Goal: Task Accomplishment & Management: Complete application form

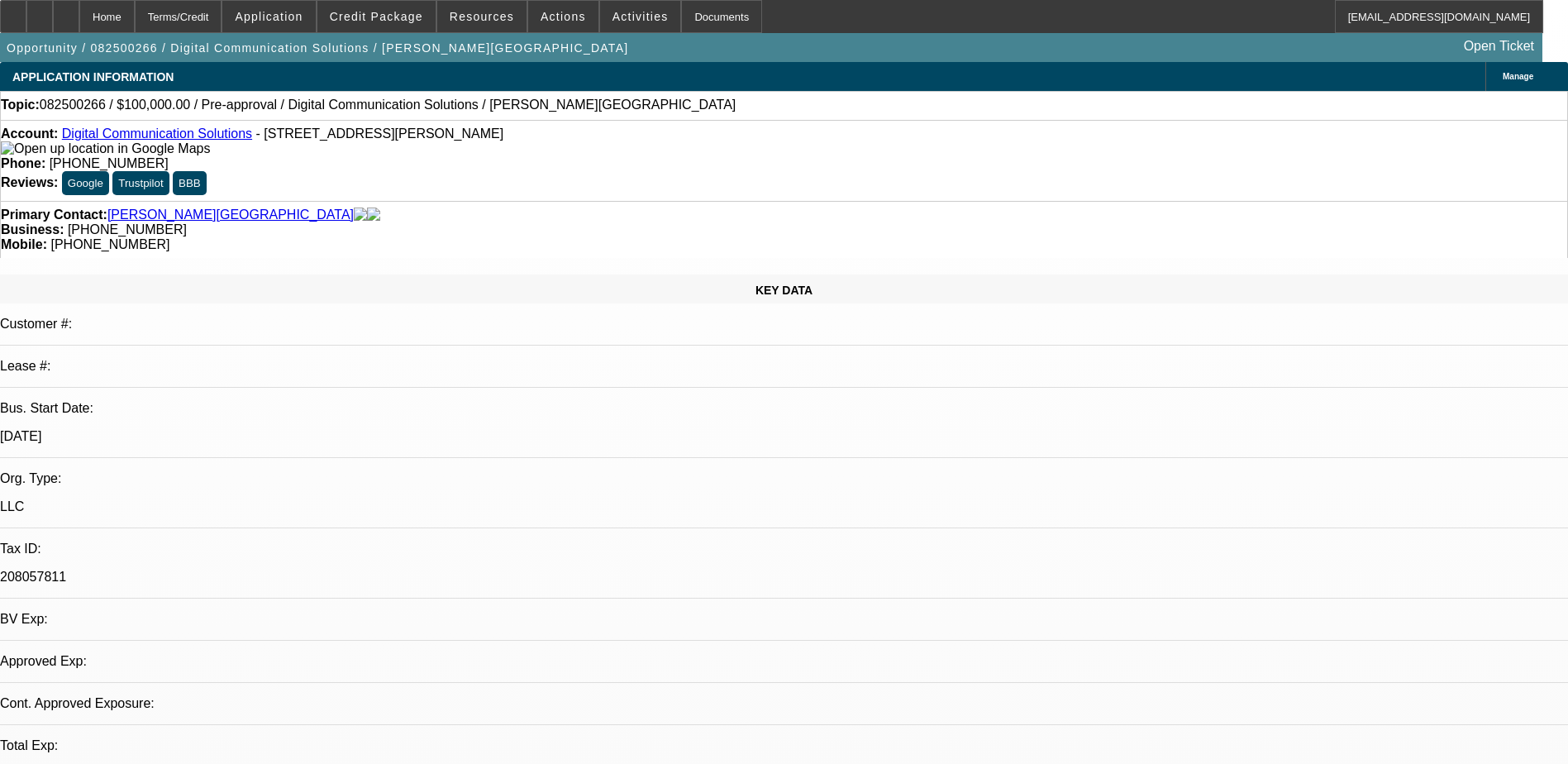
select select "0"
select select "2"
select select "0.1"
select select "1"
select select "2"
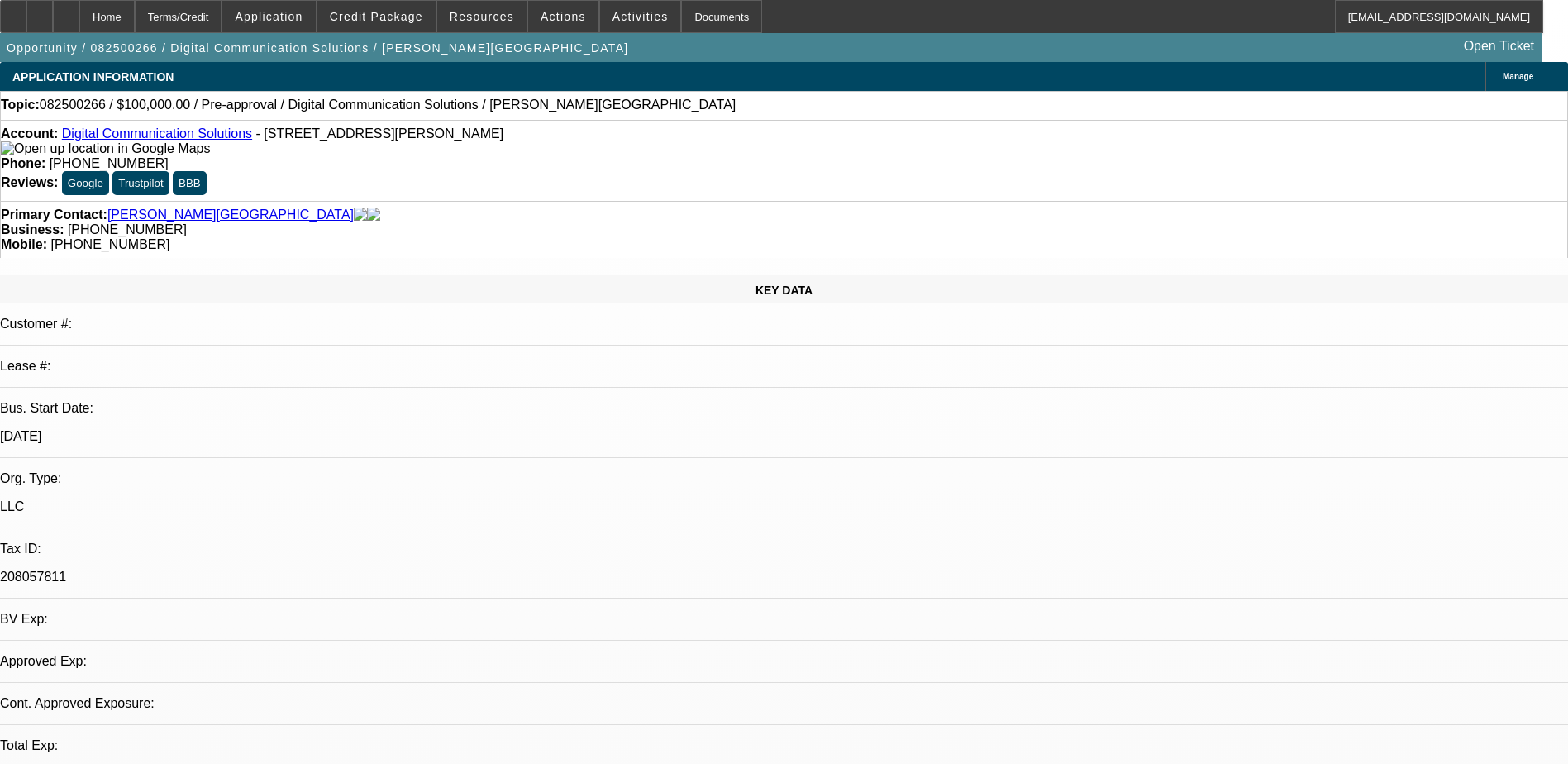
select select "4"
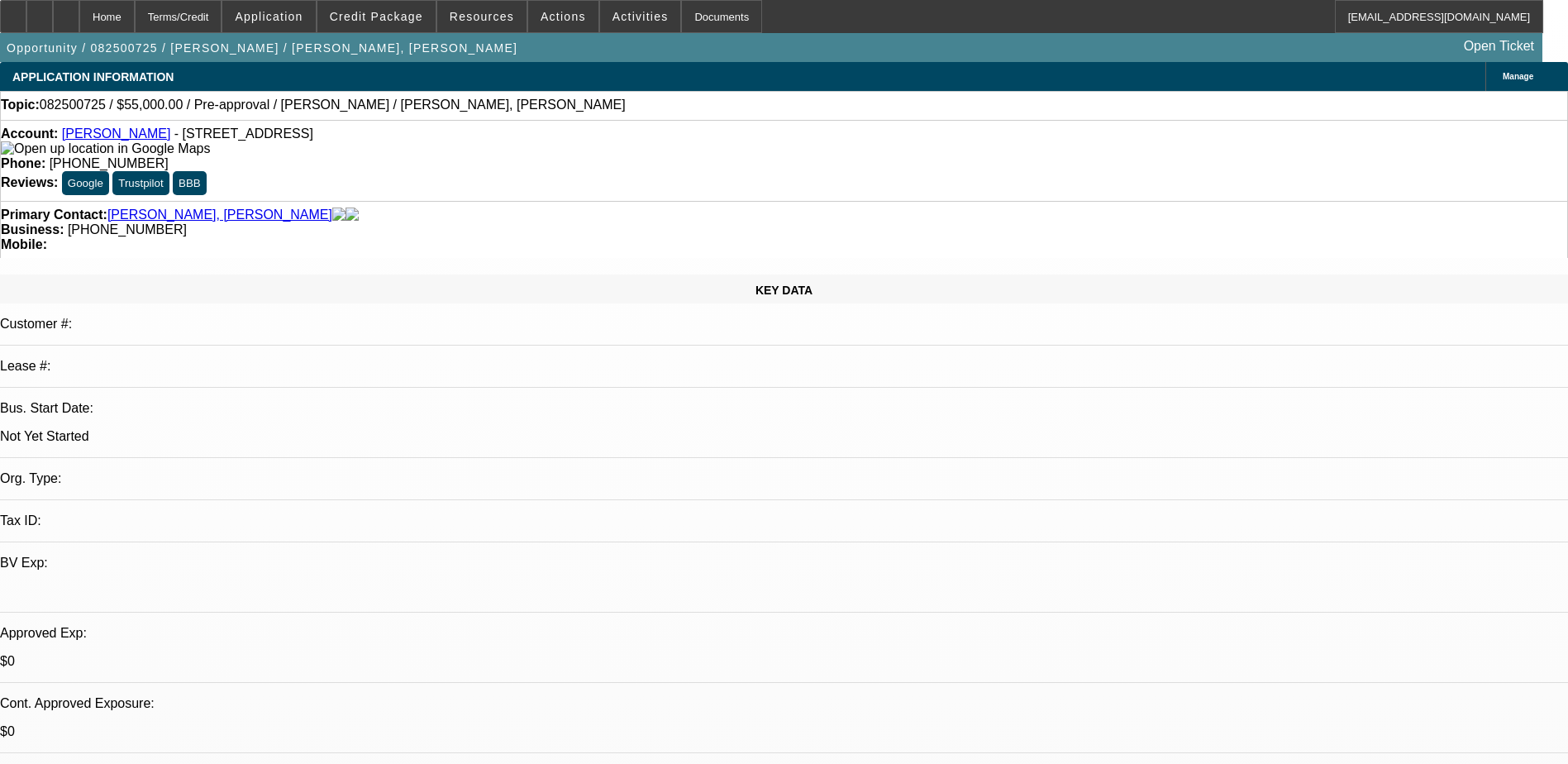
select select "0"
select select "2"
select select "0.1"
select select "4"
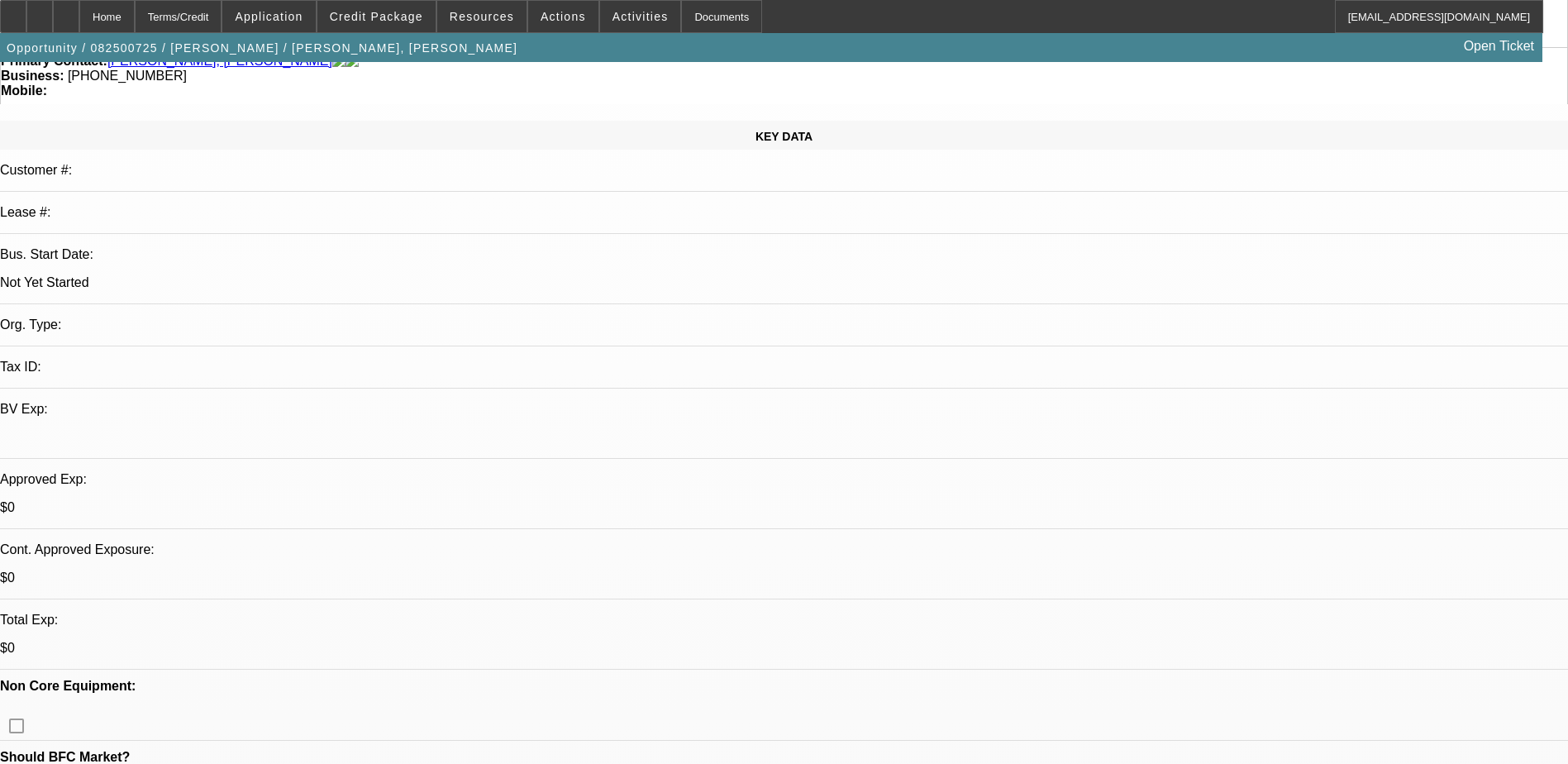
scroll to position [496, 0]
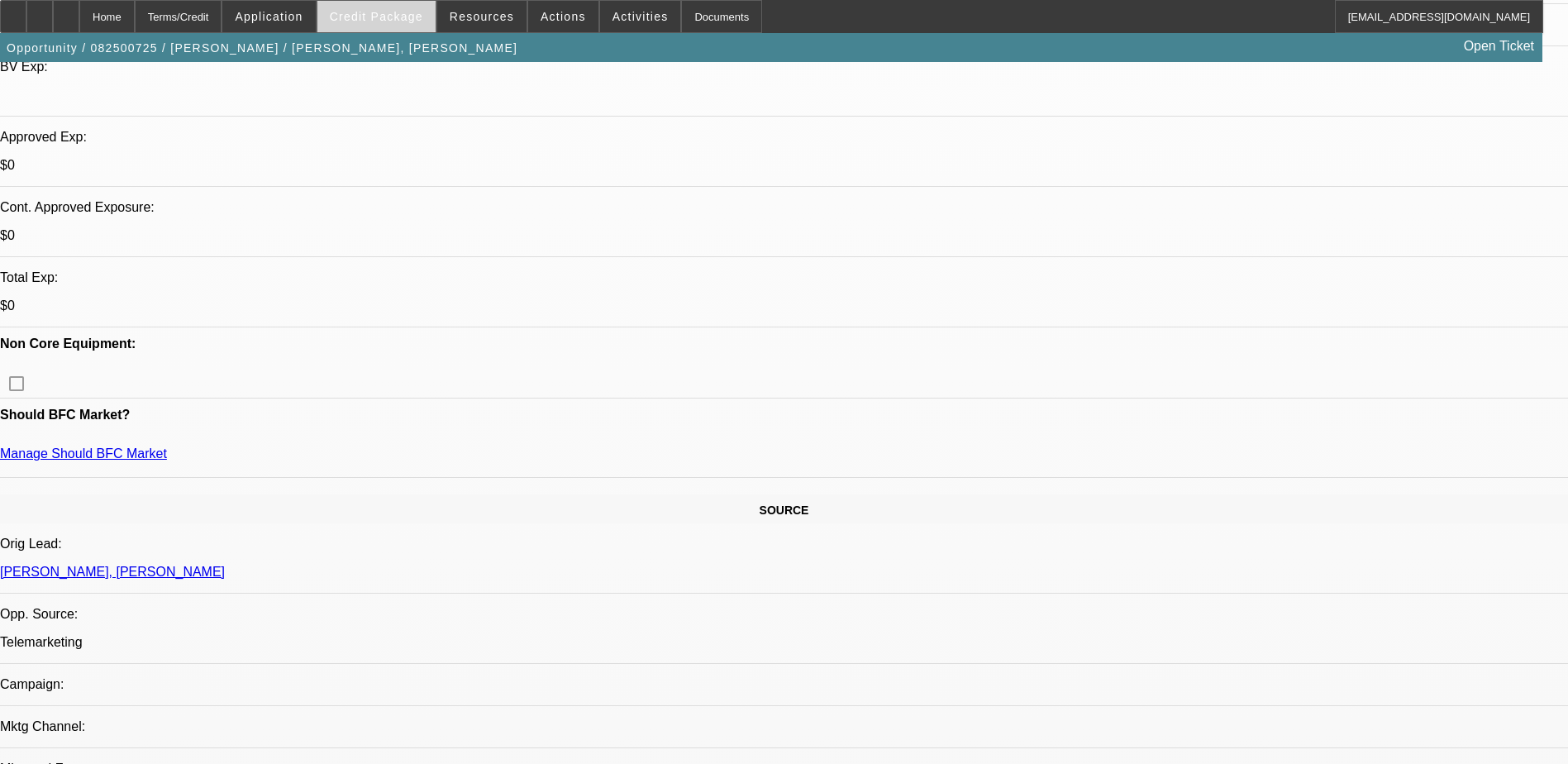
click at [415, 12] on span "Credit Package" at bounding box center [376, 17] width 94 height 13
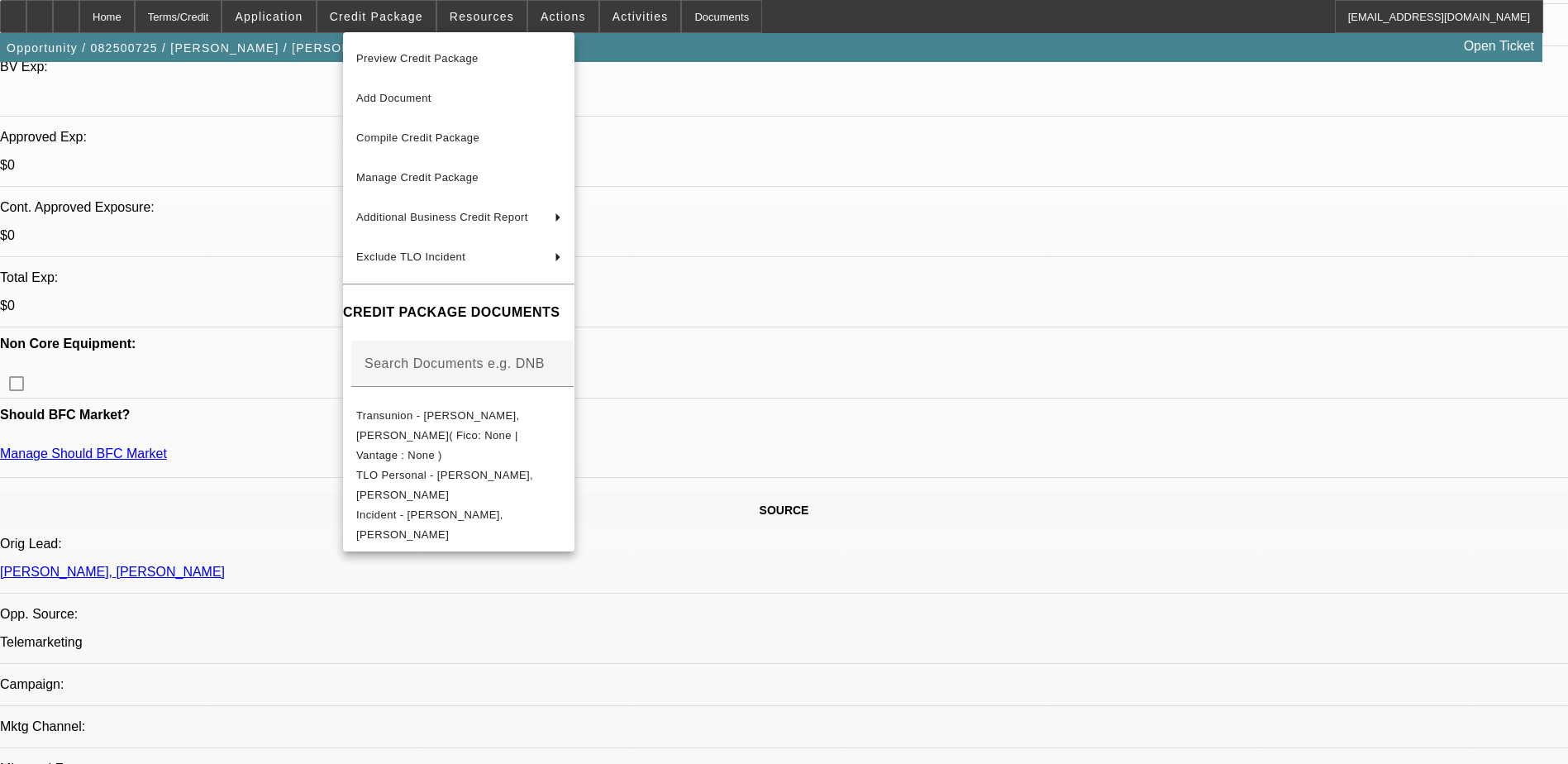
click at [844, 648] on div at bounding box center [784, 382] width 1568 height 764
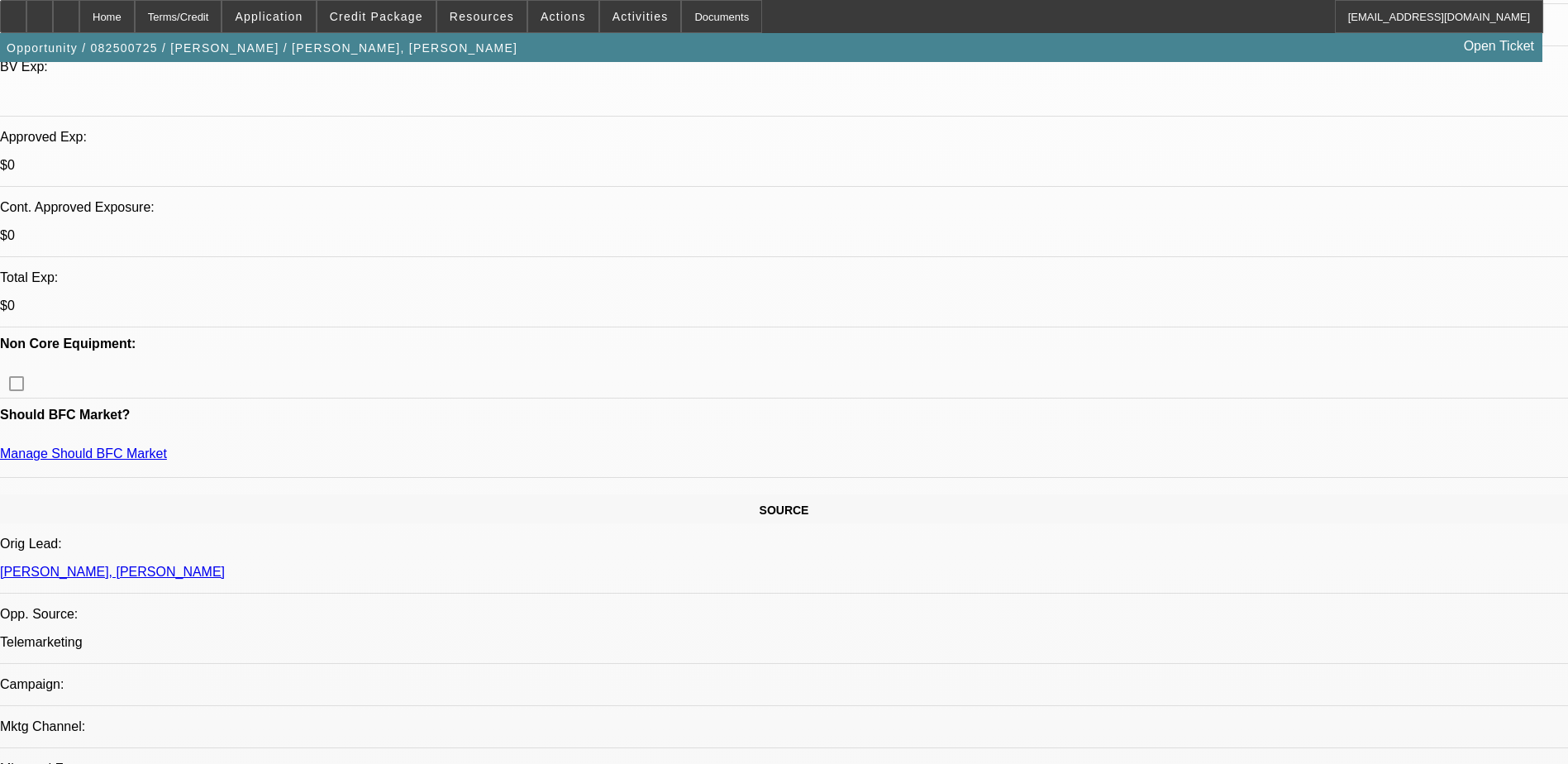
click at [222, 16] on div "Terms/Credit" at bounding box center [178, 17] width 88 height 33
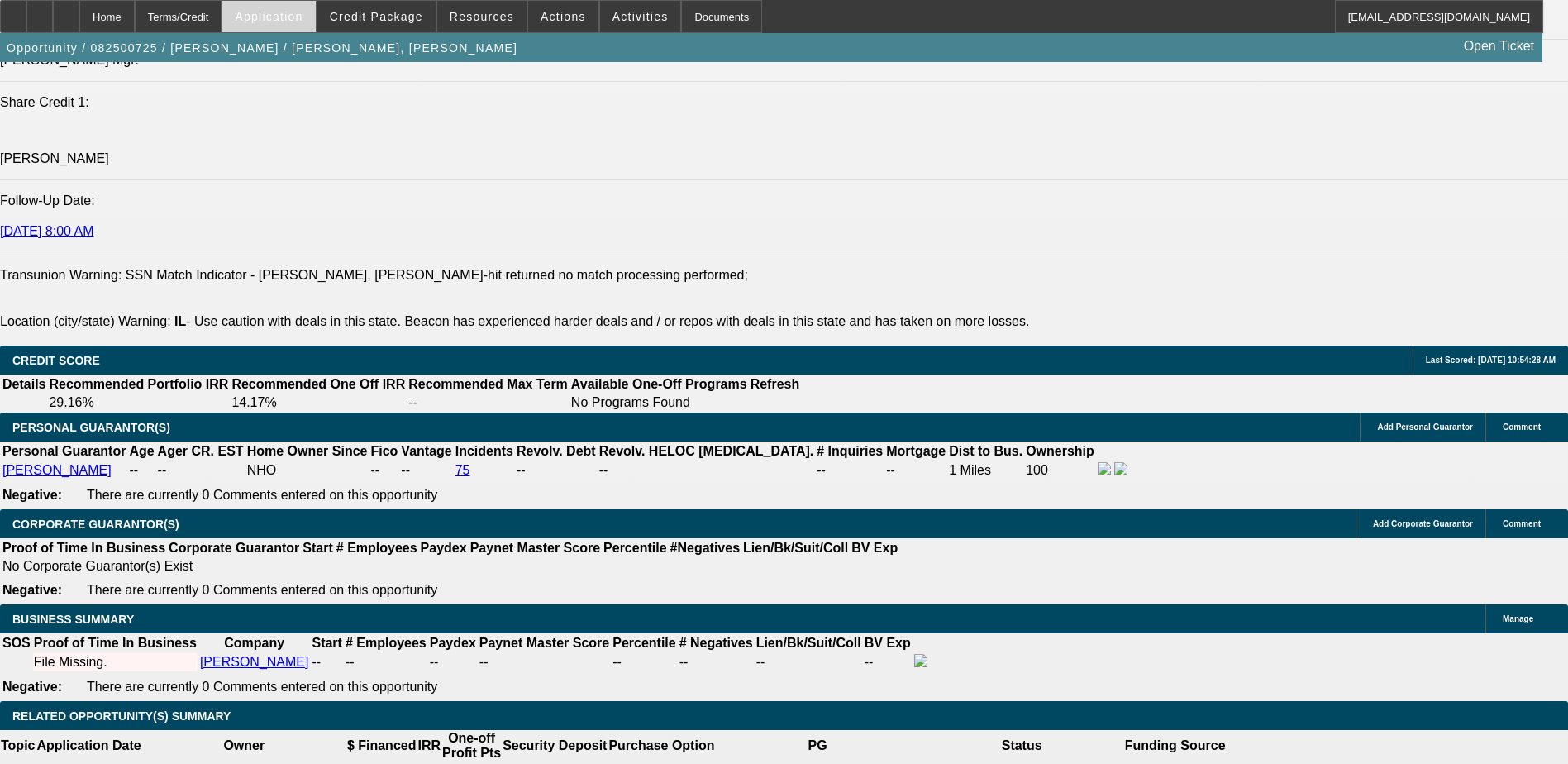
click at [300, 17] on span "Application" at bounding box center [269, 17] width 68 height 13
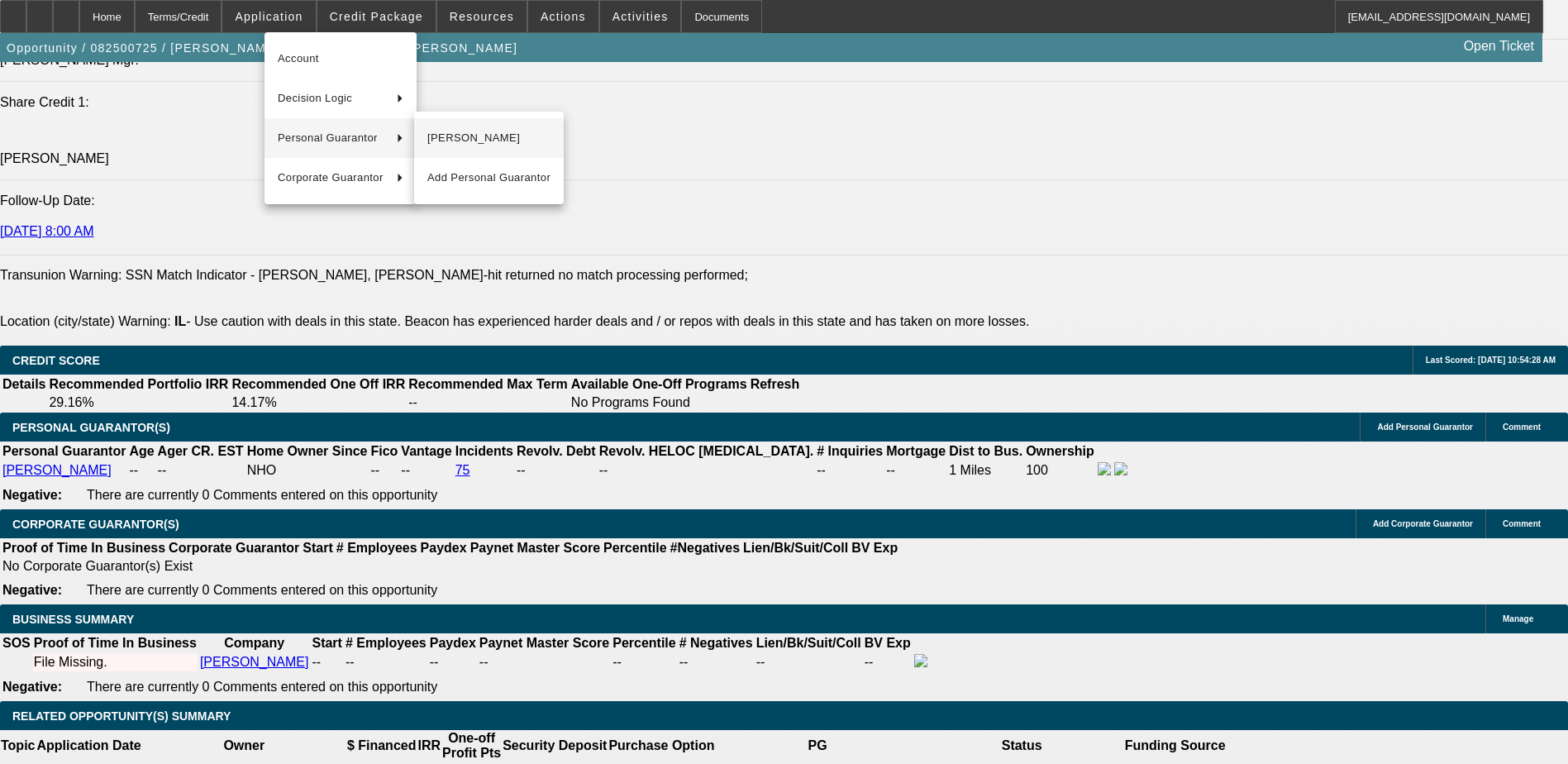
click at [459, 138] on span "[PERSON_NAME]" at bounding box center [488, 139] width 124 height 20
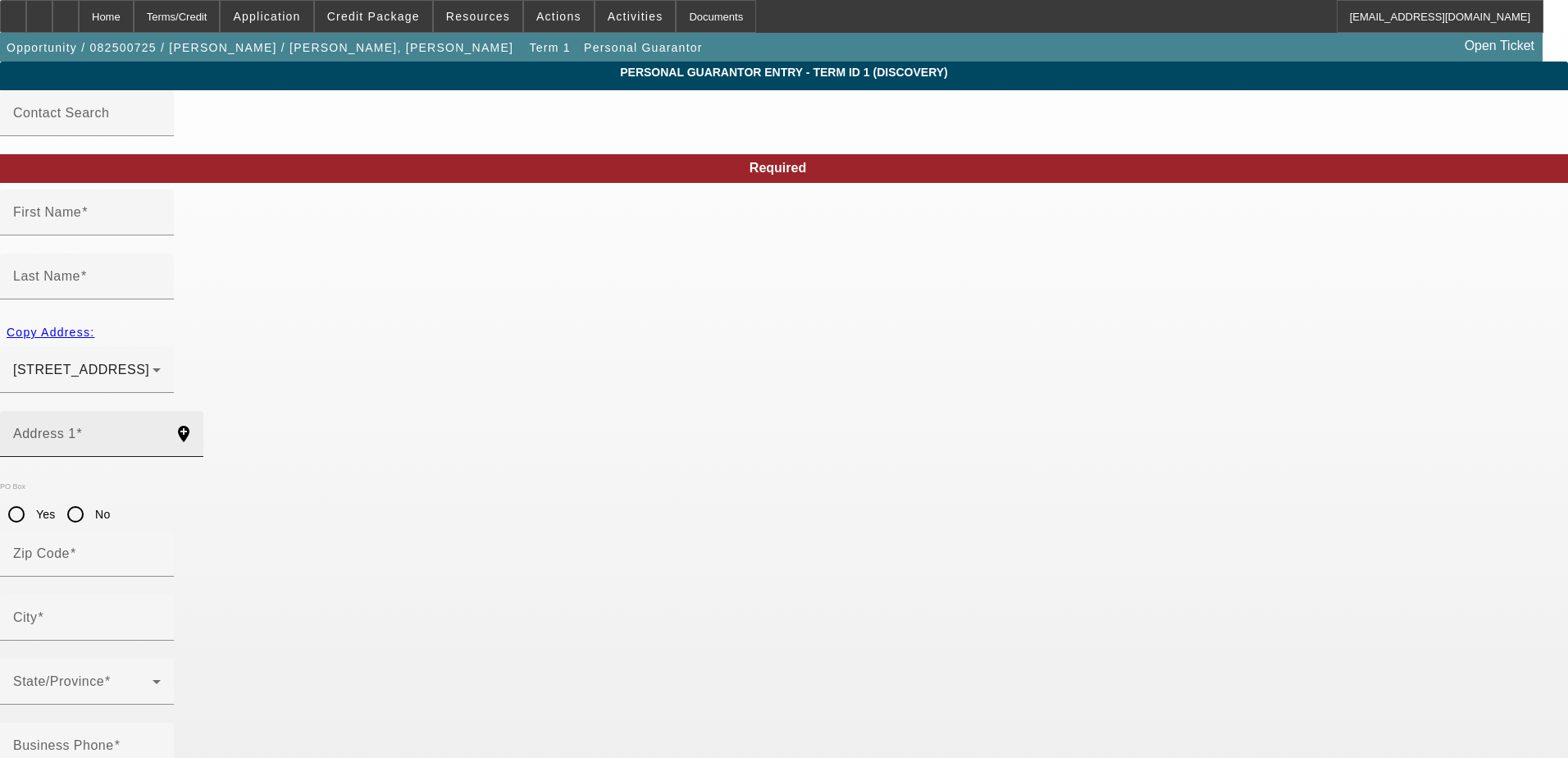
type input "Santiago"
type input "Camille"
type input "1718 N Maple Wood"
radio input "true"
type input "60622"
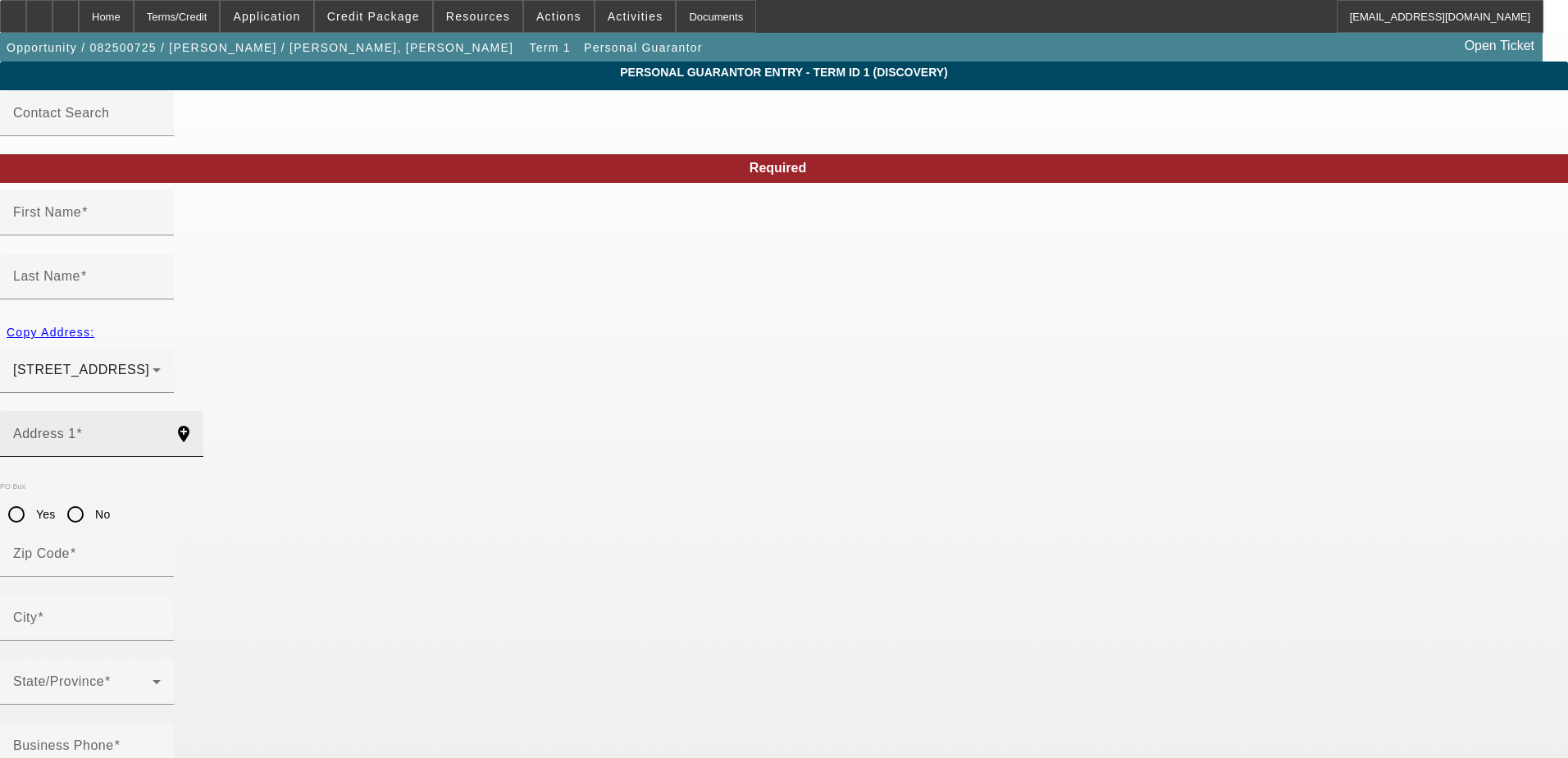
type input "Chicago"
type input "[PHONE_NUMBER]"
type input "100"
type input "327-74-2427"
type input "italianprguy84@gmail.com"
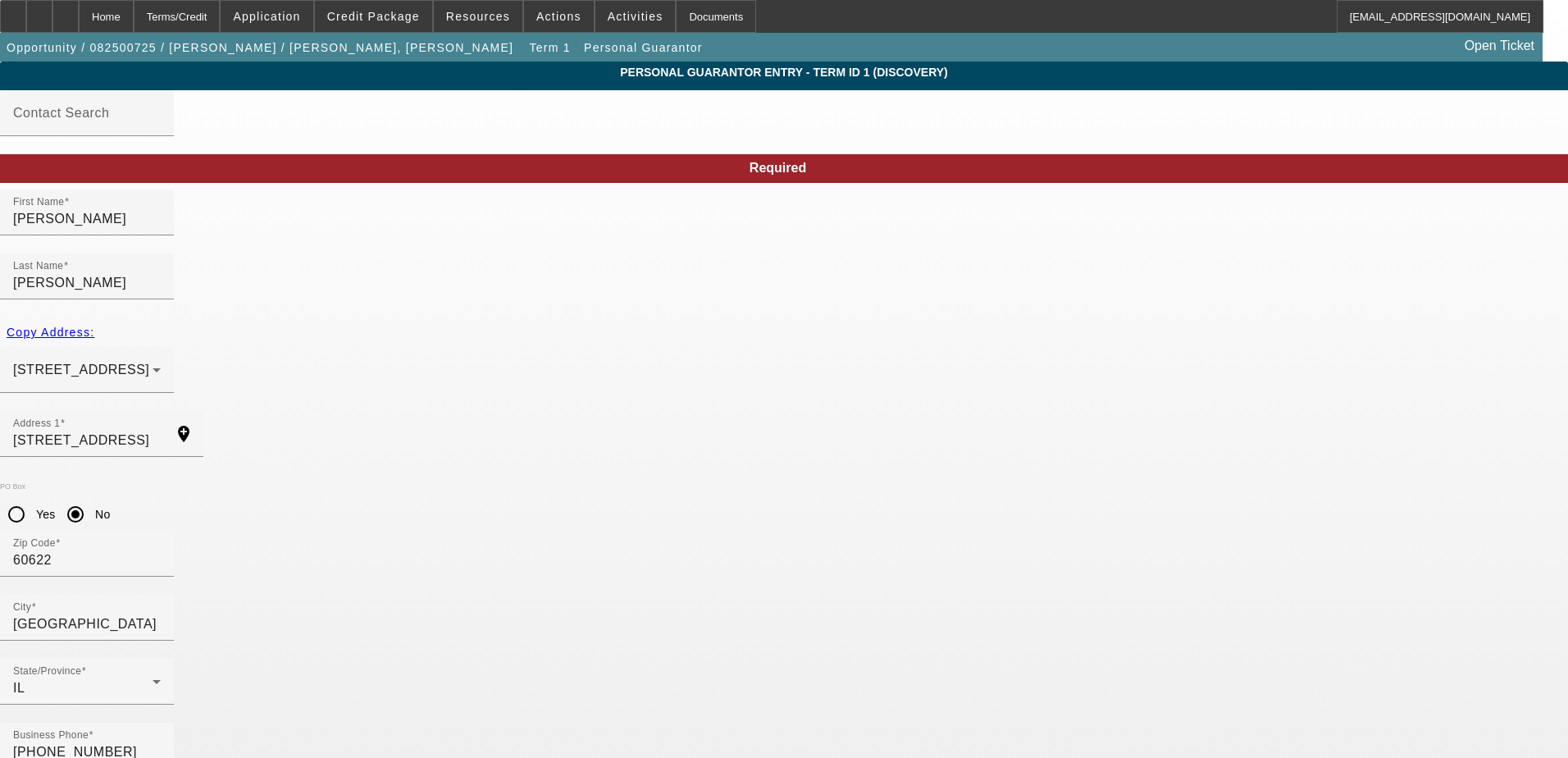
drag, startPoint x: 50, startPoint y: 243, endPoint x: 50, endPoint y: 233, distance: 10.0
drag, startPoint x: 50, startPoint y: 233, endPoint x: 153, endPoint y: 25, distance: 232.1
click at [133, 25] on div "Home" at bounding box center [106, 16] width 55 height 33
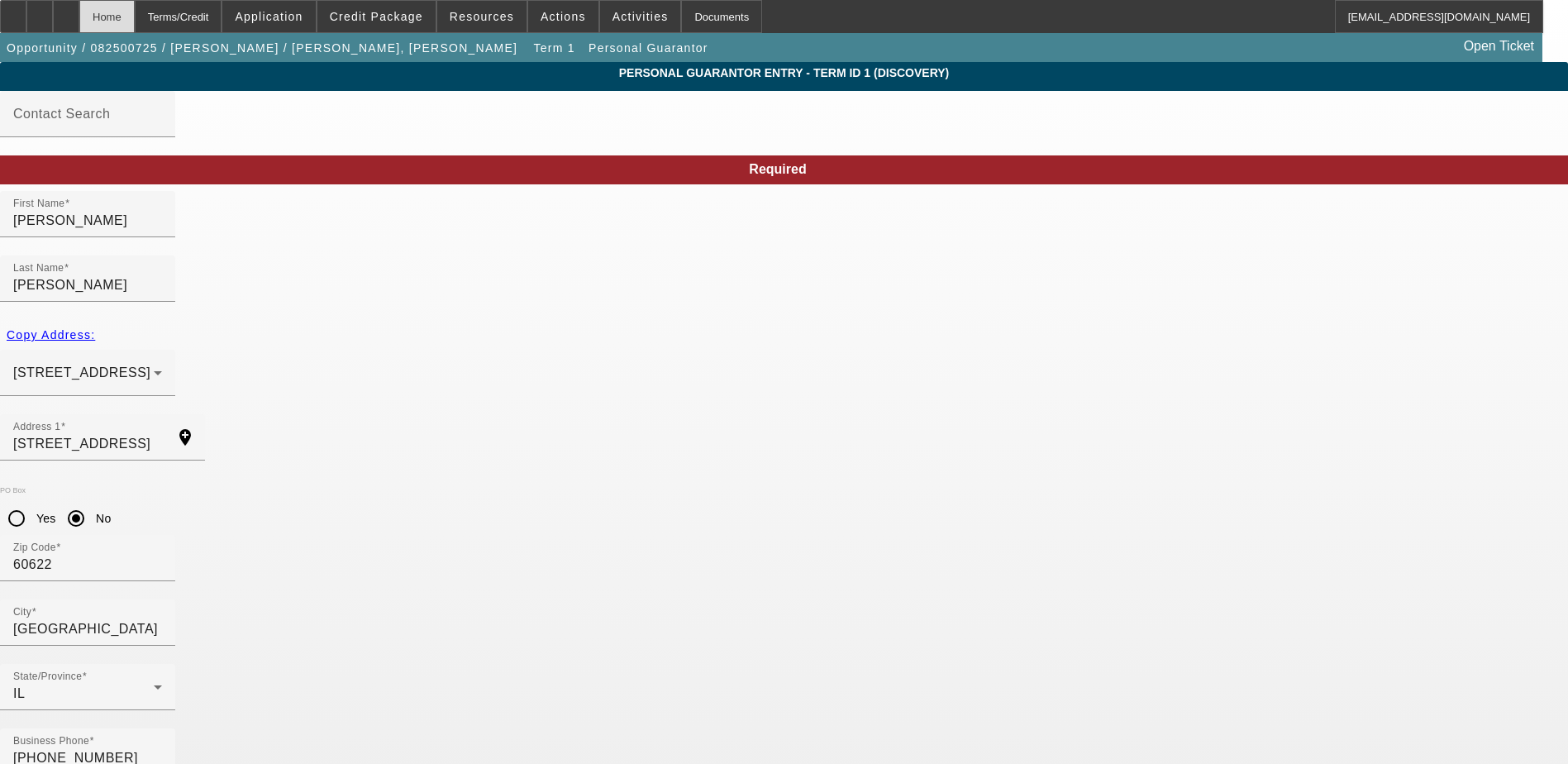
click at [134, 25] on div "Home" at bounding box center [107, 17] width 56 height 33
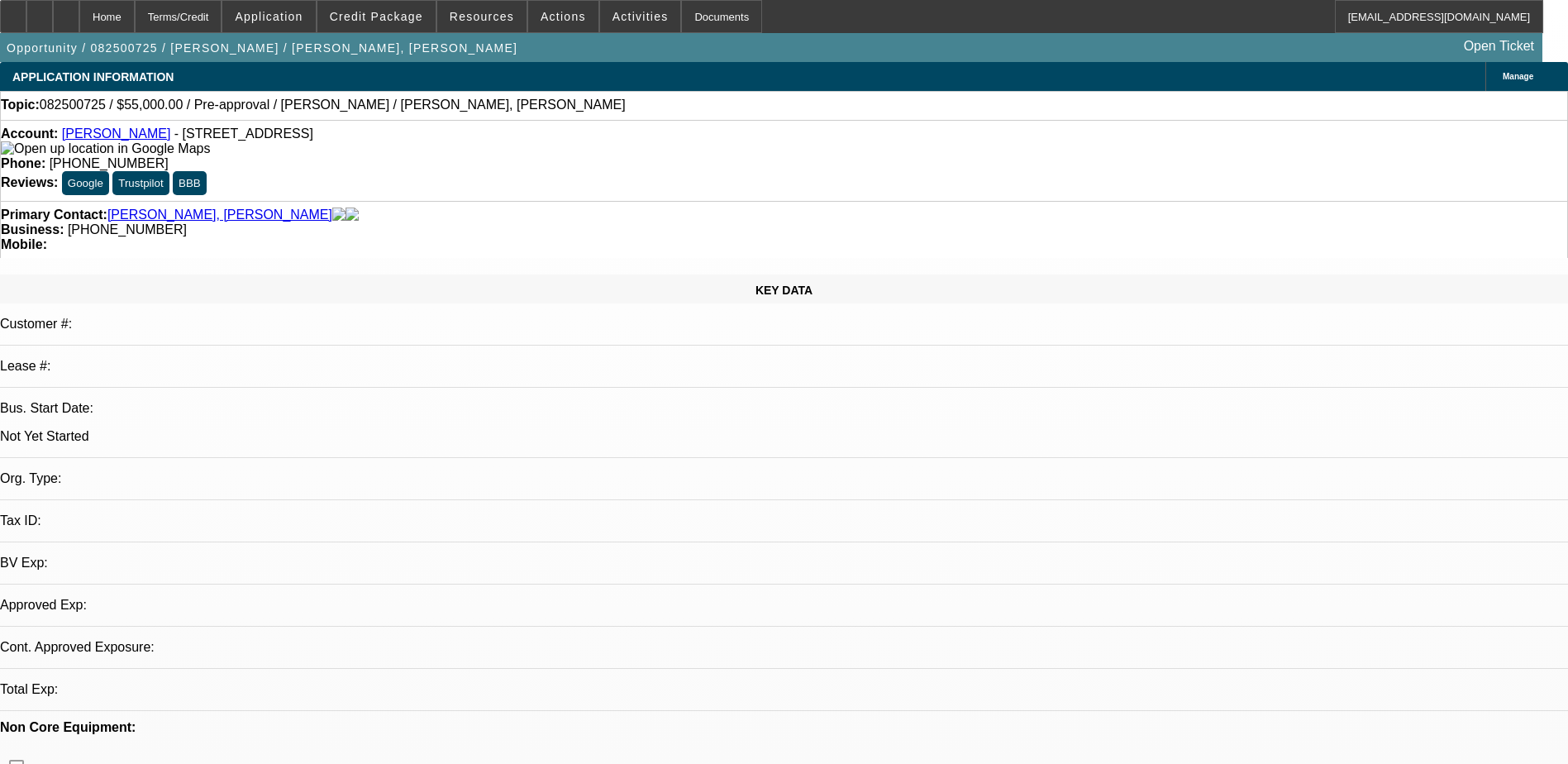
select select "0"
select select "2"
select select "0.1"
select select "4"
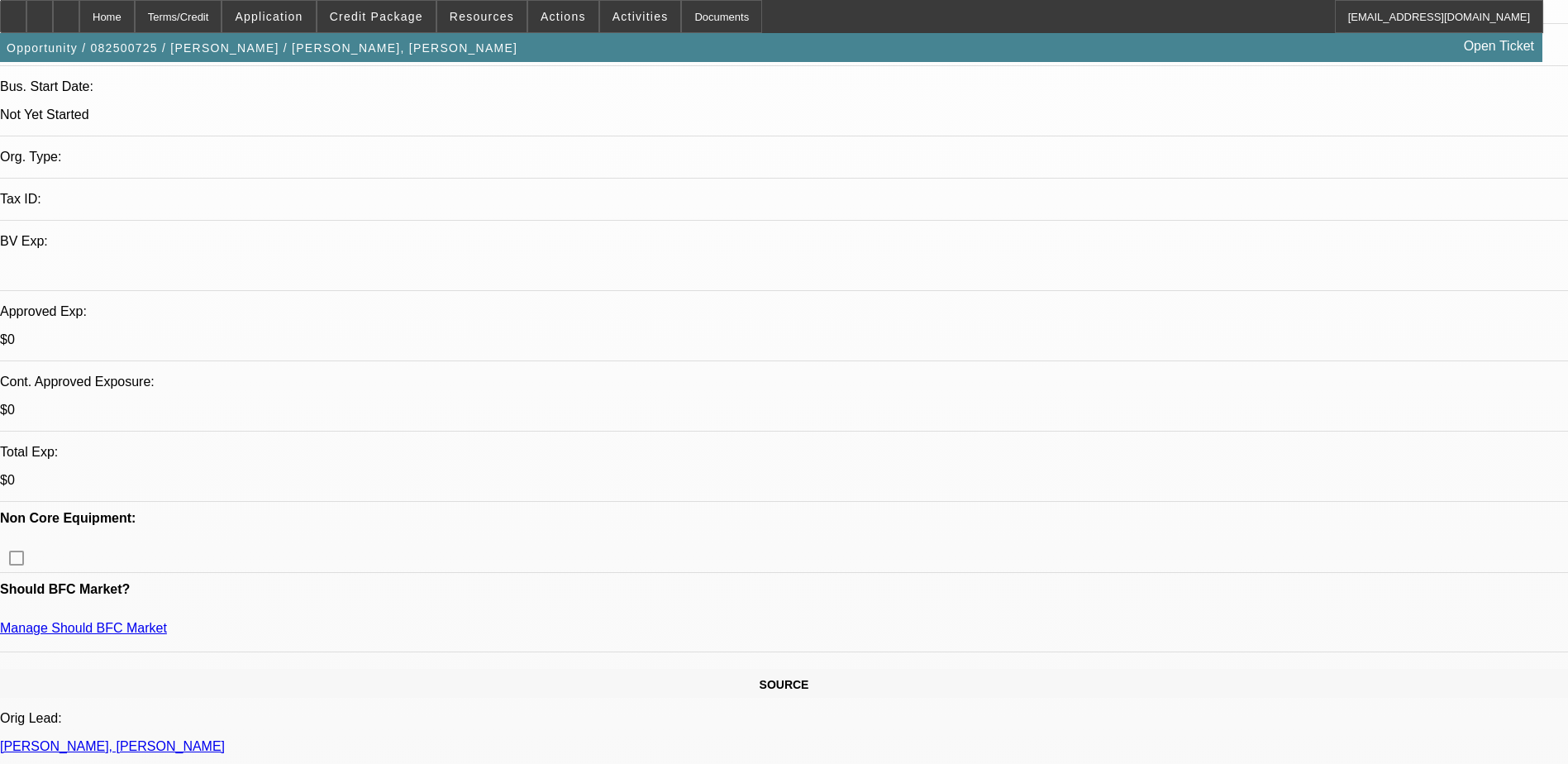
scroll to position [331, 0]
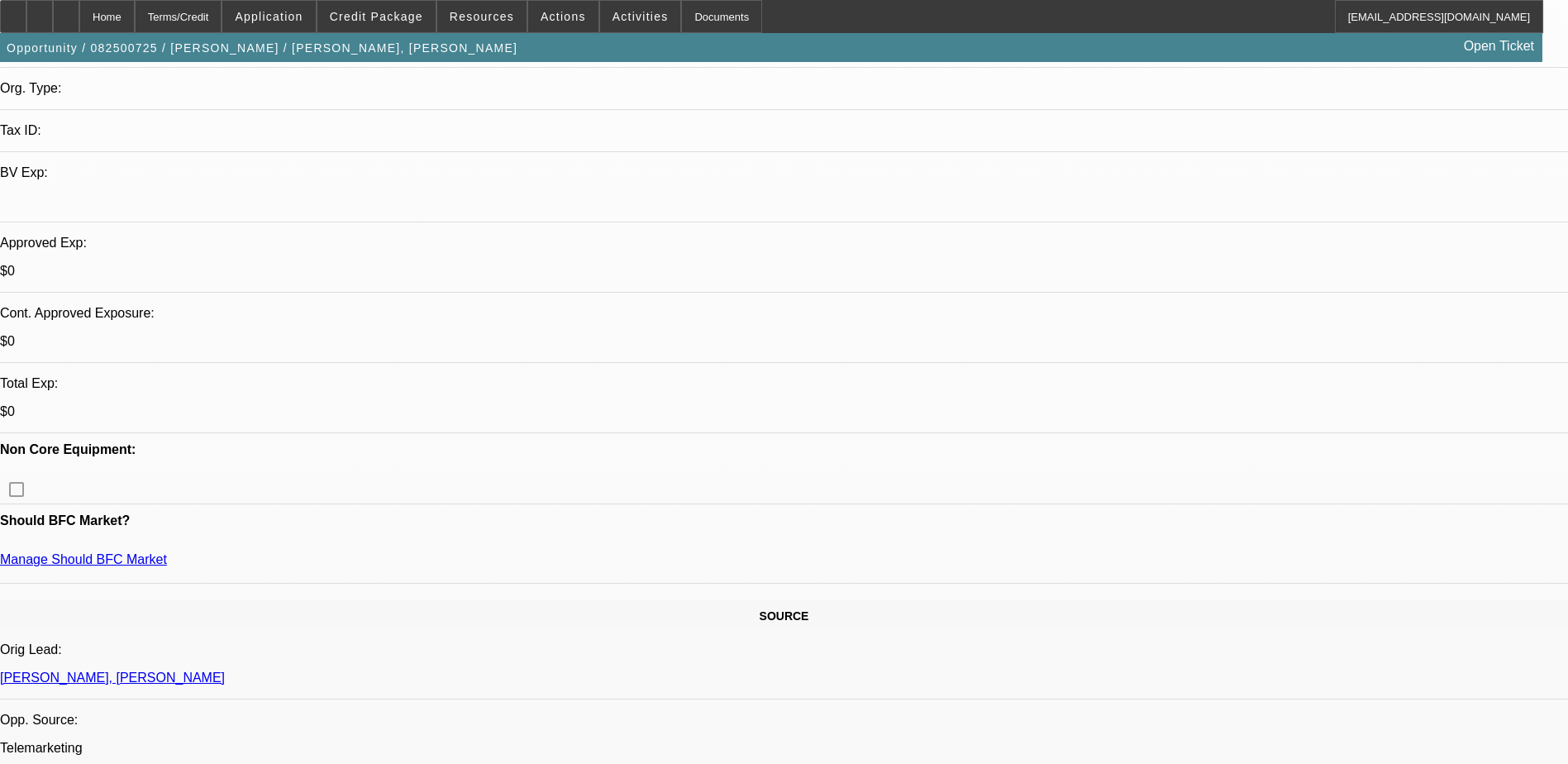
scroll to position [413, 0]
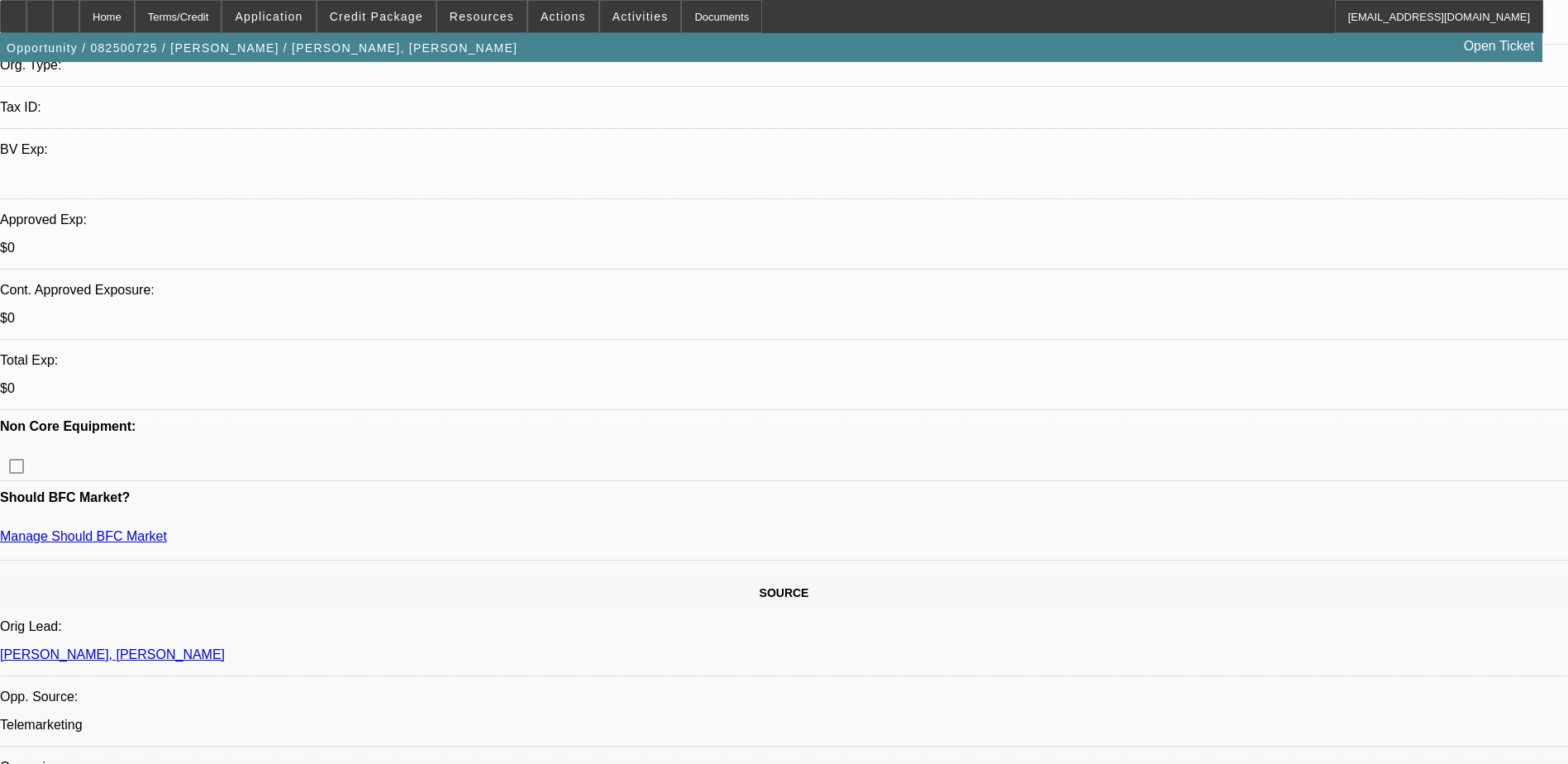
click at [284, 23] on span at bounding box center [269, 17] width 93 height 40
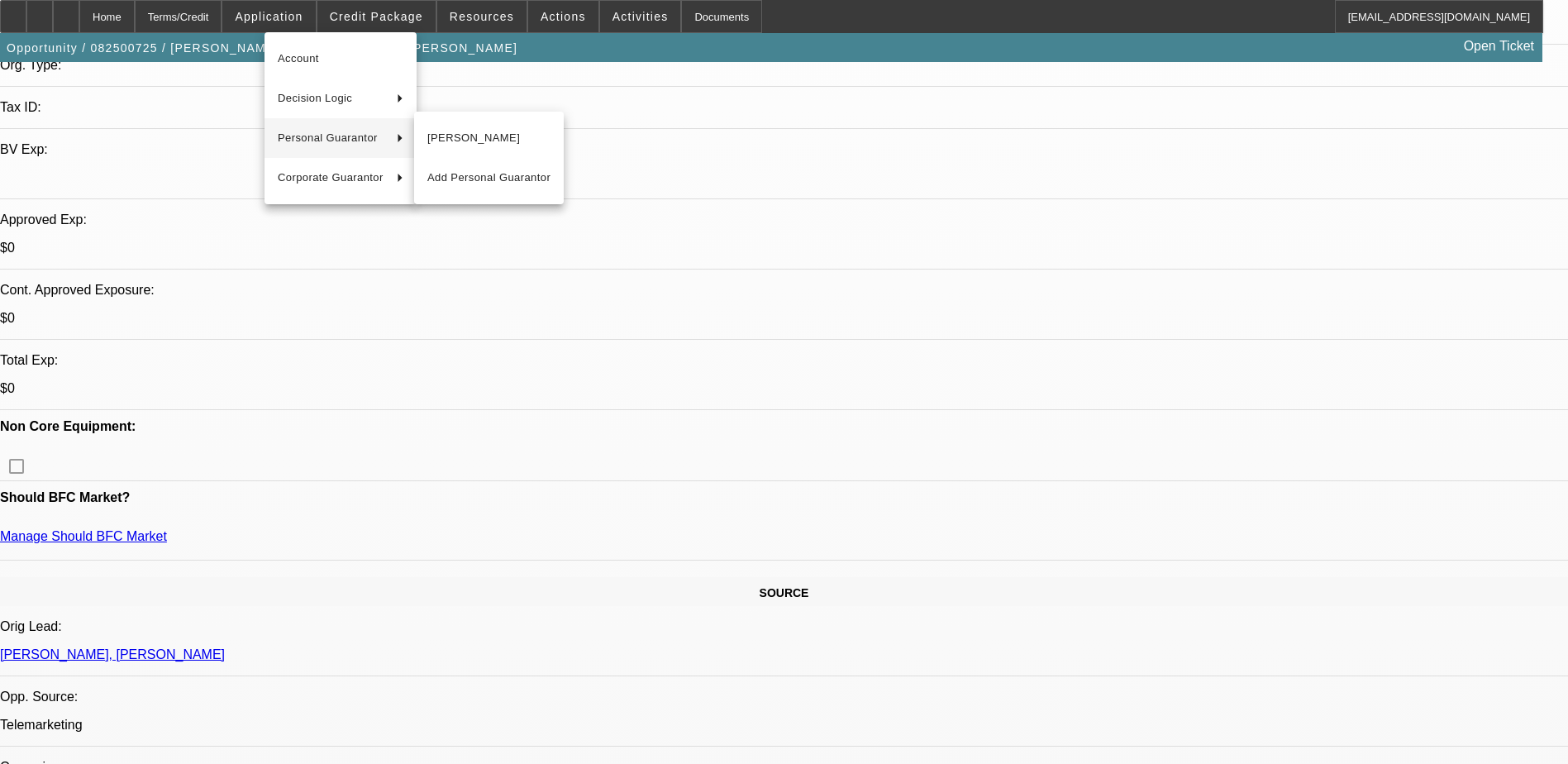
click at [458, 145] on span "[PERSON_NAME]" at bounding box center [488, 139] width 124 height 20
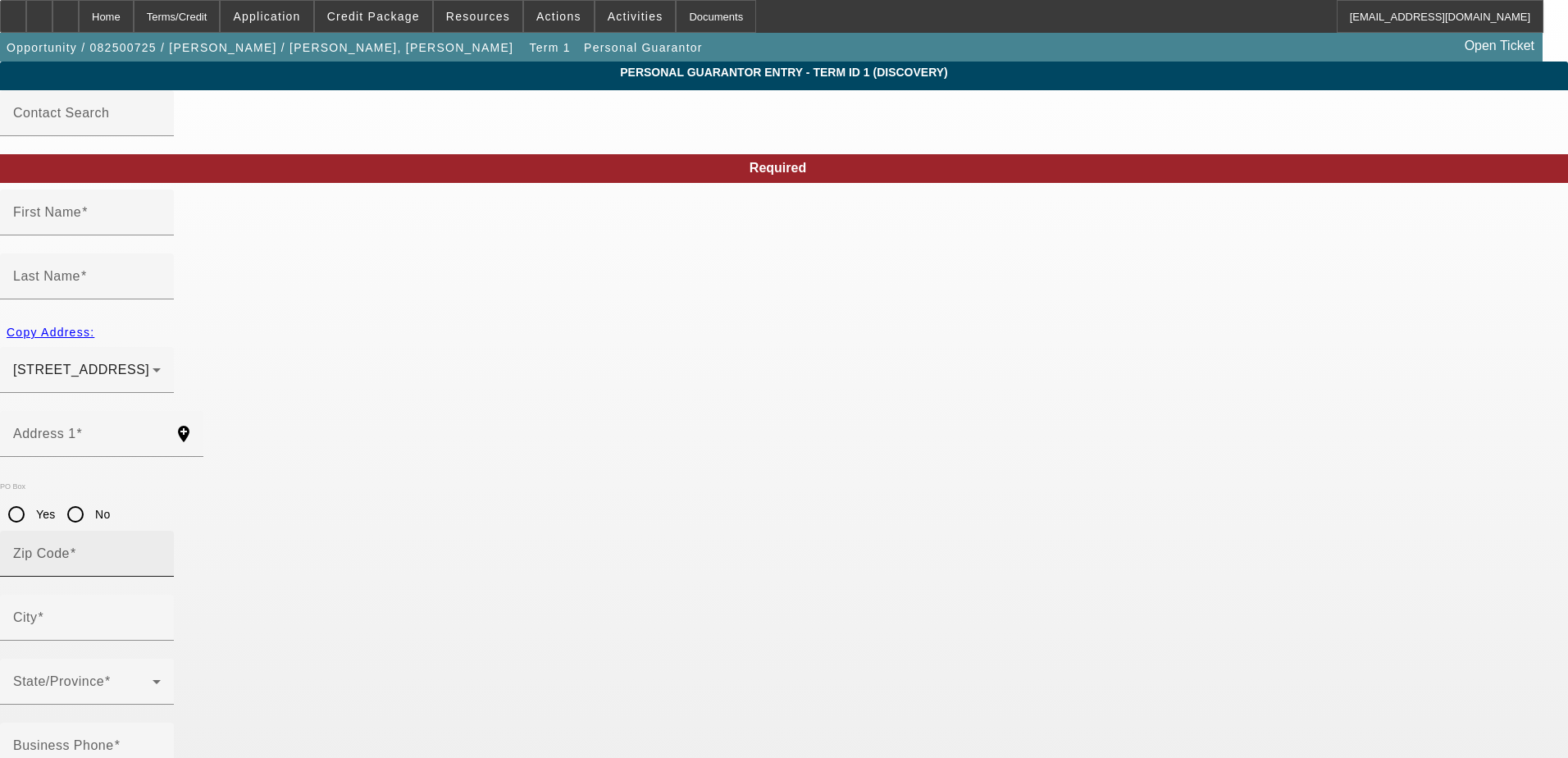
type input "Santiago"
type input "Camille"
type input "1718 N Maple Wood"
radio input "true"
type input "60622"
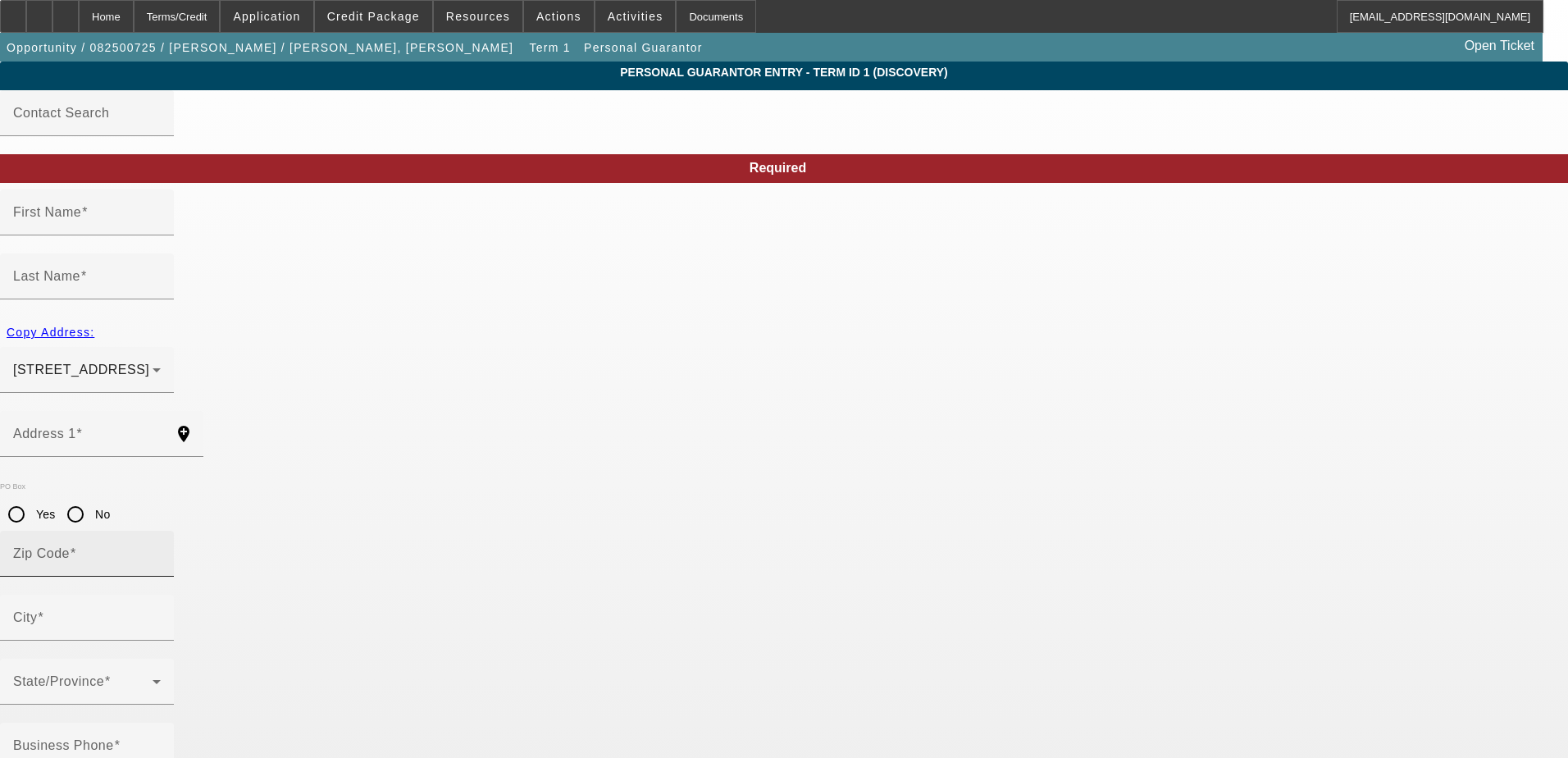
type input "Chicago"
type input "[PHONE_NUMBER]"
type input "100"
type input "327-74-2427"
type input "italianprguy84@gmail.com"
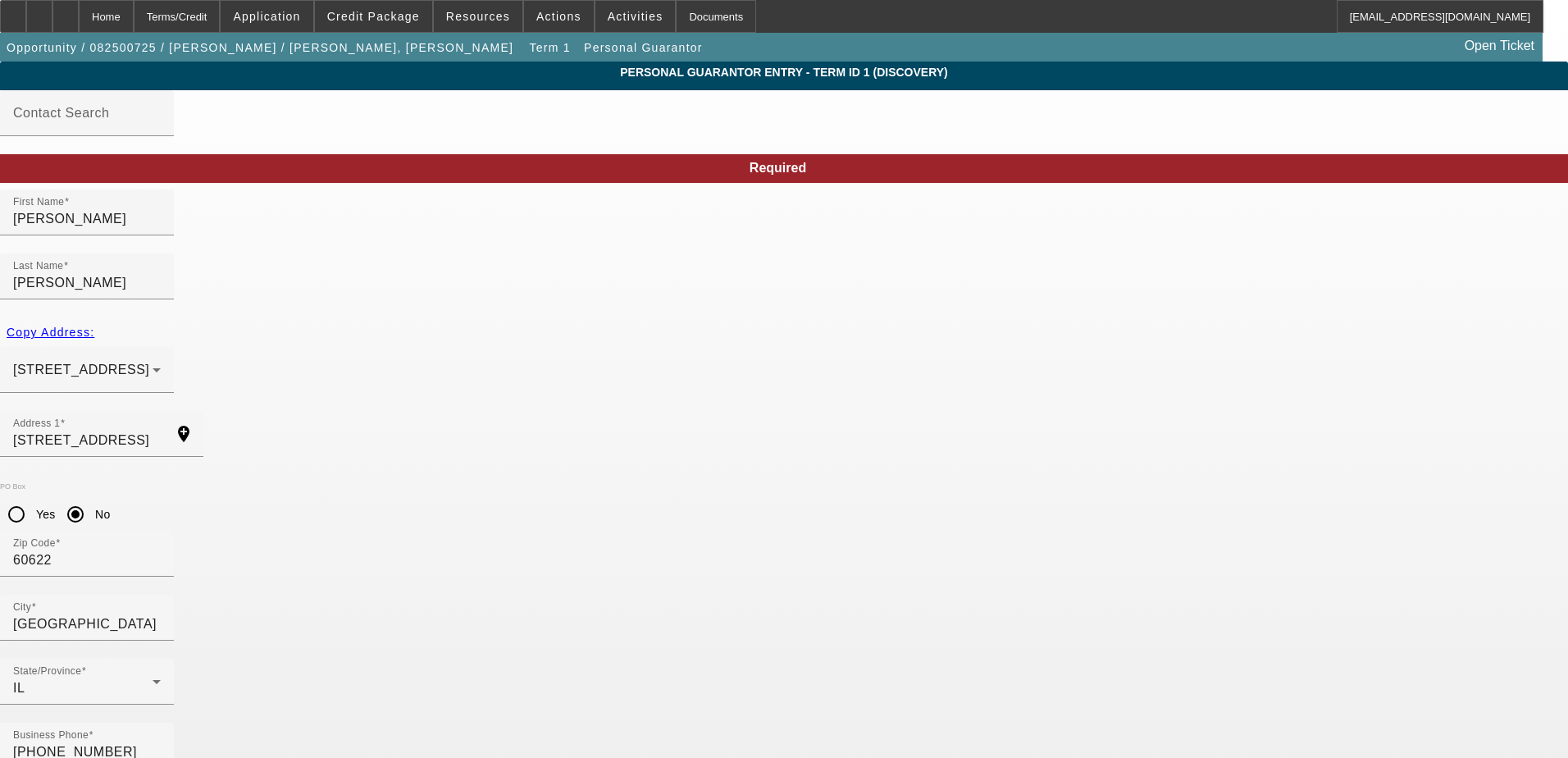
click at [285, 15] on span "Application" at bounding box center [267, 16] width 67 height 13
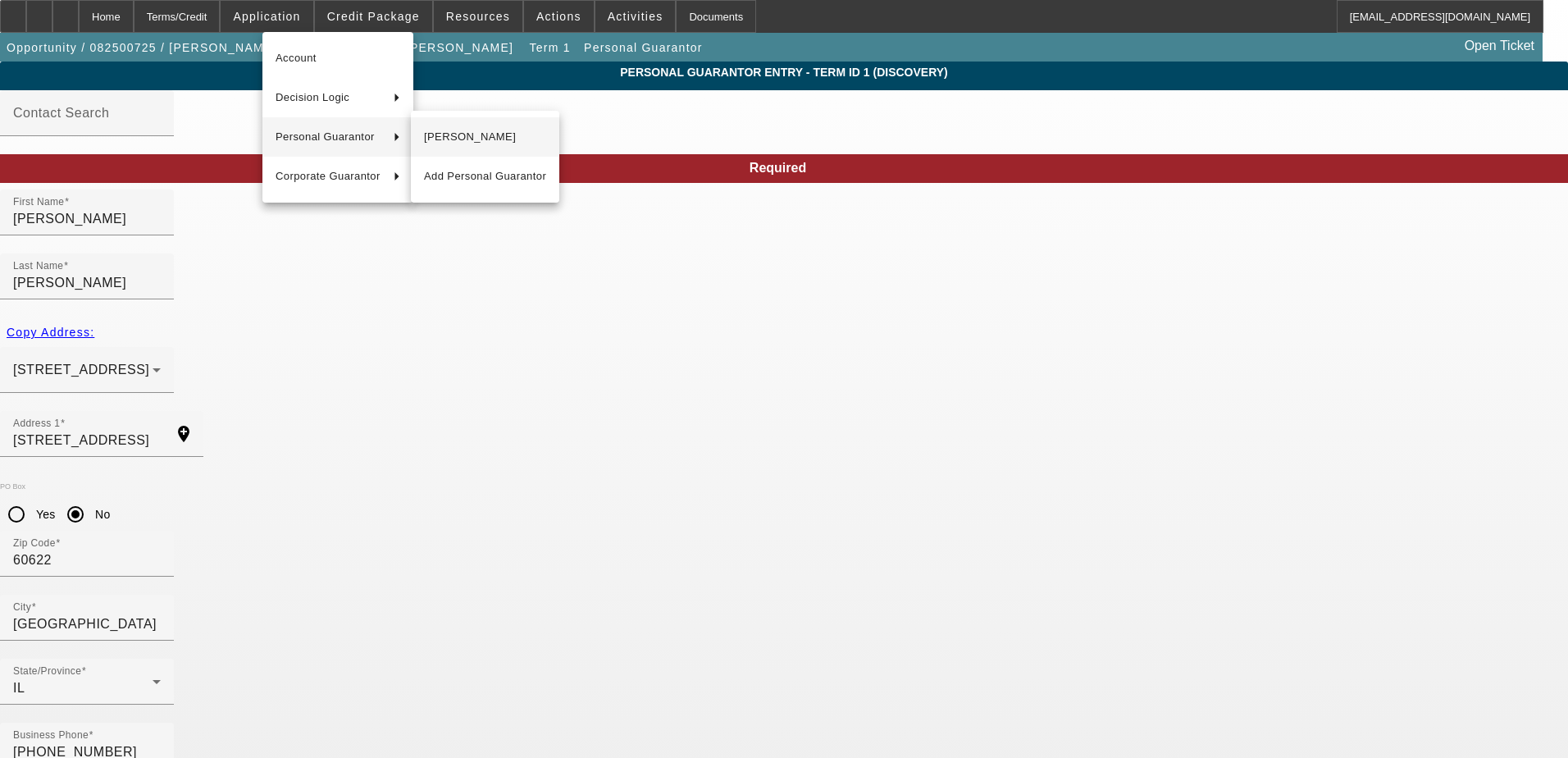
click at [458, 138] on span "[PERSON_NAME]" at bounding box center [485, 137] width 123 height 20
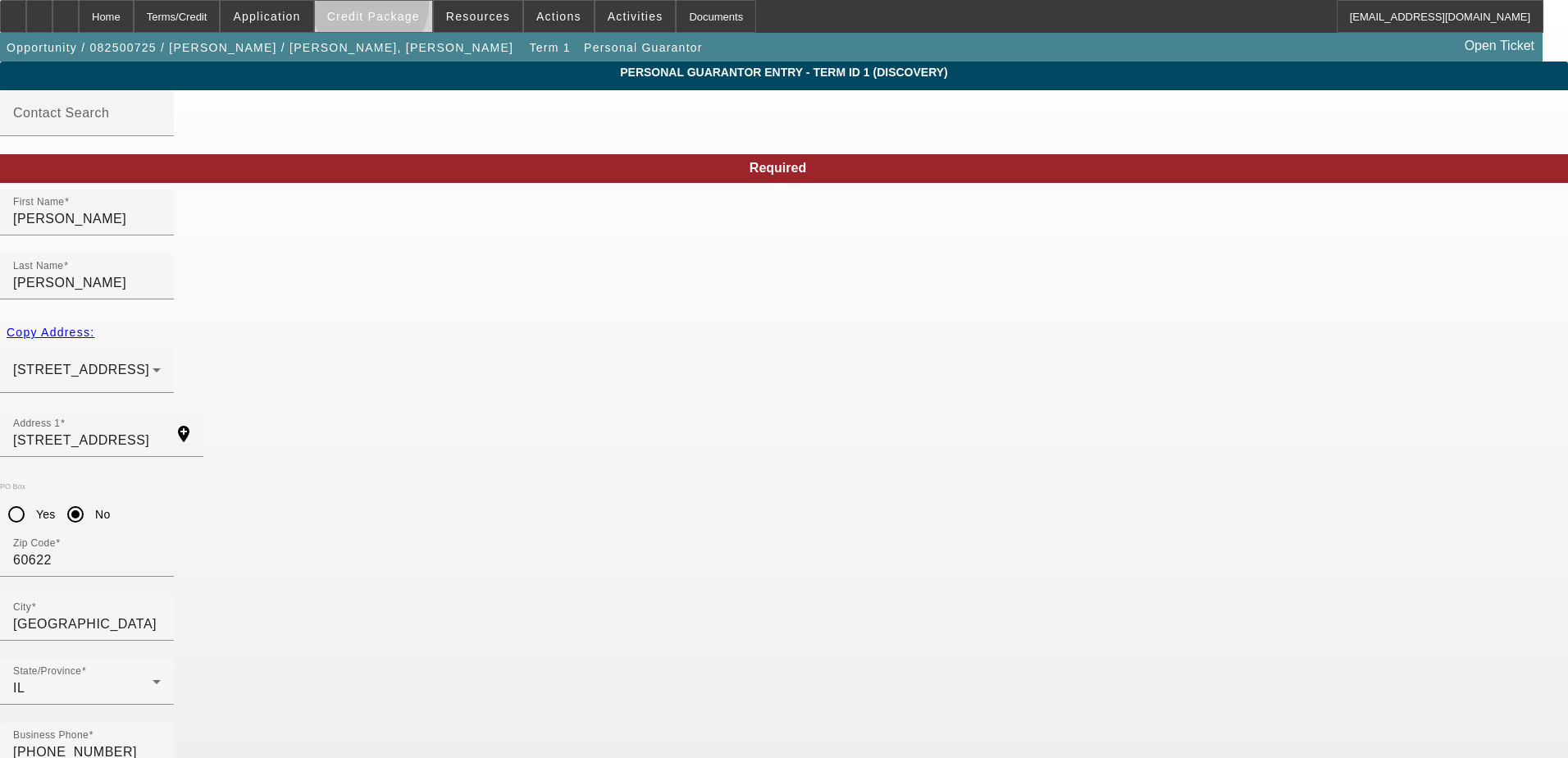
click at [397, 9] on span at bounding box center [373, 16] width 118 height 40
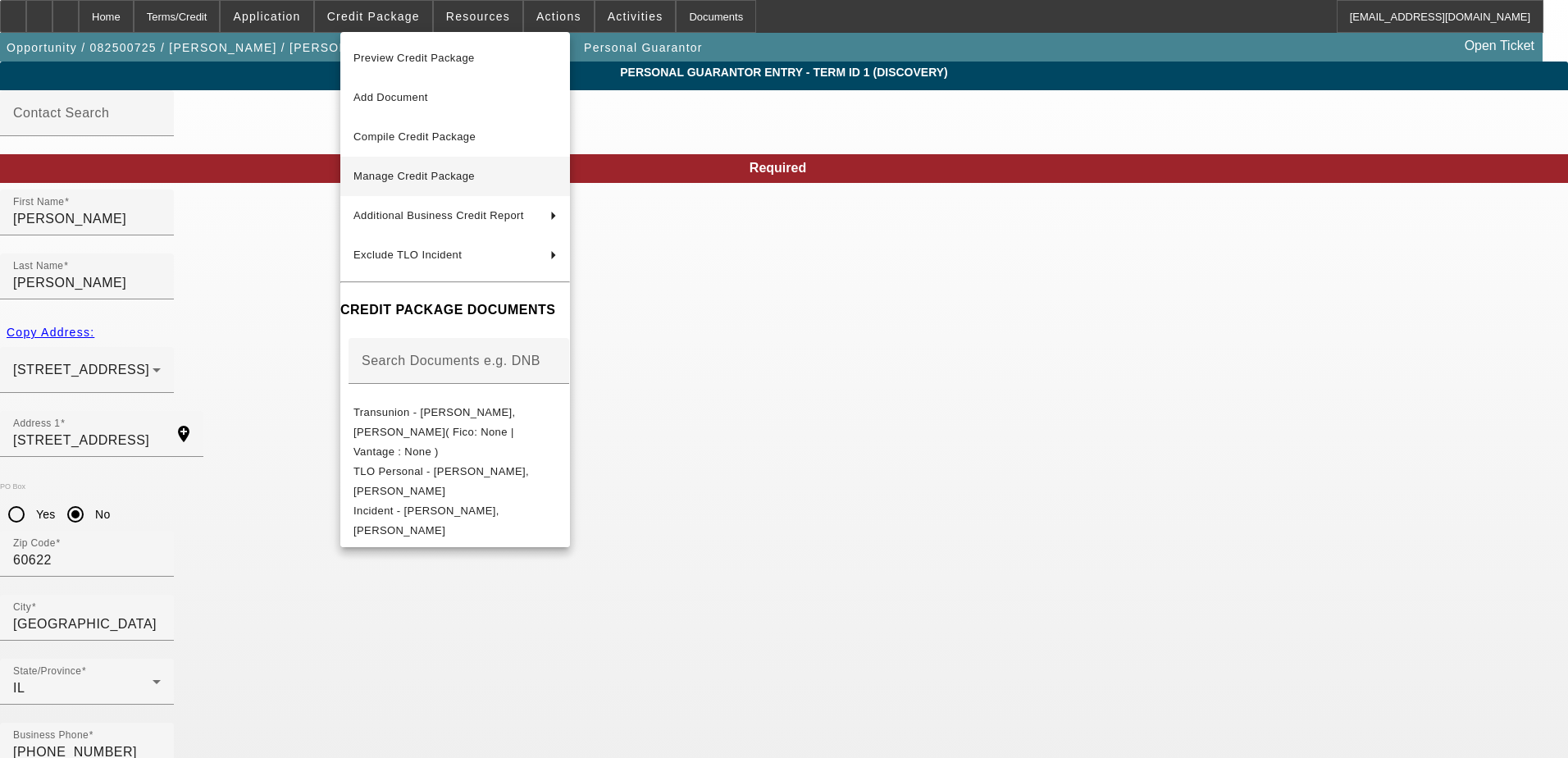
click at [444, 174] on span "Manage Credit Package" at bounding box center [415, 175] width 122 height 12
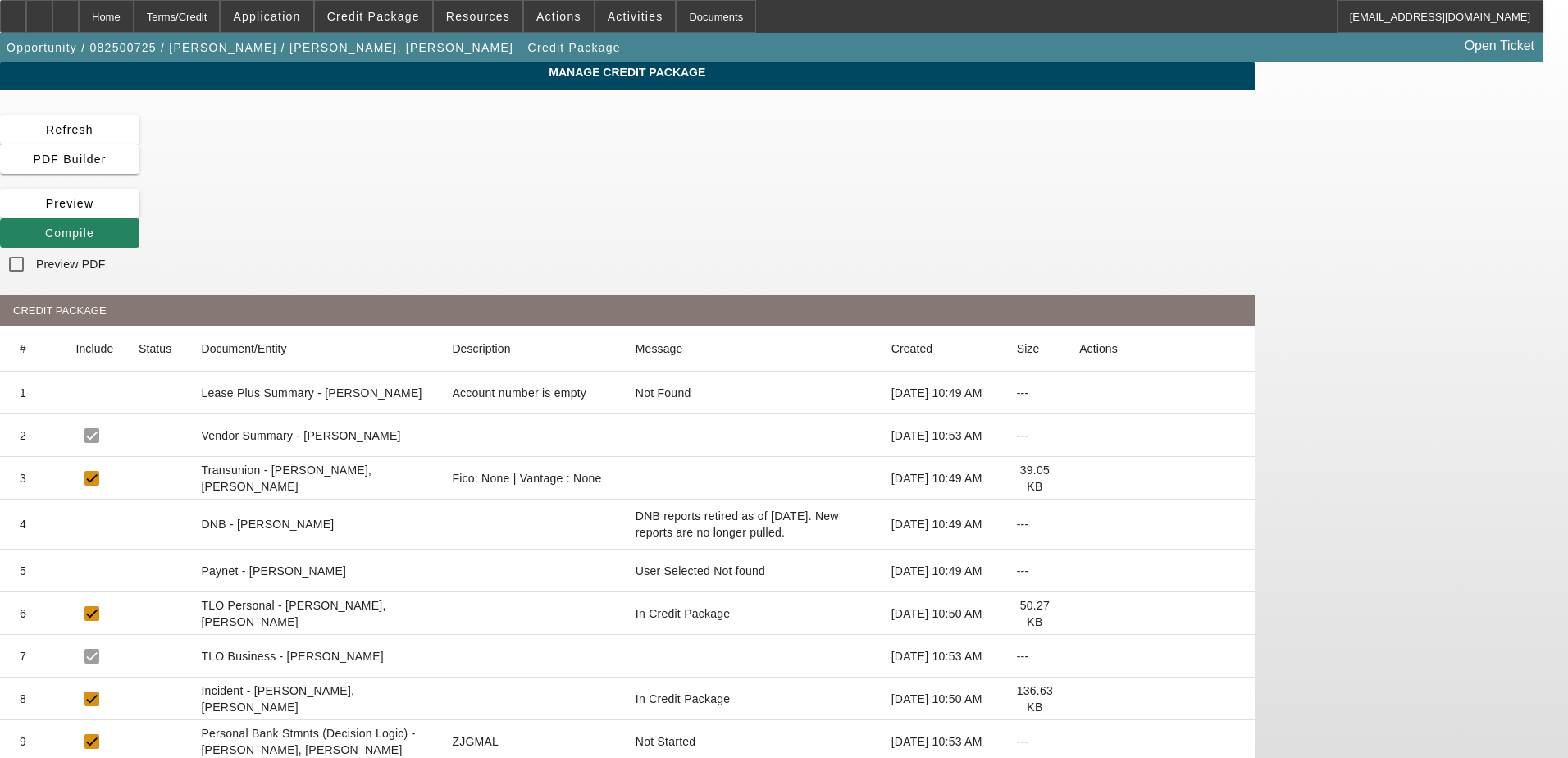
click at [1079, 478] on icon at bounding box center [1079, 478] width 0 height 0
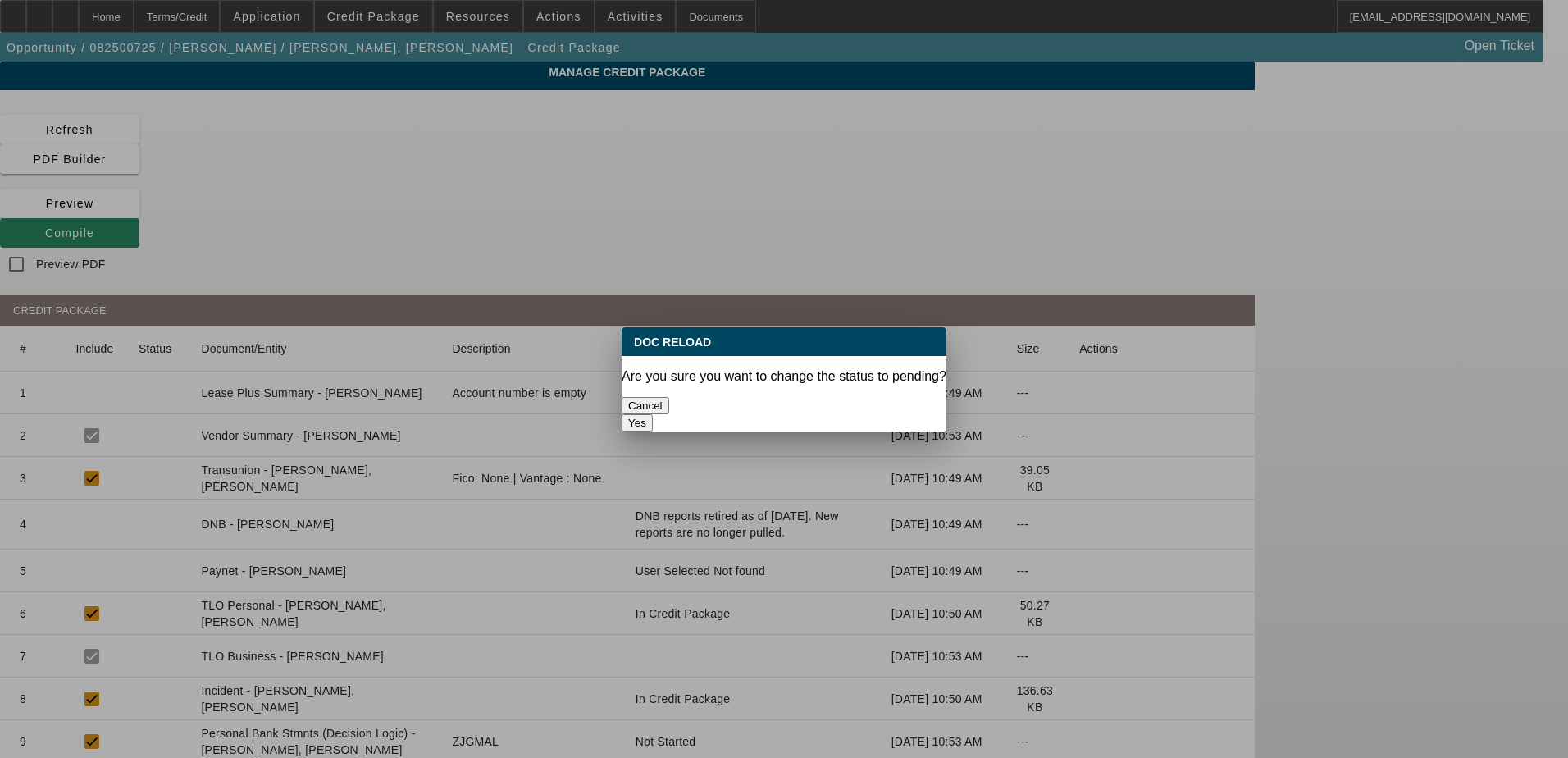
click at [653, 414] on button "Yes" at bounding box center [638, 422] width 31 height 17
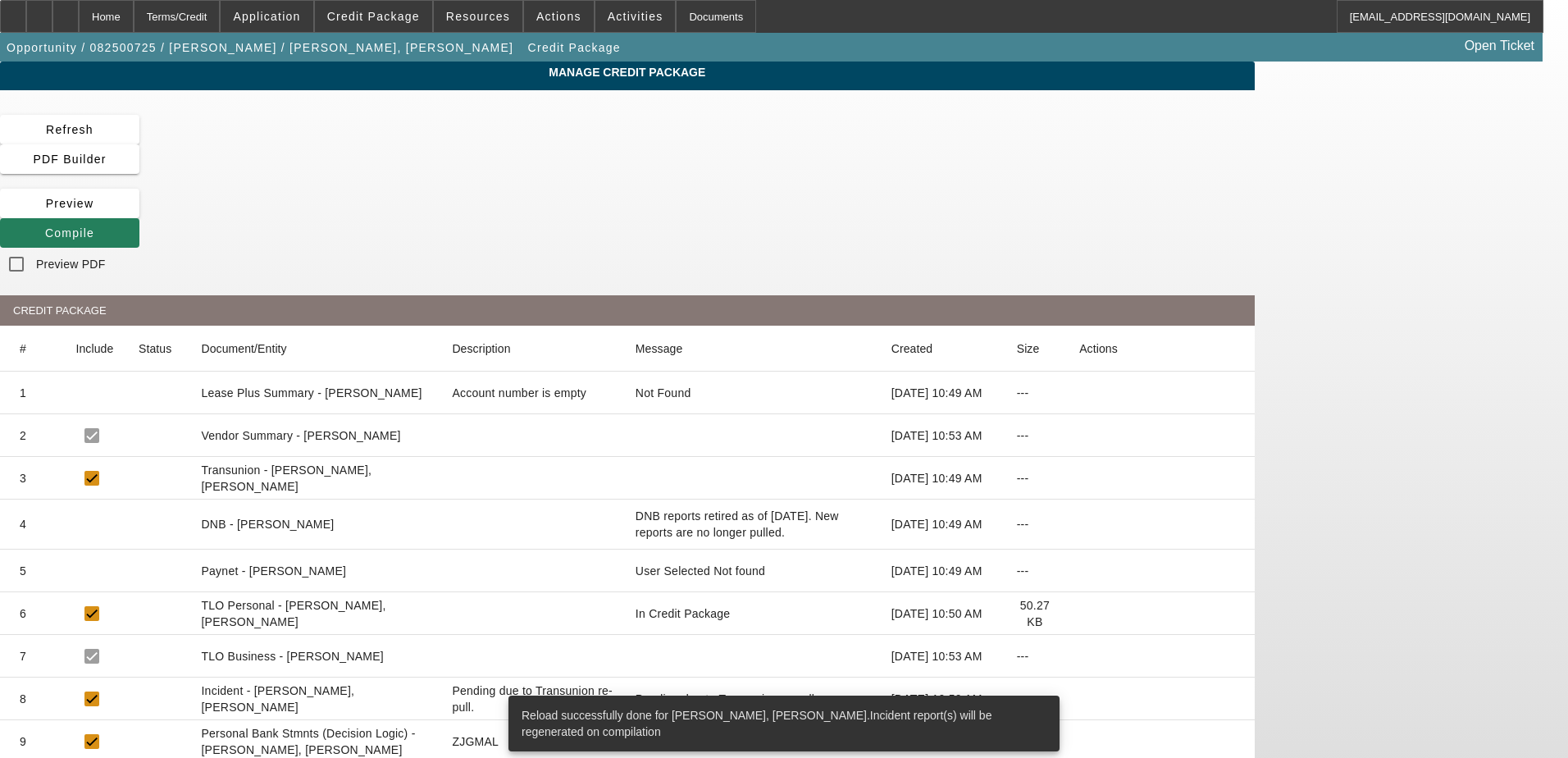
click at [139, 213] on span at bounding box center [69, 233] width 139 height 40
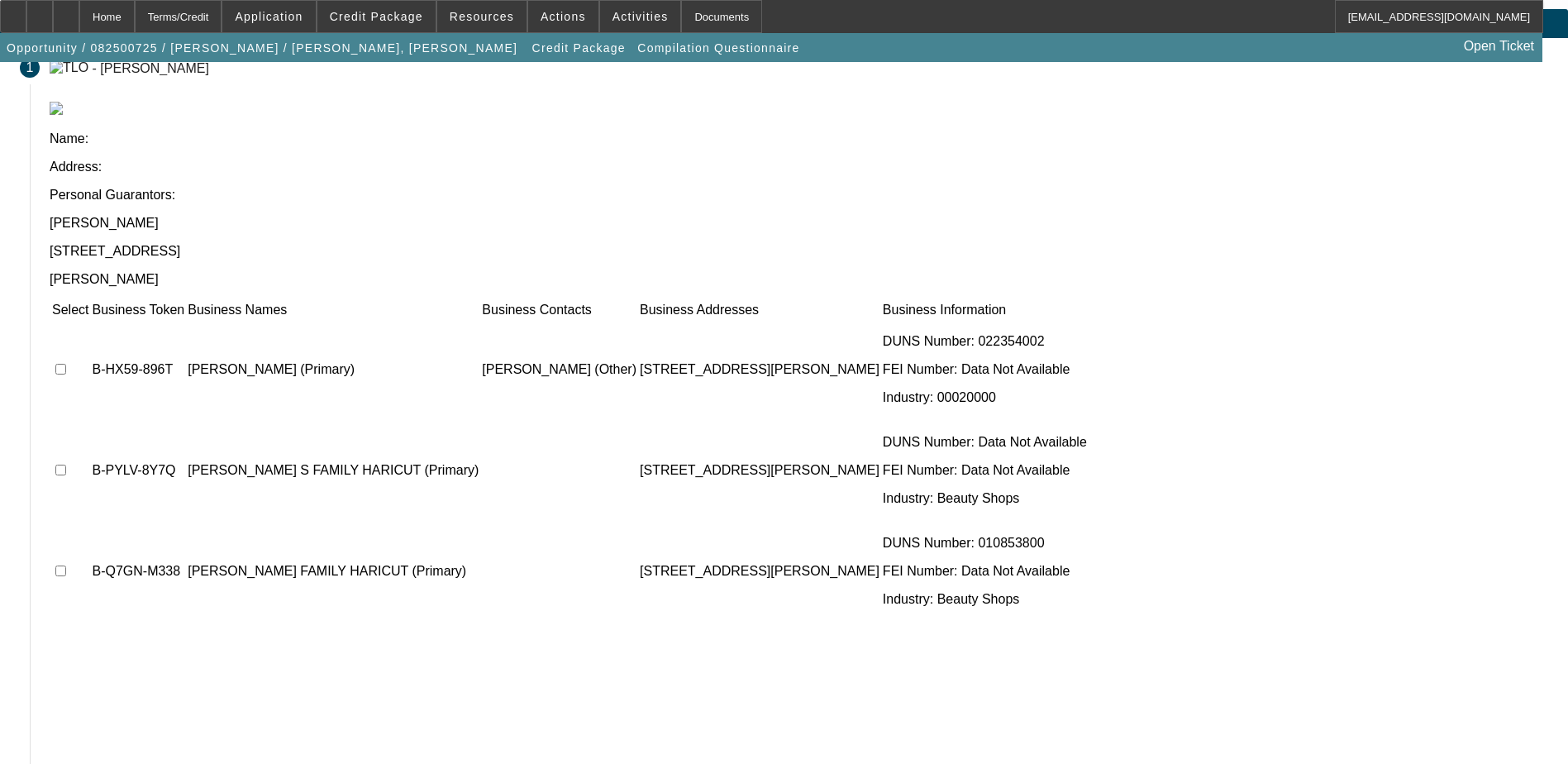
scroll to position [82, 0]
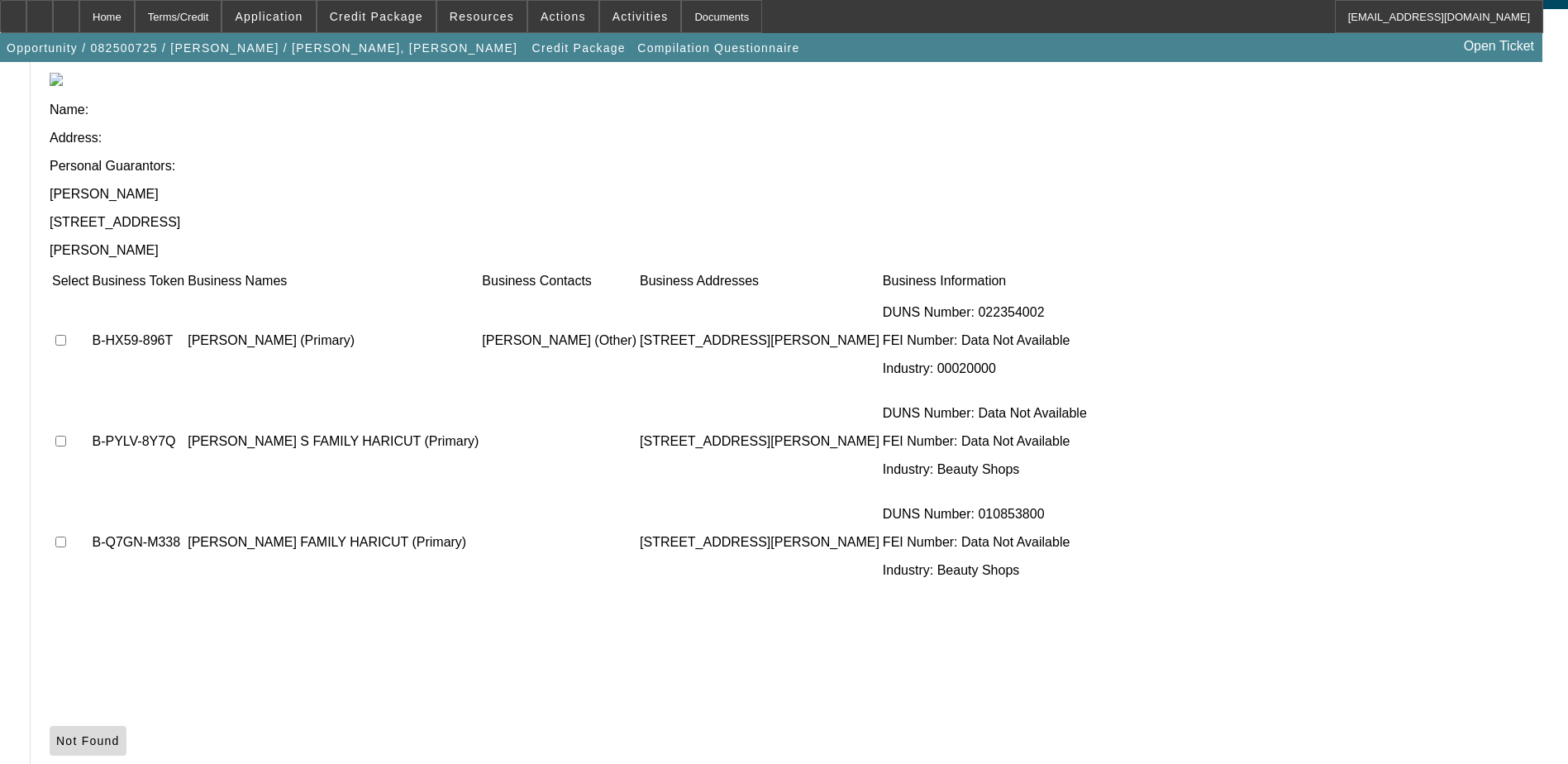
click at [120, 734] on span "Not Found" at bounding box center [88, 741] width 64 height 13
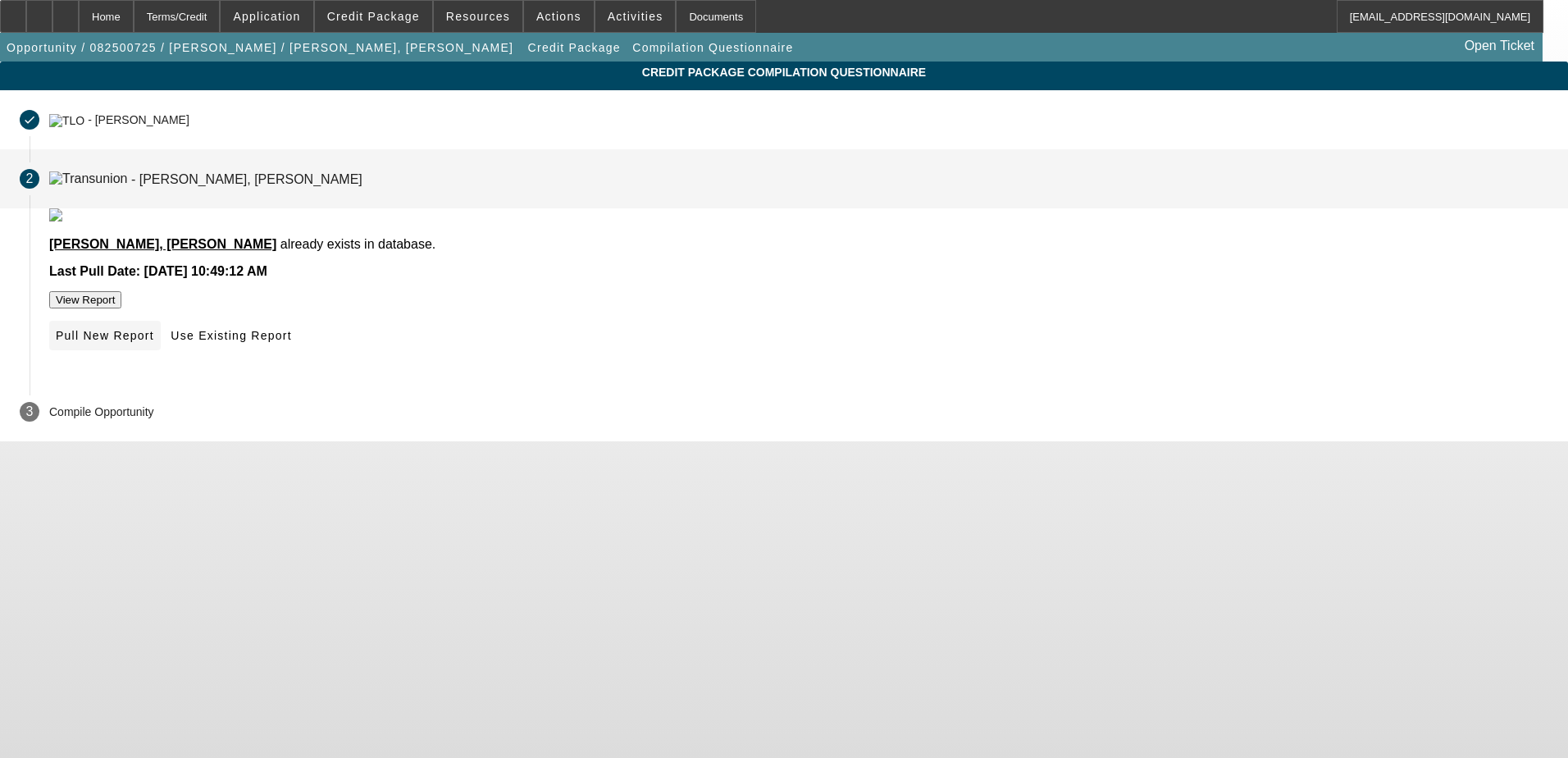
click at [154, 342] on span "Pull New Report" at bounding box center [105, 336] width 99 height 13
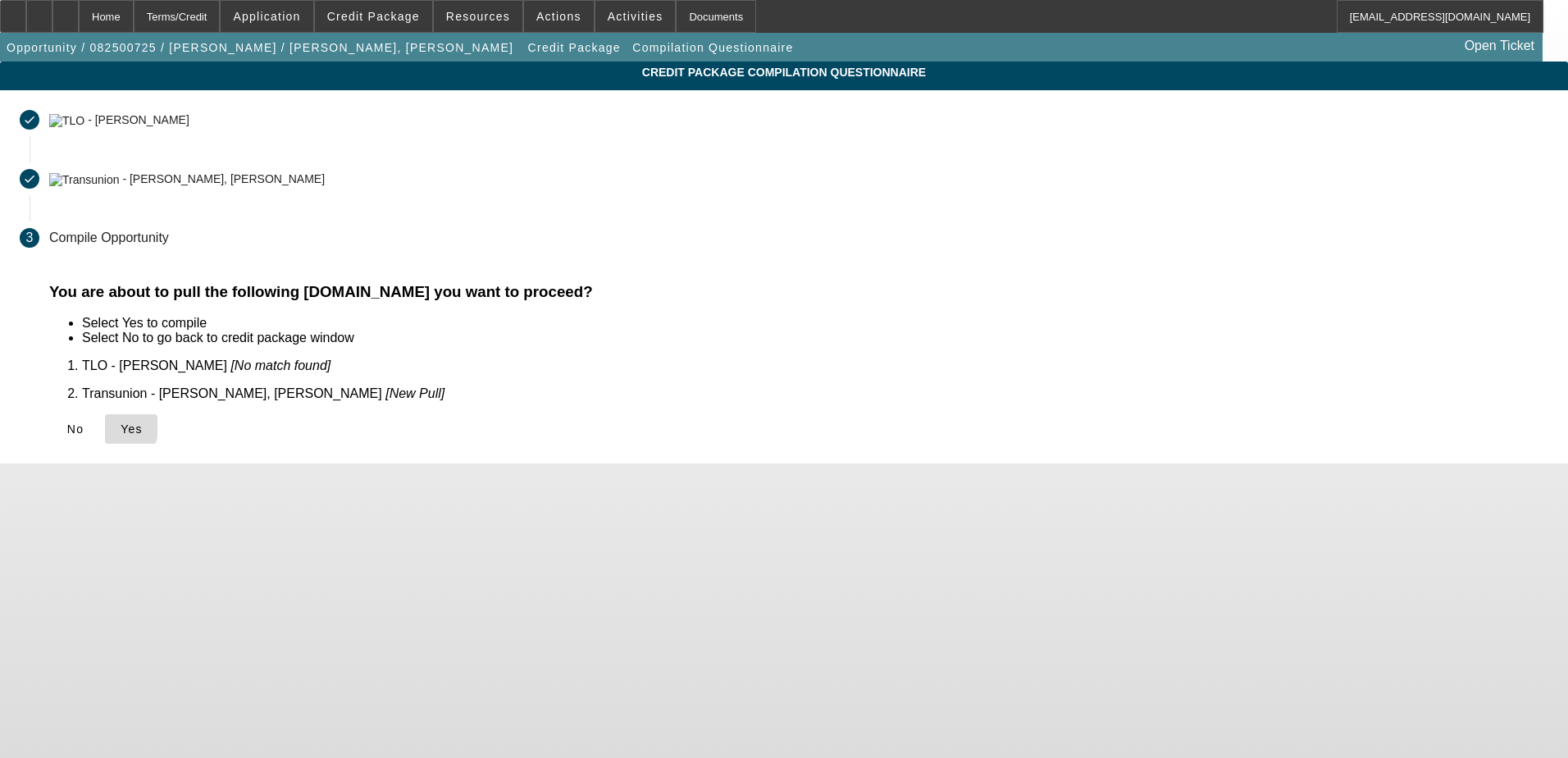
click at [121, 422] on icon at bounding box center [121, 429] width 0 height 13
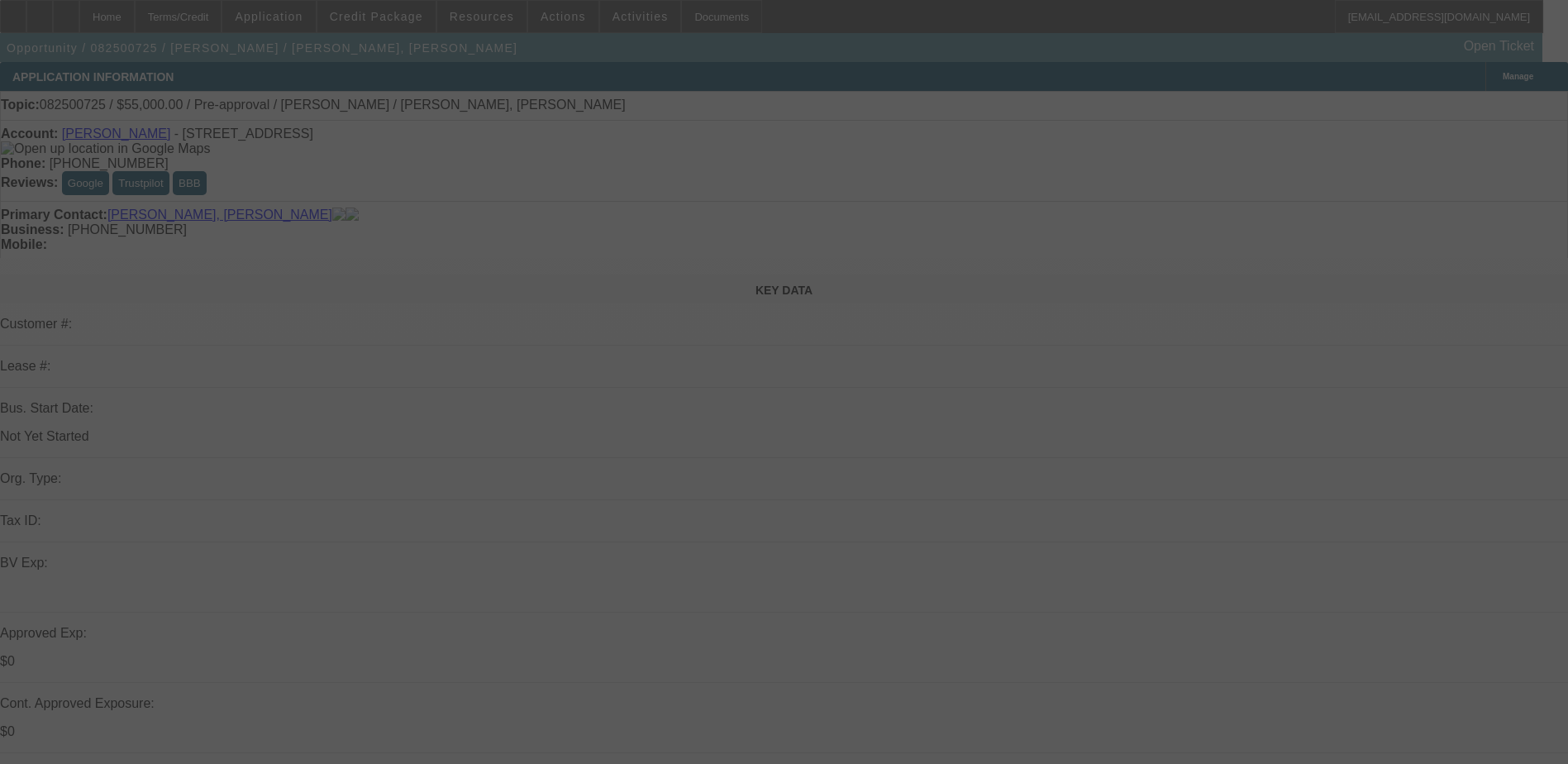
select select "0"
select select "2"
select select "0.1"
select select "4"
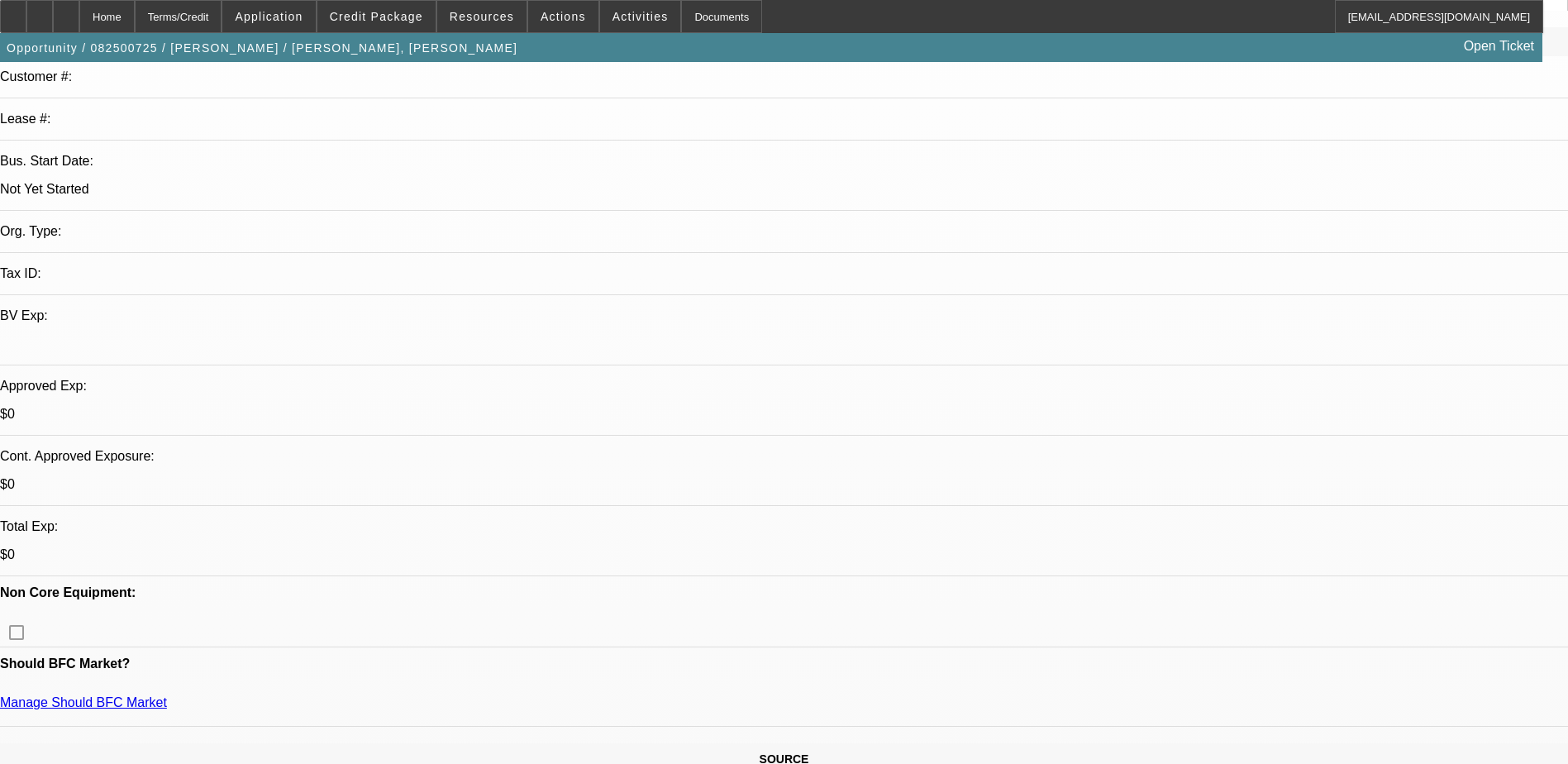
scroll to position [248, 0]
click at [395, 16] on span "Credit Package" at bounding box center [376, 17] width 94 height 13
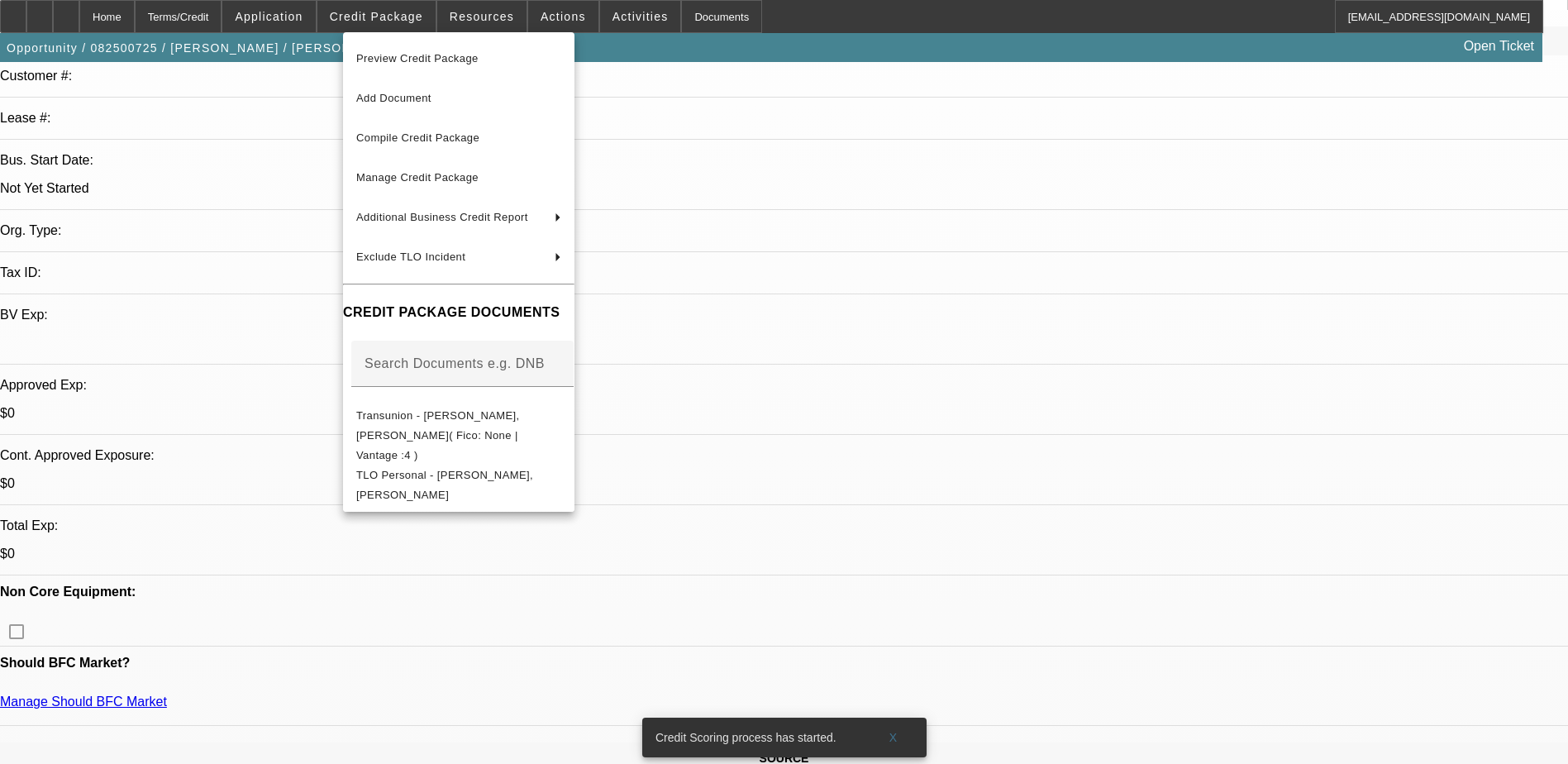
click at [867, 336] on div at bounding box center [784, 382] width 1568 height 764
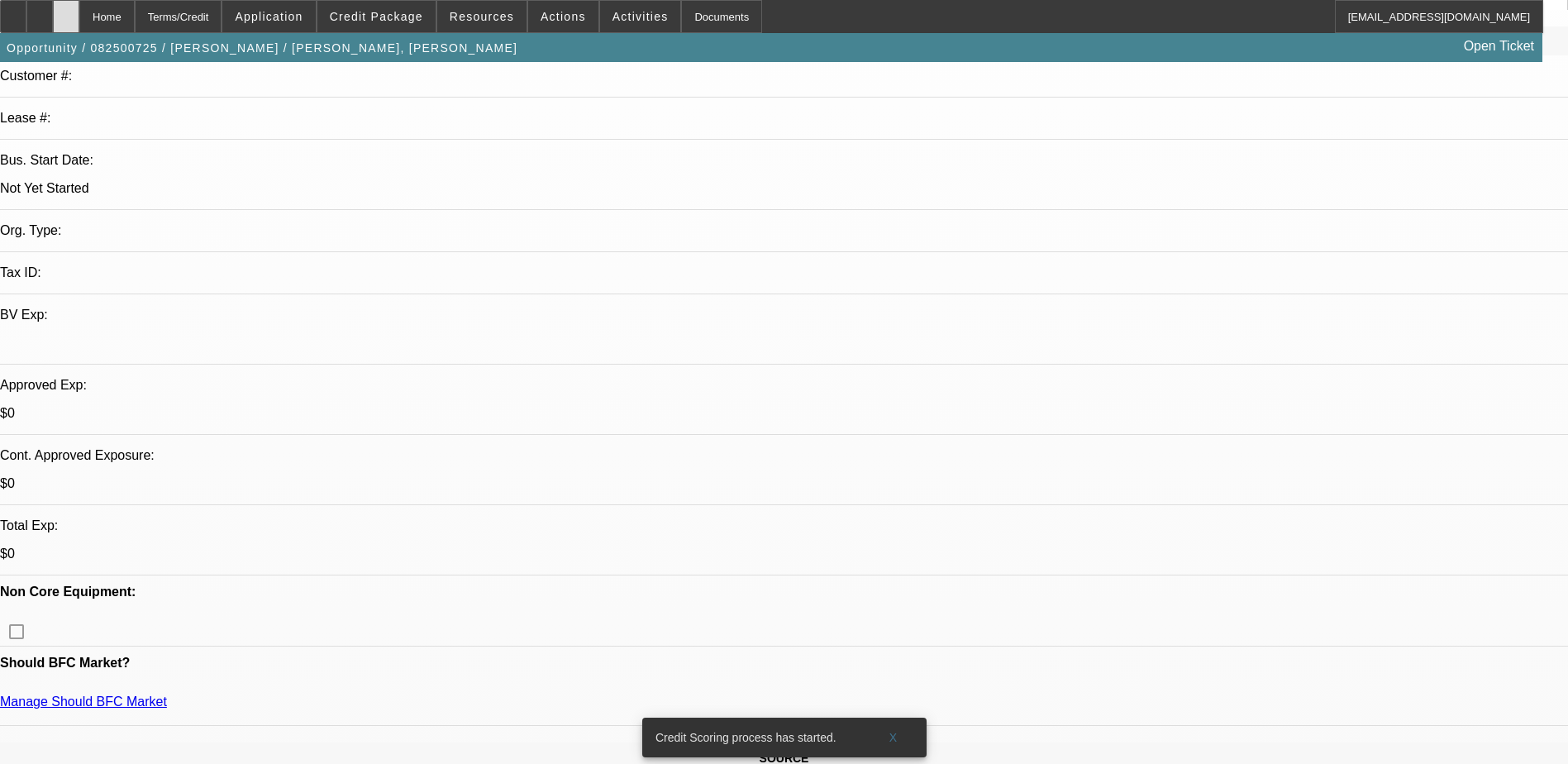
click at [66, 11] on icon at bounding box center [66, 11] width 0 height 0
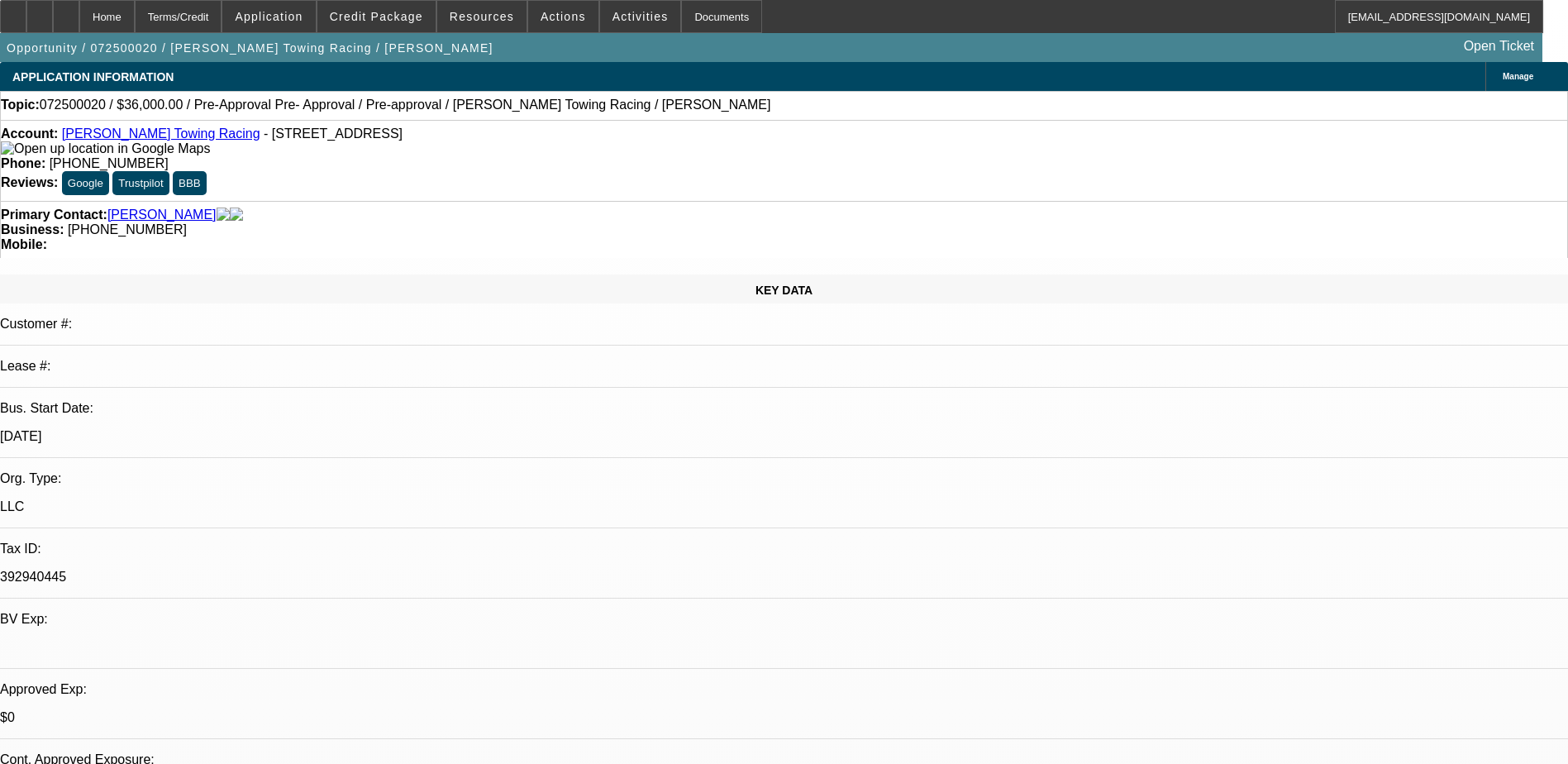
select select "0.1"
select select "2"
select select "0"
select select "0.1"
select select "2"
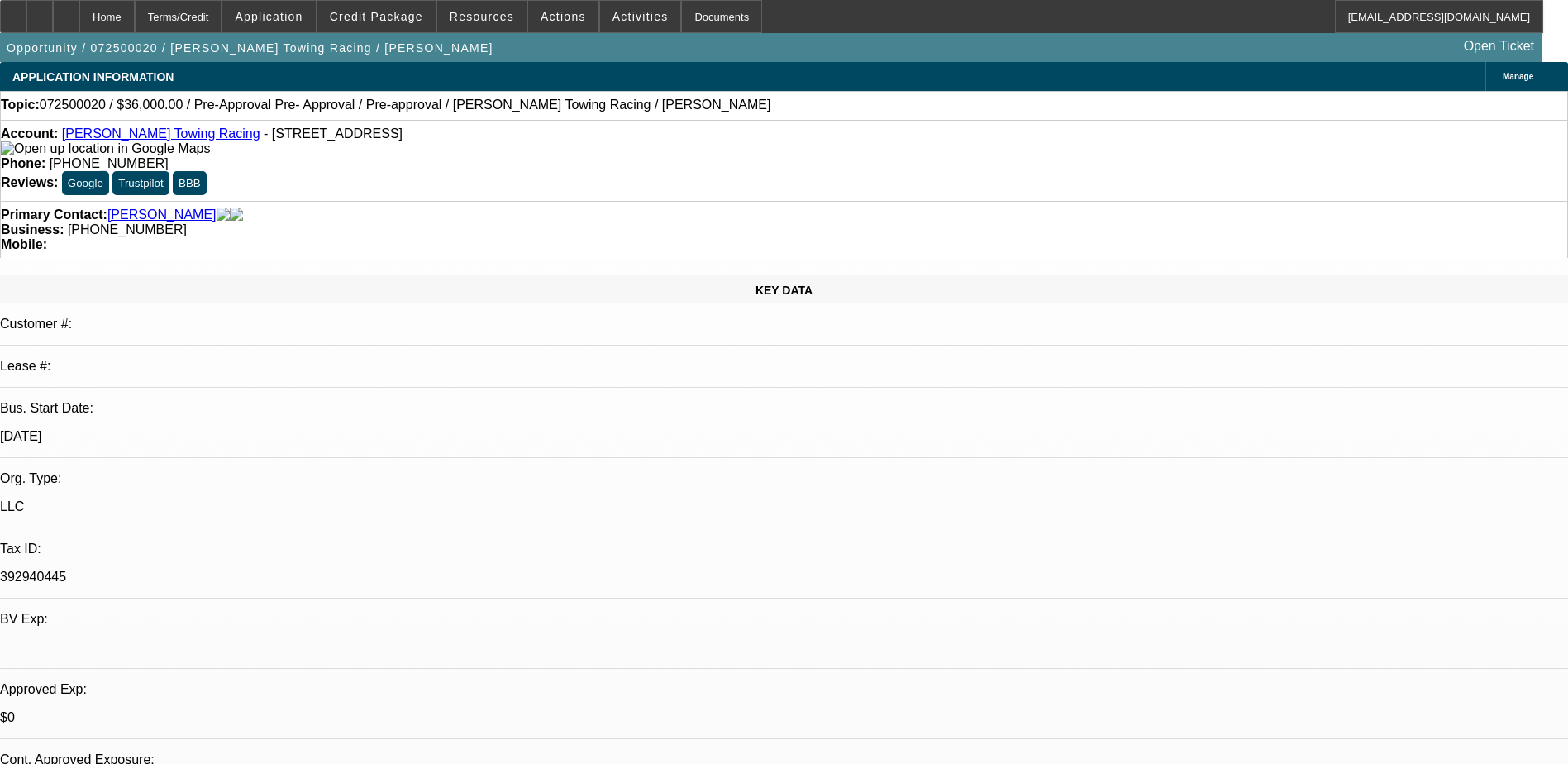
select select "0"
select select "0.1"
select select "2"
select select "0"
select select "0.1"
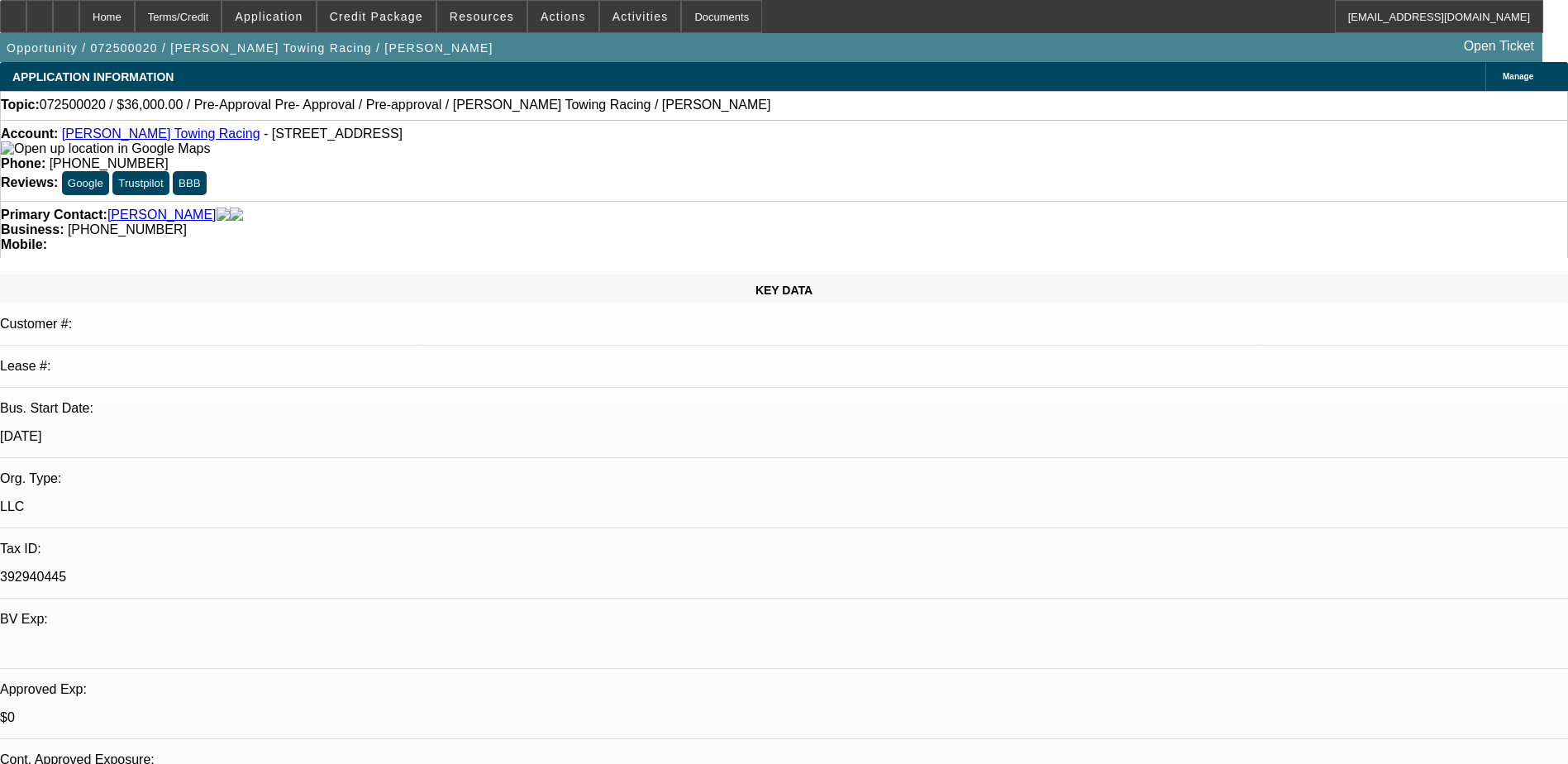
select select "2"
select select "0"
select select "1"
select select "2"
select select "6"
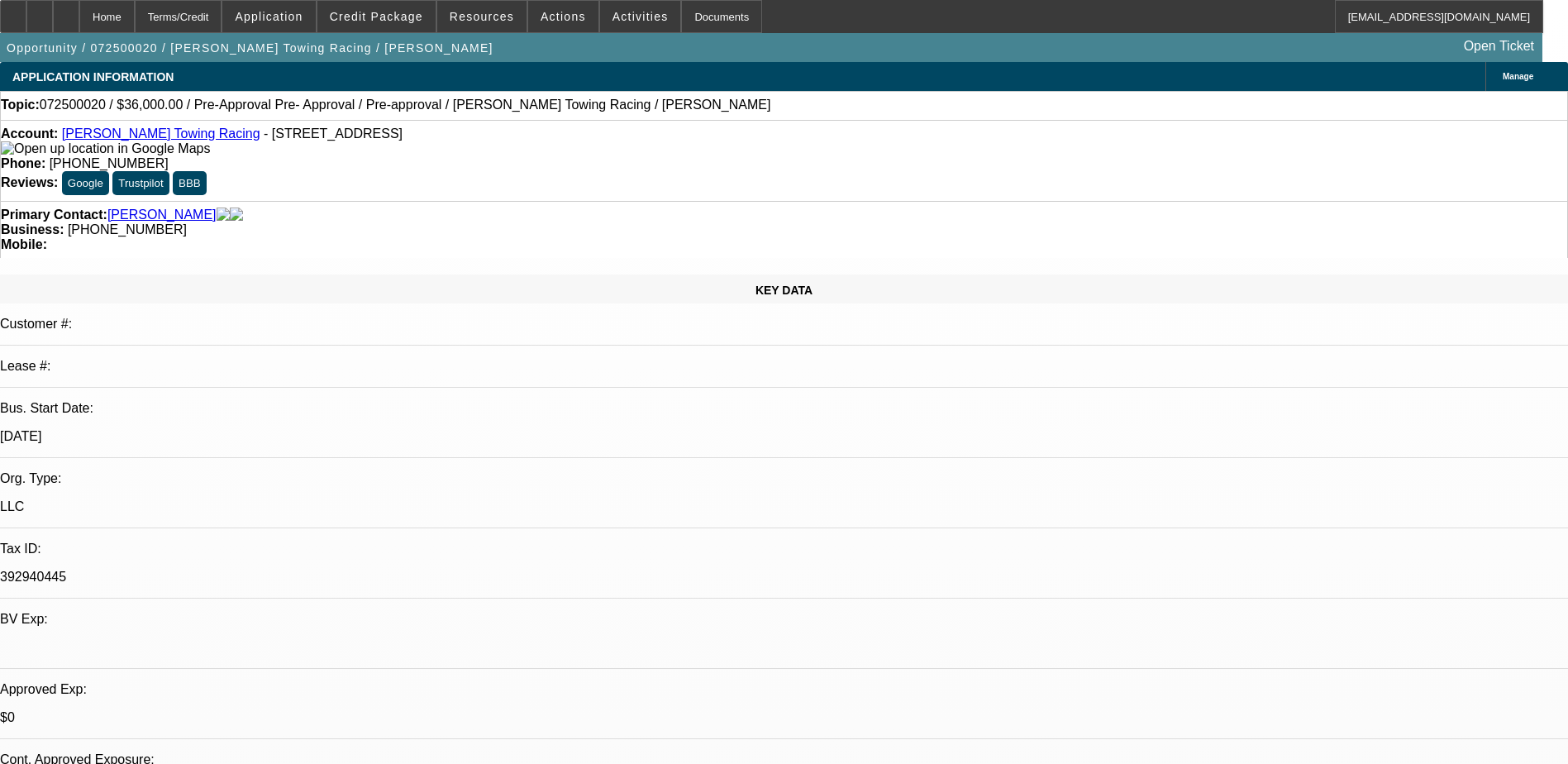
select select "1"
select select "2"
select select "6"
select select "1"
select select "2"
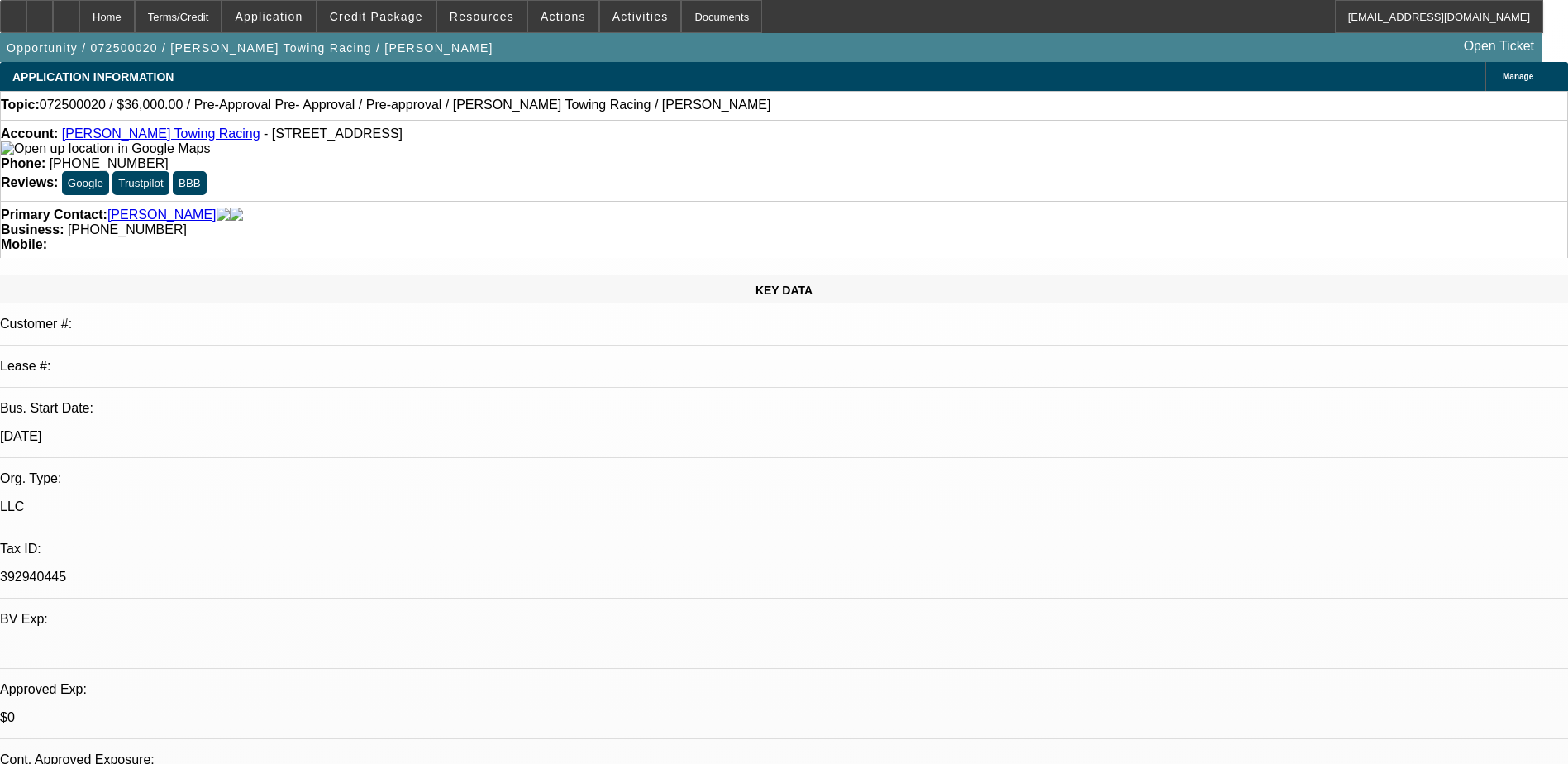
select select "6"
select select "1"
select select "2"
select select "6"
drag, startPoint x: 687, startPoint y: 179, endPoint x: 590, endPoint y: 183, distance: 97.1
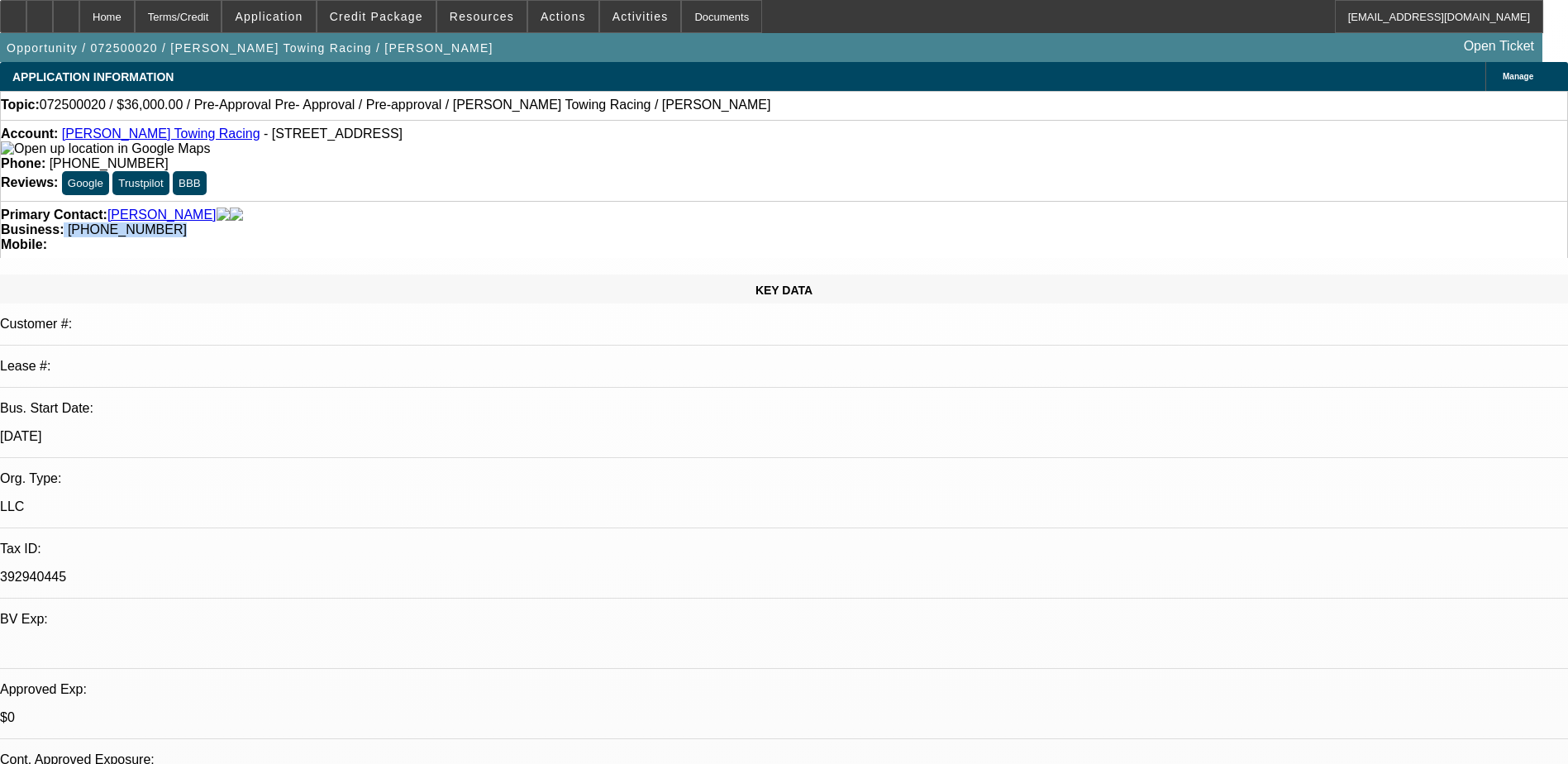
click at [589, 222] on div "Business: (956) 960-4756" at bounding box center [784, 230] width 1566 height 15
copy span "(956) 960-4756"
radio input "false"
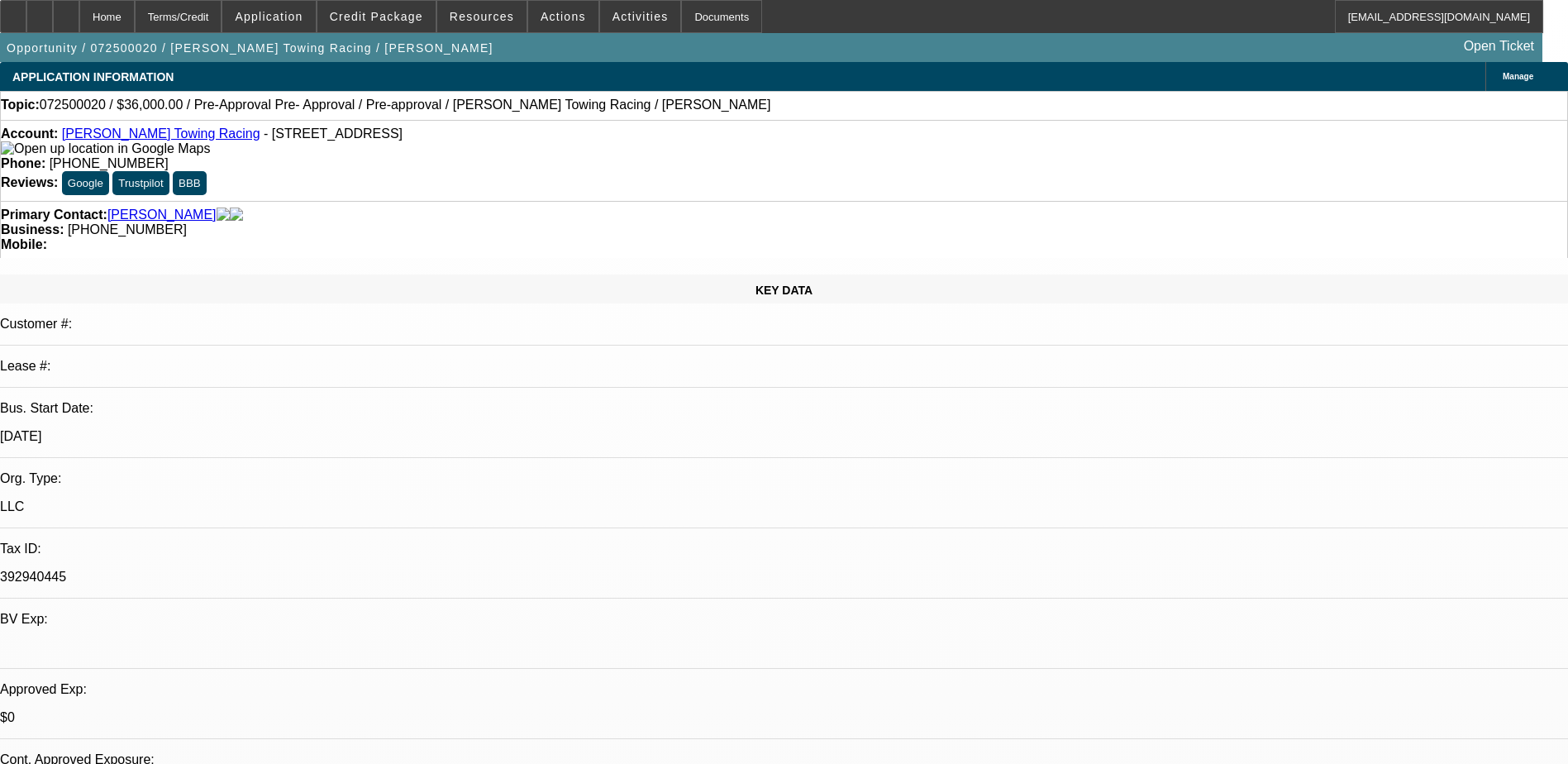
radio input "true"
type textarea "LVM"
radio input "true"
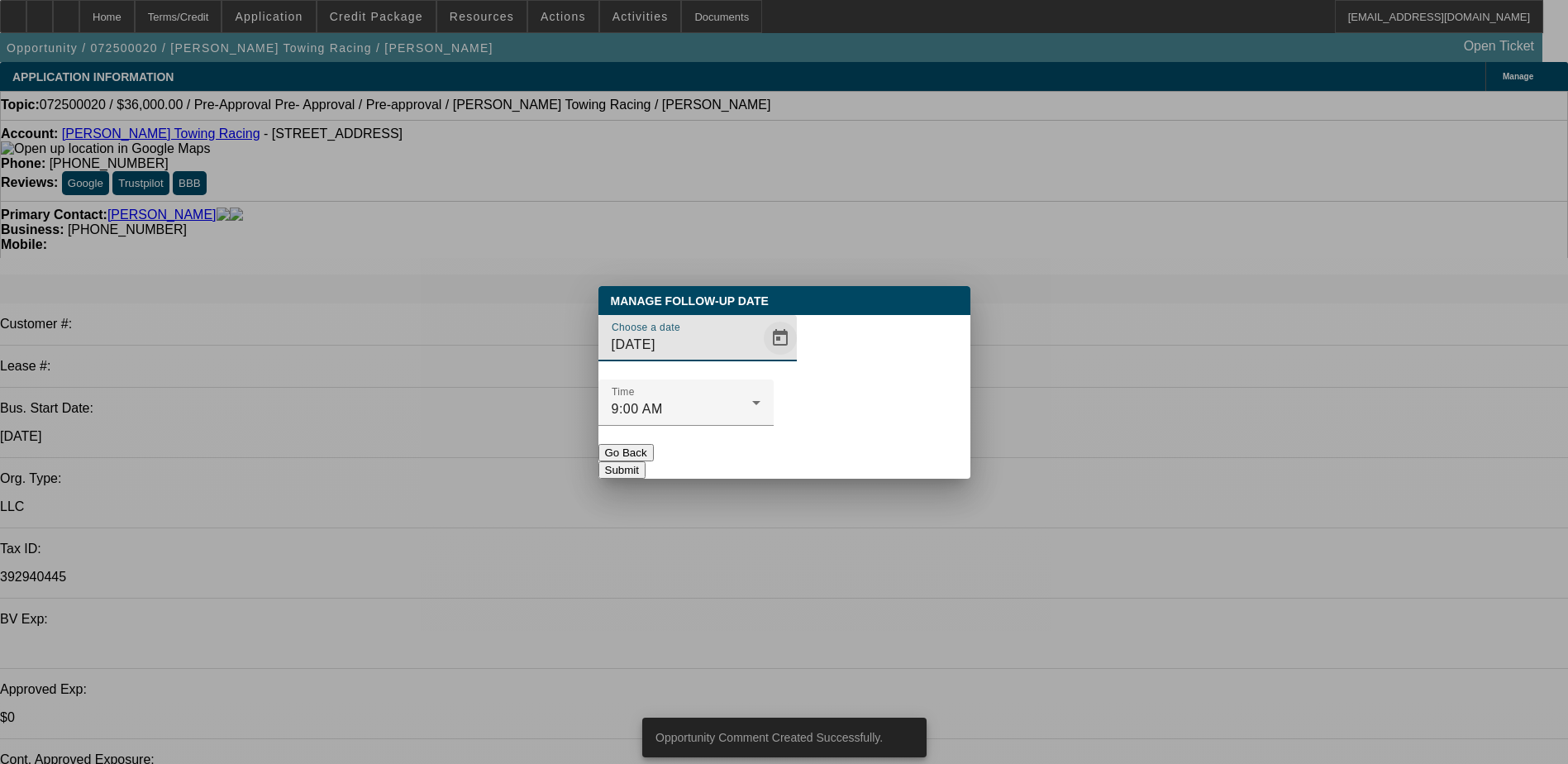
click at [760, 358] on span "Open calendar" at bounding box center [780, 338] width 40 height 40
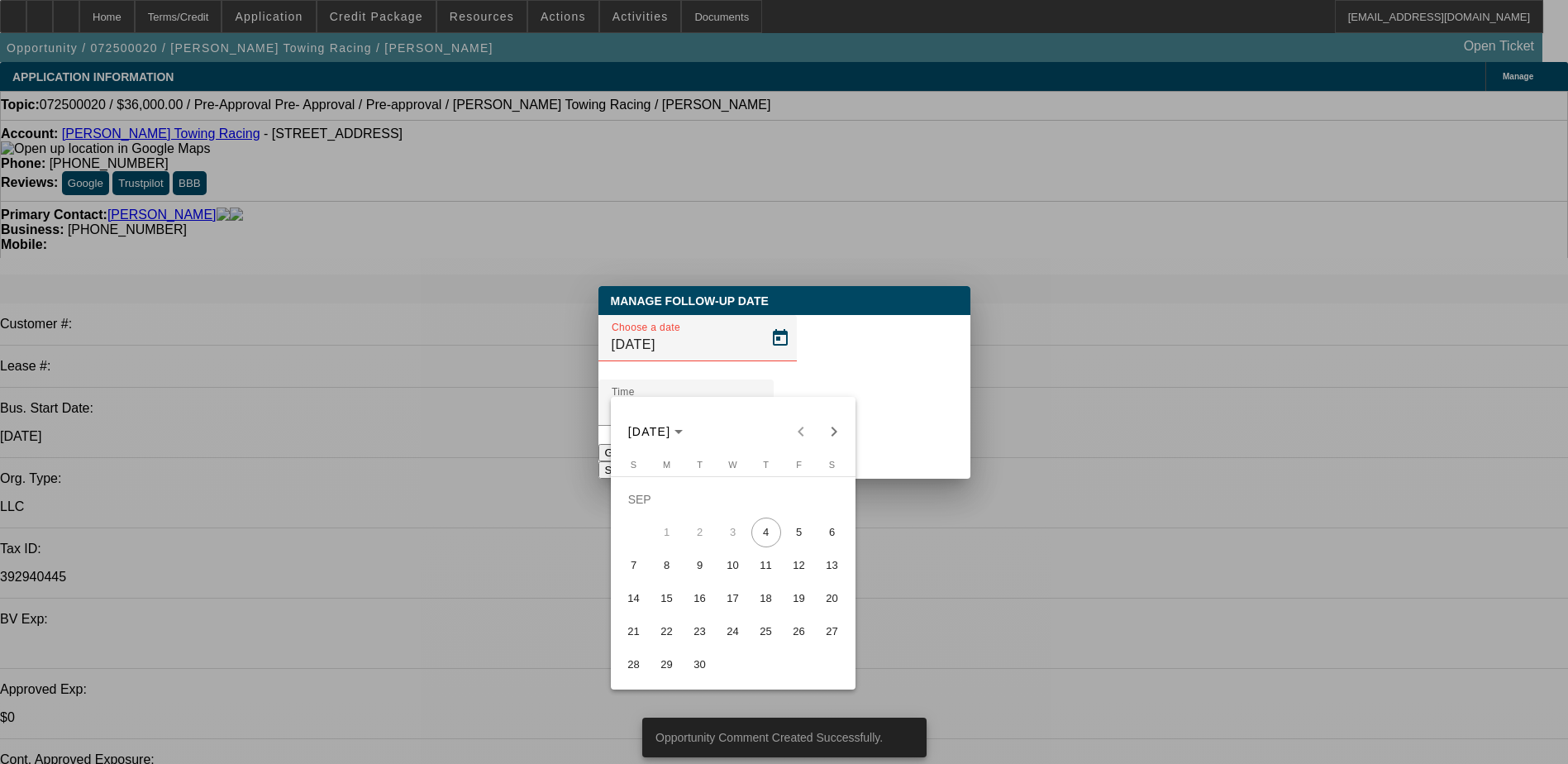
click at [661, 581] on span "8" at bounding box center [667, 566] width 30 height 30
type input "9/8/2025"
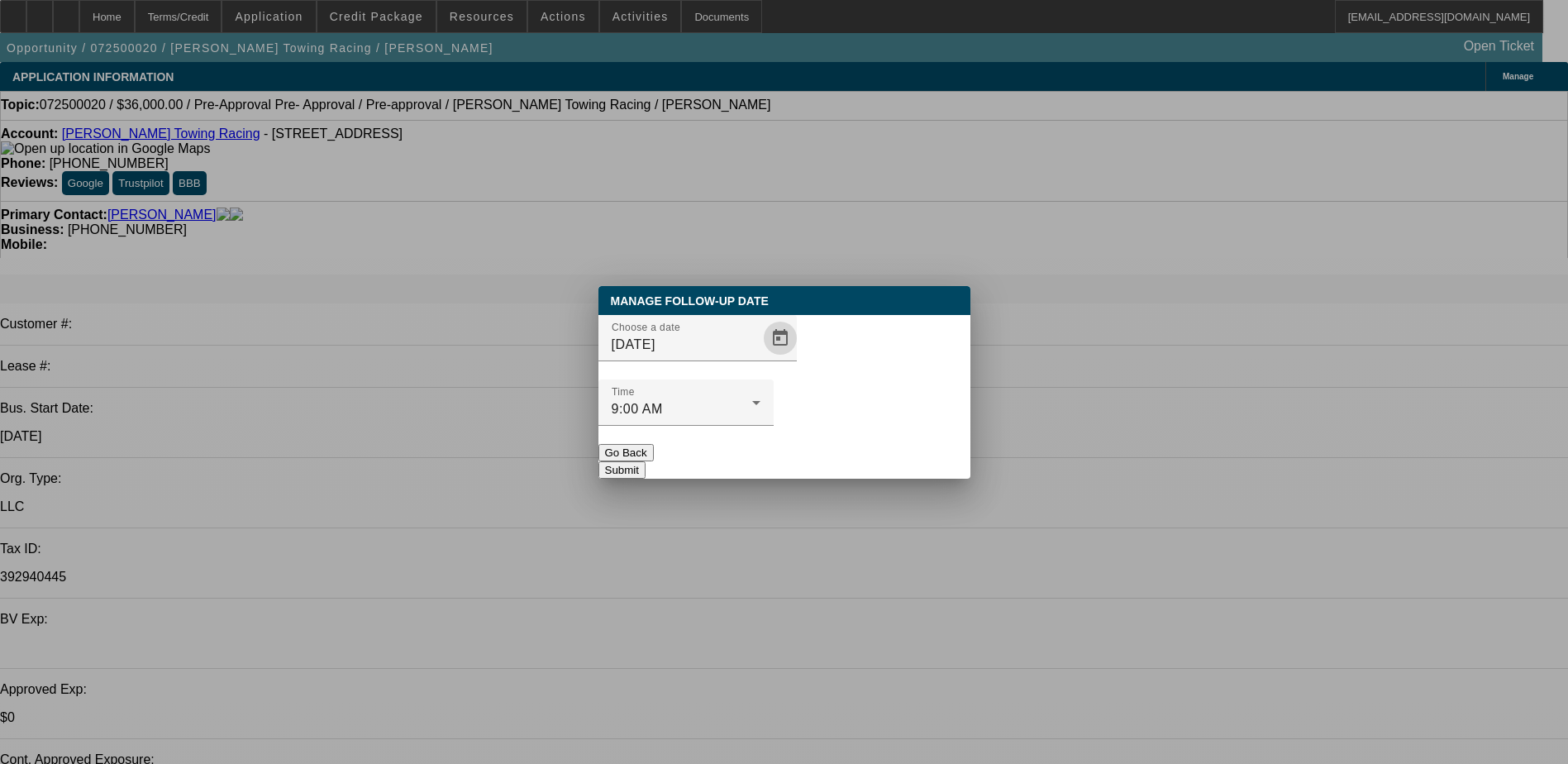
click at [646, 461] on button "Submit" at bounding box center [622, 470] width 47 height 17
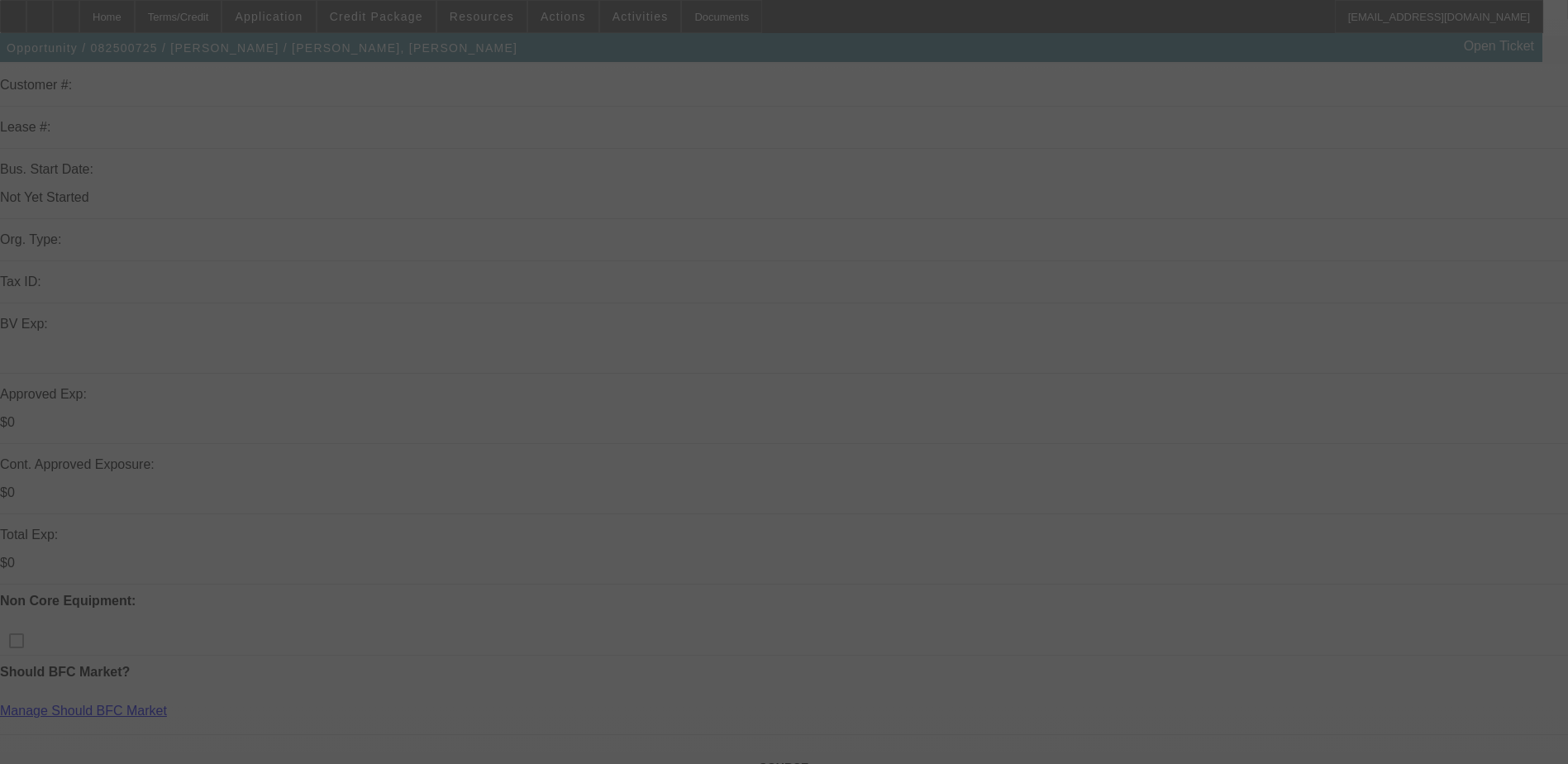
scroll to position [248, 0]
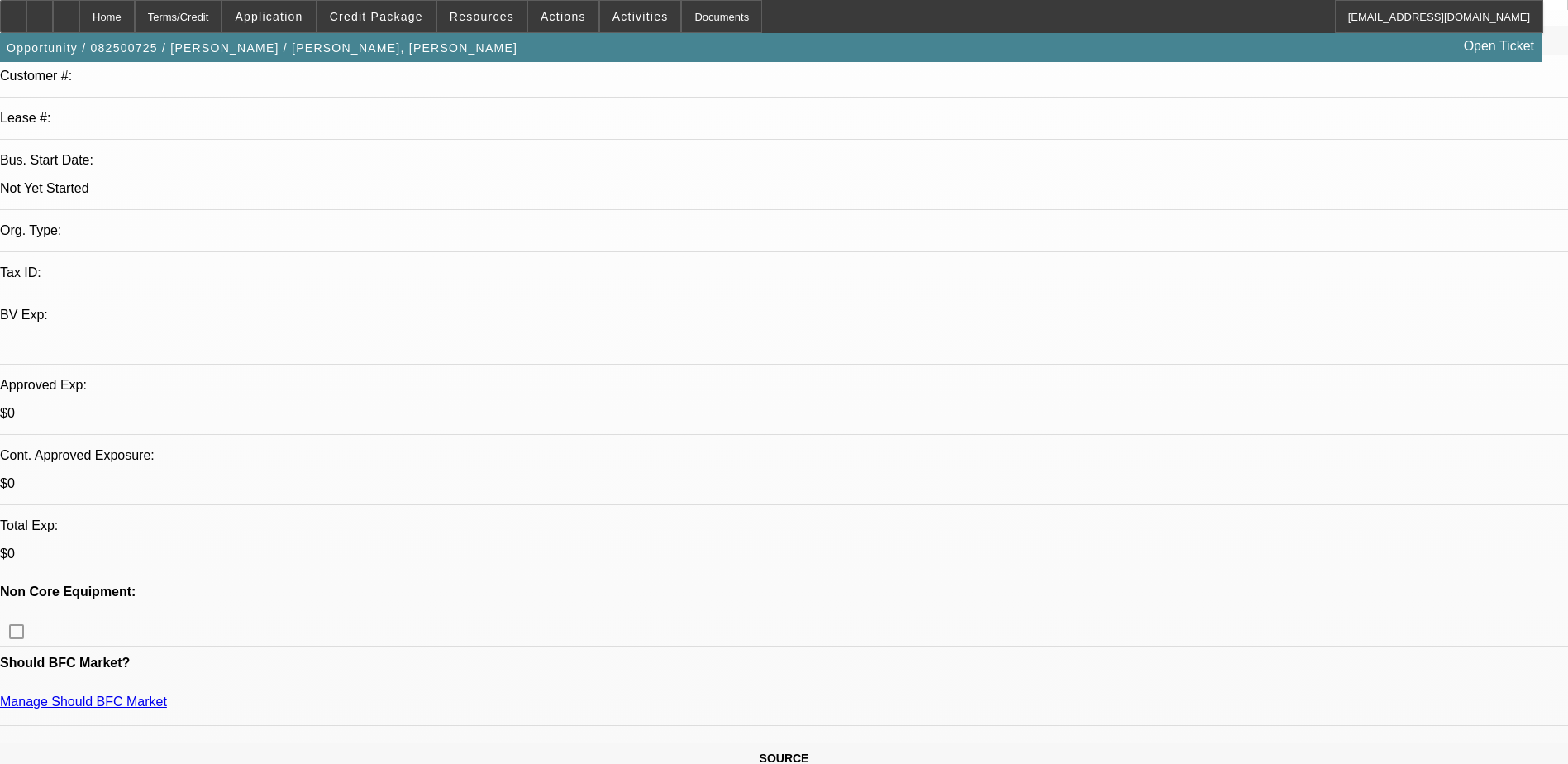
select select "0"
select select "2"
select select "0.1"
select select "4"
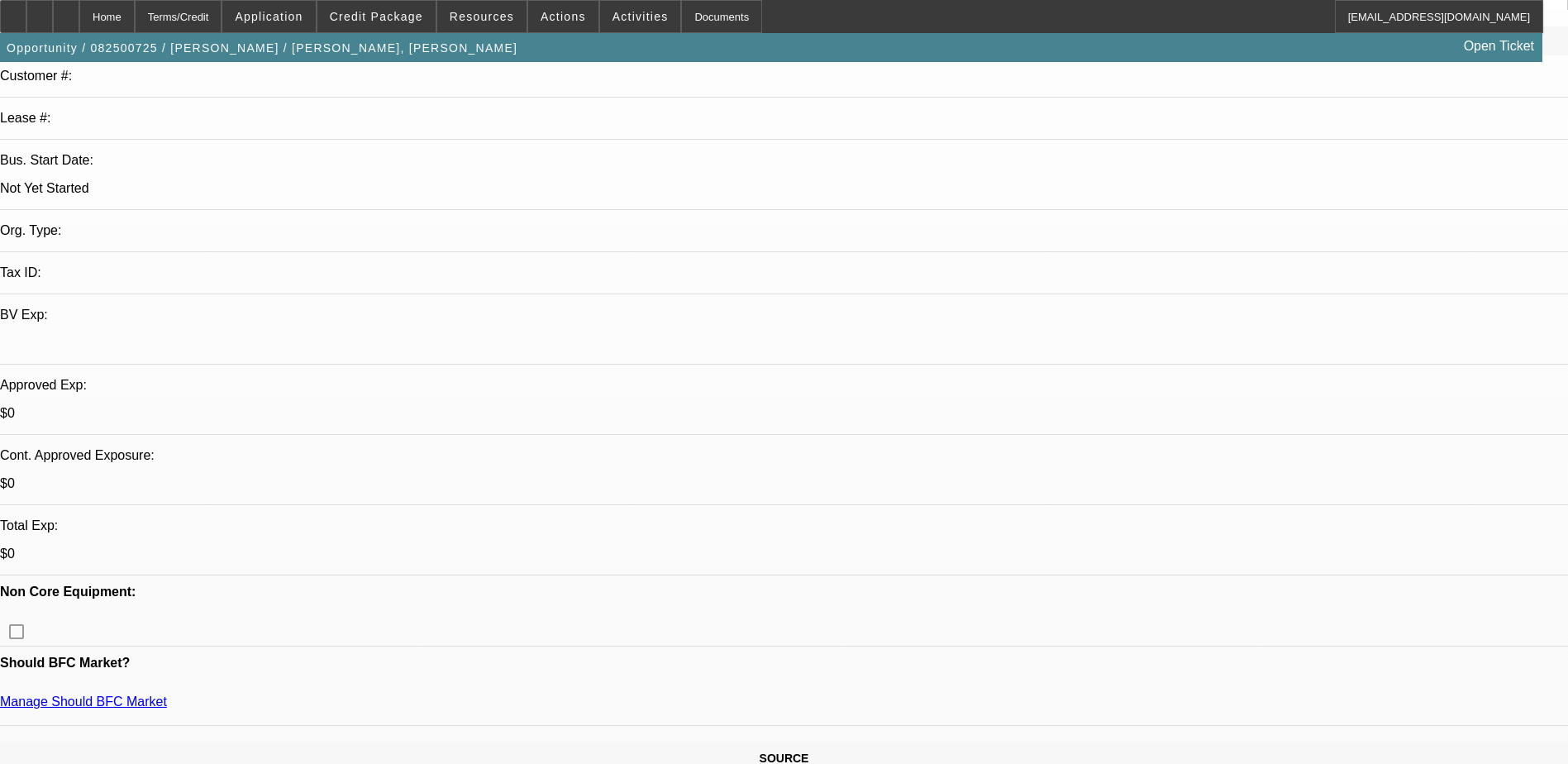
click at [272, 12] on span at bounding box center [269, 17] width 93 height 40
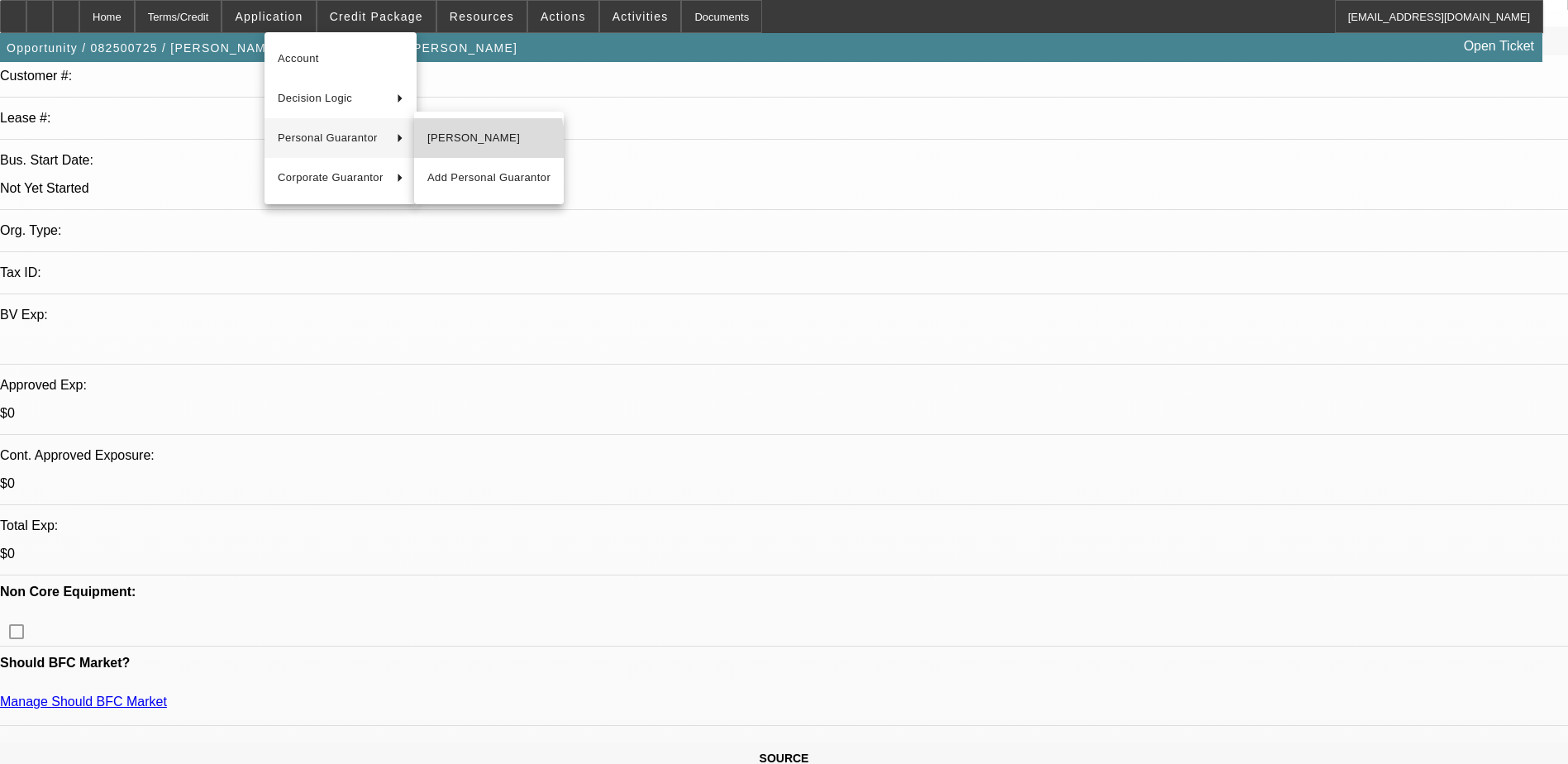
click at [462, 145] on span "Santiago Camille" at bounding box center [488, 139] width 124 height 20
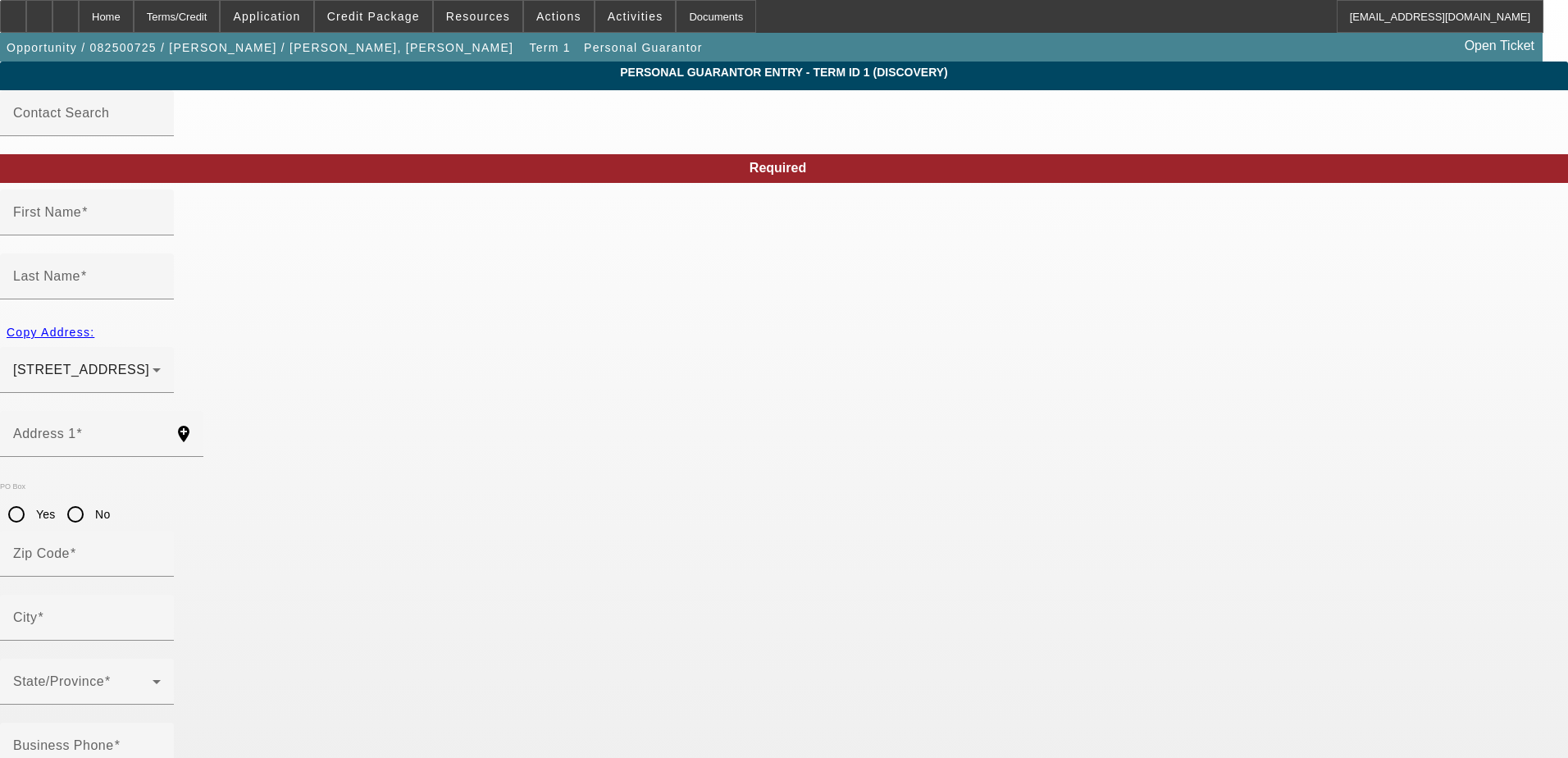
type input "Santiago"
type input "Camille"
type input "1718 N Maple Wood"
radio input "true"
type input "60622"
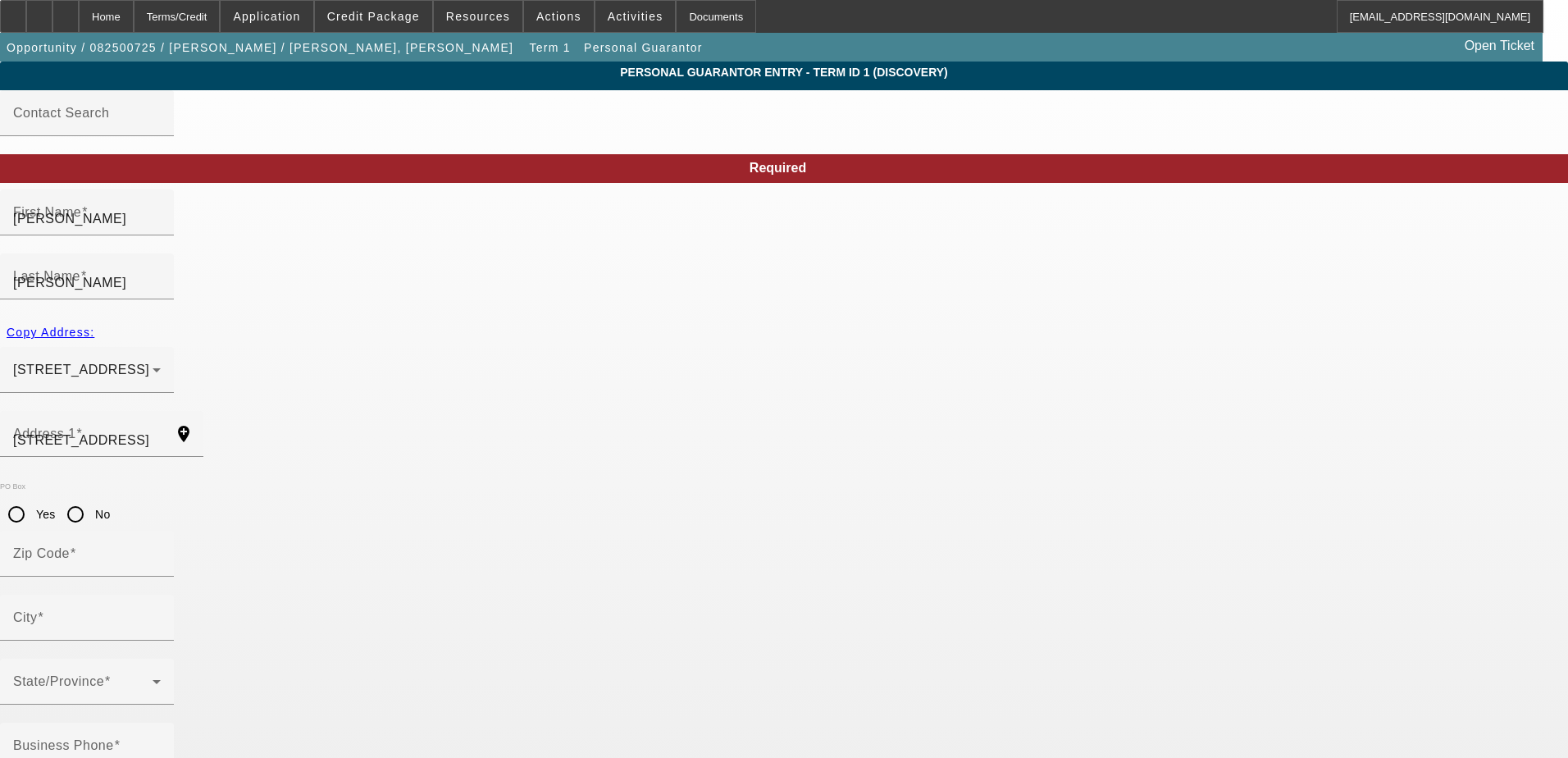
type input "Chicago"
type input "(312) 399-6431"
type input "100"
type input "327-74-2427"
type input "italianprguy84@gmail.com"
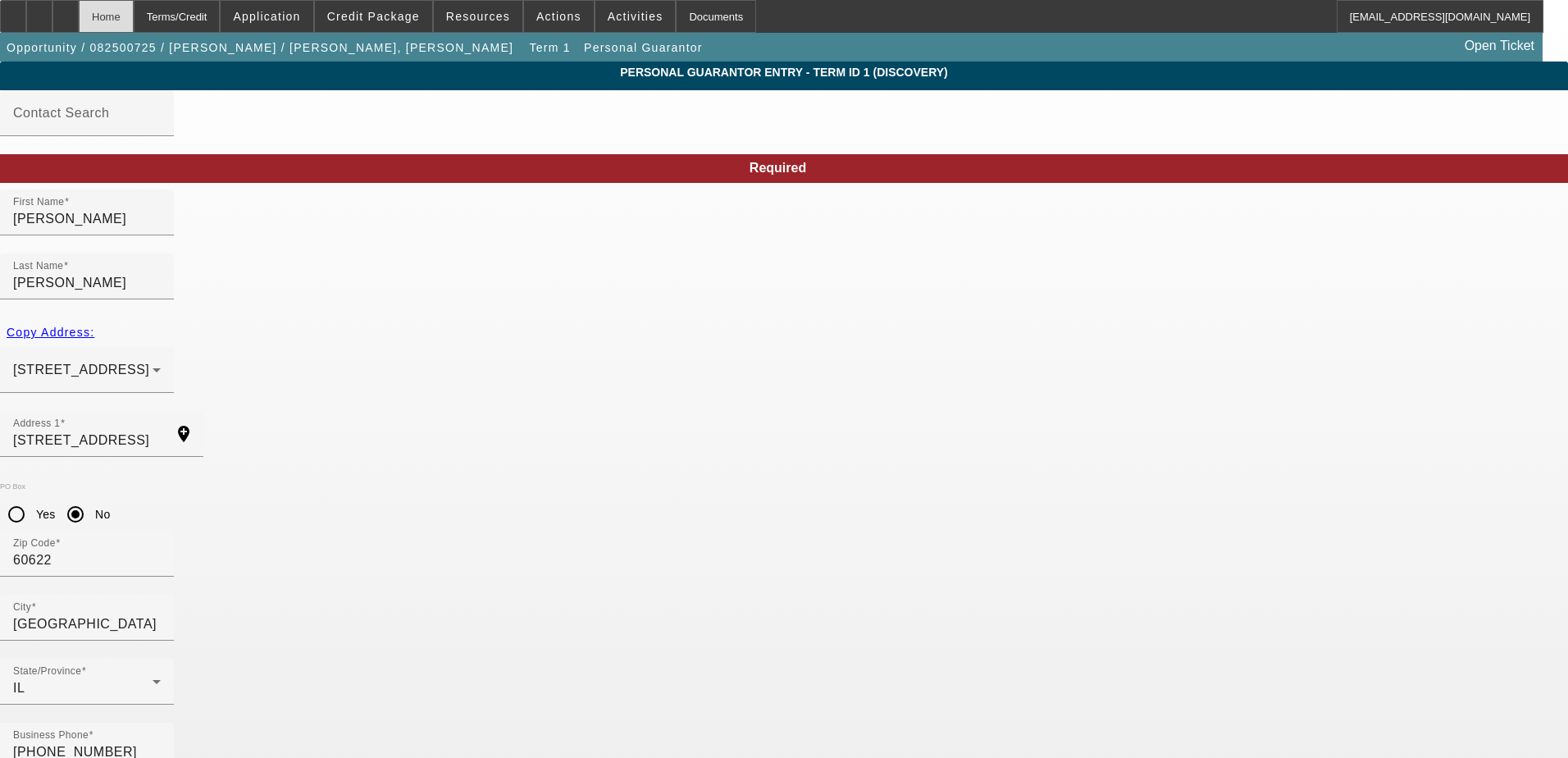
click at [133, 27] on div "Home" at bounding box center [106, 16] width 55 height 33
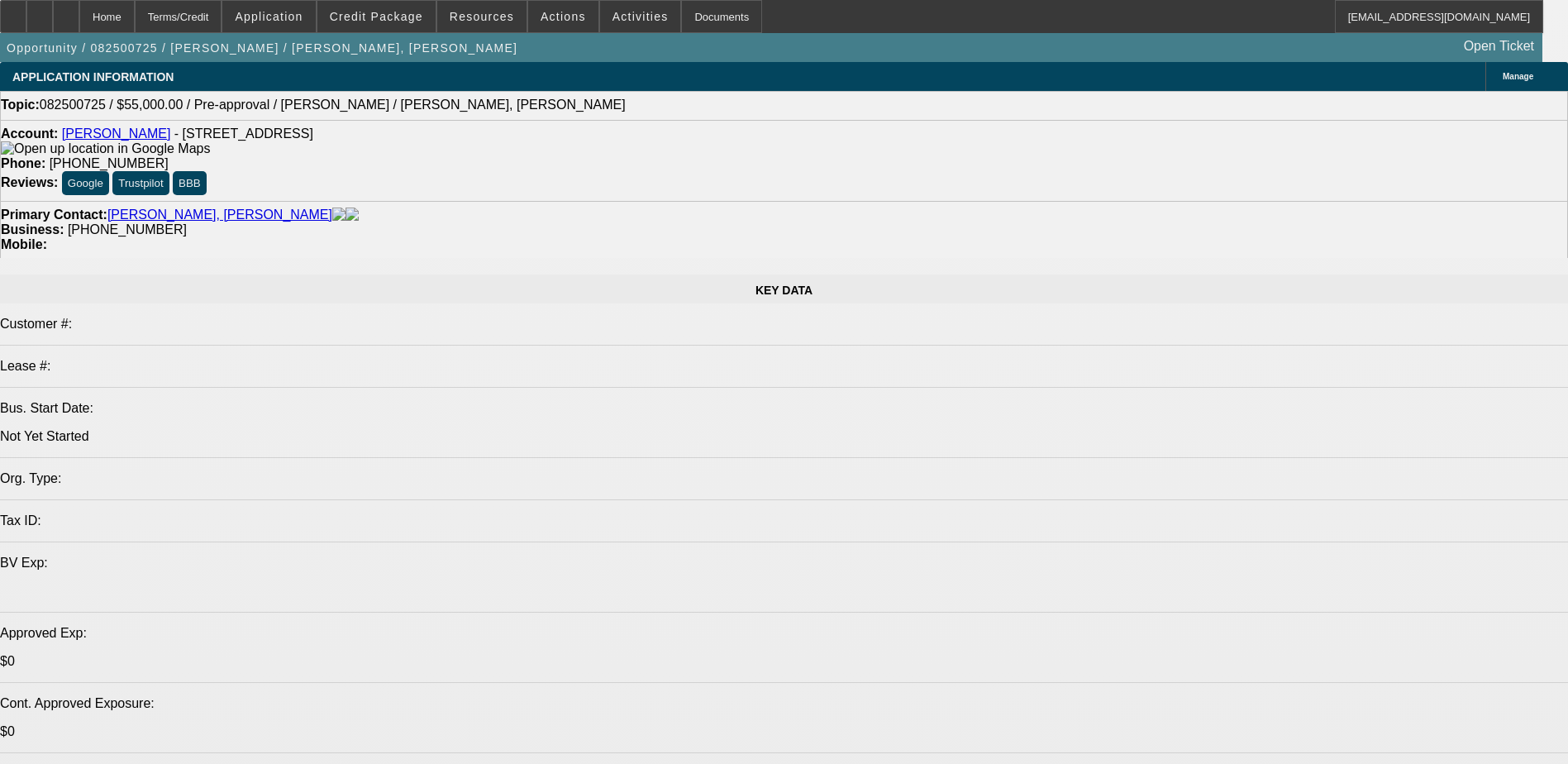
select select "0"
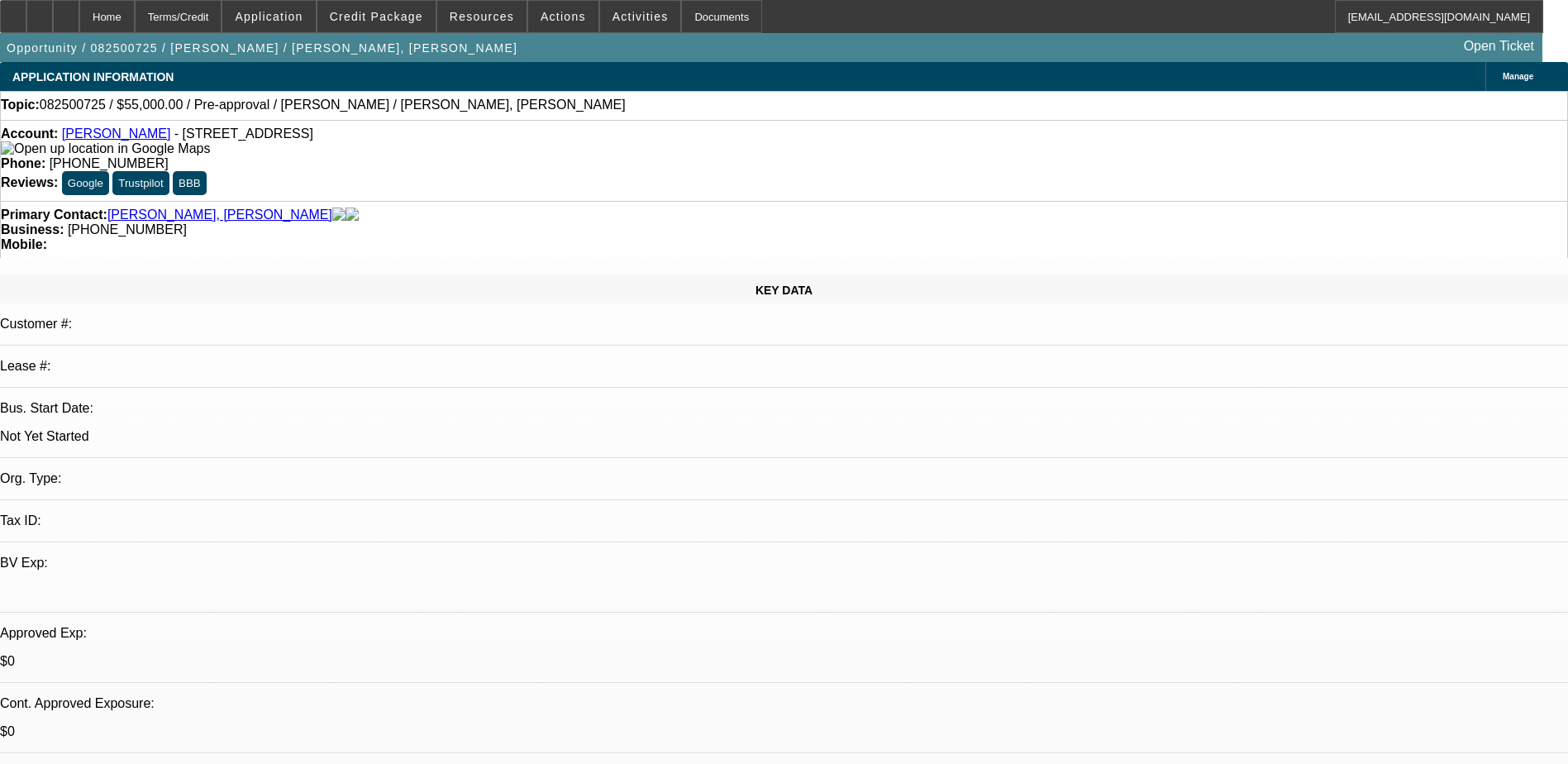
select select "2"
select select "0.1"
select select "4"
drag, startPoint x: 667, startPoint y: 181, endPoint x: 590, endPoint y: 190, distance: 77.5
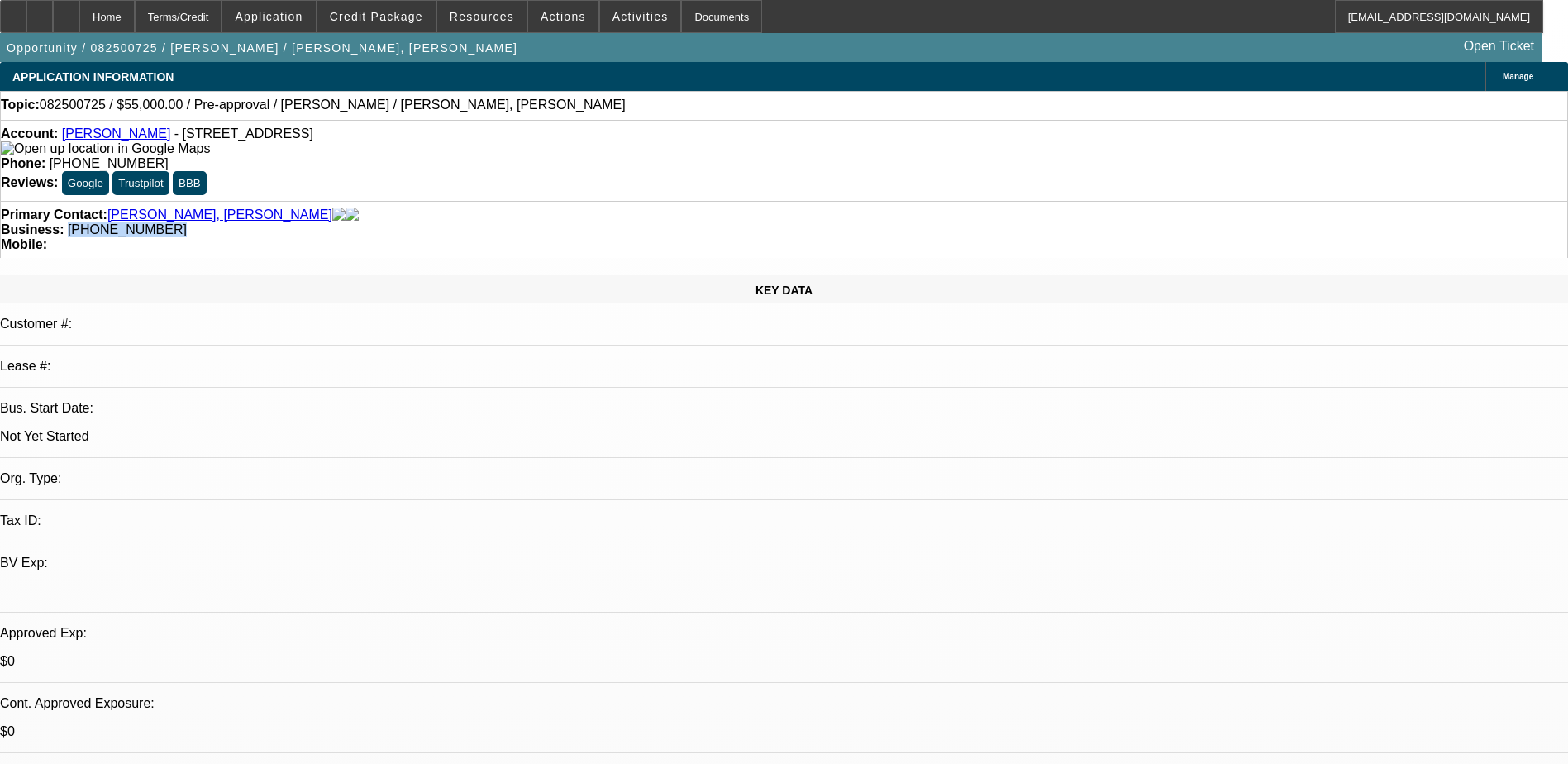
click at [590, 201] on div "Primary Contact: Camille, Santiago Business: (312) 399-6431 Mobile:" at bounding box center [784, 229] width 1568 height 57
drag, startPoint x: 590, startPoint y: 190, endPoint x: 601, endPoint y: 182, distance: 13.6
copy span "(312) 399-6431"
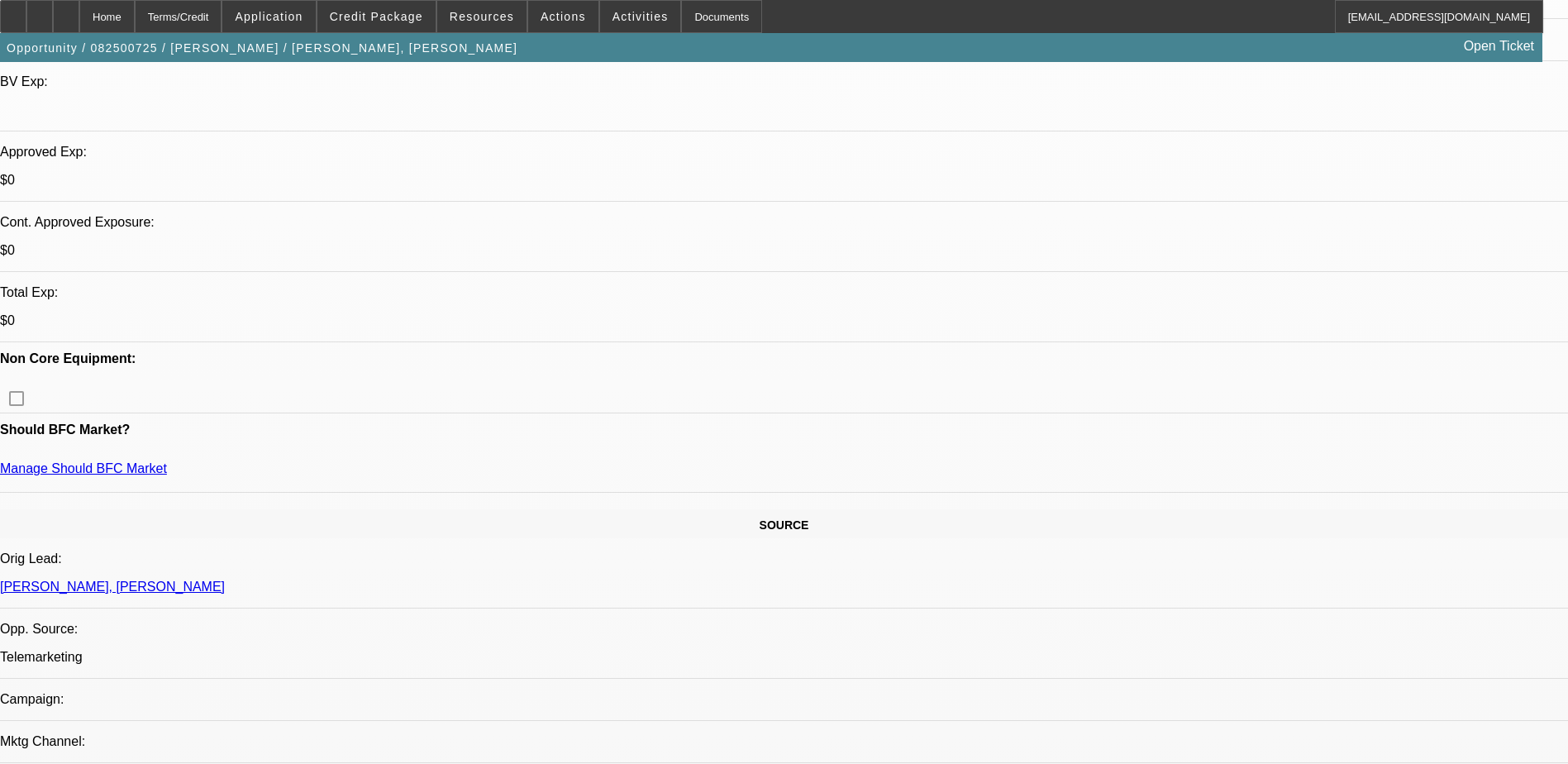
scroll to position [496, 0]
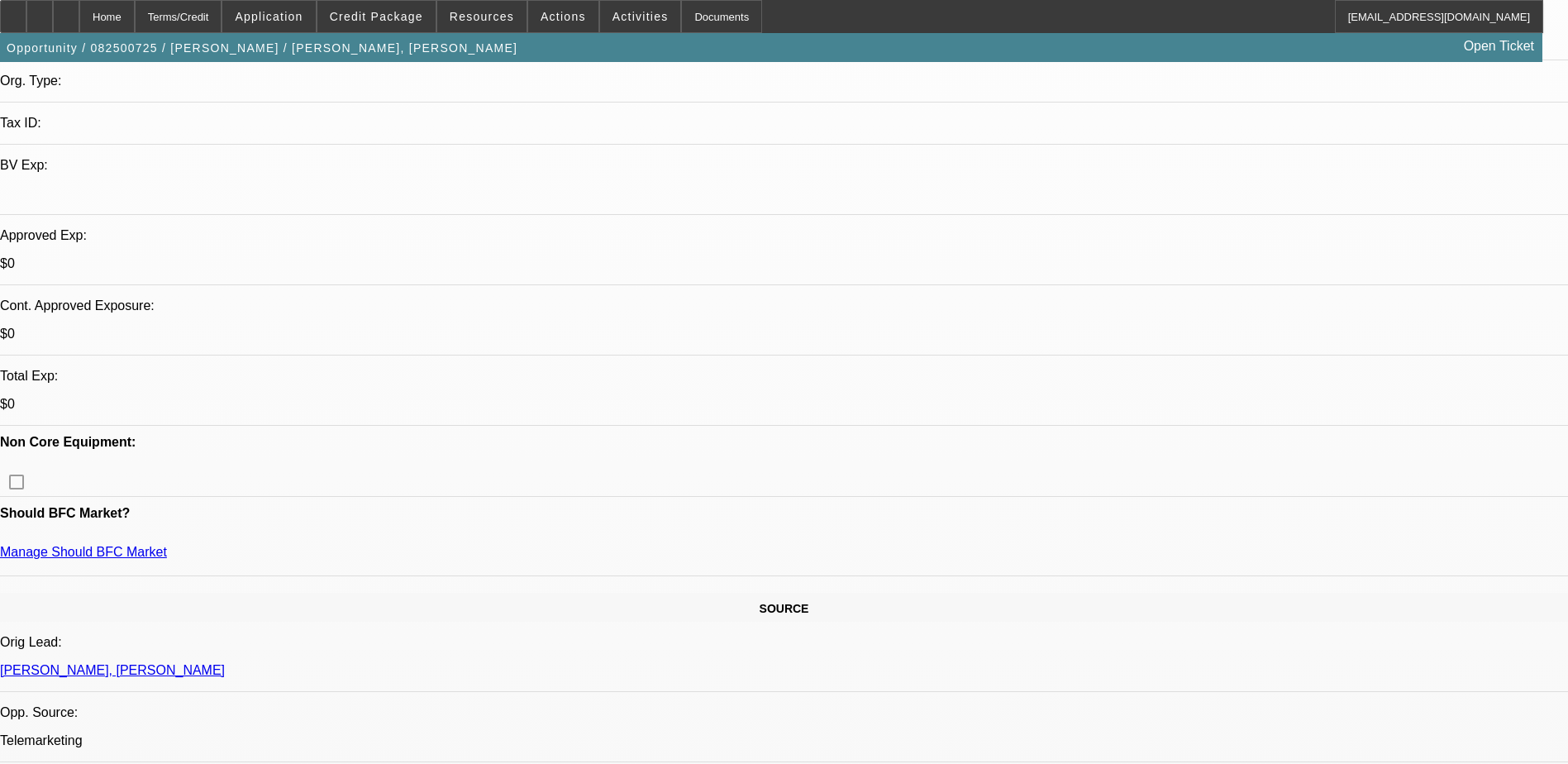
scroll to position [248, 0]
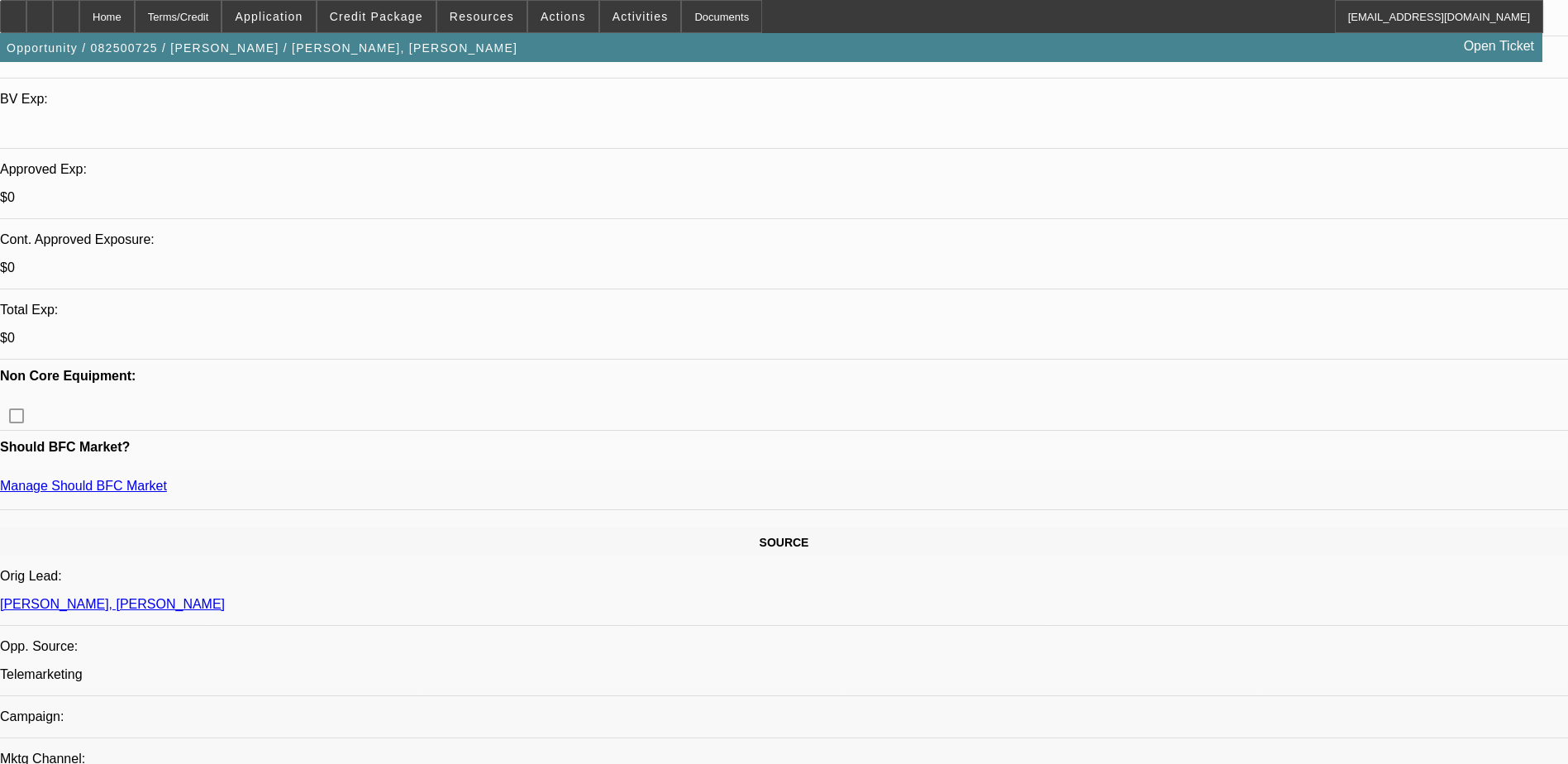
scroll to position [0, 0]
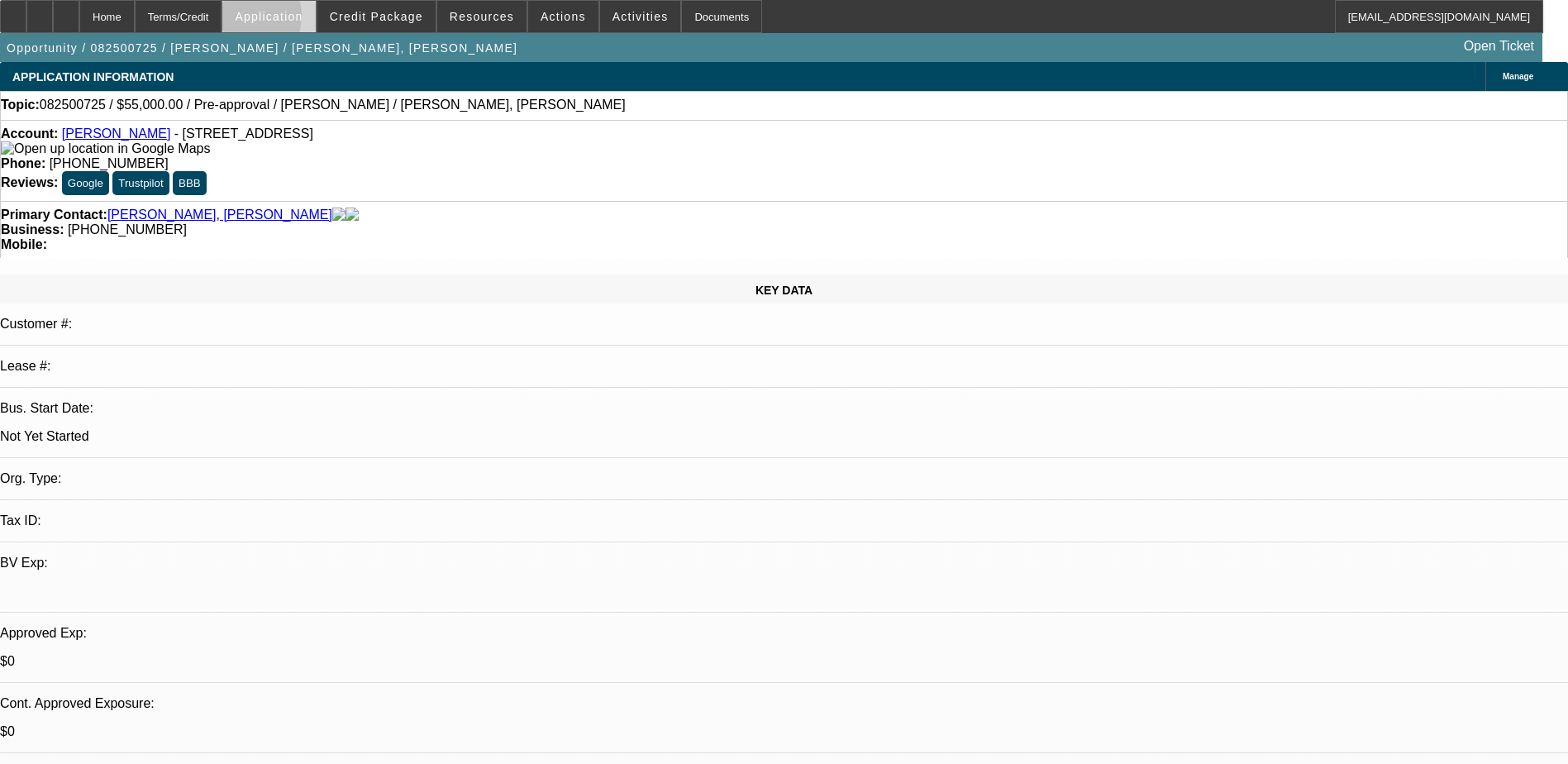
click at [279, 20] on span "Application" at bounding box center [269, 17] width 68 height 13
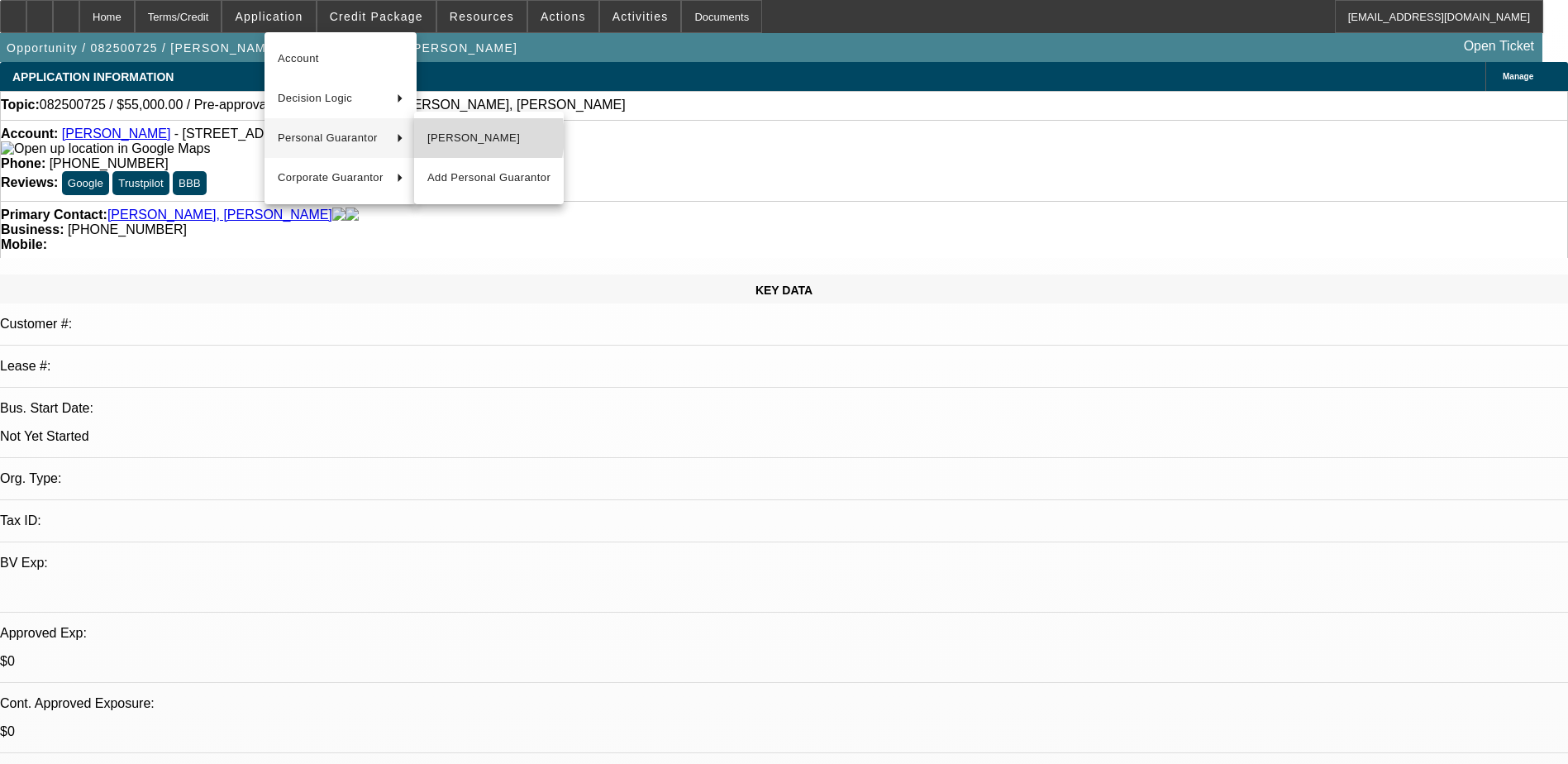
click at [471, 136] on span "Santiago Camille" at bounding box center [488, 139] width 124 height 20
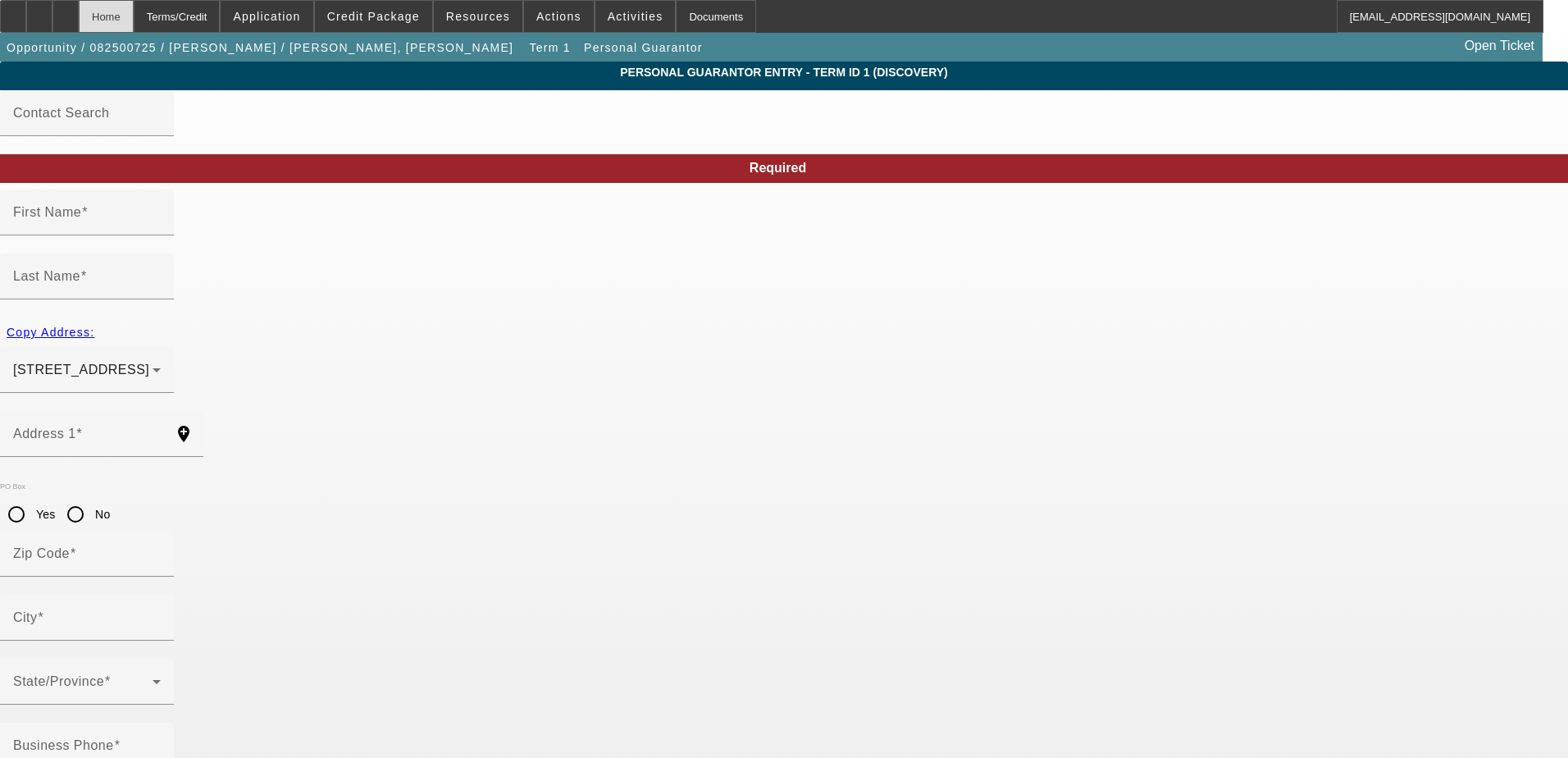
click at [133, 21] on div "Home" at bounding box center [106, 16] width 55 height 33
type input "Santiago"
type input "Camille"
type input "1718 N Maple Wood"
radio input "true"
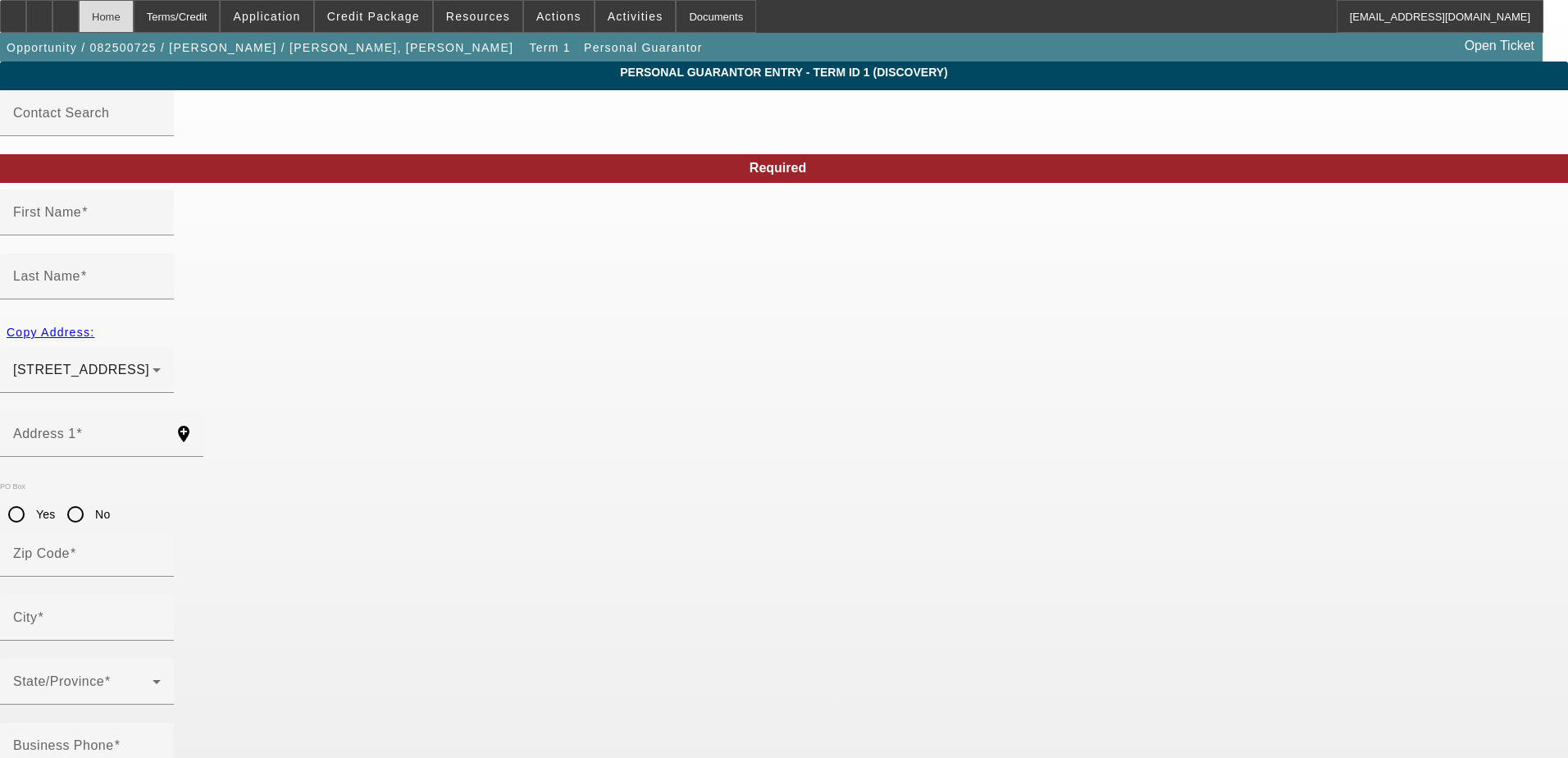
type input "60622"
type input "Chicago"
type input "(312) 399-6431"
type input "100"
type input "327-74-2427"
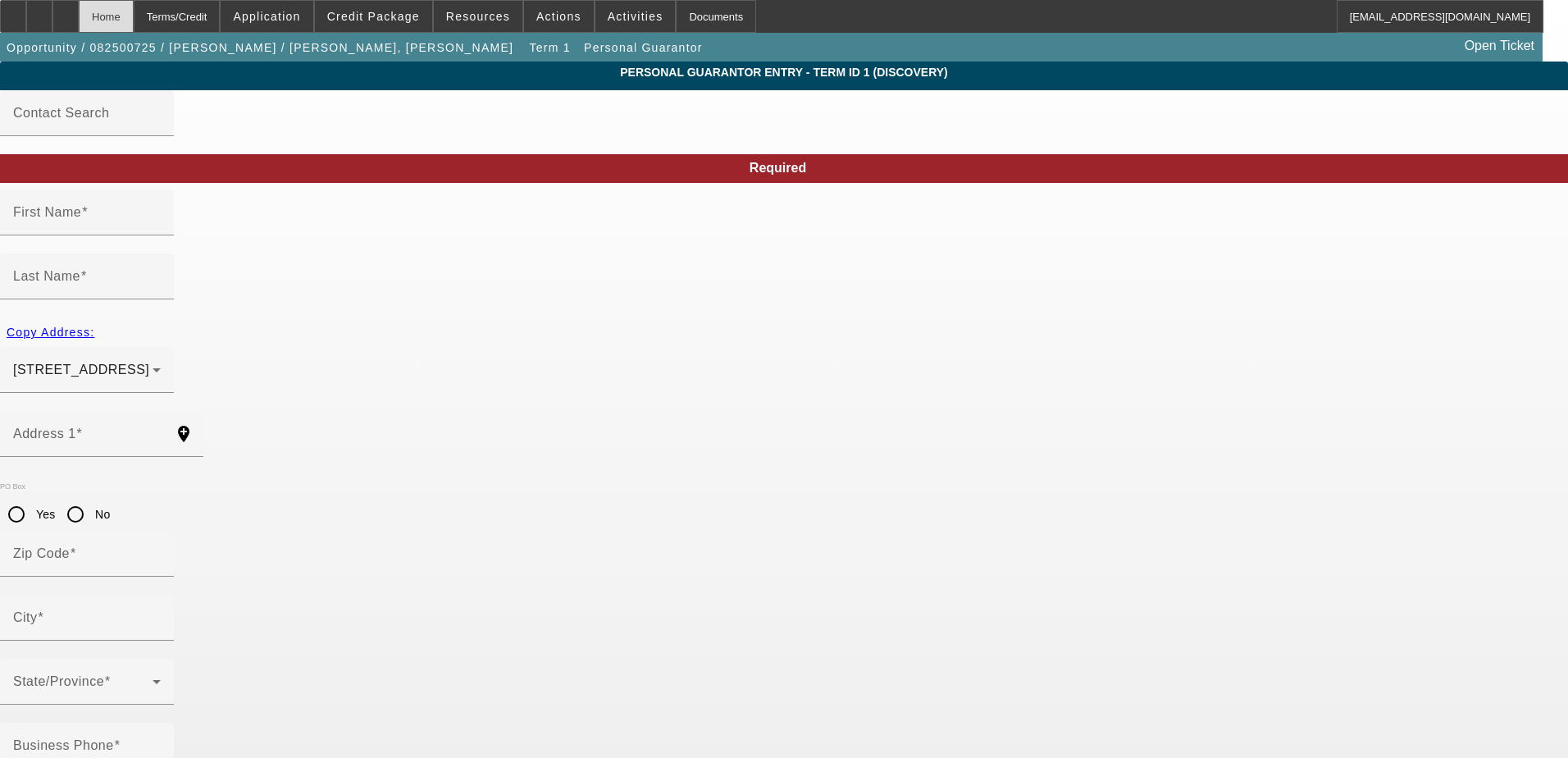
type input "italianprguy84@gmail.com"
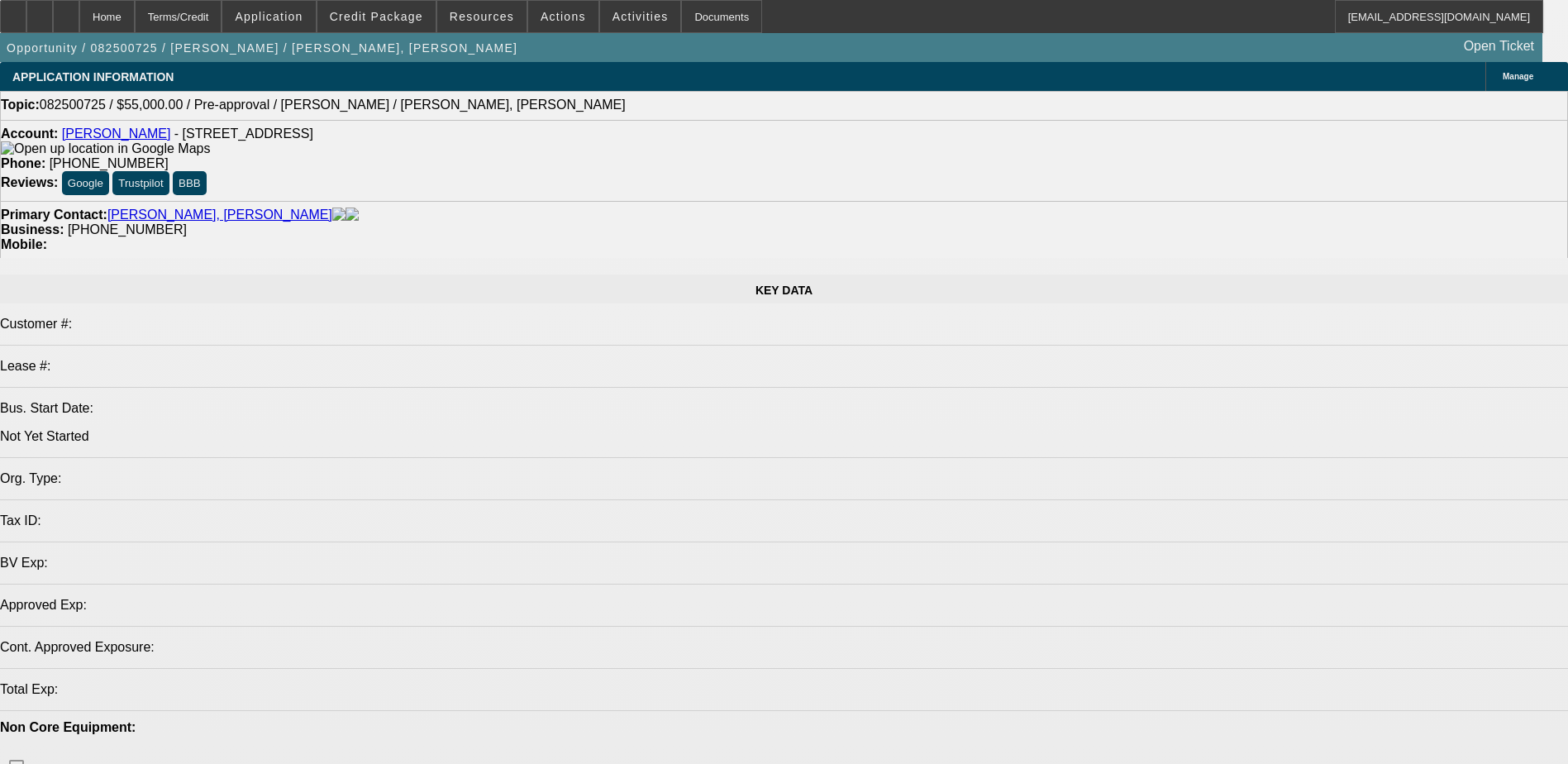
select select "0"
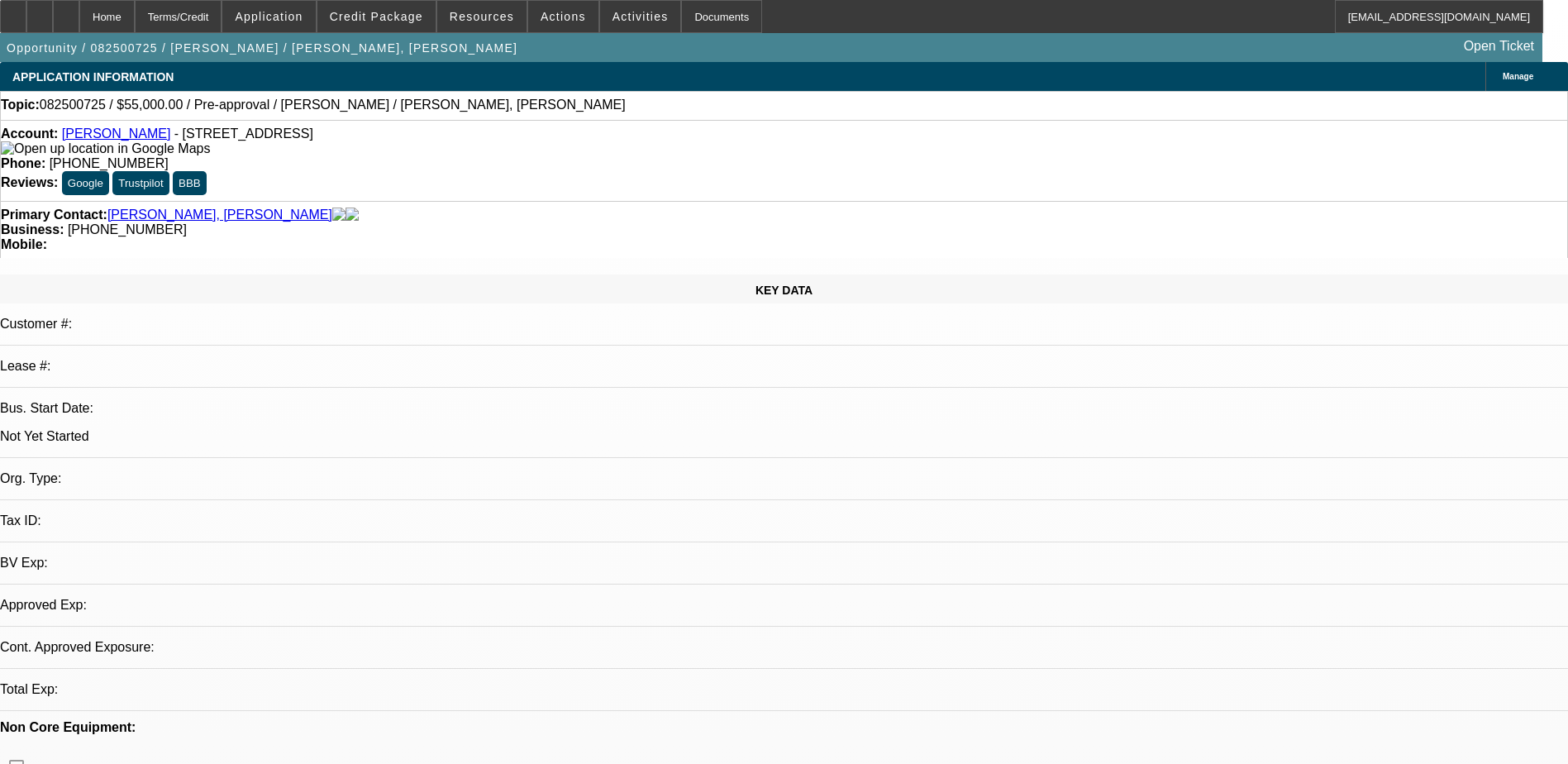
select select "2"
select select "0.1"
select select "4"
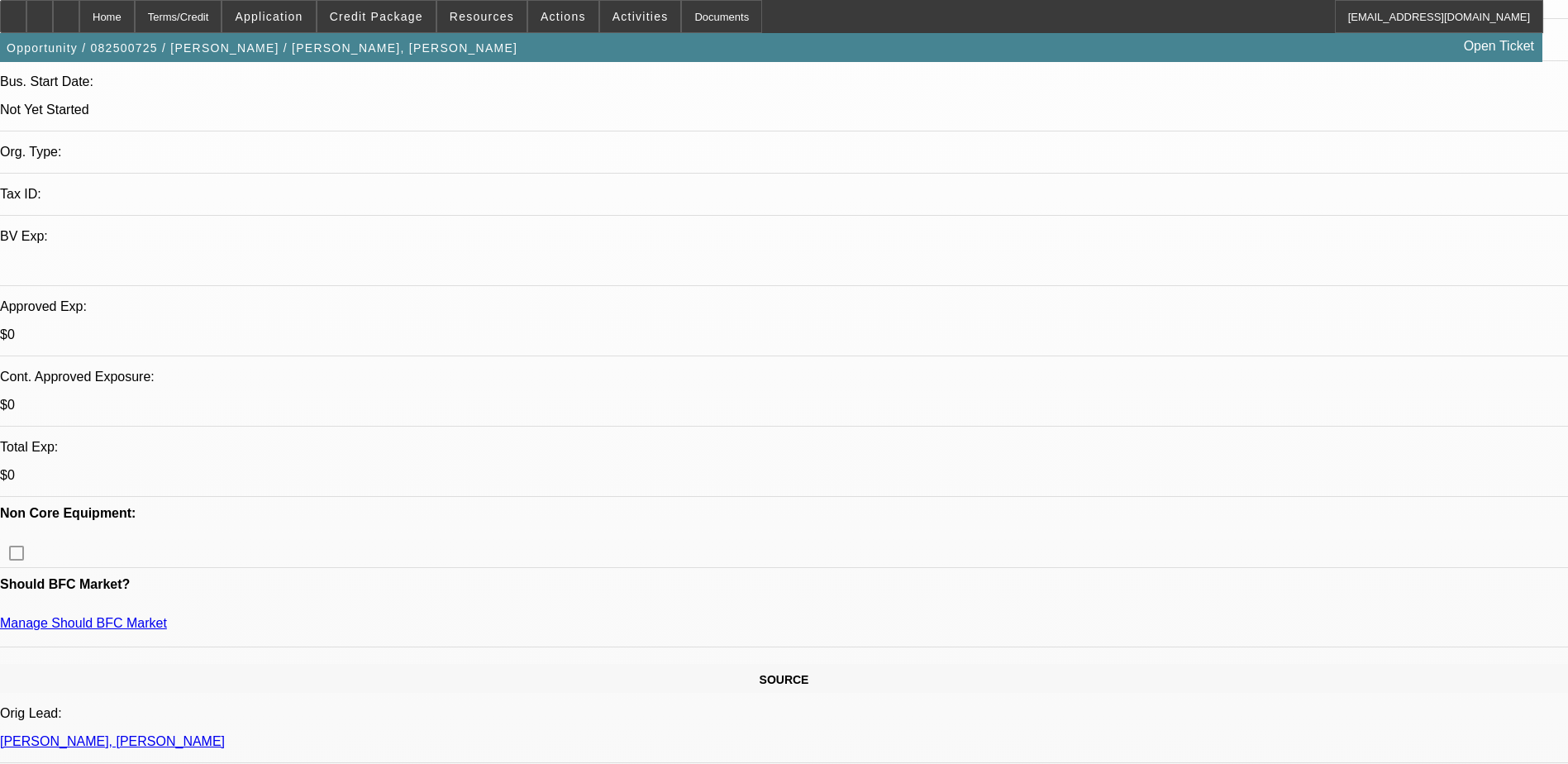
scroll to position [331, 0]
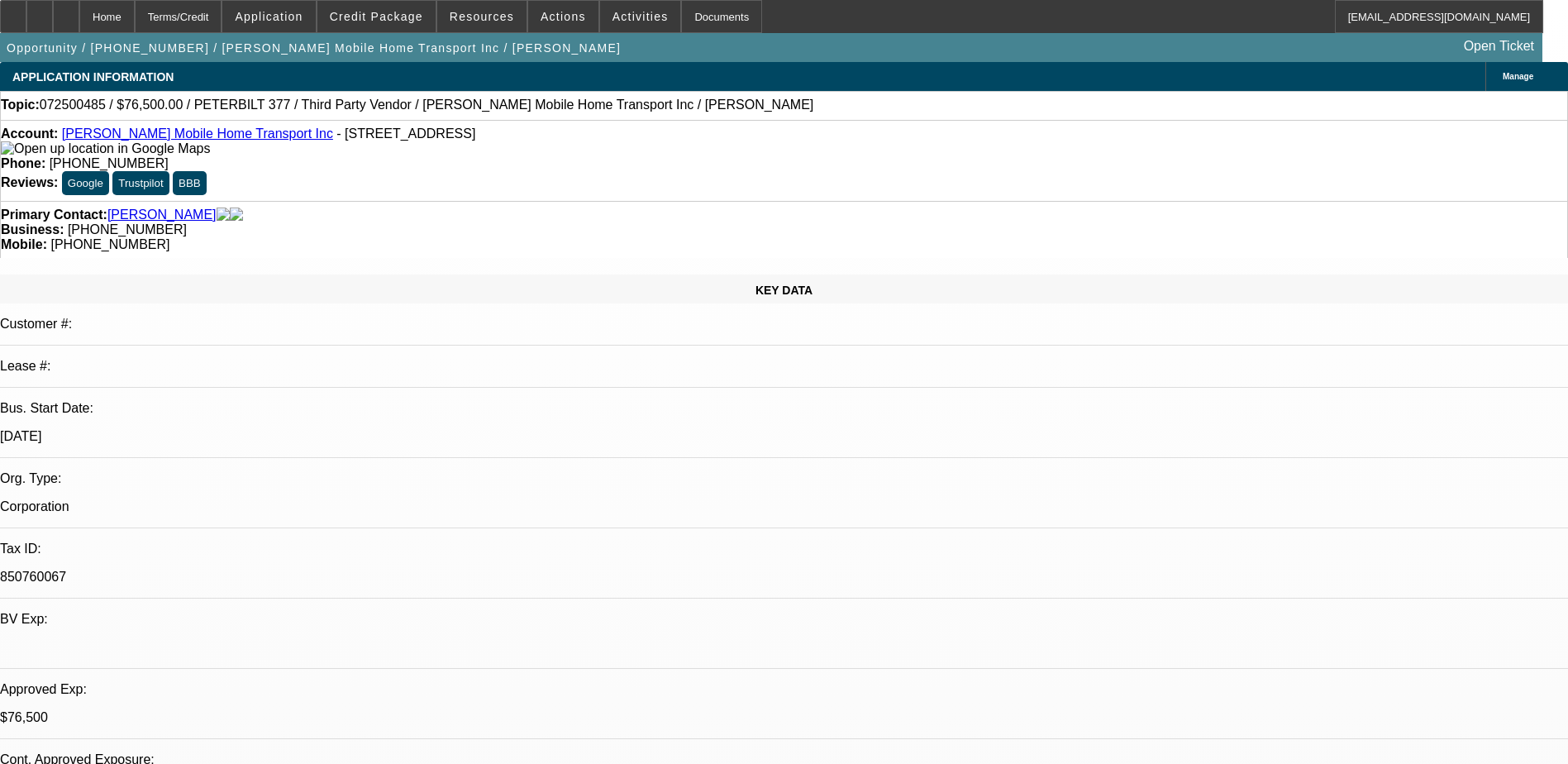
select select "0"
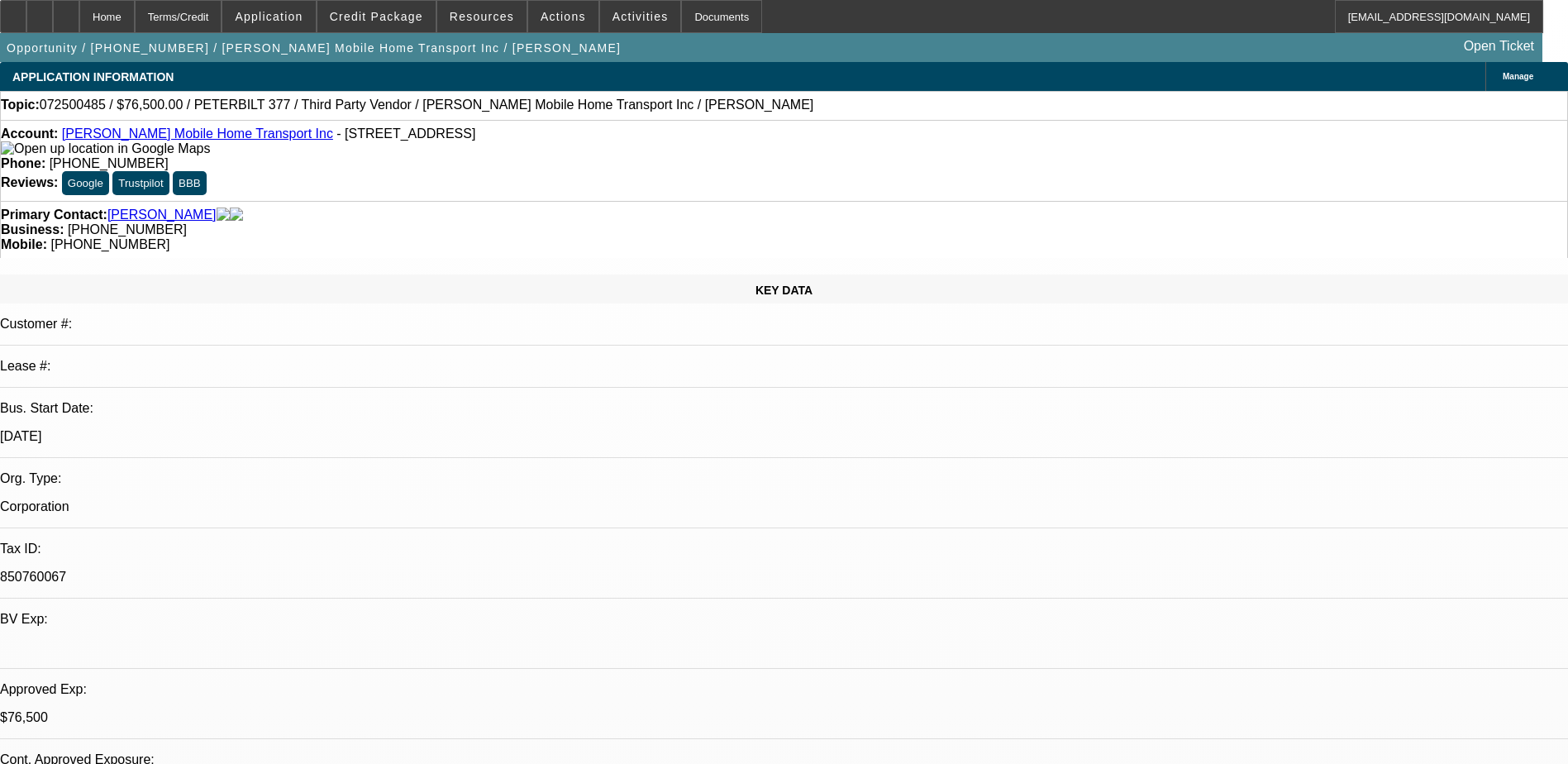
select select "0"
select select "0.1"
select select "2"
select select "0"
select select "0.1"
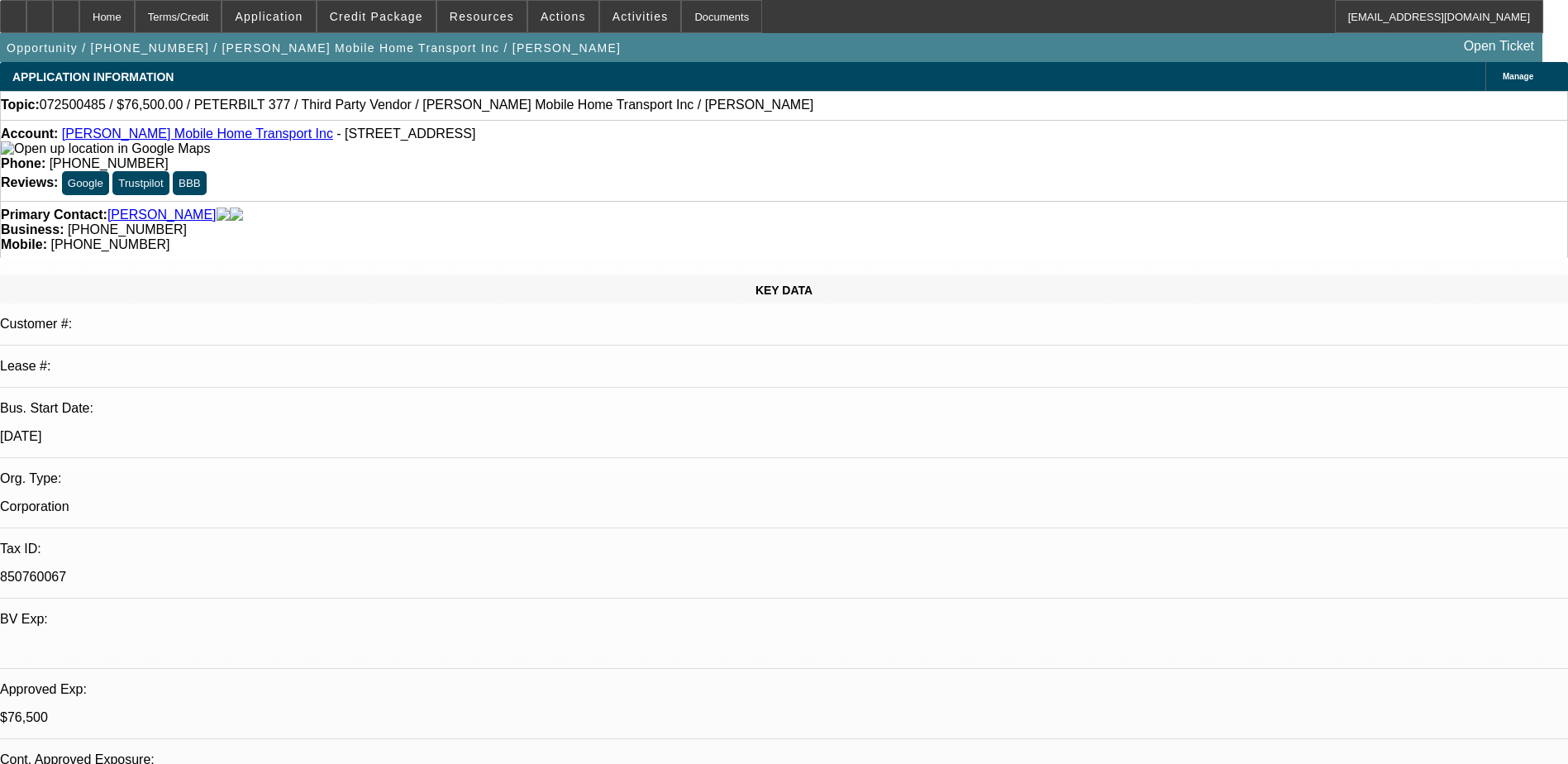
select select "2"
select select "0"
select select "1"
select select "6"
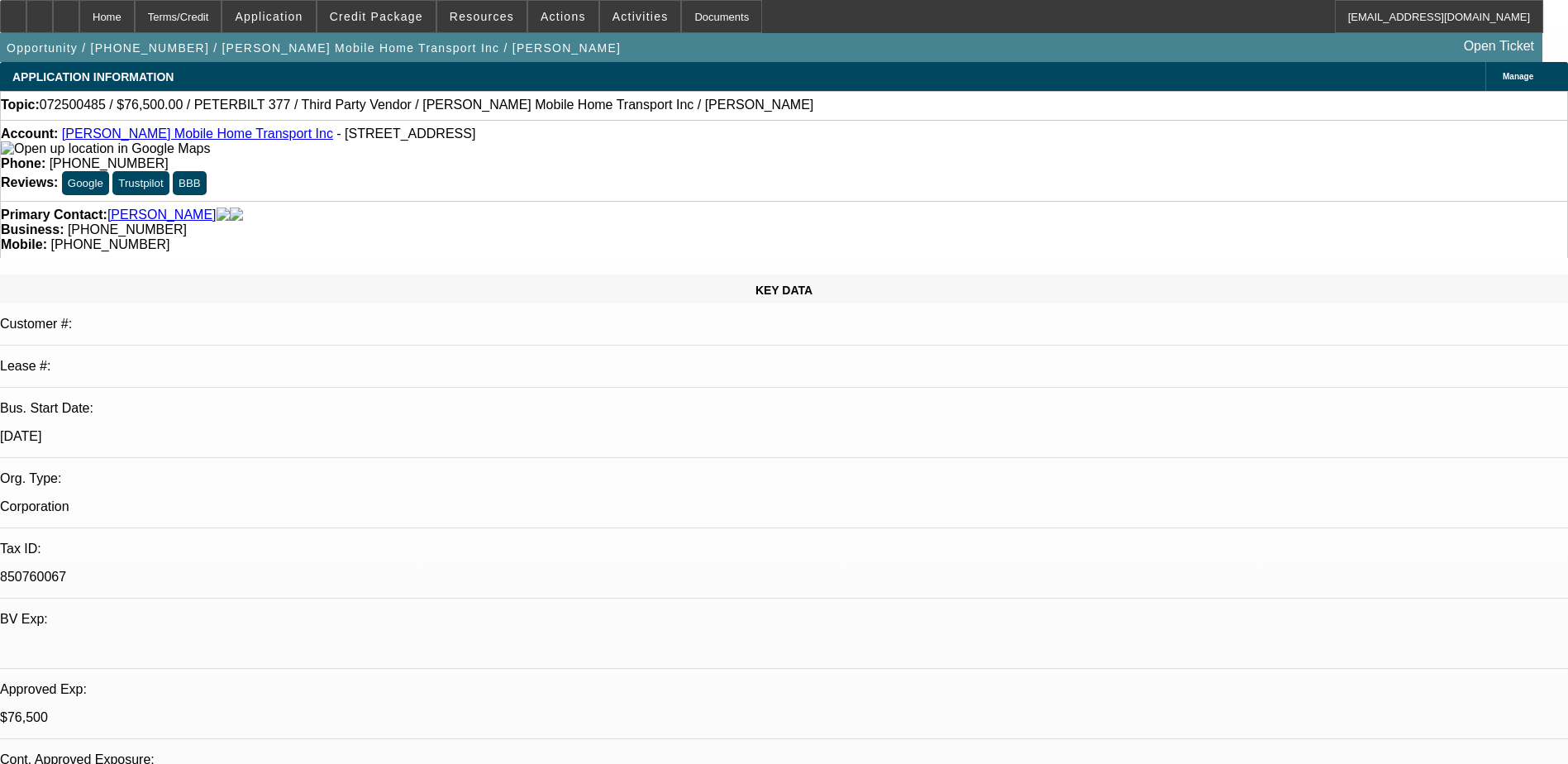
select select "1"
select select "6"
select select "1"
select select "2"
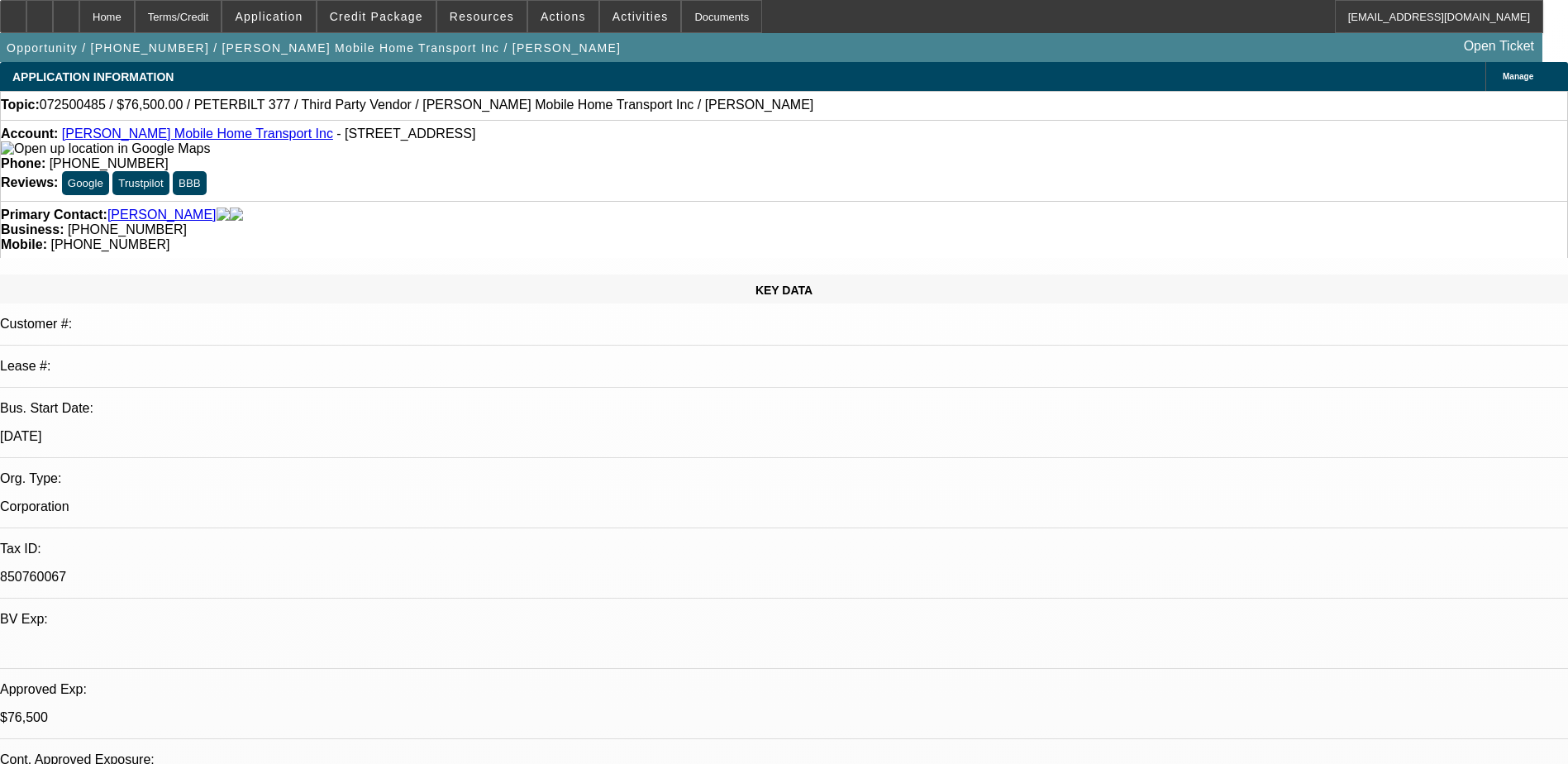
select select "6"
select select "1"
select select "2"
select select "6"
click at [167, 139] on link "[PERSON_NAME] Mobile Home Transport Inc" at bounding box center [197, 134] width 271 height 14
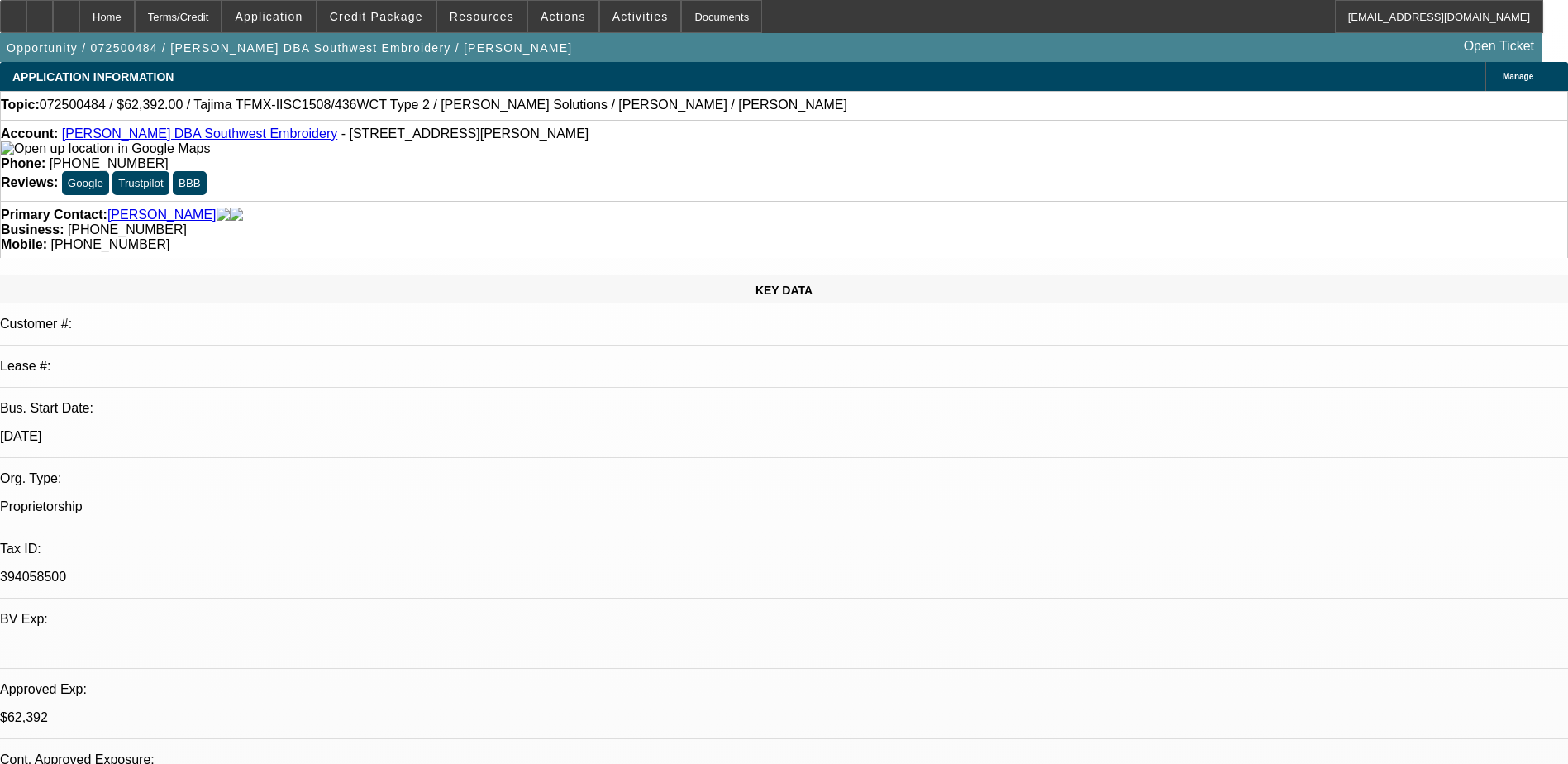
select select "0.2"
select select "2"
select select "0.1"
select select "0.2"
select select "2"
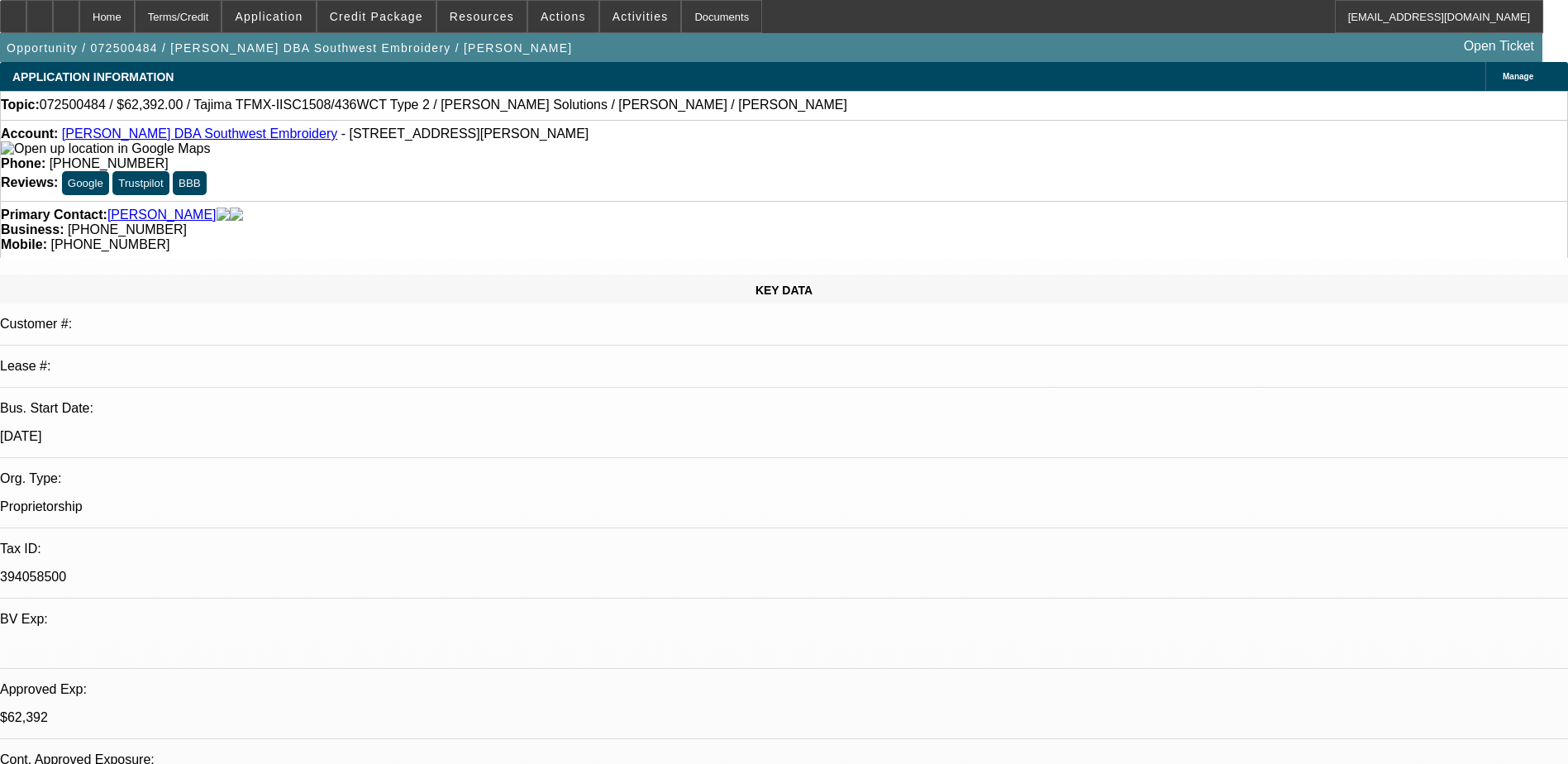
select select "0.1"
select select "0.15"
select select "2"
select select "0.1"
select select "0.15"
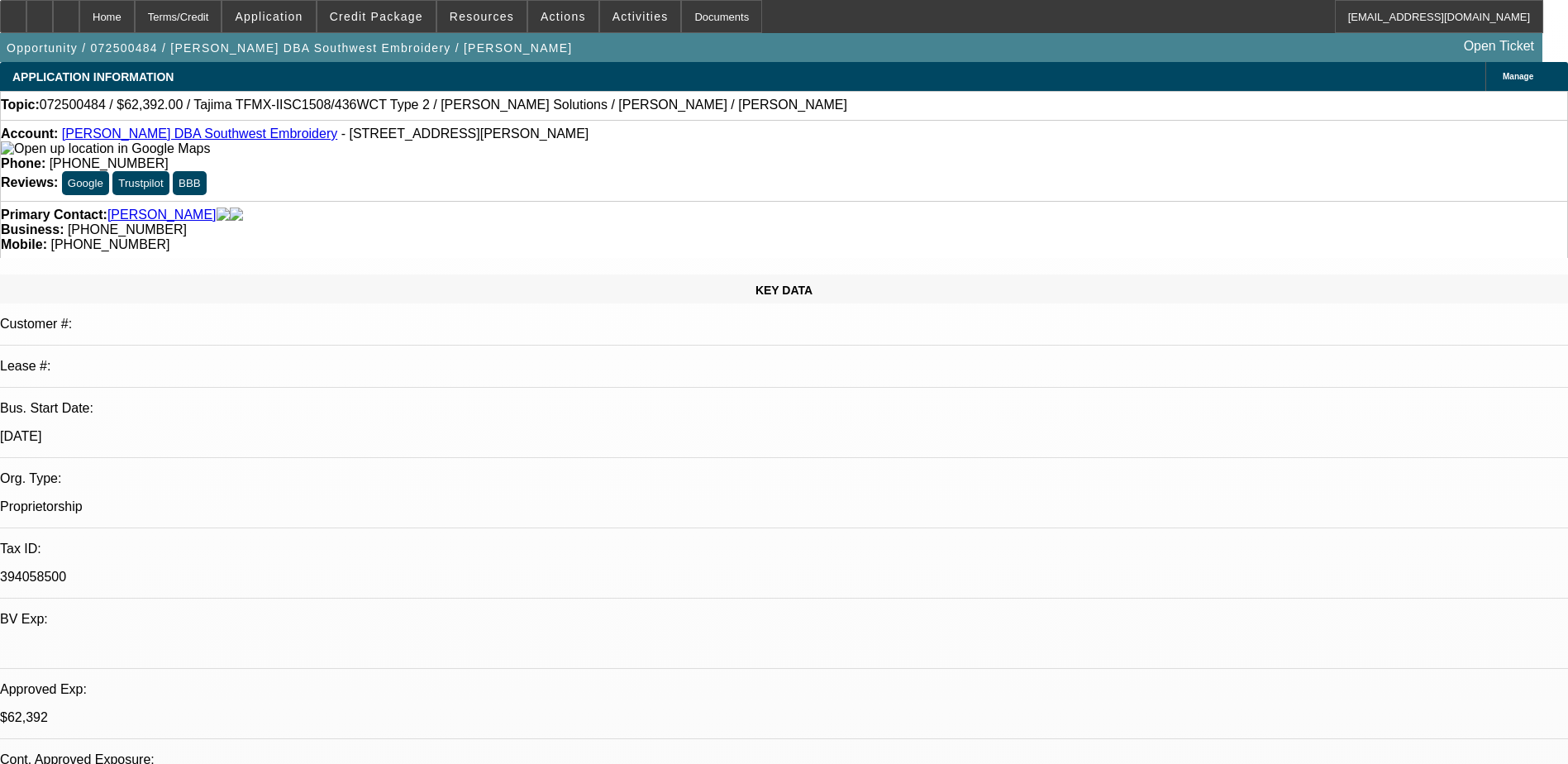
select select "2"
select select "0.1"
select select "1"
select select "2"
select select "4"
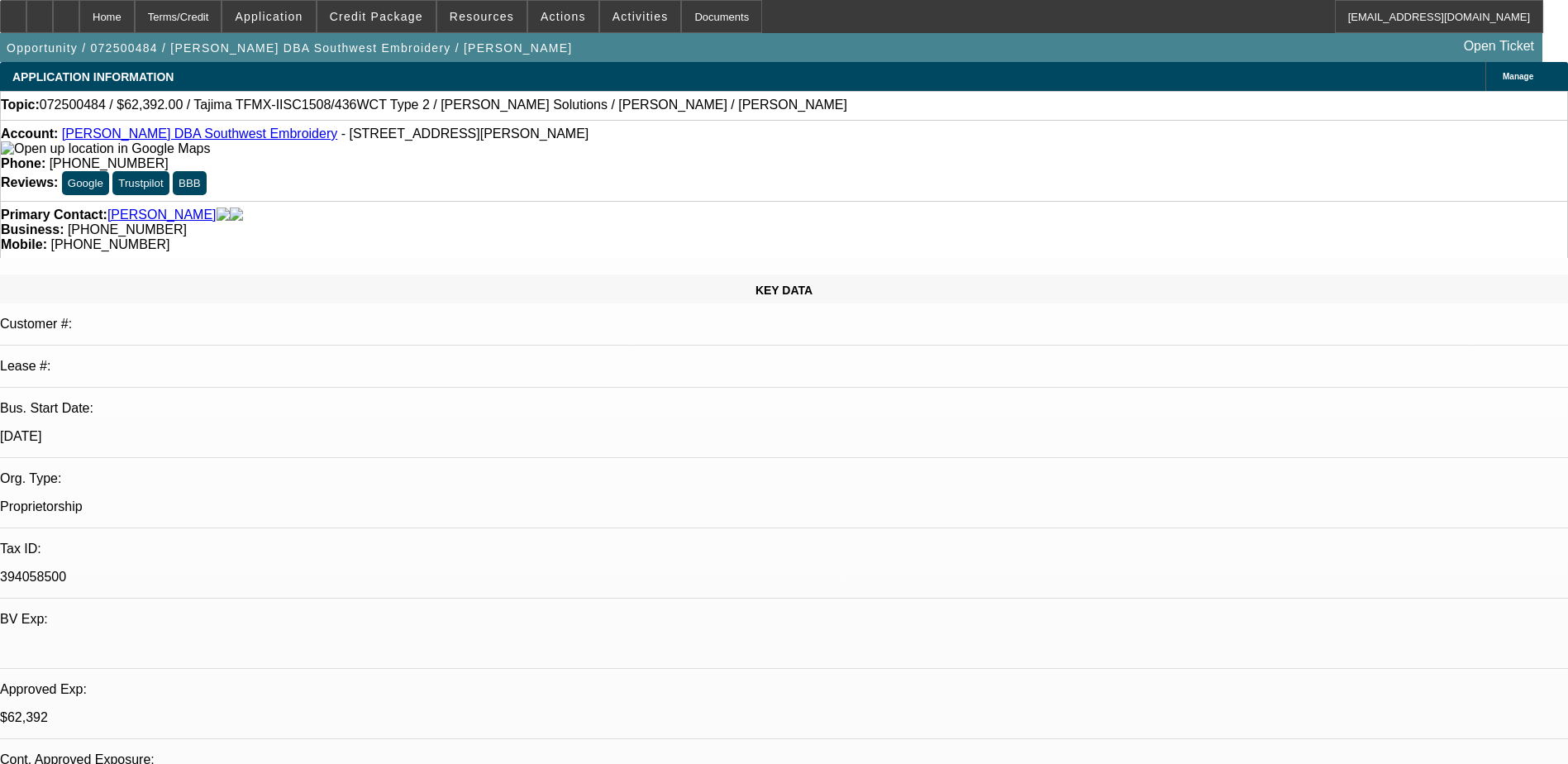
select select "1"
select select "2"
select select "4"
select select "1"
select select "2"
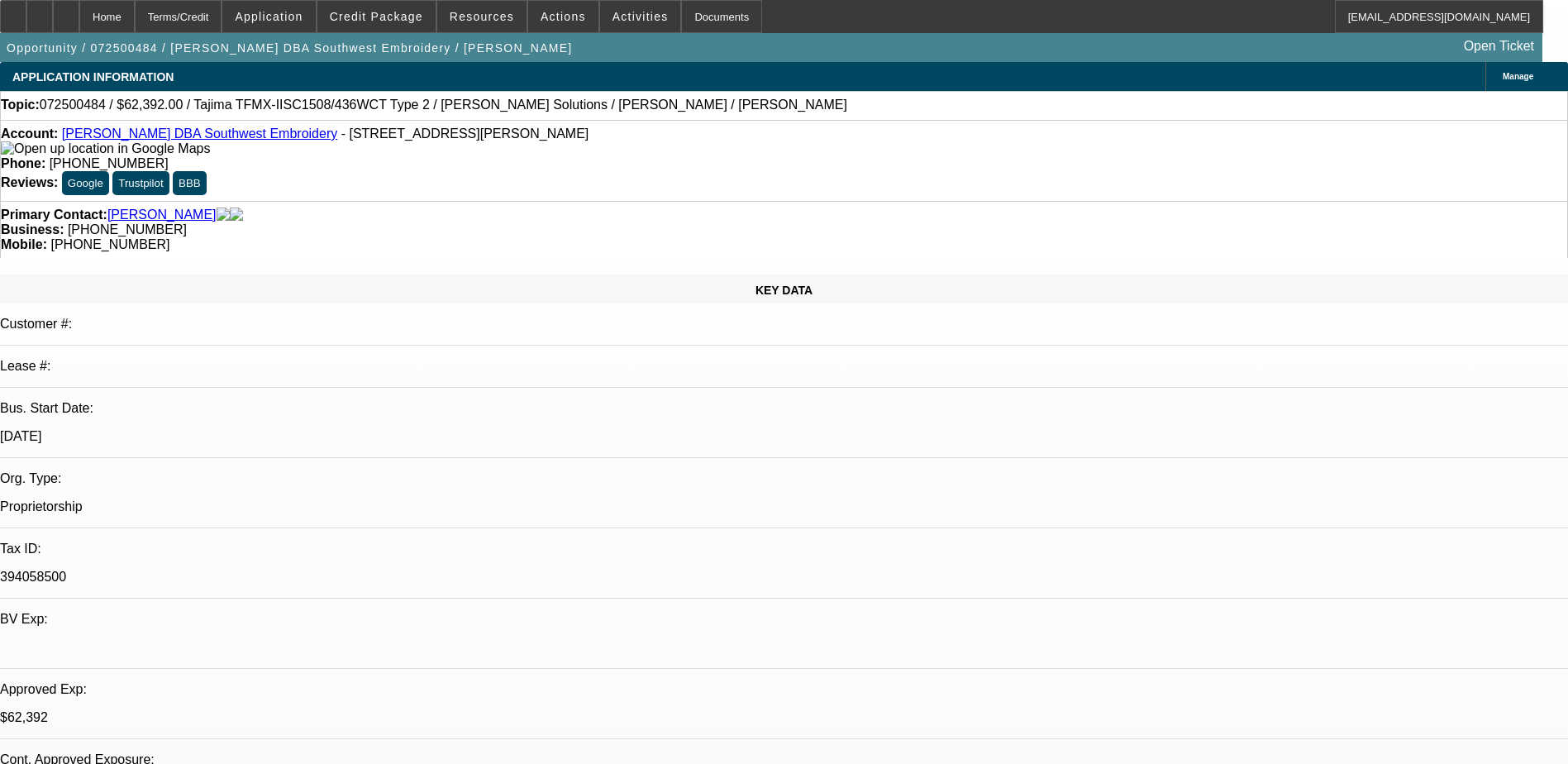
select select "4"
select select "1"
select select "2"
select select "4"
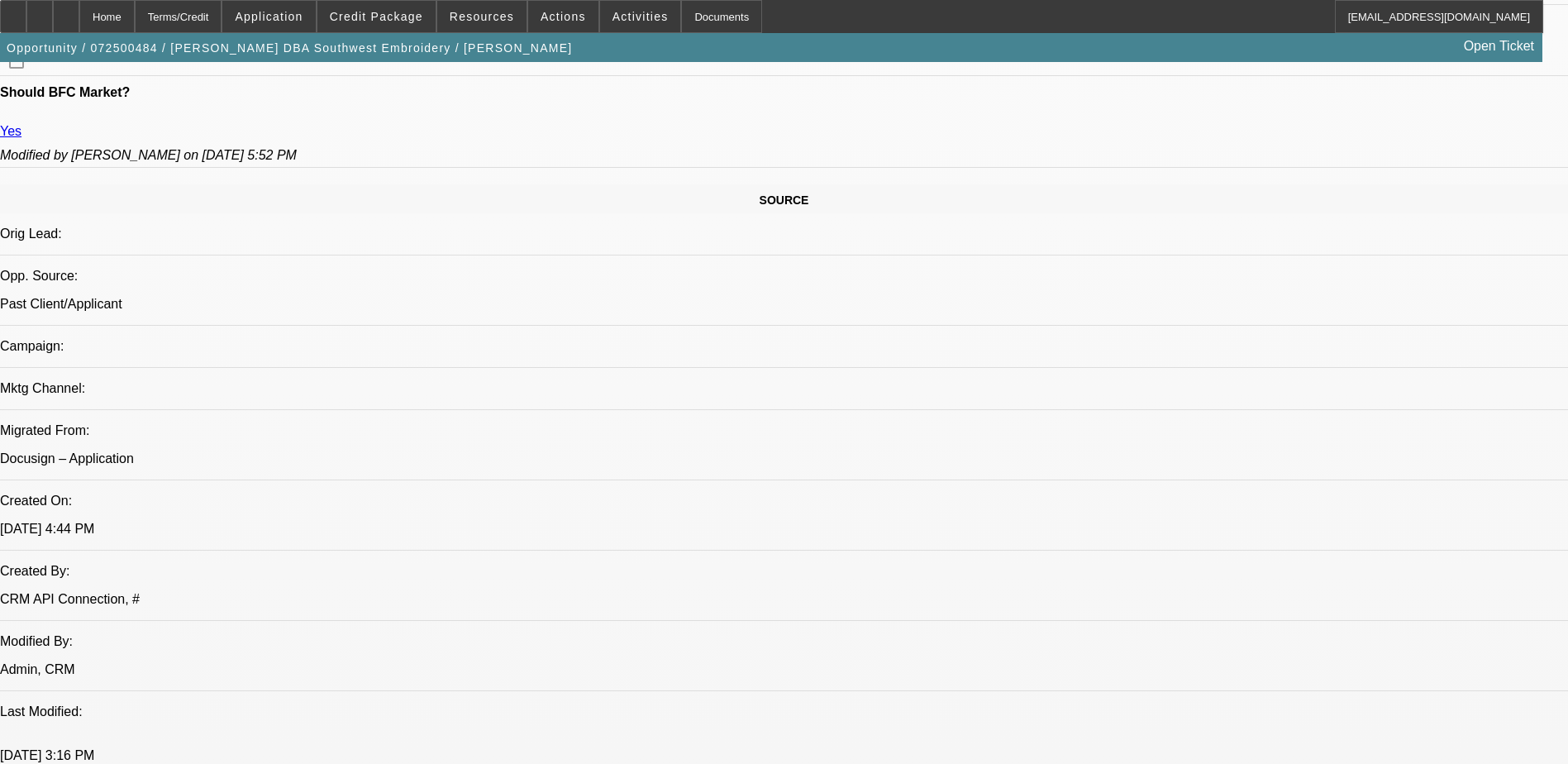
scroll to position [1323, 0]
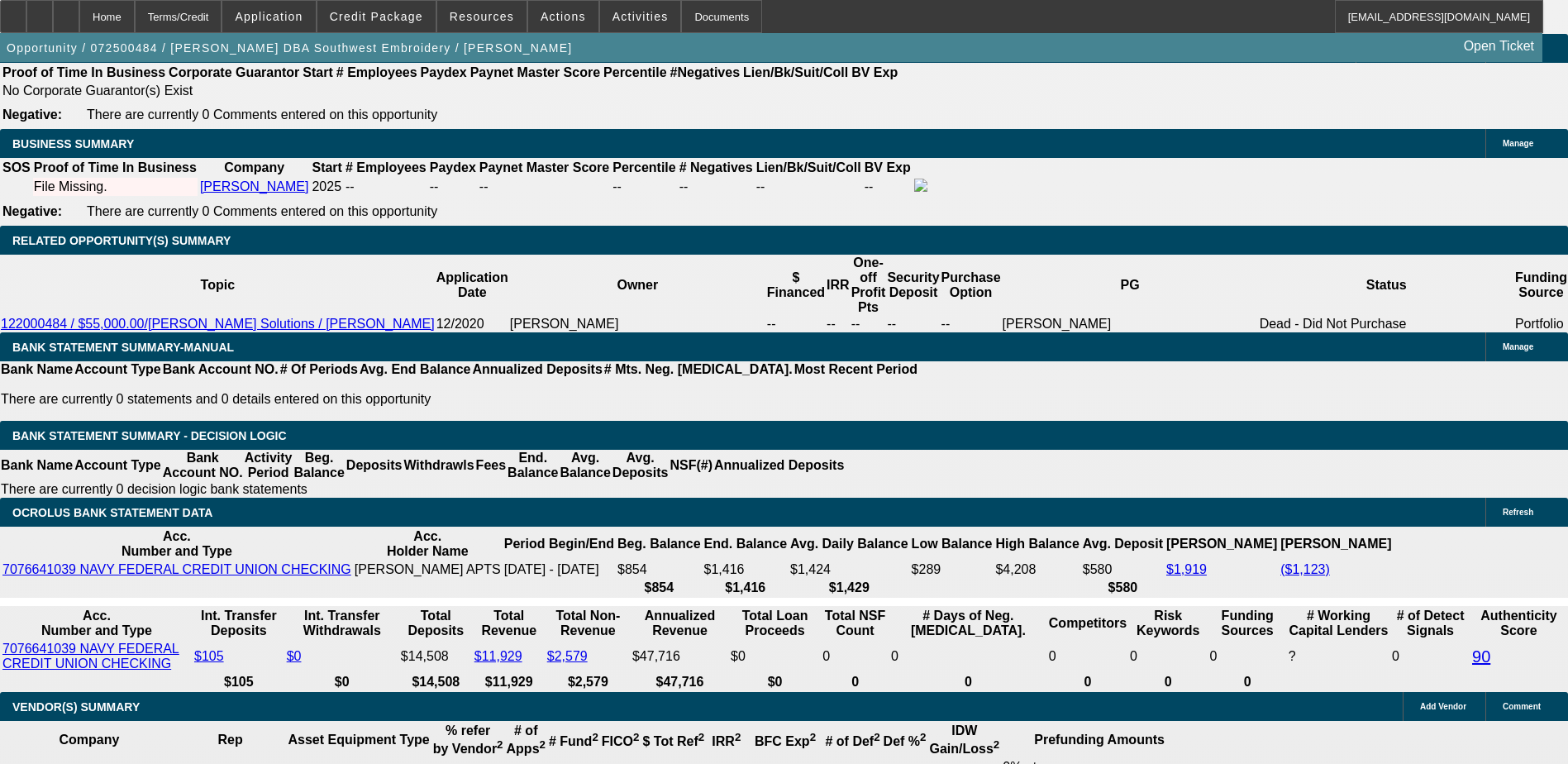
scroll to position [2398, 0]
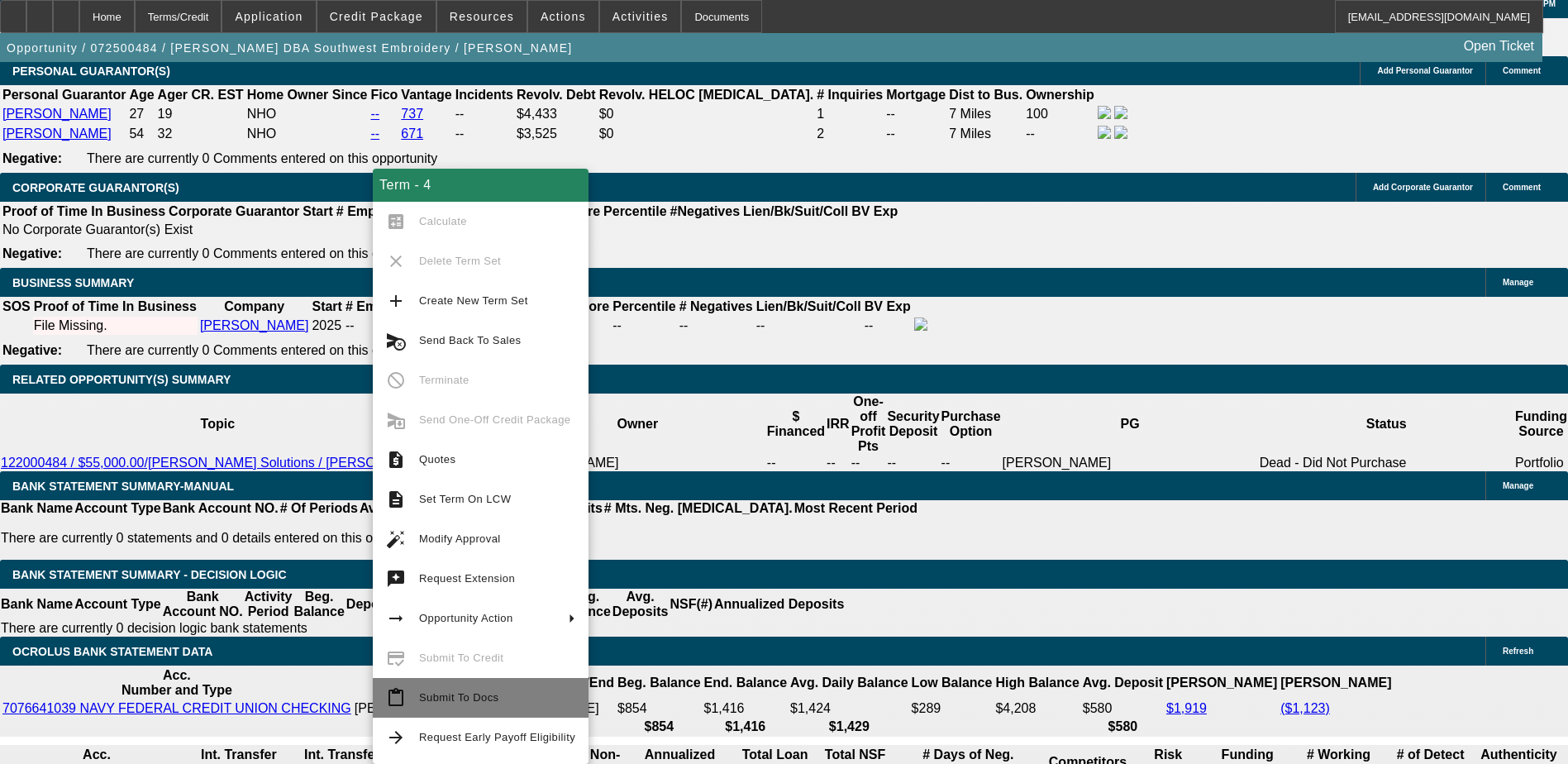
click at [484, 693] on span "Submit To Docs" at bounding box center [459, 697] width 80 height 12
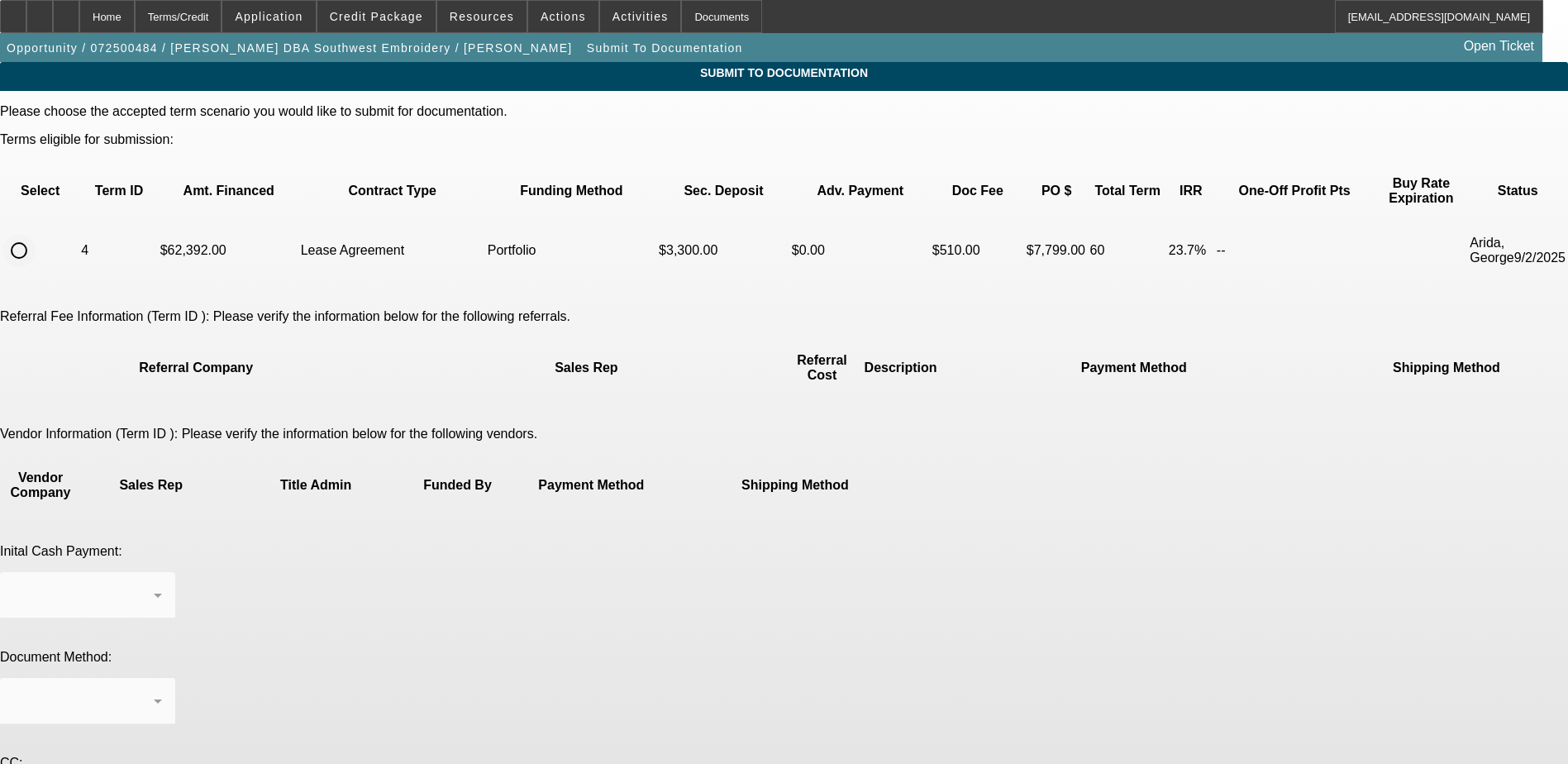
click at [36, 234] on input "radio" at bounding box center [19, 251] width 33 height 33
radio input "true"
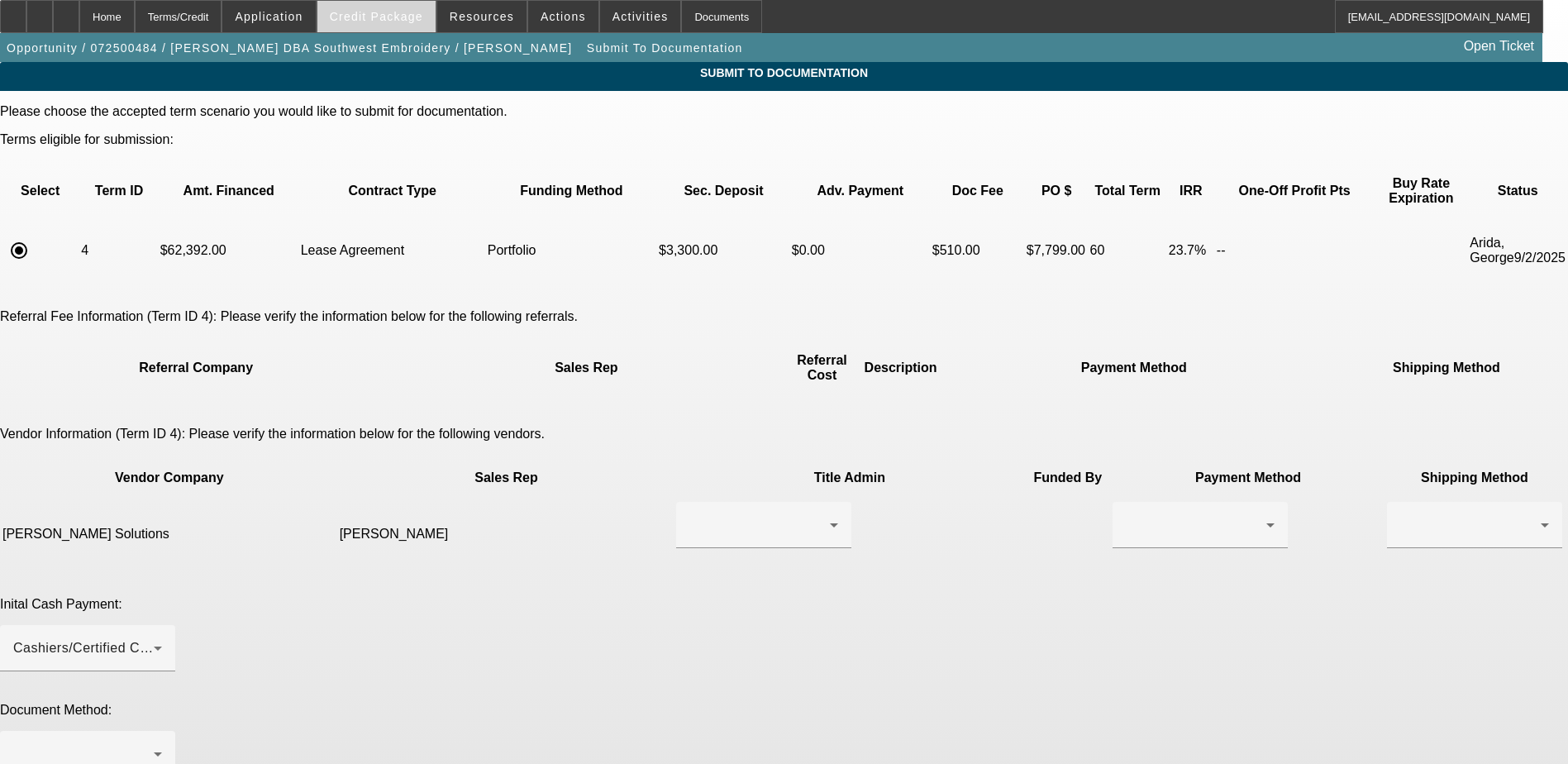
click at [425, 25] on span at bounding box center [376, 17] width 119 height 40
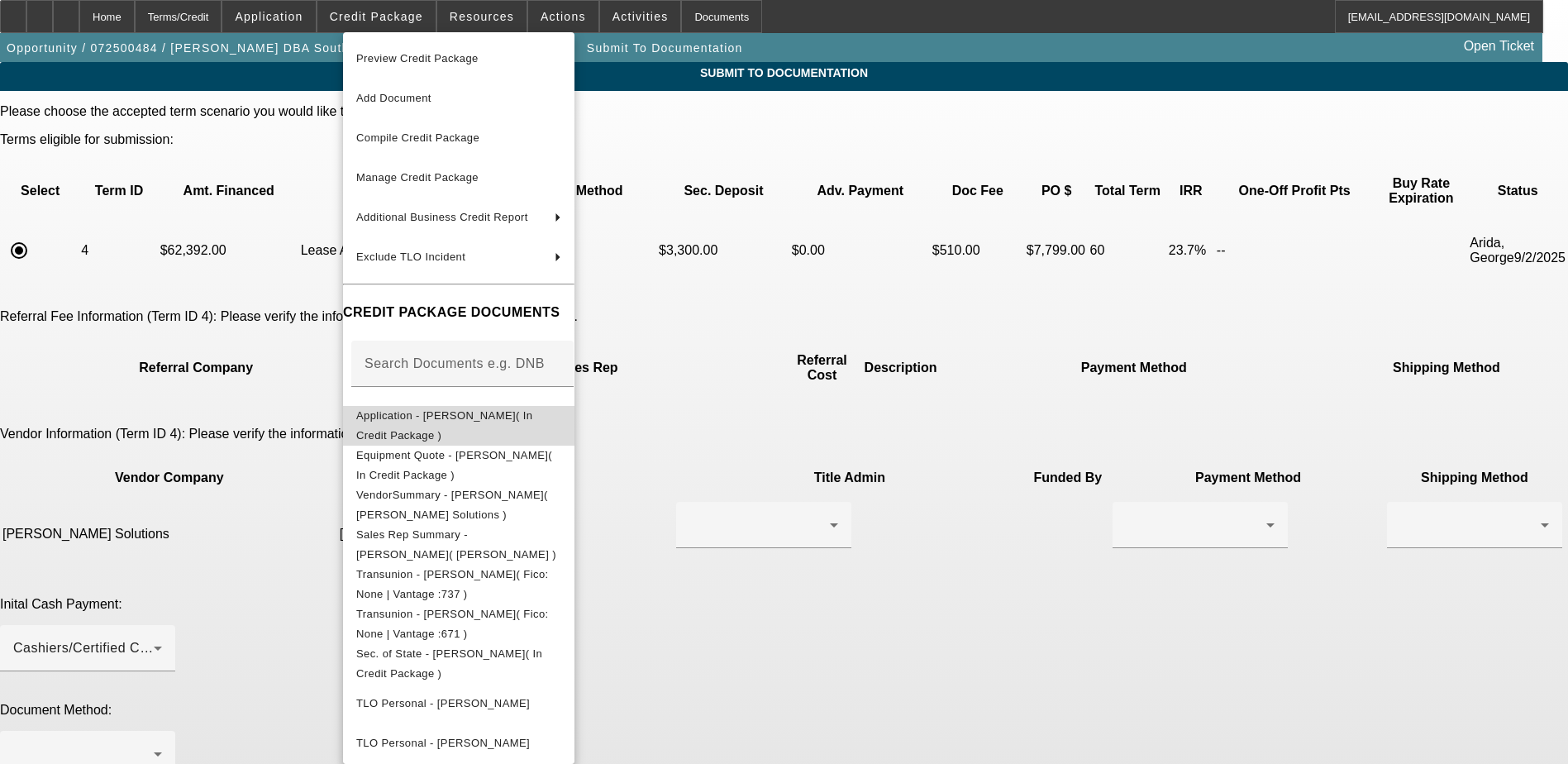
click at [475, 415] on span "Application - Johnny Olvera( In Credit Package )" at bounding box center [444, 425] width 176 height 32
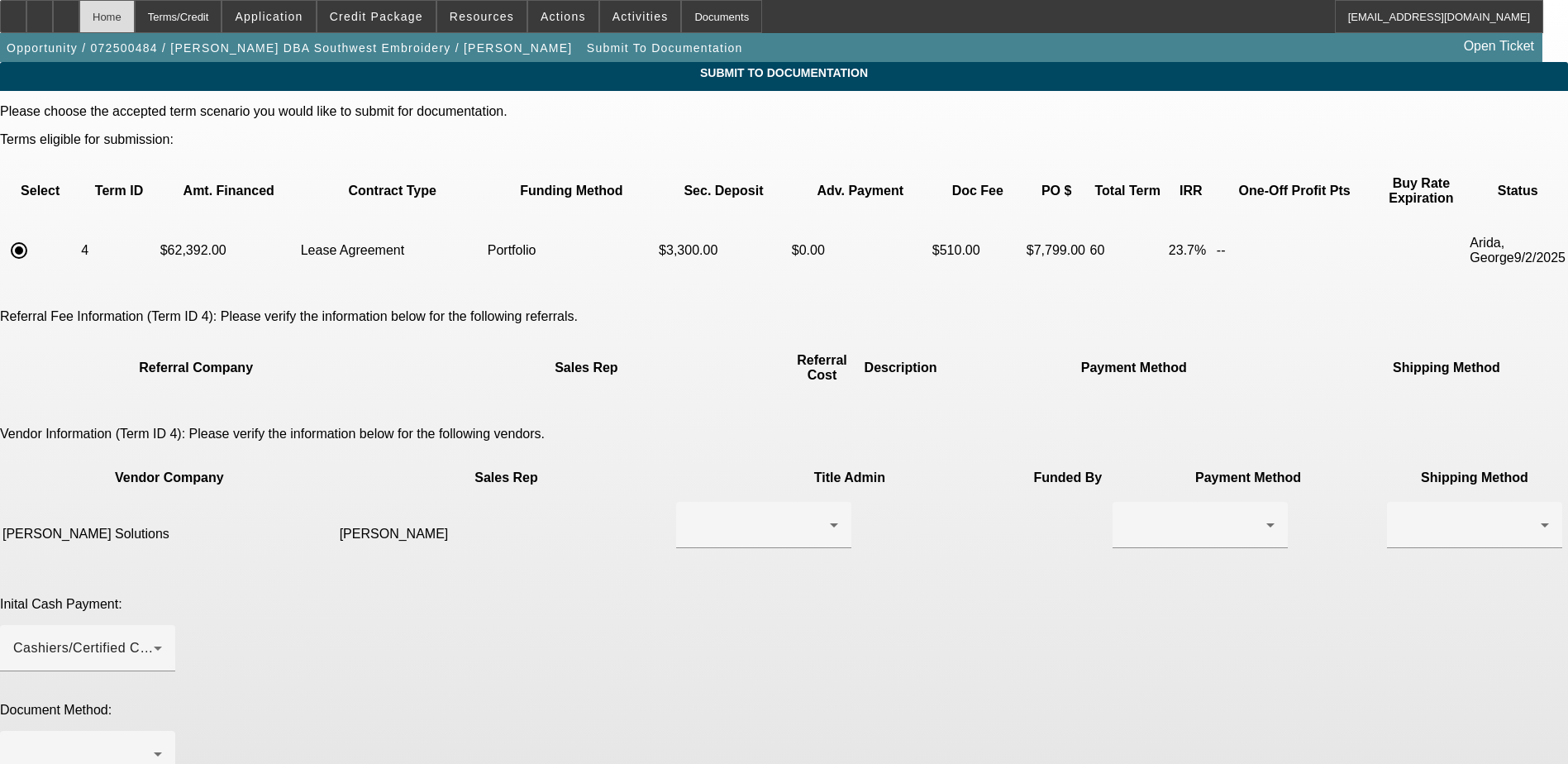
click at [134, 6] on div "Home" at bounding box center [107, 17] width 56 height 33
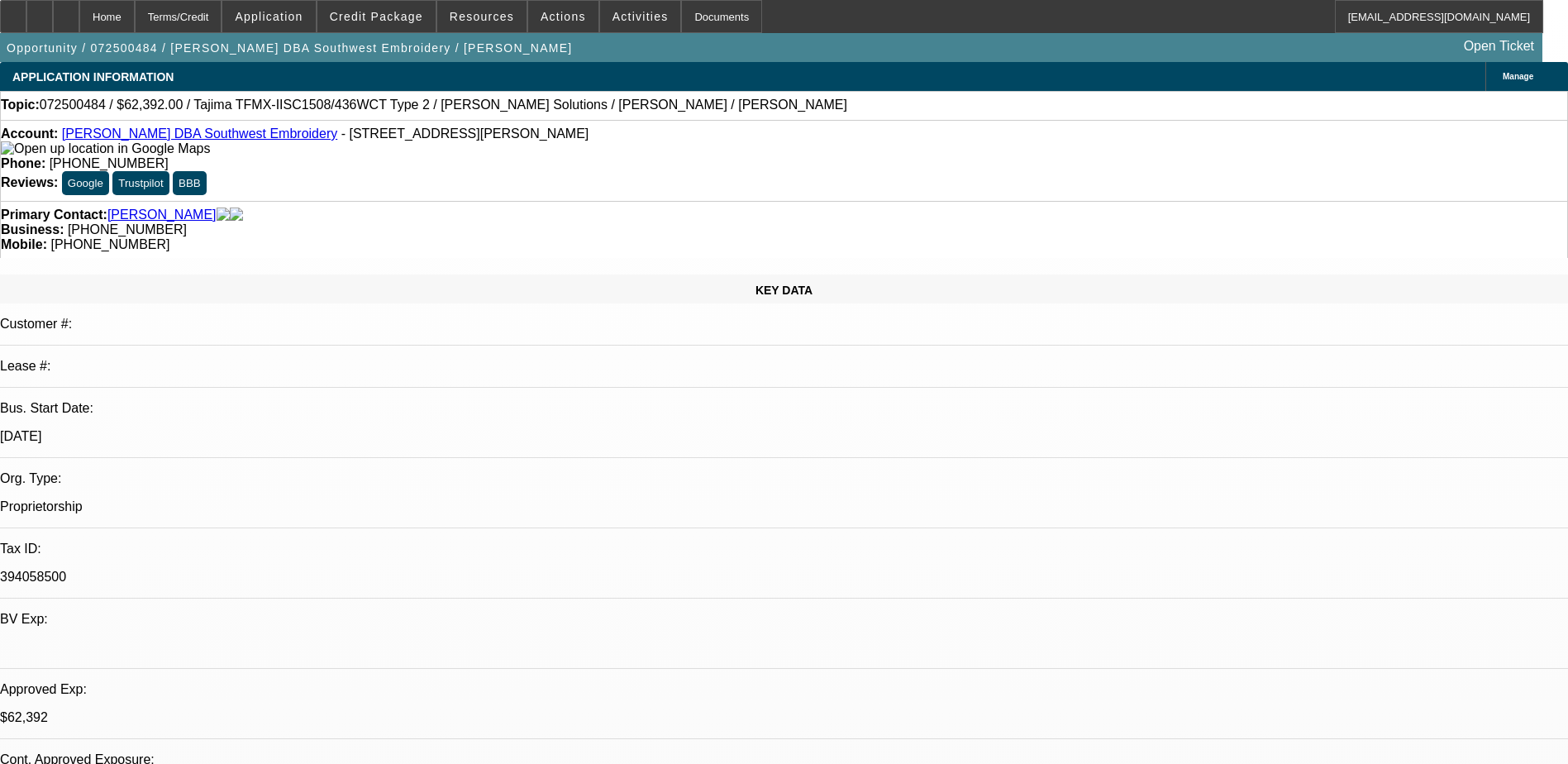
select select "0.2"
select select "2"
select select "0.1"
select select "4"
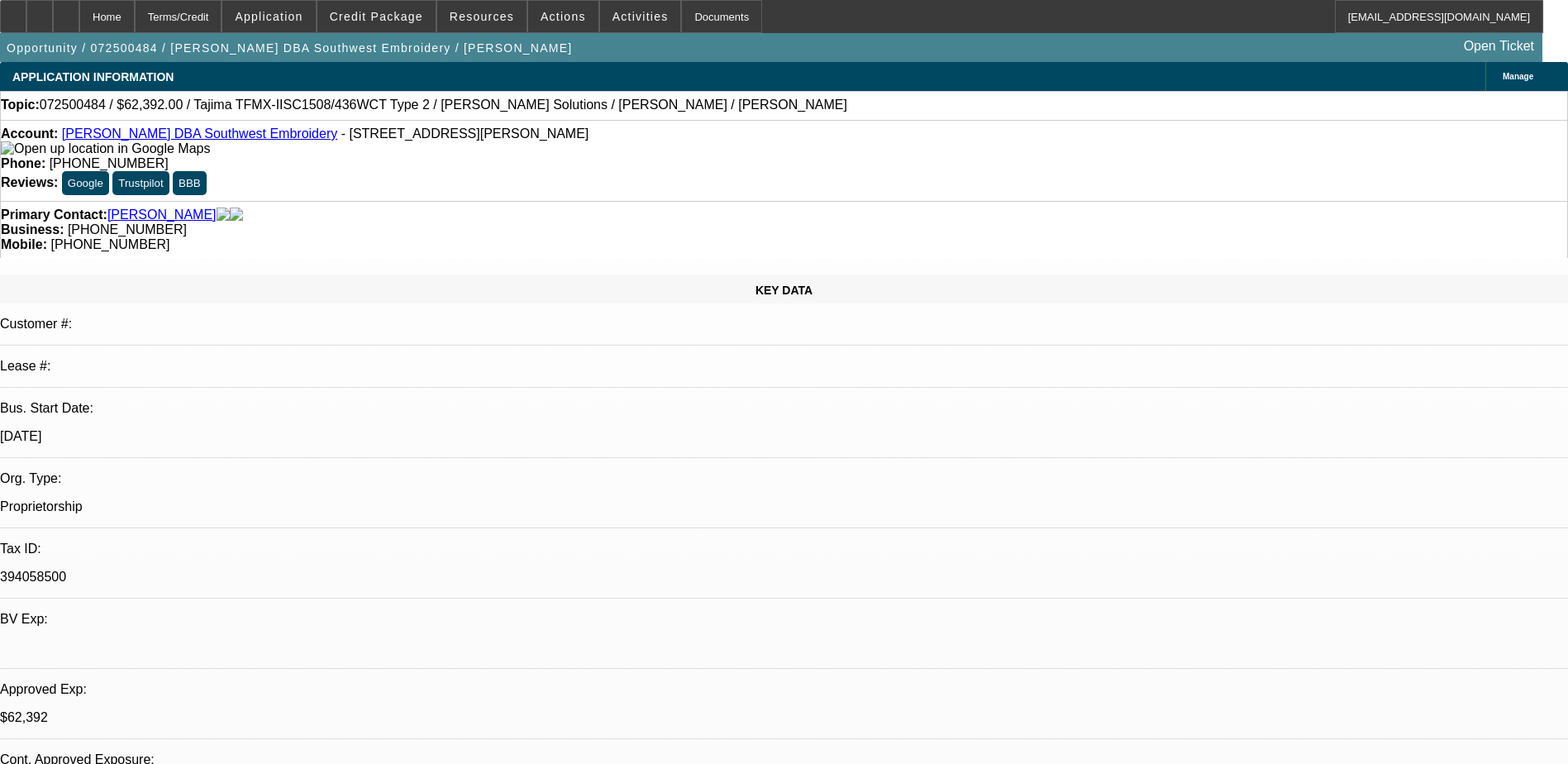
select select "0.2"
select select "2"
select select "0.1"
select select "4"
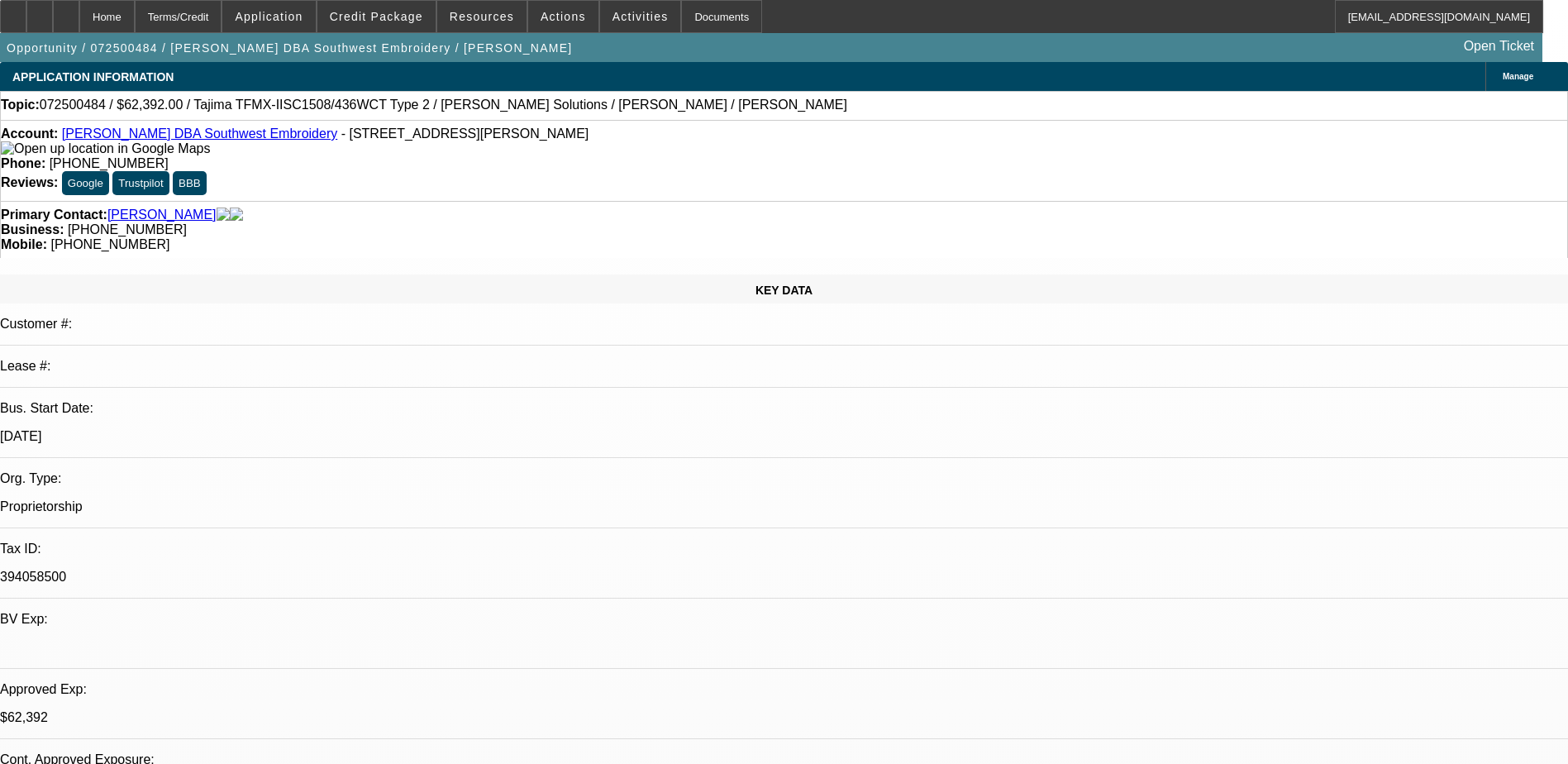
select select "0.15"
select select "2"
select select "0.1"
select select "4"
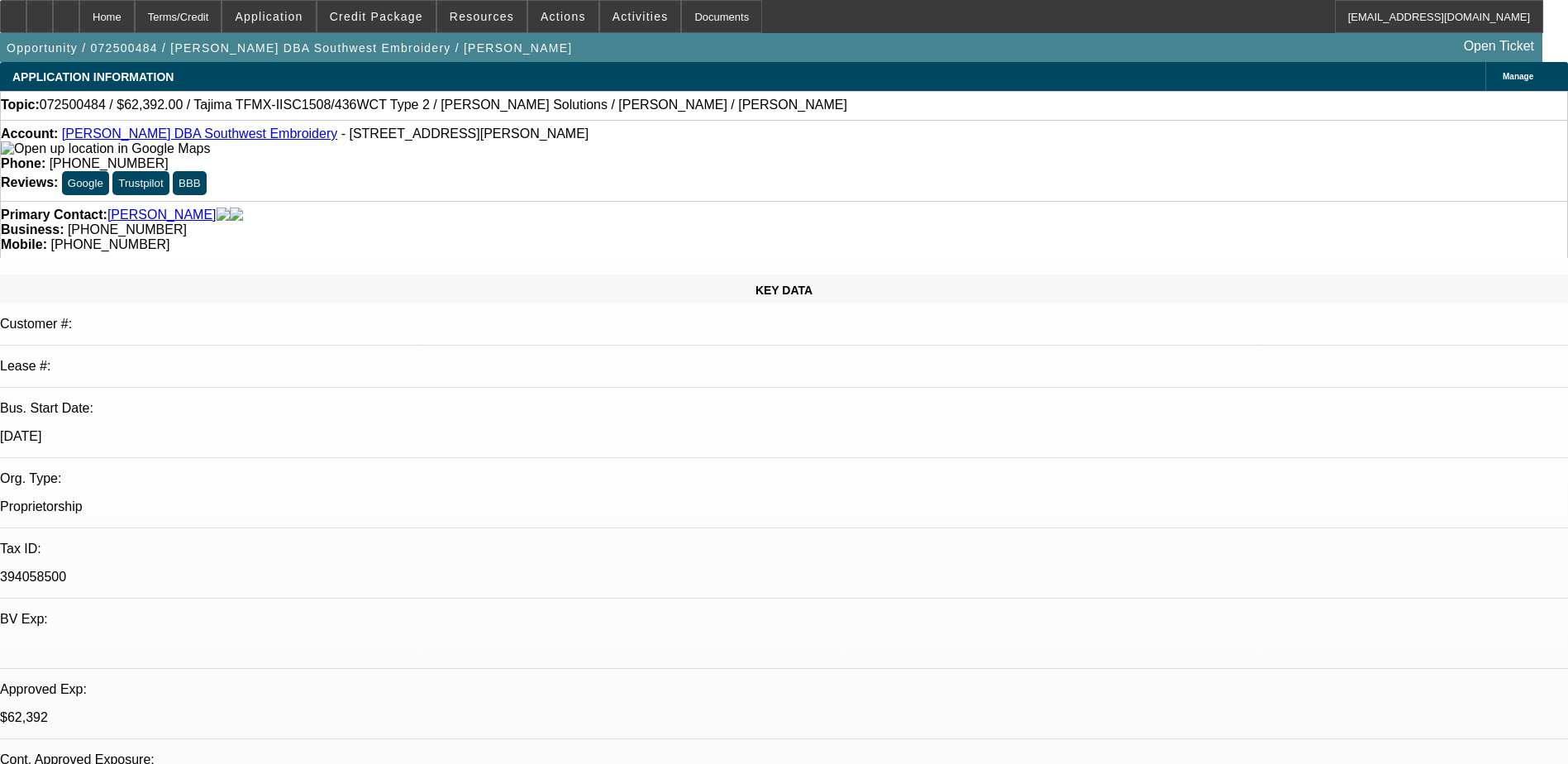
select select "0.15"
select select "2"
select select "0.1"
select select "4"
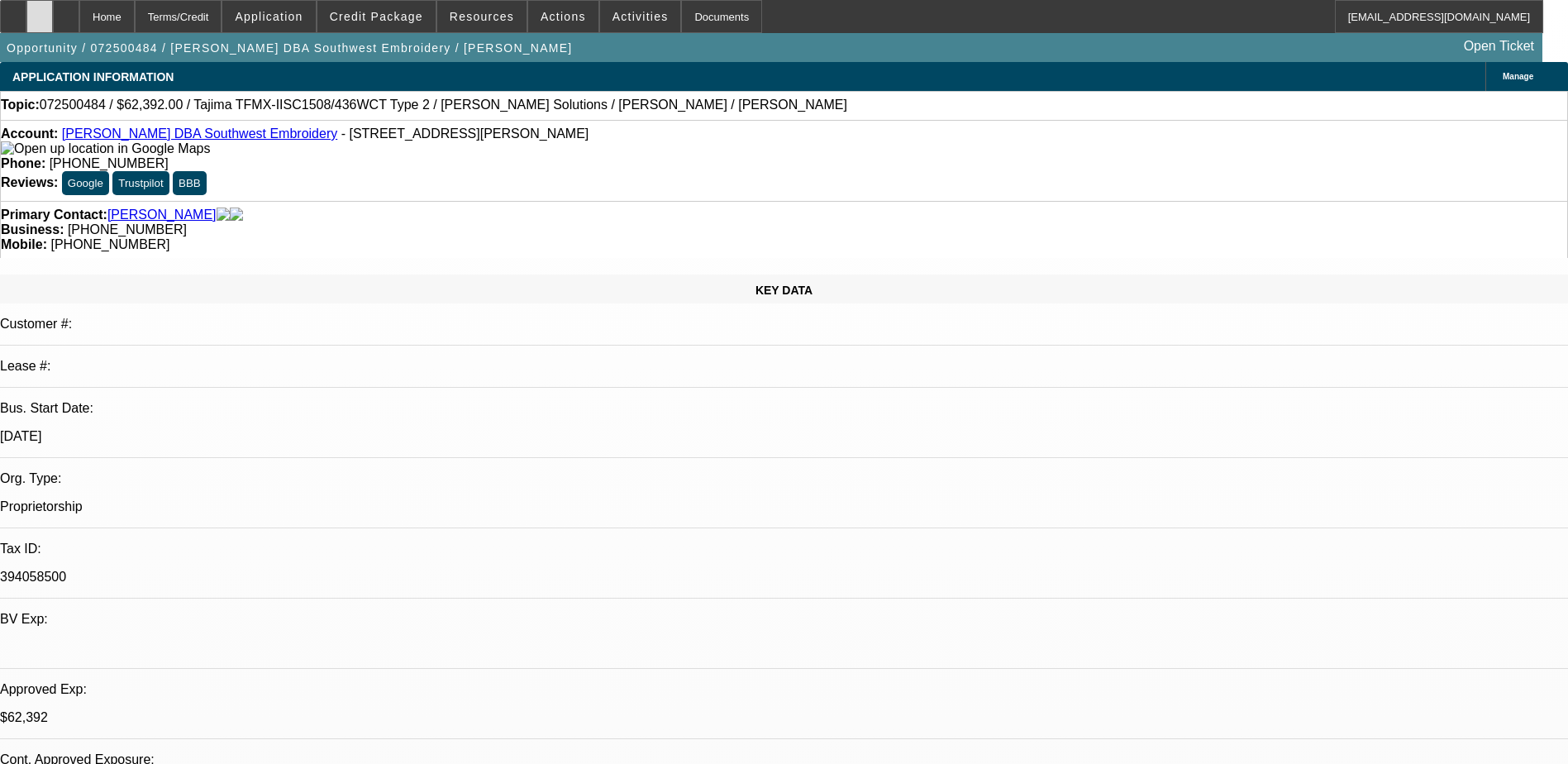
click at [40, 11] on icon at bounding box center [40, 11] width 0 height 0
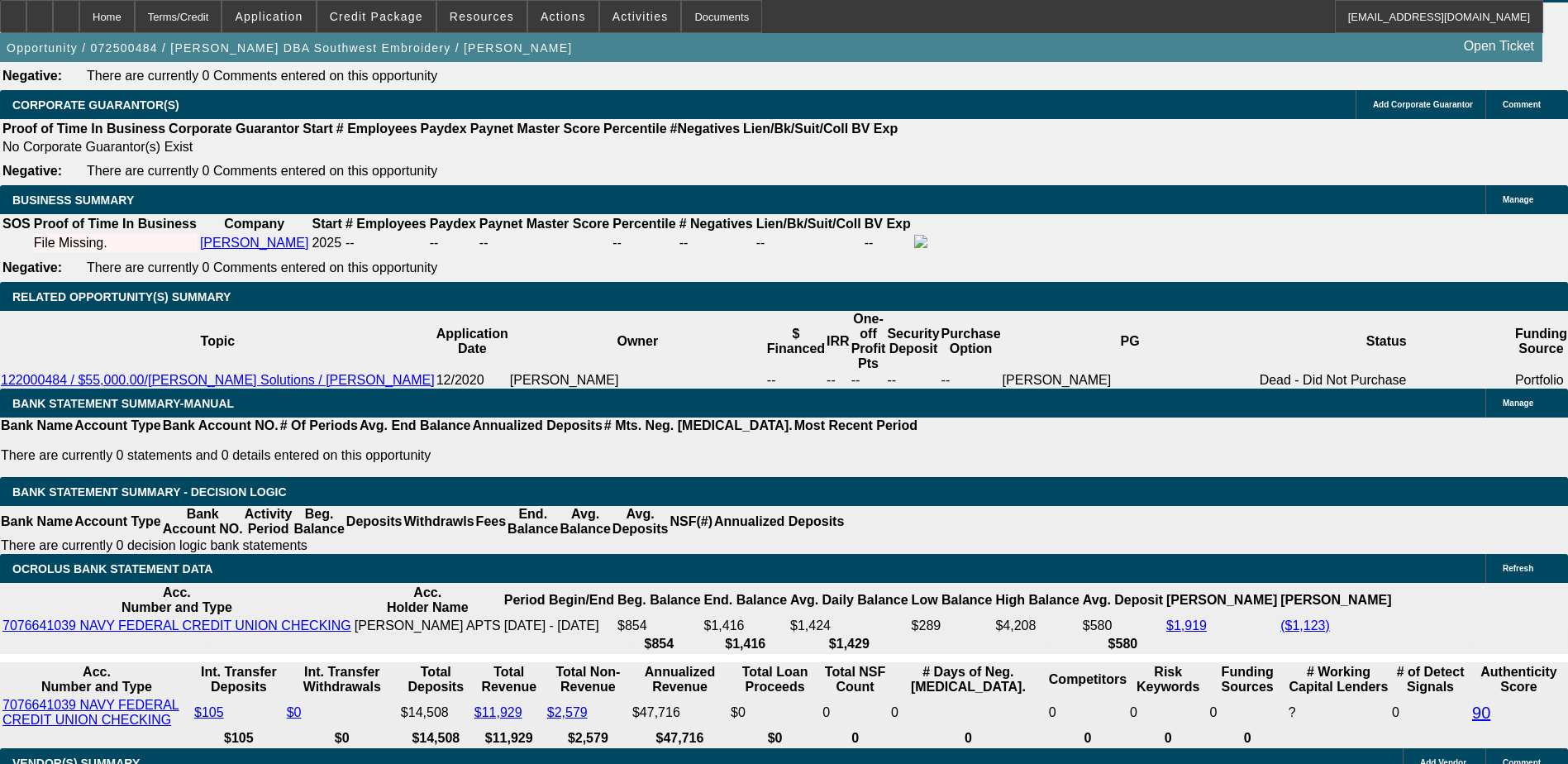
scroll to position [2563, 0]
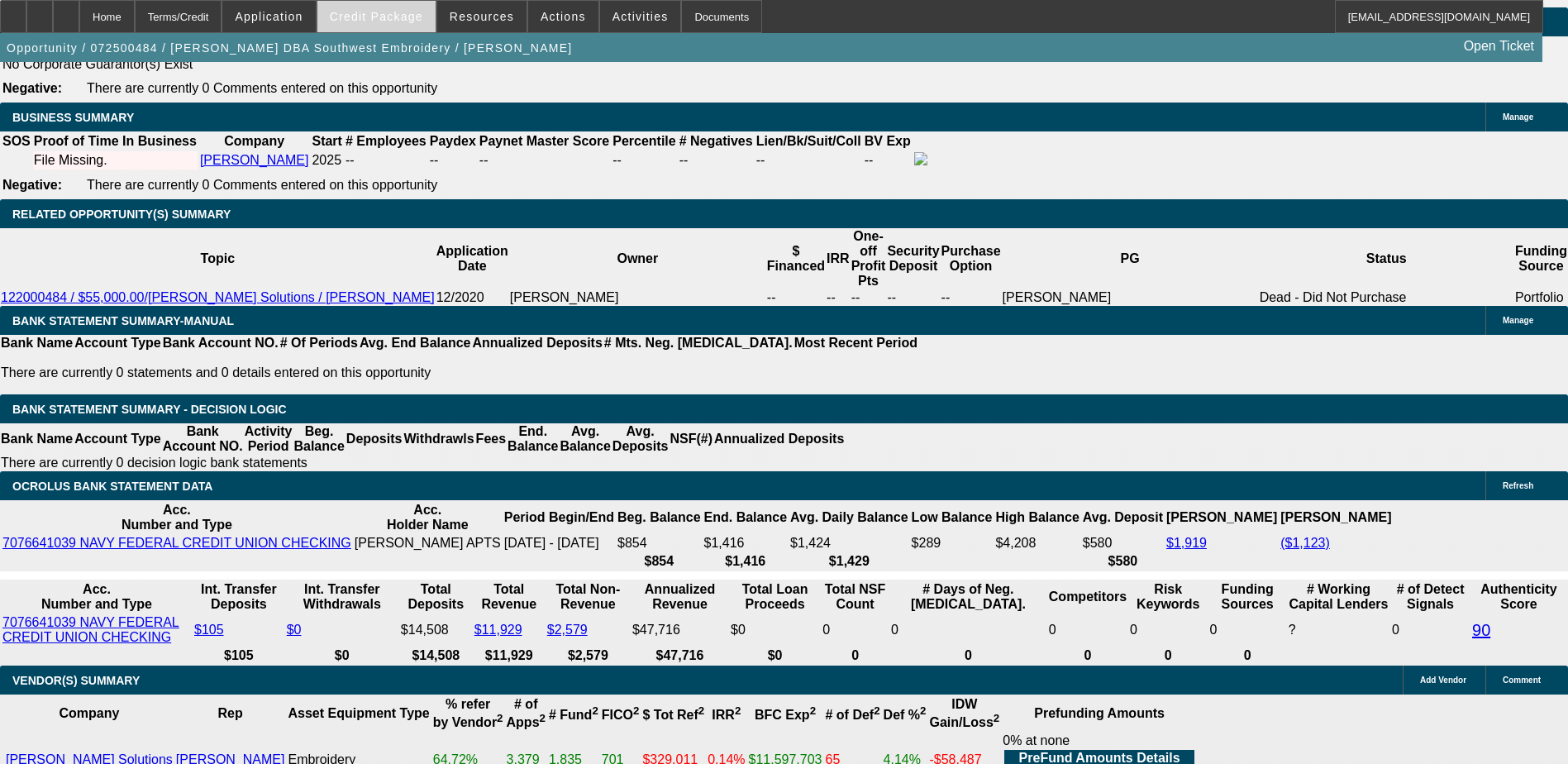
click at [389, 14] on span "Credit Package" at bounding box center [376, 17] width 94 height 13
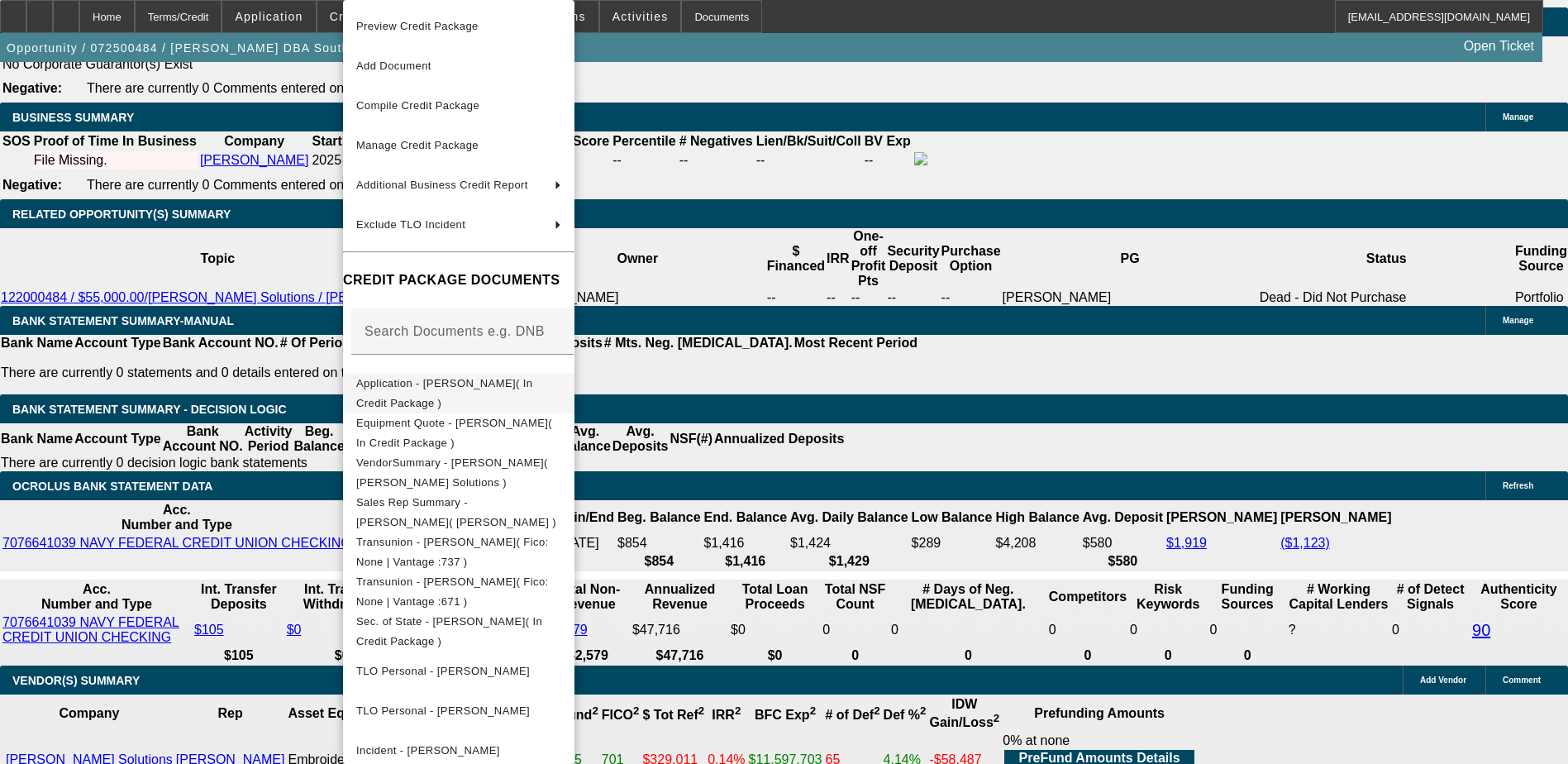
click at [462, 384] on span "Application - Johnny Olvera( In Credit Package )" at bounding box center [444, 393] width 176 height 32
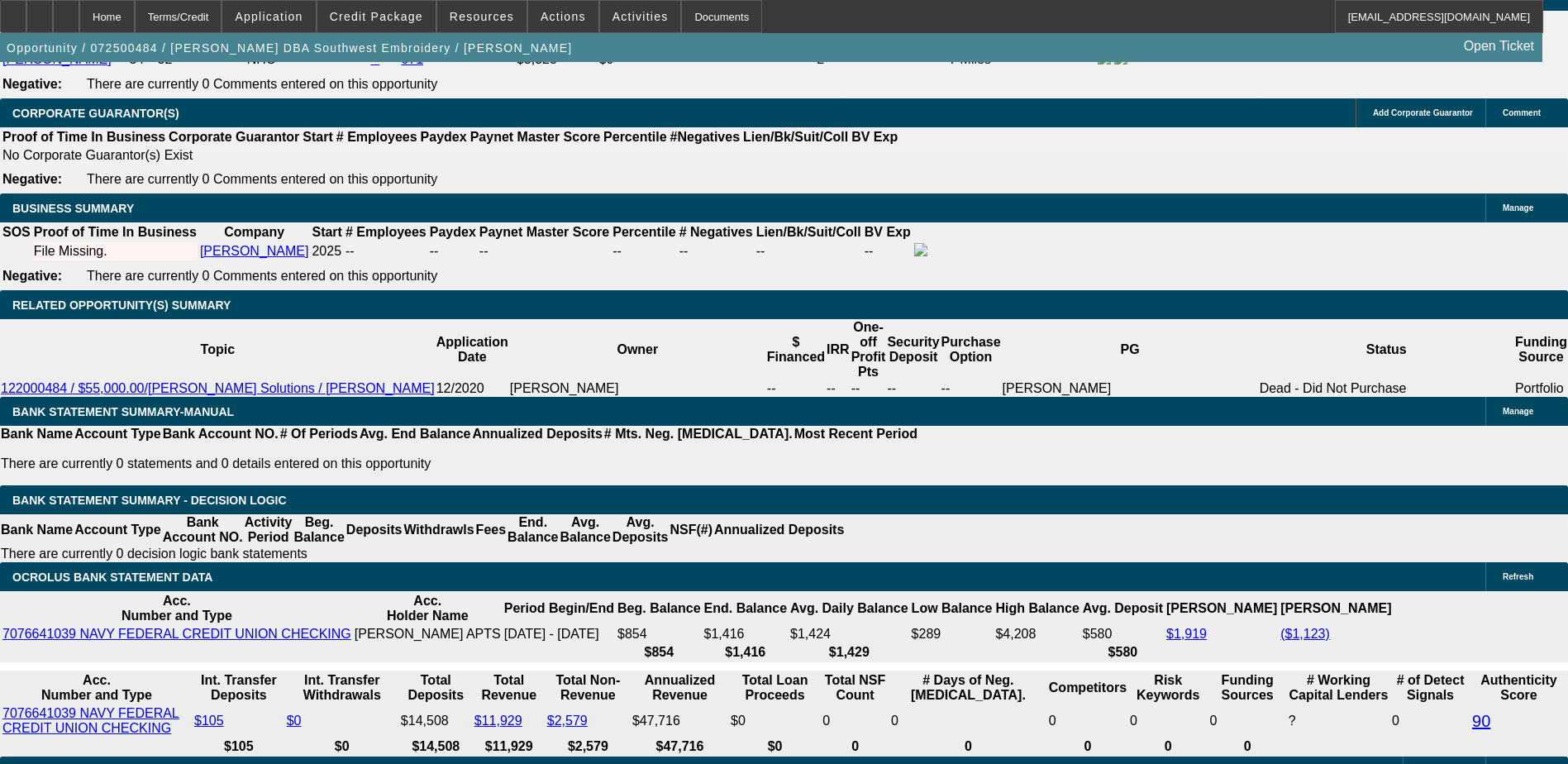
scroll to position [2481, 0]
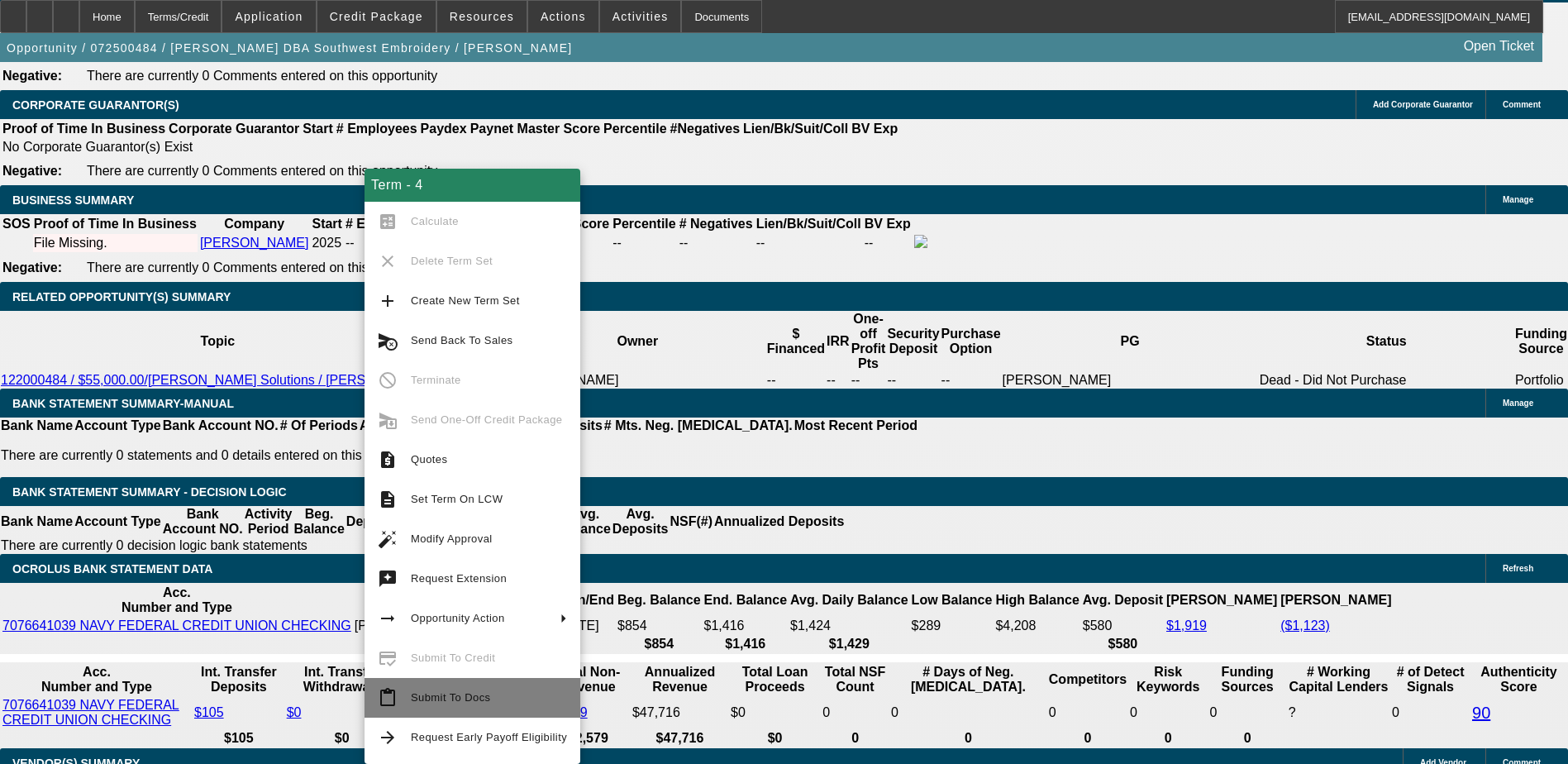
click at [438, 698] on span "Submit To Docs" at bounding box center [450, 697] width 80 height 12
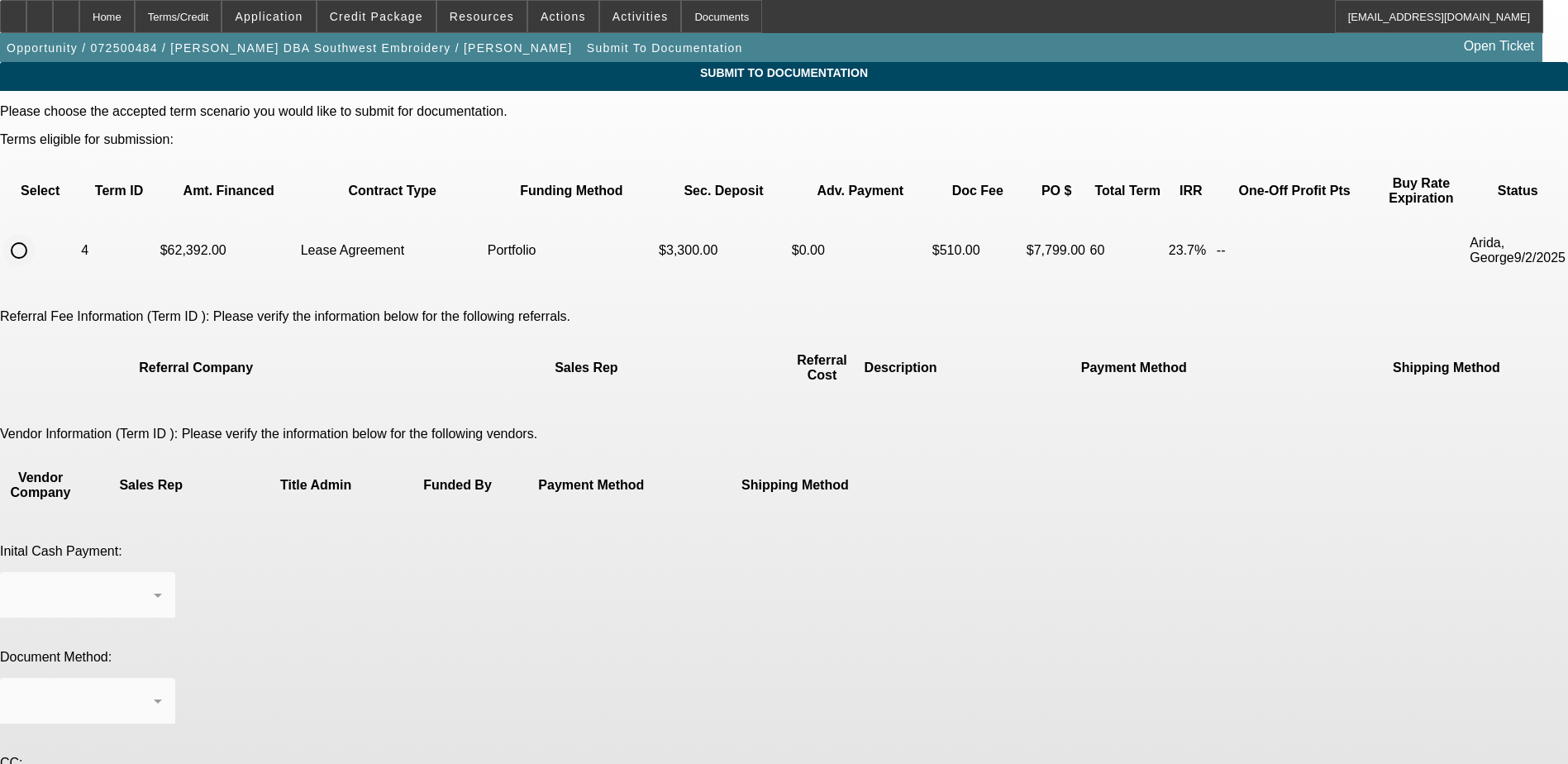
click at [36, 234] on input "radio" at bounding box center [19, 251] width 33 height 33
radio input "true"
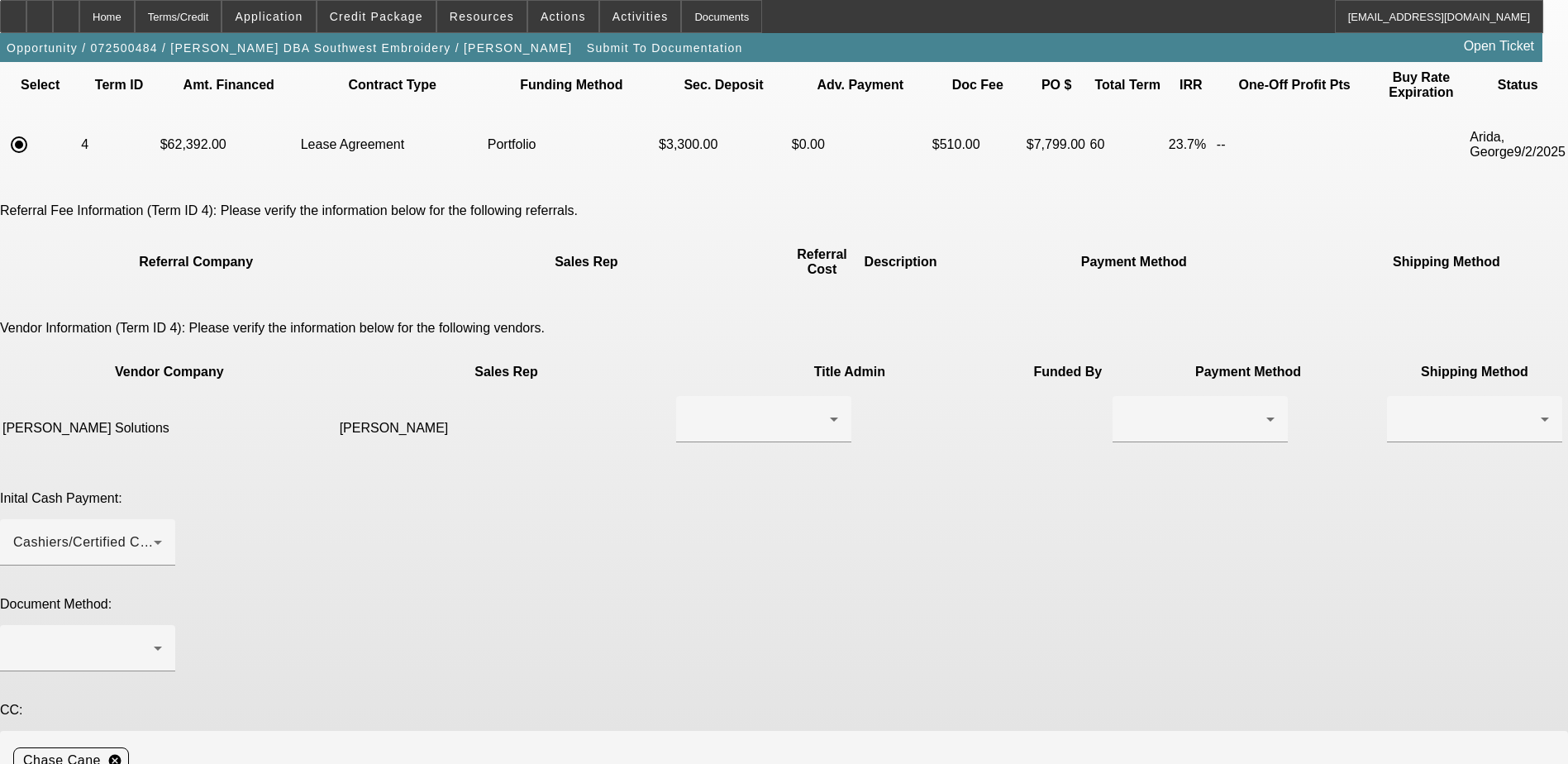
scroll to position [112, 0]
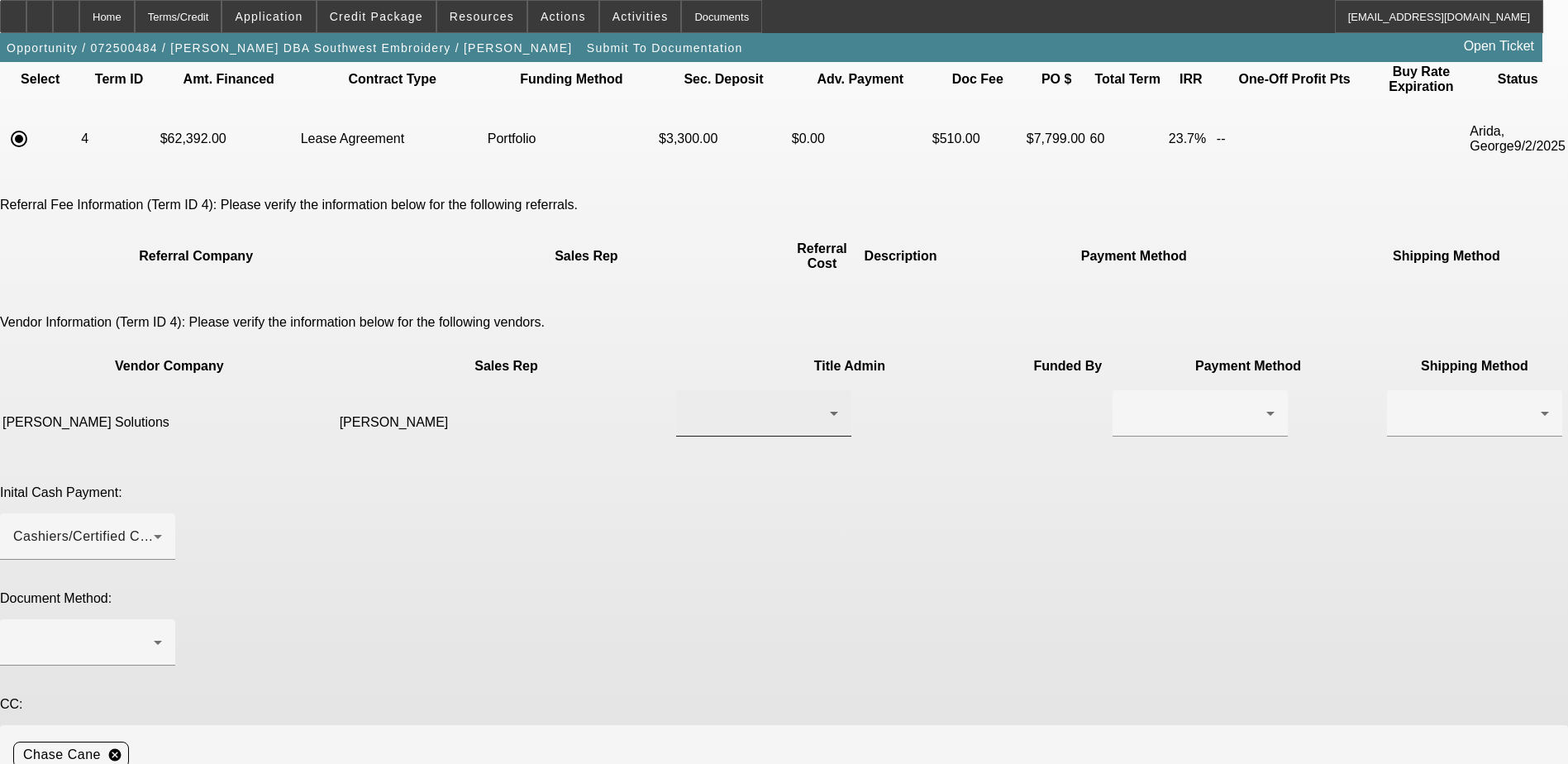
click at [740, 403] on div at bounding box center [759, 413] width 140 height 20
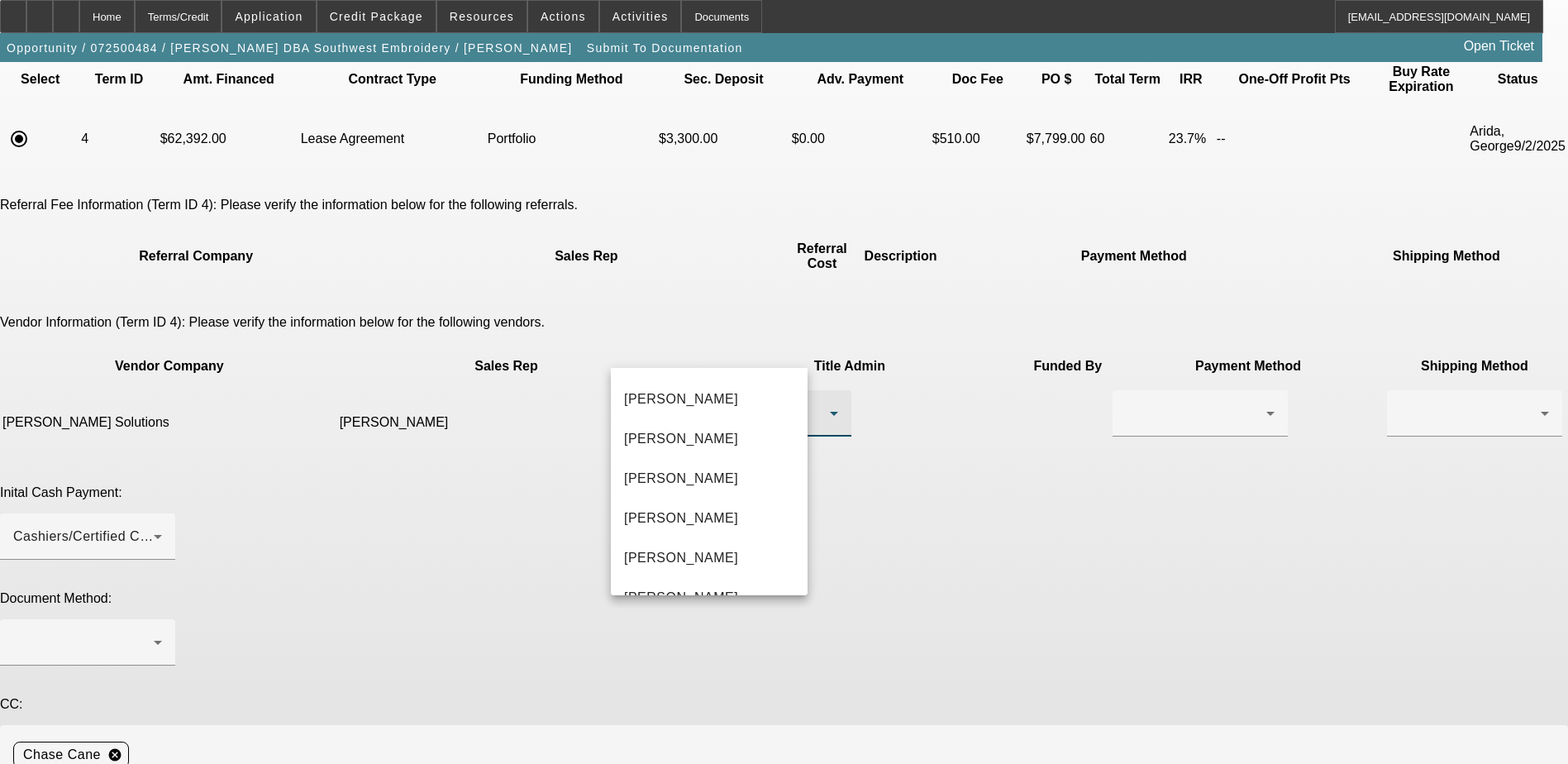
scroll to position [1158, 0]
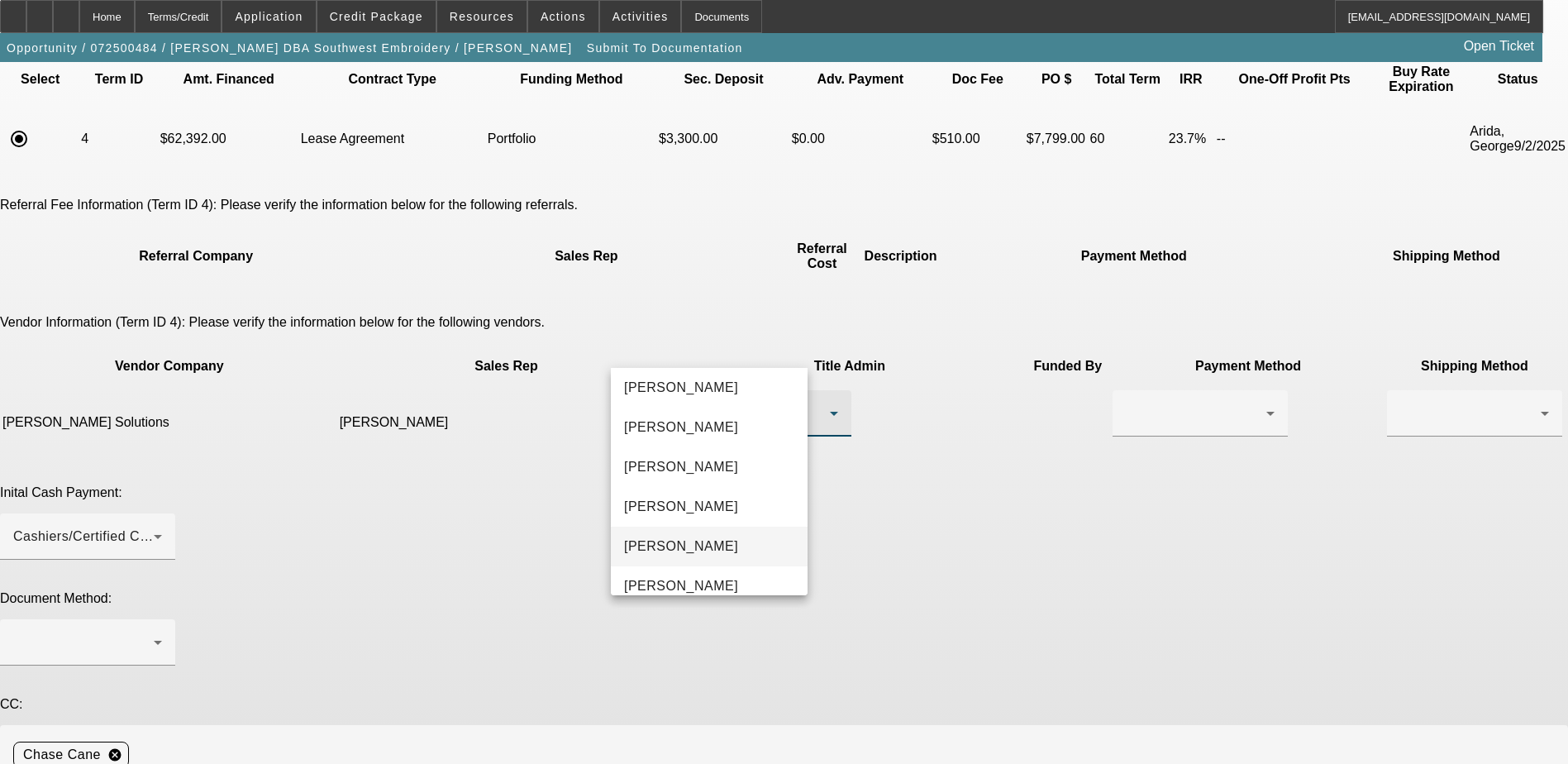
click at [682, 545] on span "Romero, Jose" at bounding box center [682, 547] width 114 height 20
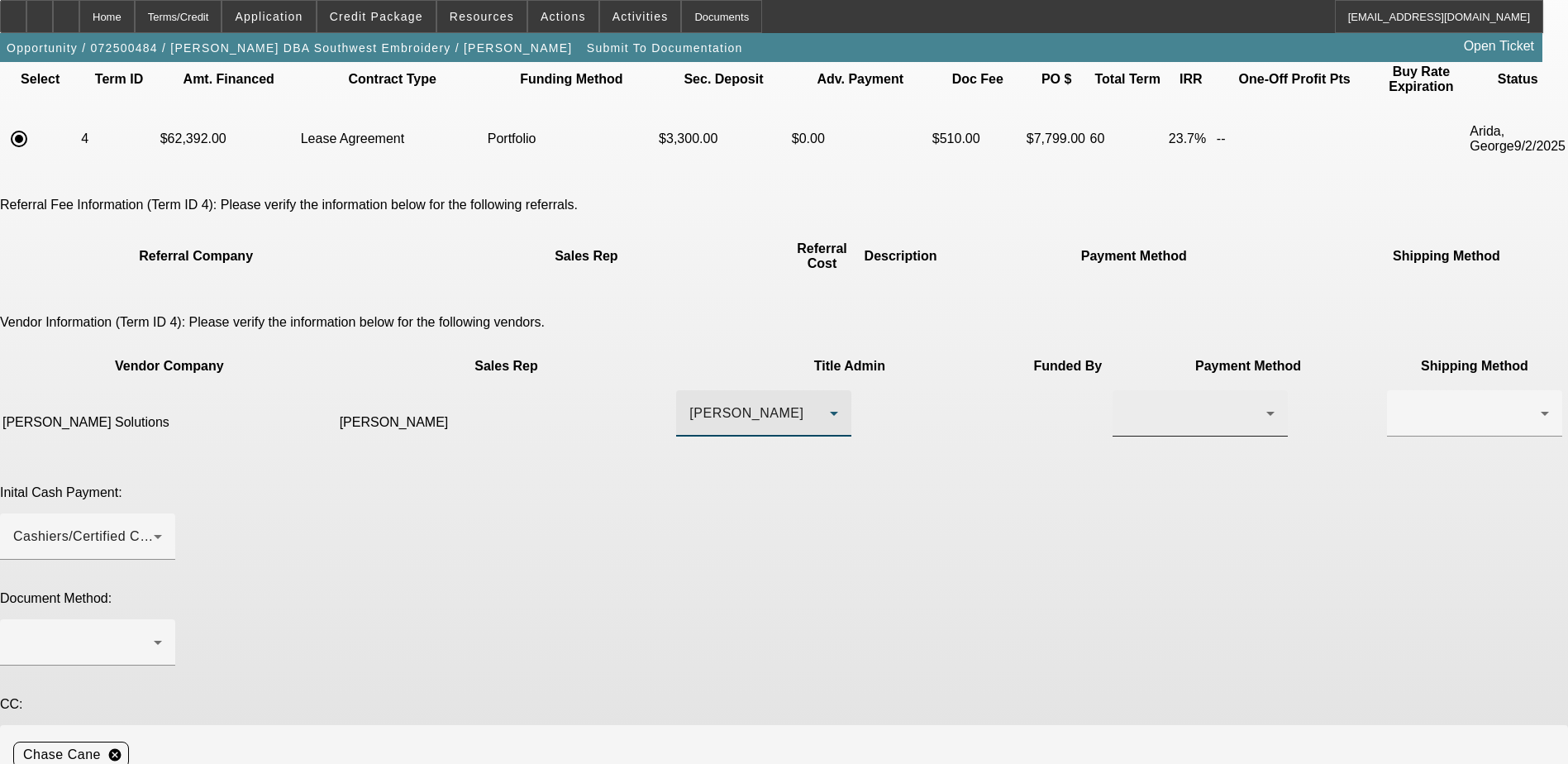
click at [1126, 391] on div at bounding box center [1200, 414] width 148 height 46
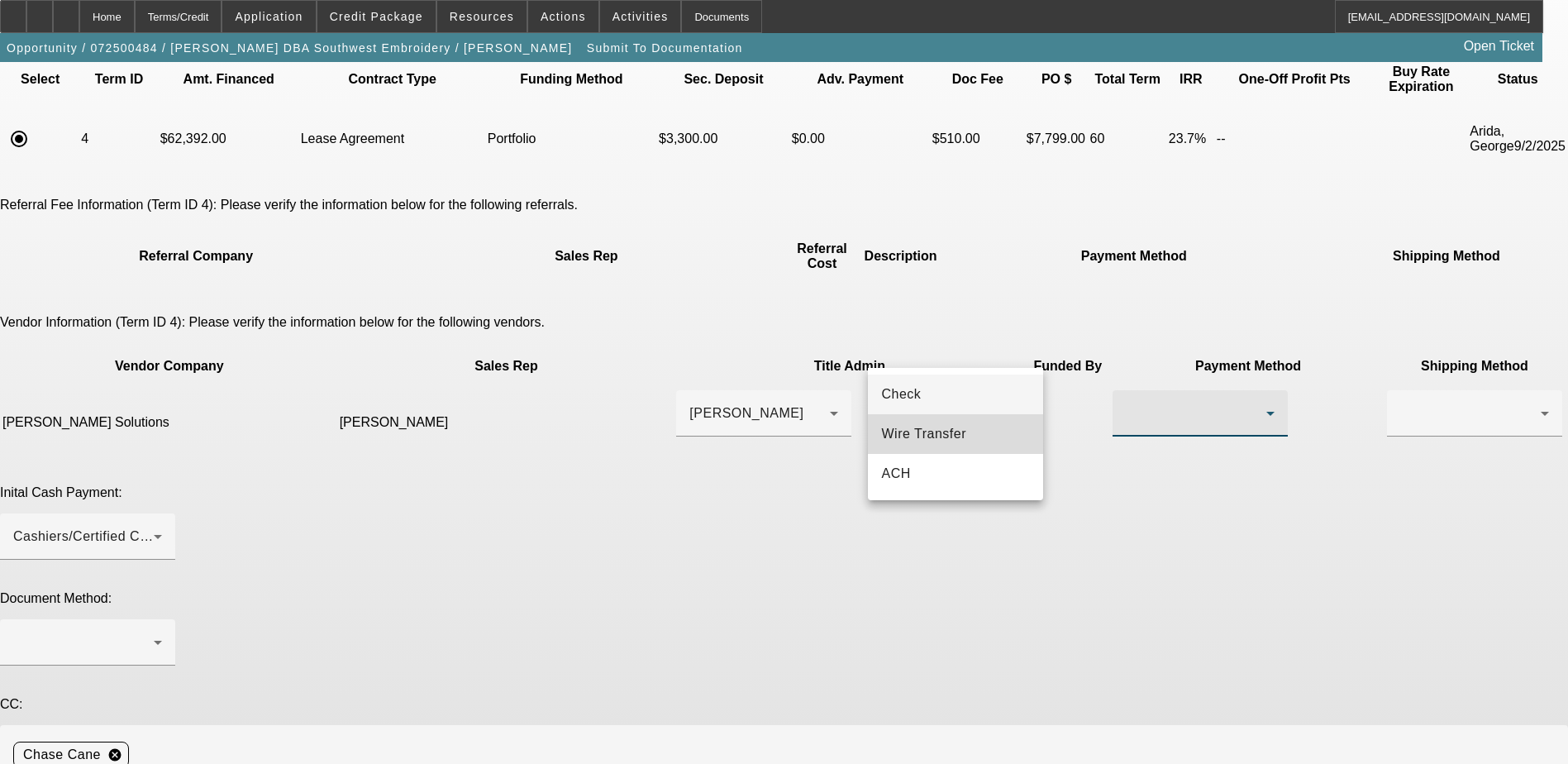
click at [943, 436] on span "Wire Transfer" at bounding box center [924, 434] width 85 height 20
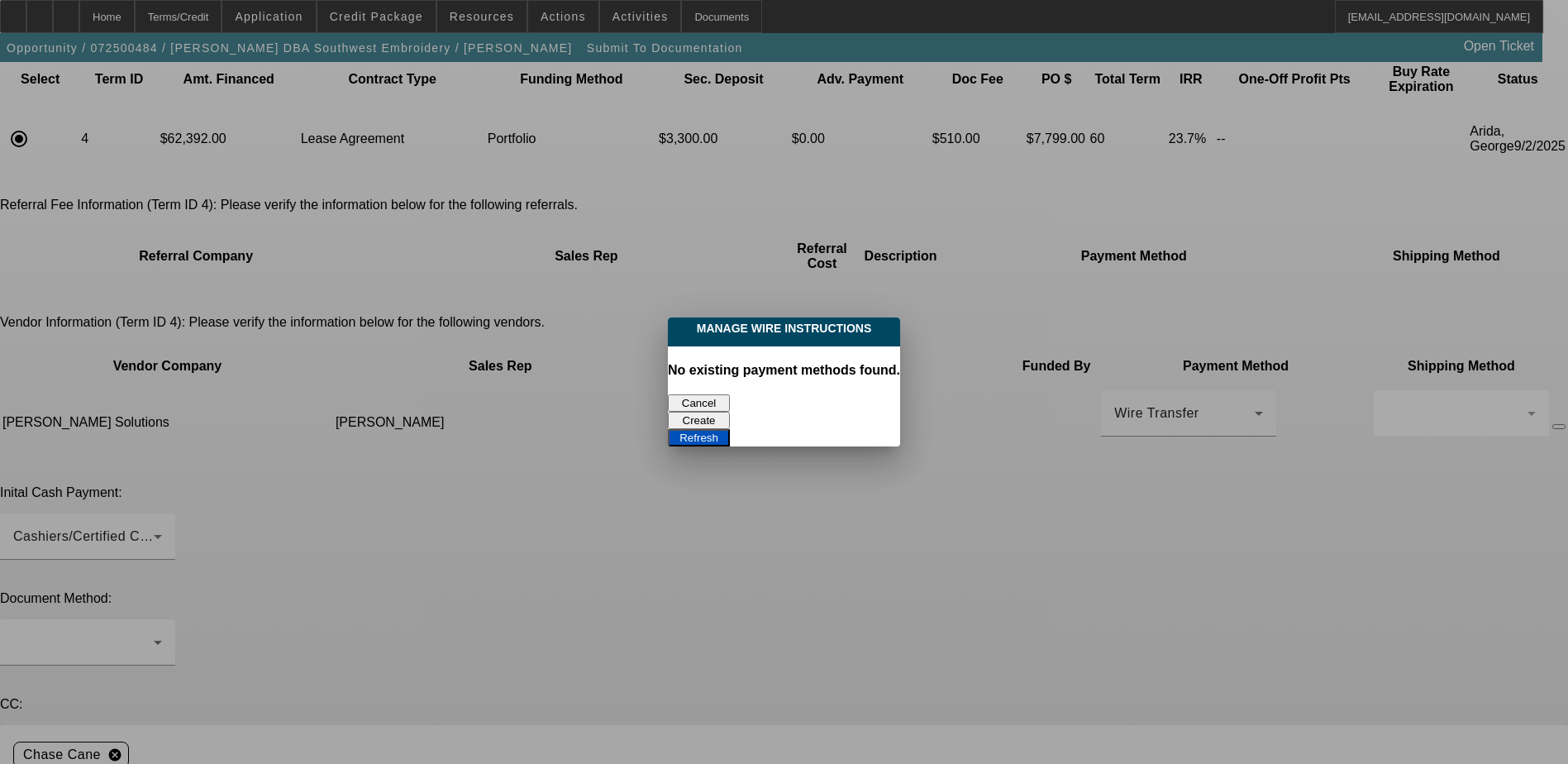
click at [702, 395] on button "Cancel" at bounding box center [699, 403] width 62 height 17
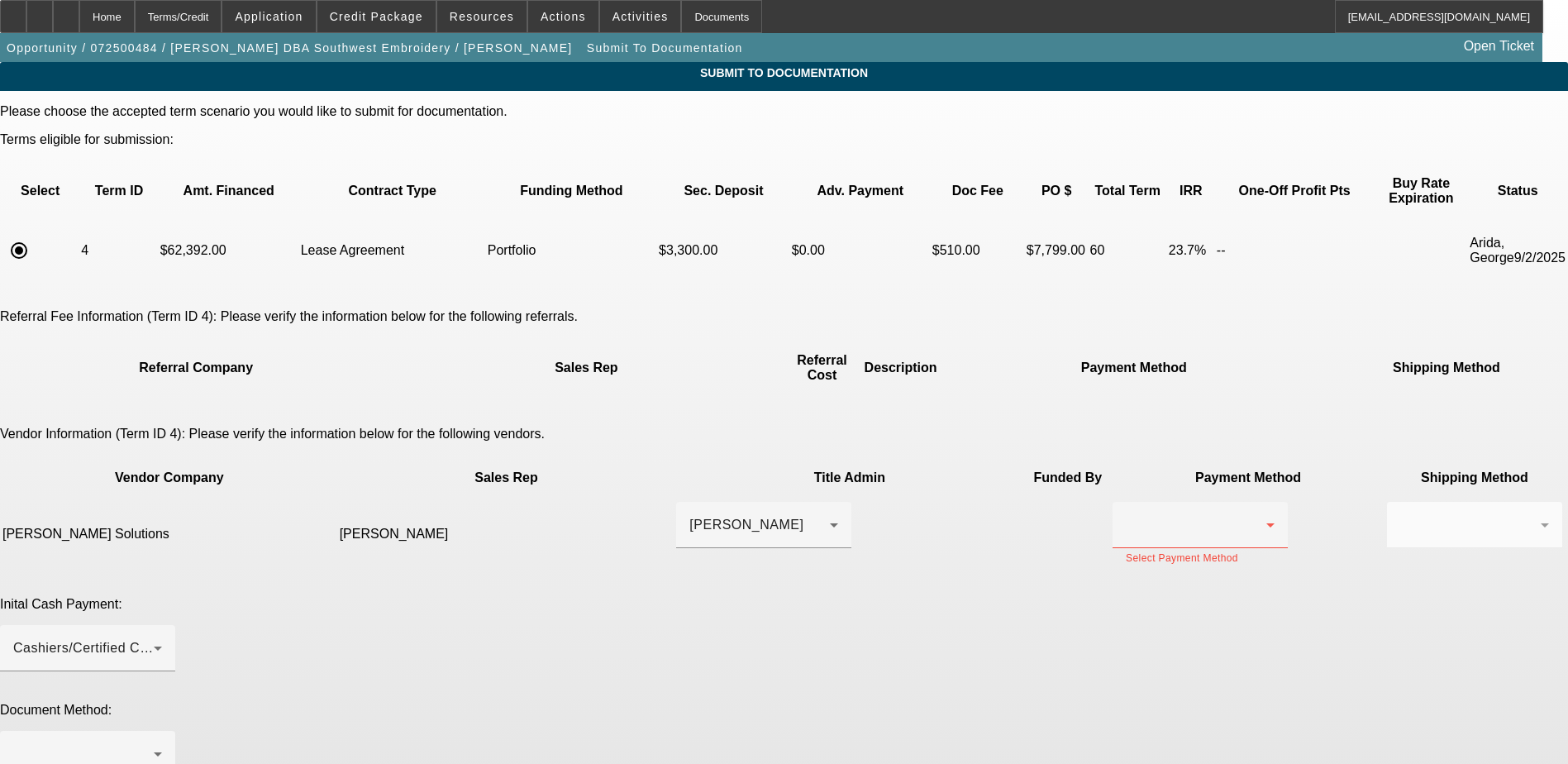
scroll to position [112, 0]
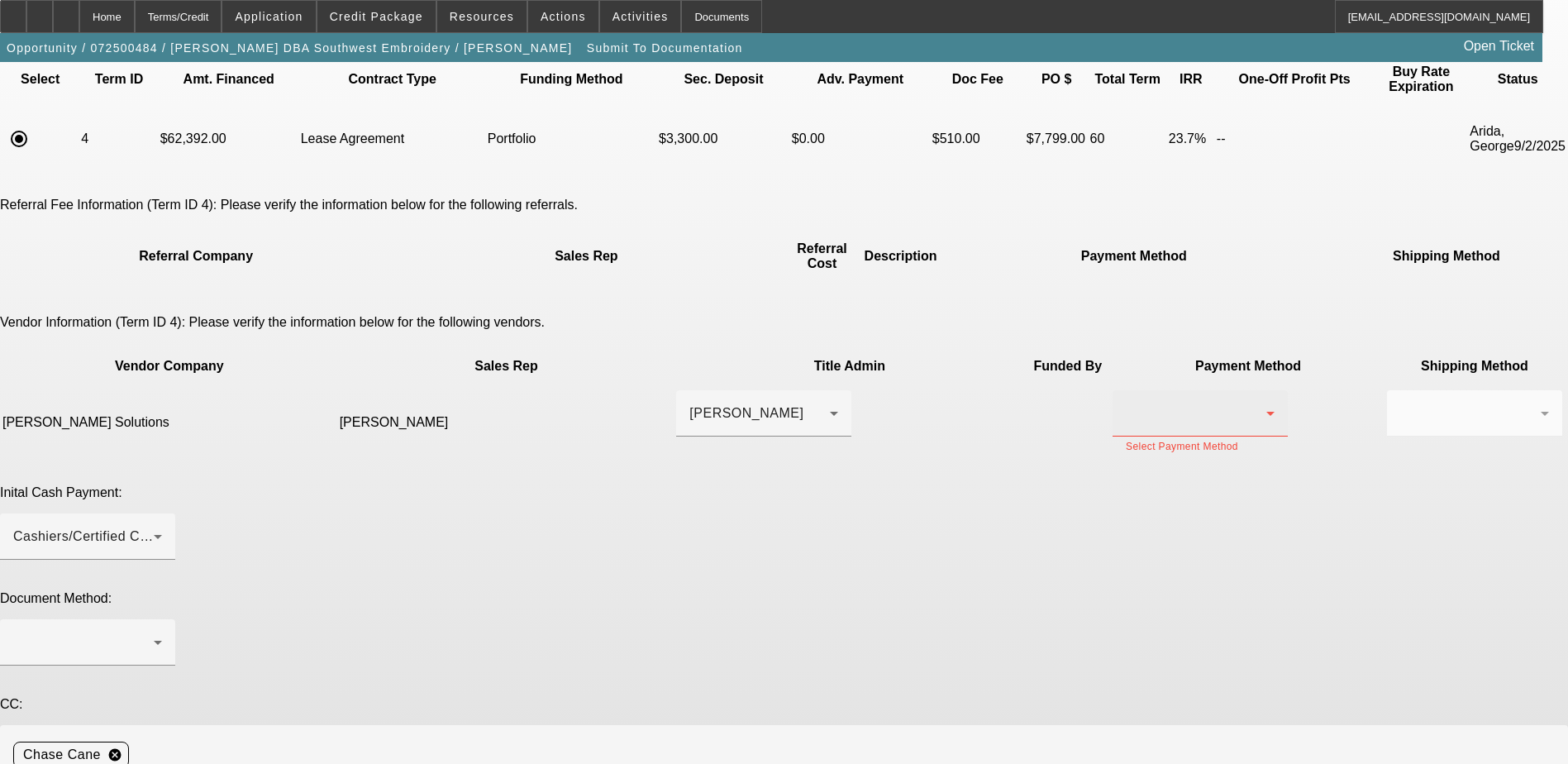
click at [1126, 391] on div at bounding box center [1200, 414] width 148 height 46
click at [912, 470] on mat-option "ACH" at bounding box center [955, 474] width 175 height 40
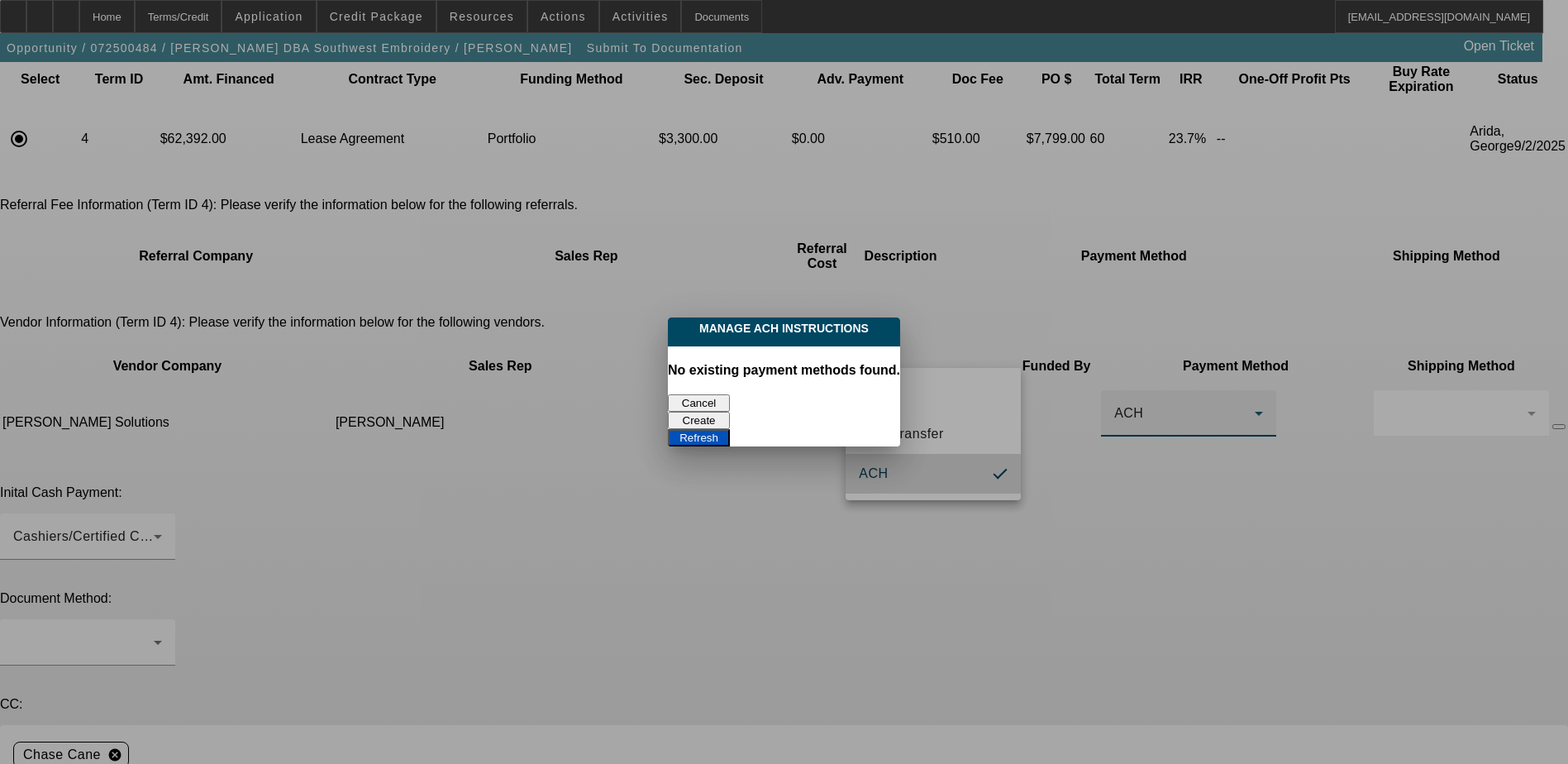
scroll to position [0, 0]
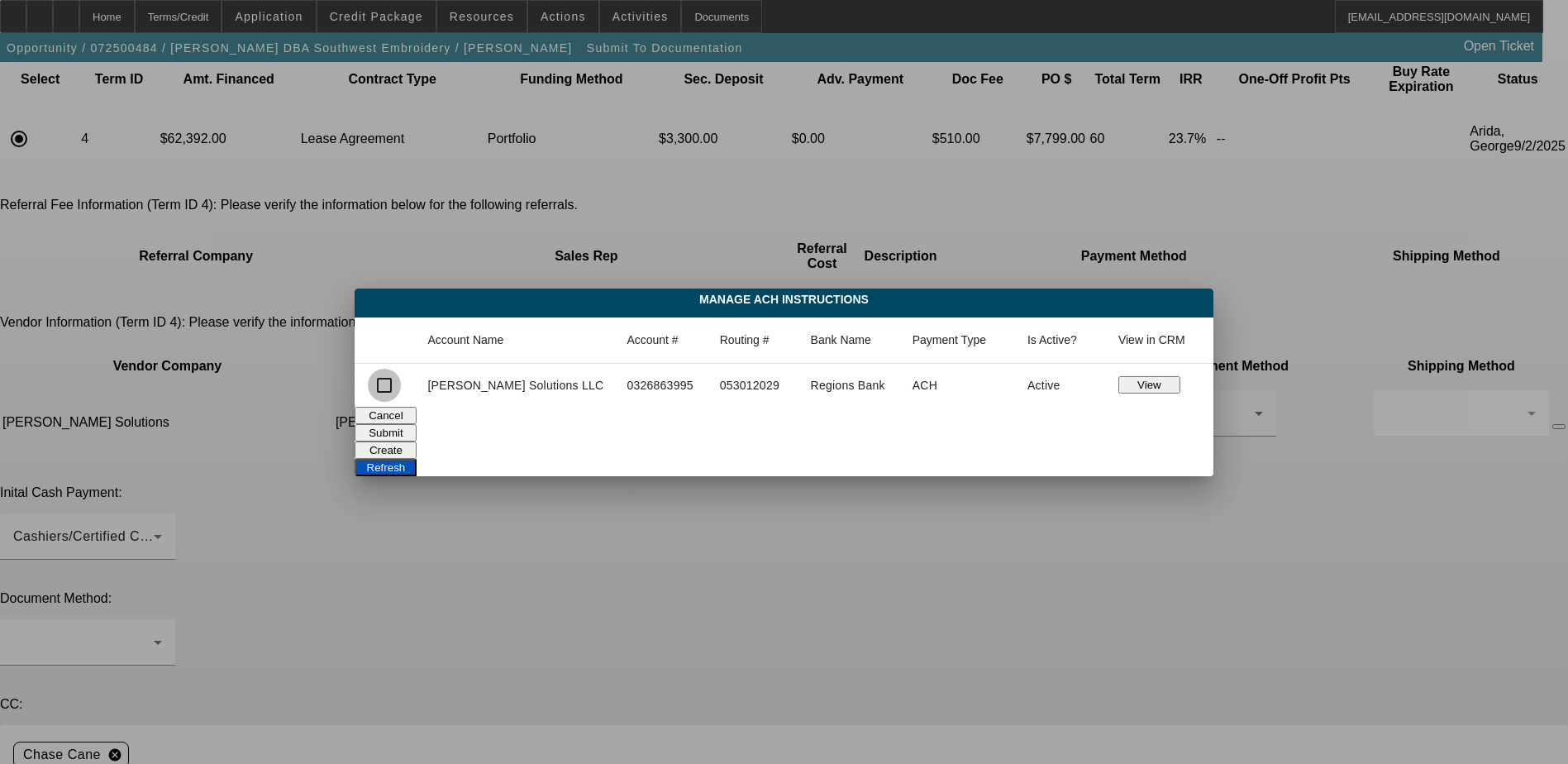
click at [401, 391] on input "checkbox" at bounding box center [385, 386] width 33 height 33
checkbox input "true"
click at [416, 426] on button "Submit" at bounding box center [386, 432] width 62 height 17
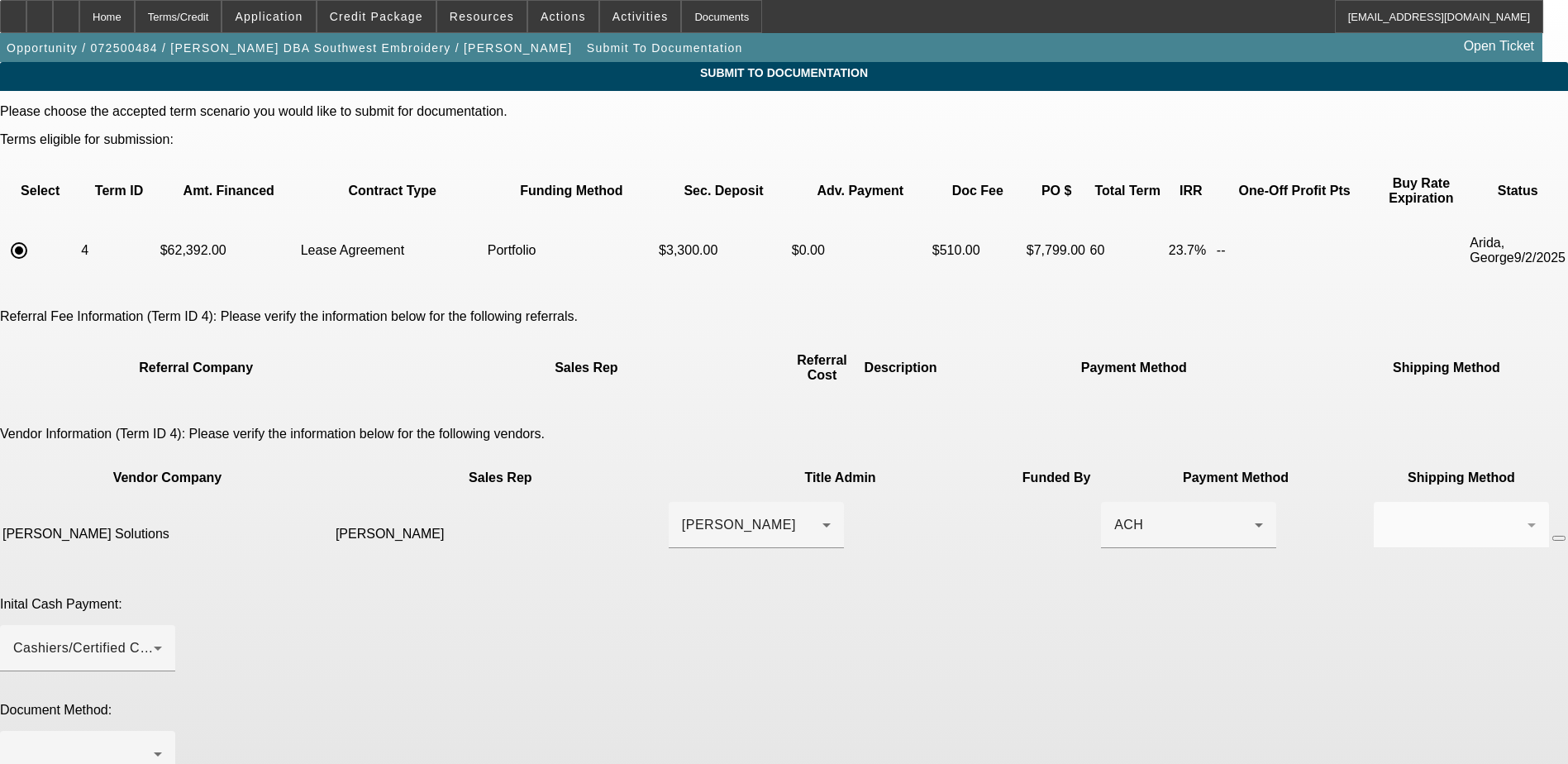
scroll to position [112, 0]
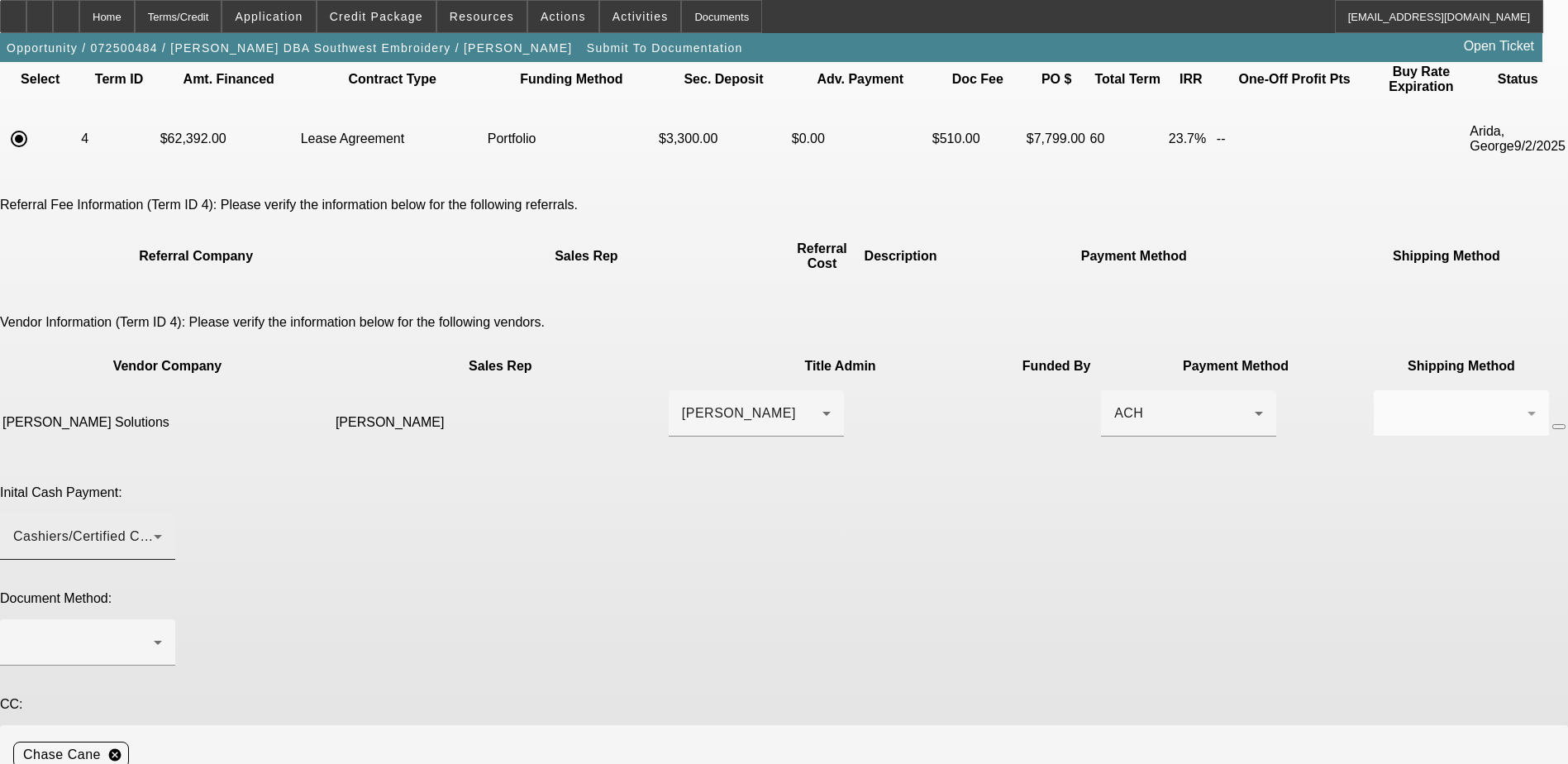
click at [153, 527] on div "Cashiers/Certified Check" at bounding box center [83, 537] width 140 height 20
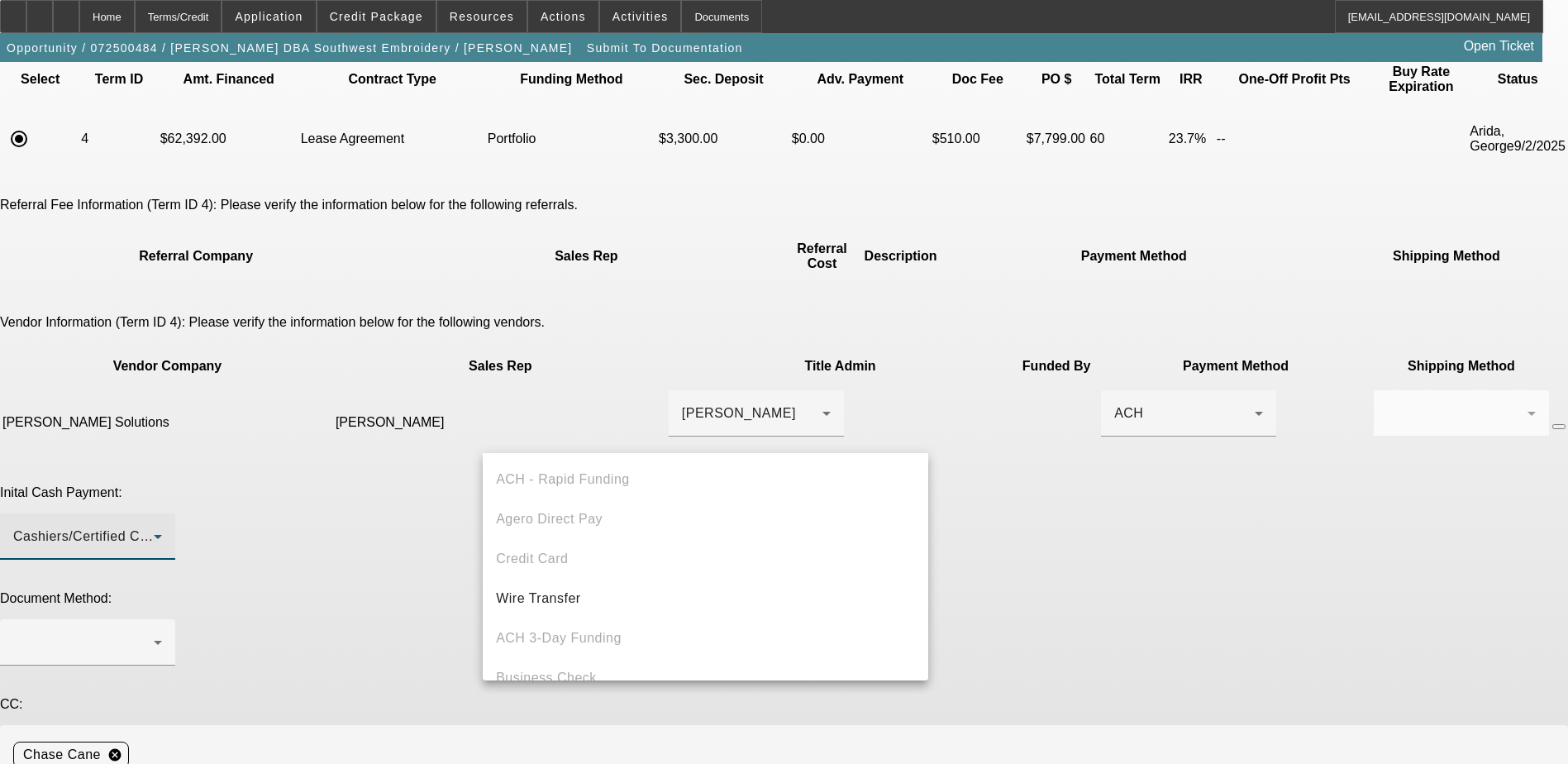
scroll to position [57, 0]
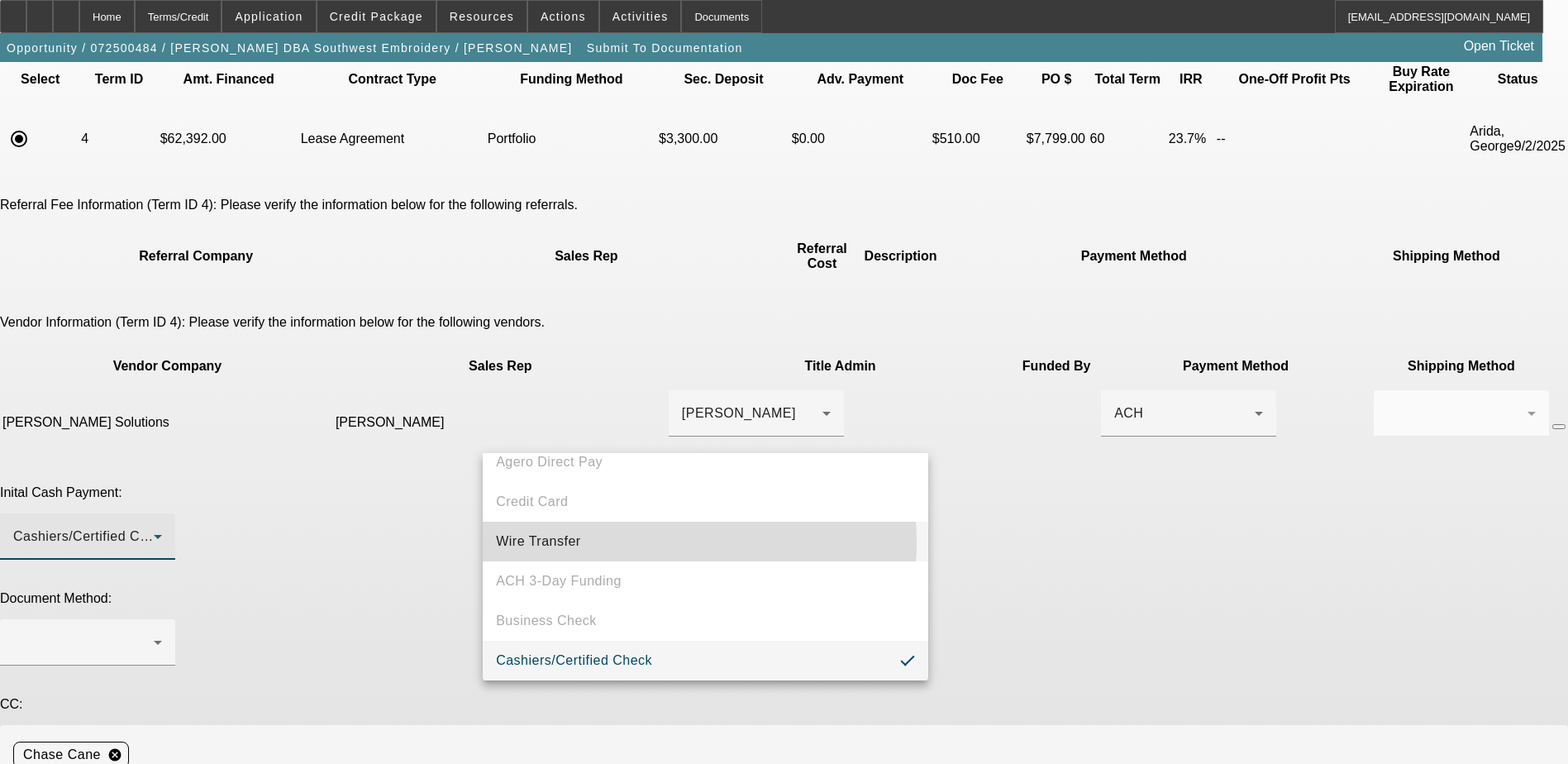
click at [609, 543] on mat-option "Wire Transfer" at bounding box center [705, 542] width 445 height 40
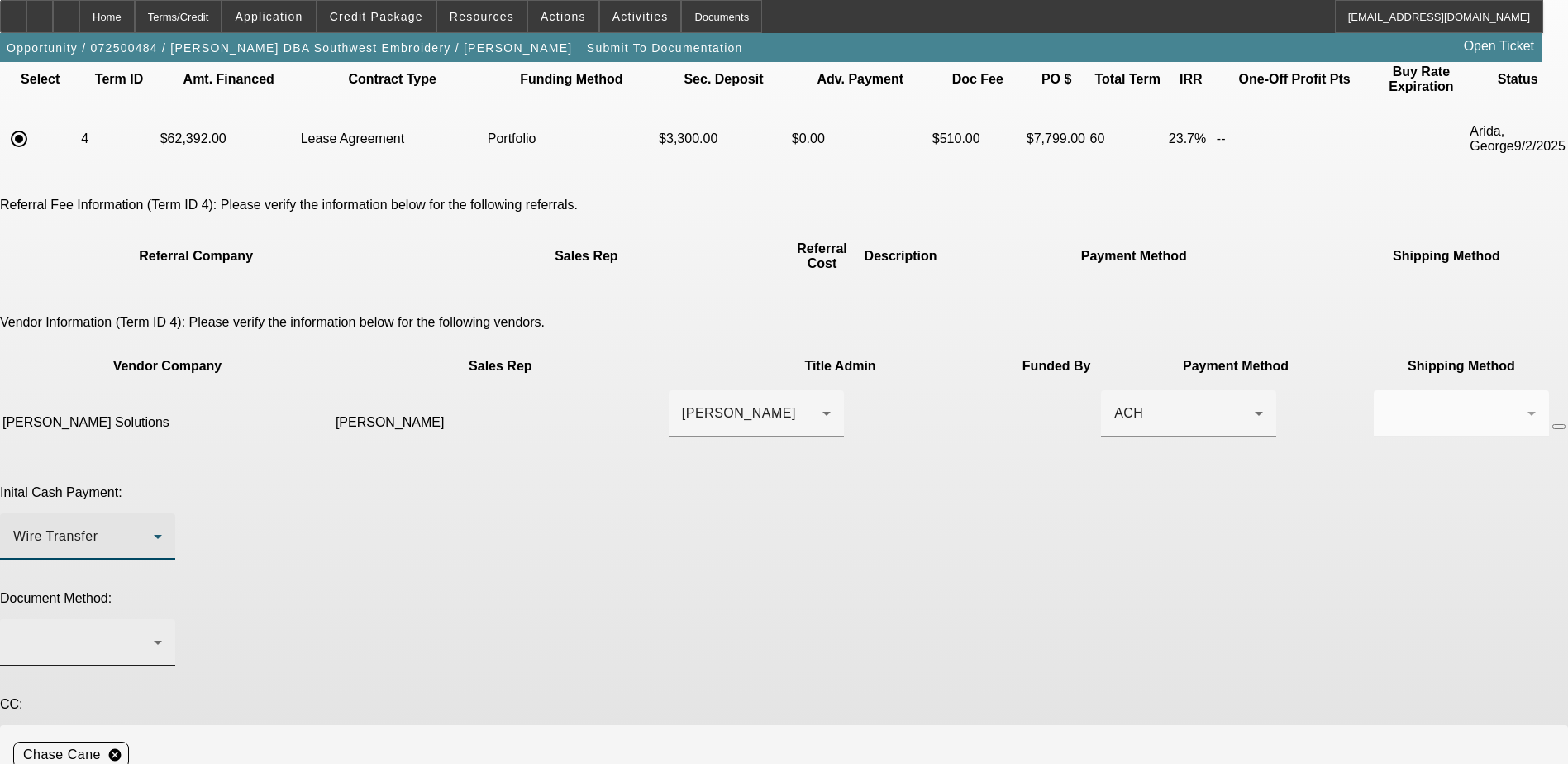
click at [153, 633] on div at bounding box center [83, 643] width 140 height 20
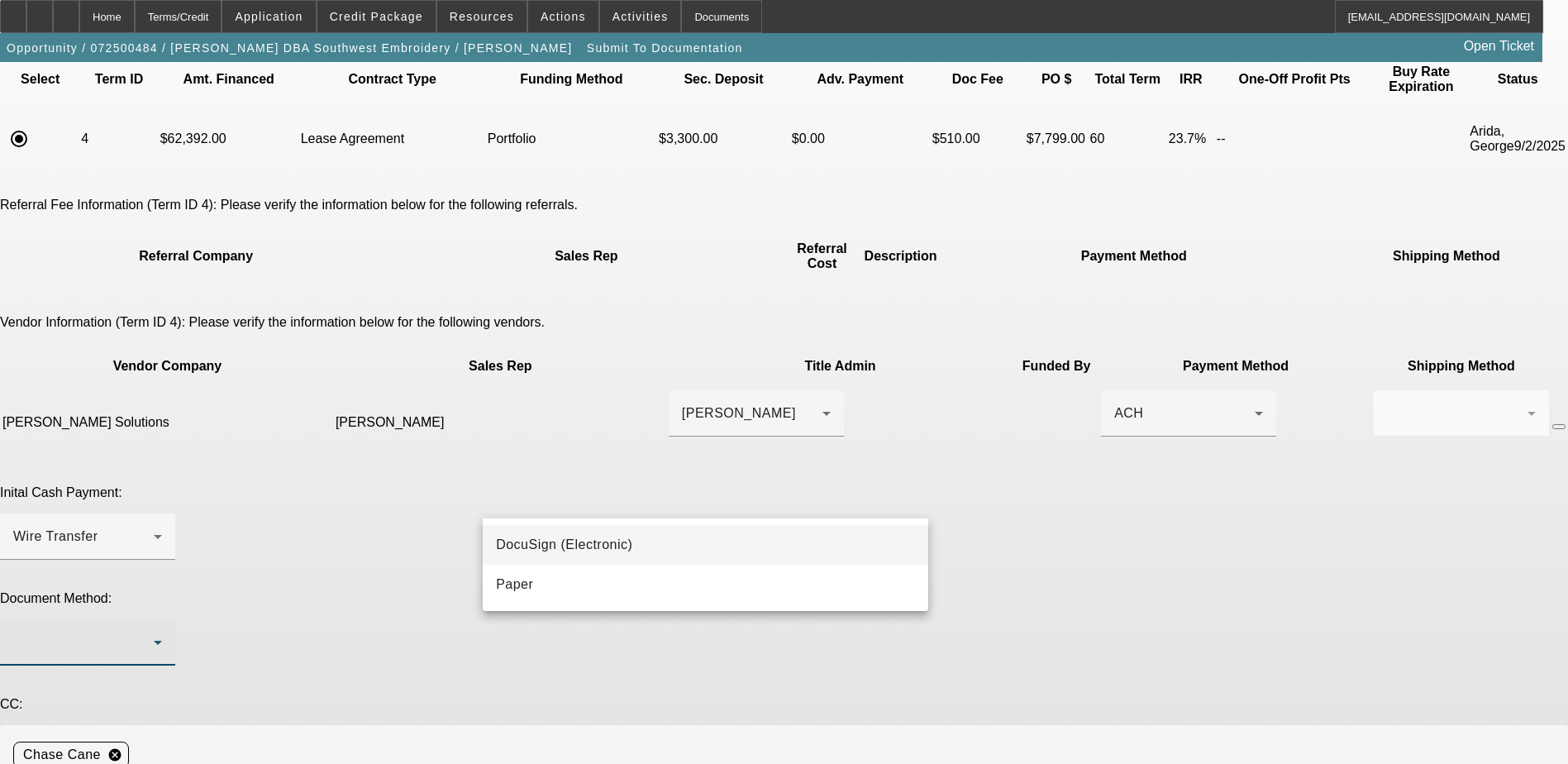
click at [721, 561] on mat-option "DocuSign (Electronic)" at bounding box center [705, 545] width 445 height 40
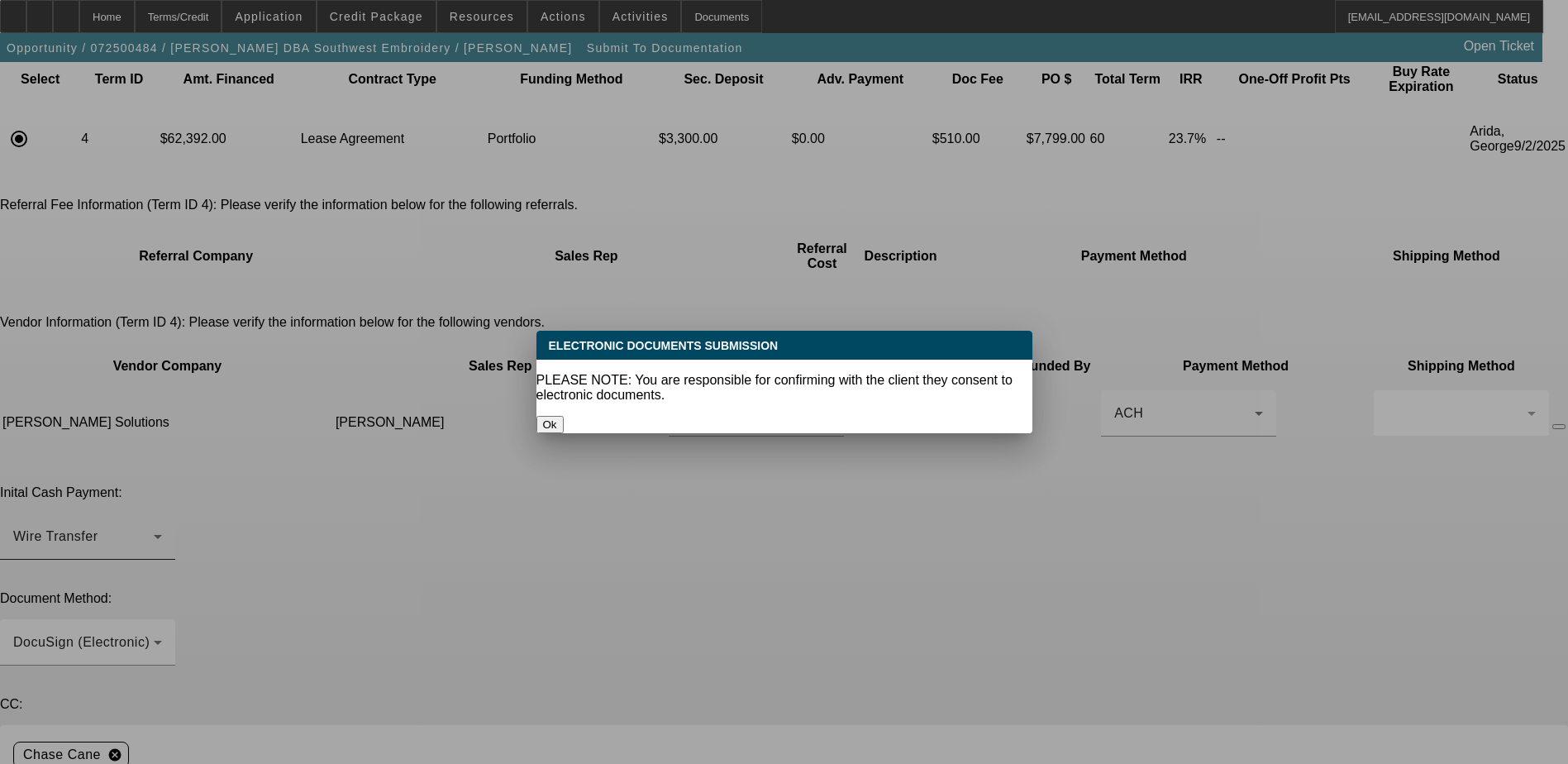
drag, startPoint x: 776, startPoint y: 409, endPoint x: 784, endPoint y: 436, distance: 28.2
click at [564, 416] on button "Ok" at bounding box center [550, 424] width 27 height 17
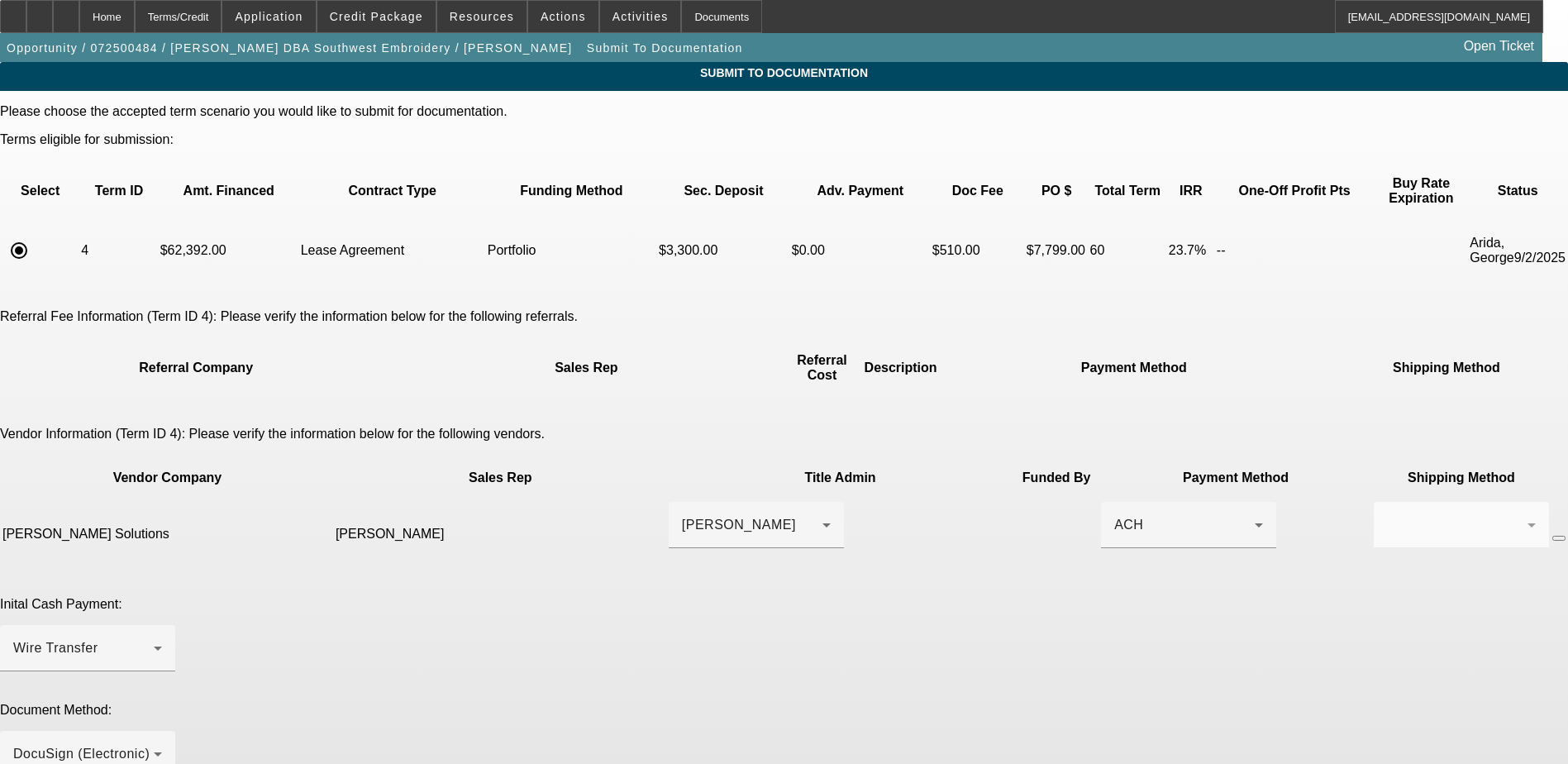
scroll to position [112, 0]
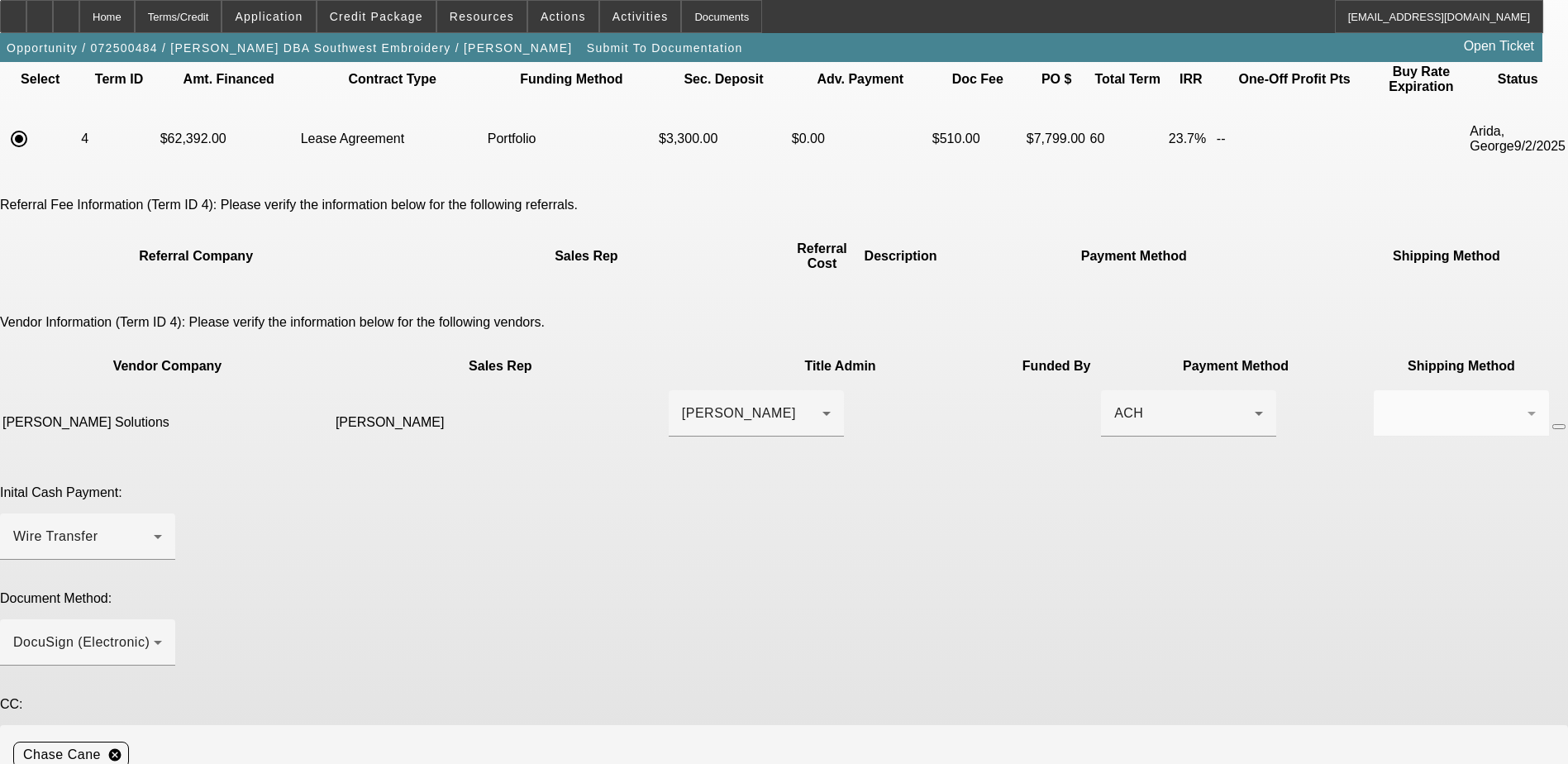
drag, startPoint x: 651, startPoint y: 638, endPoint x: 661, endPoint y: 634, distance: 10.8
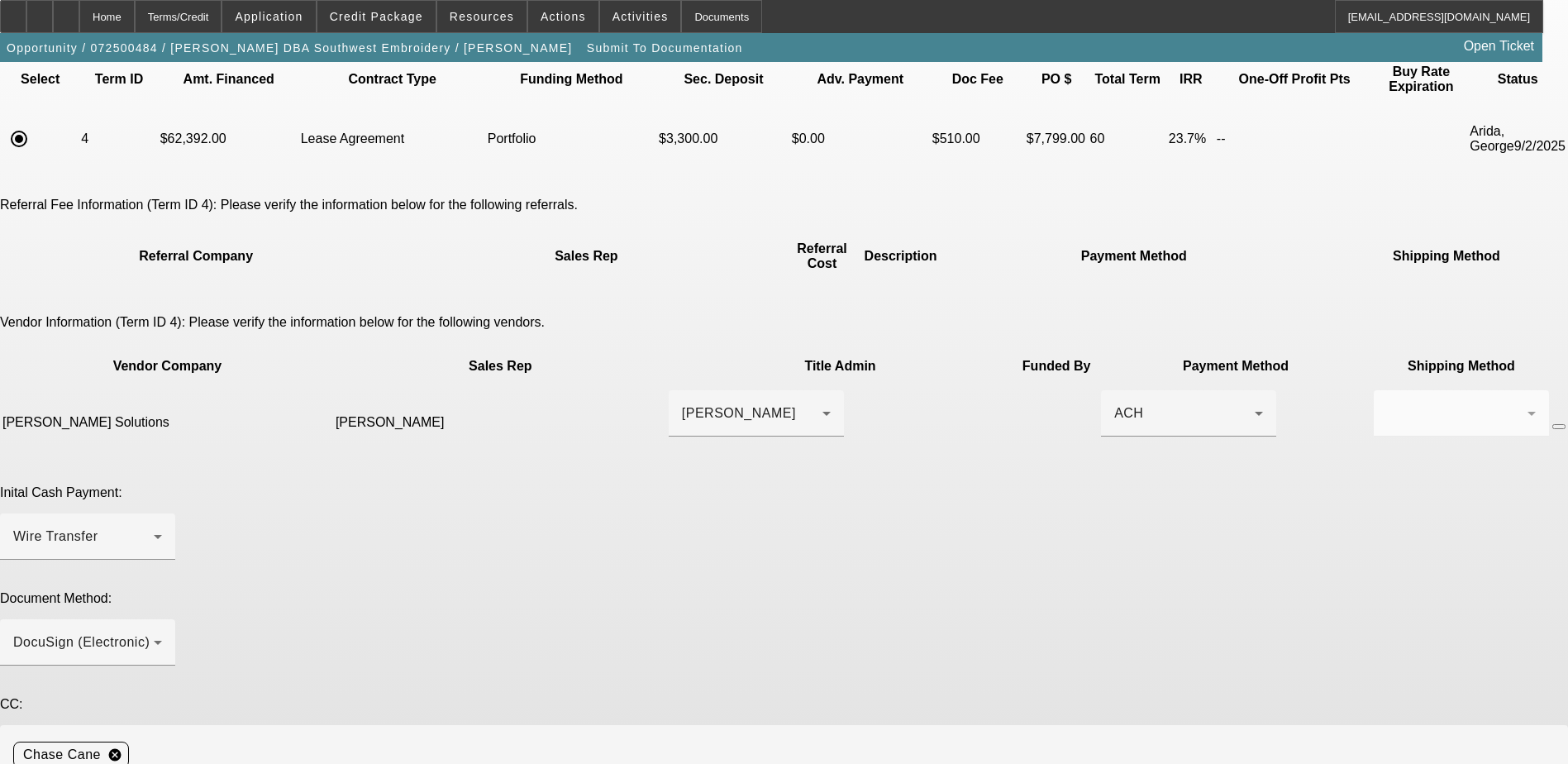
paste textarea "jromero@hsi.us"
paste textarea "(213) 330-6942"
type textarea "Customer Contacts: Johnny Olvera, johnny27olvera@gmail.com. 949-478-9539. Joaqu…"
click at [412, 16] on span "Credit Package" at bounding box center [376, 17] width 94 height 13
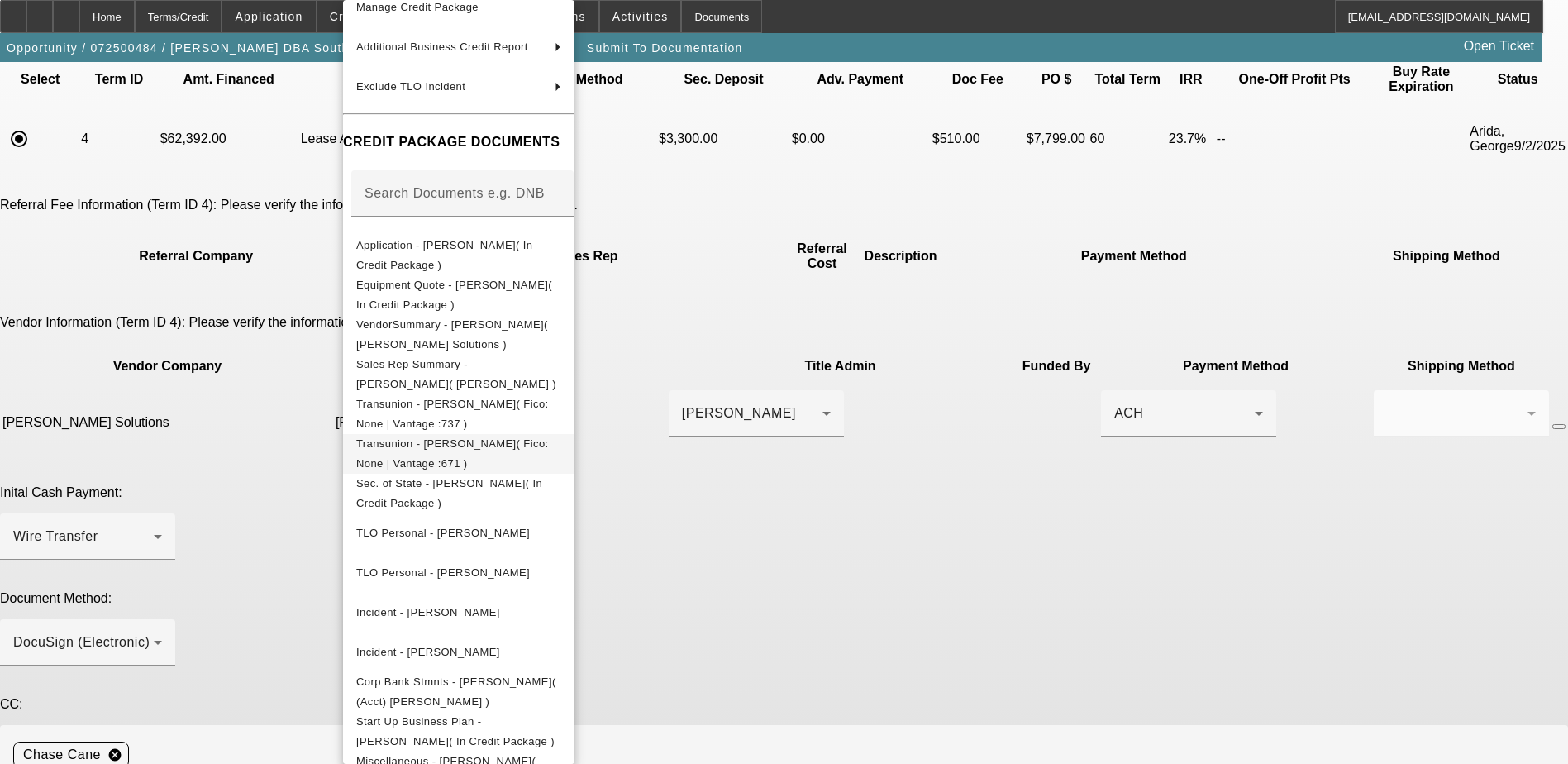
scroll to position [218, 0]
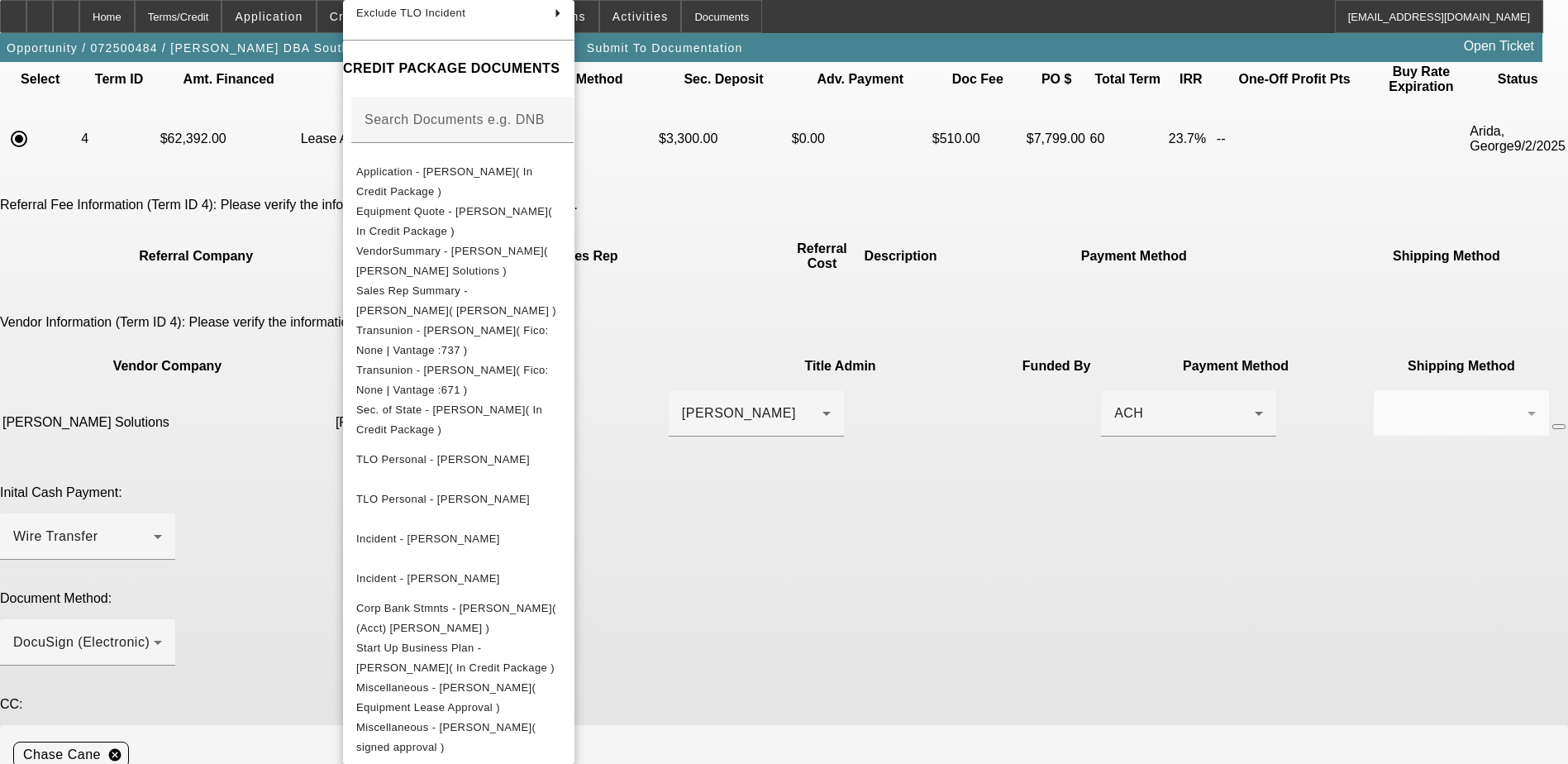
click at [1313, 504] on div at bounding box center [784, 382] width 1568 height 764
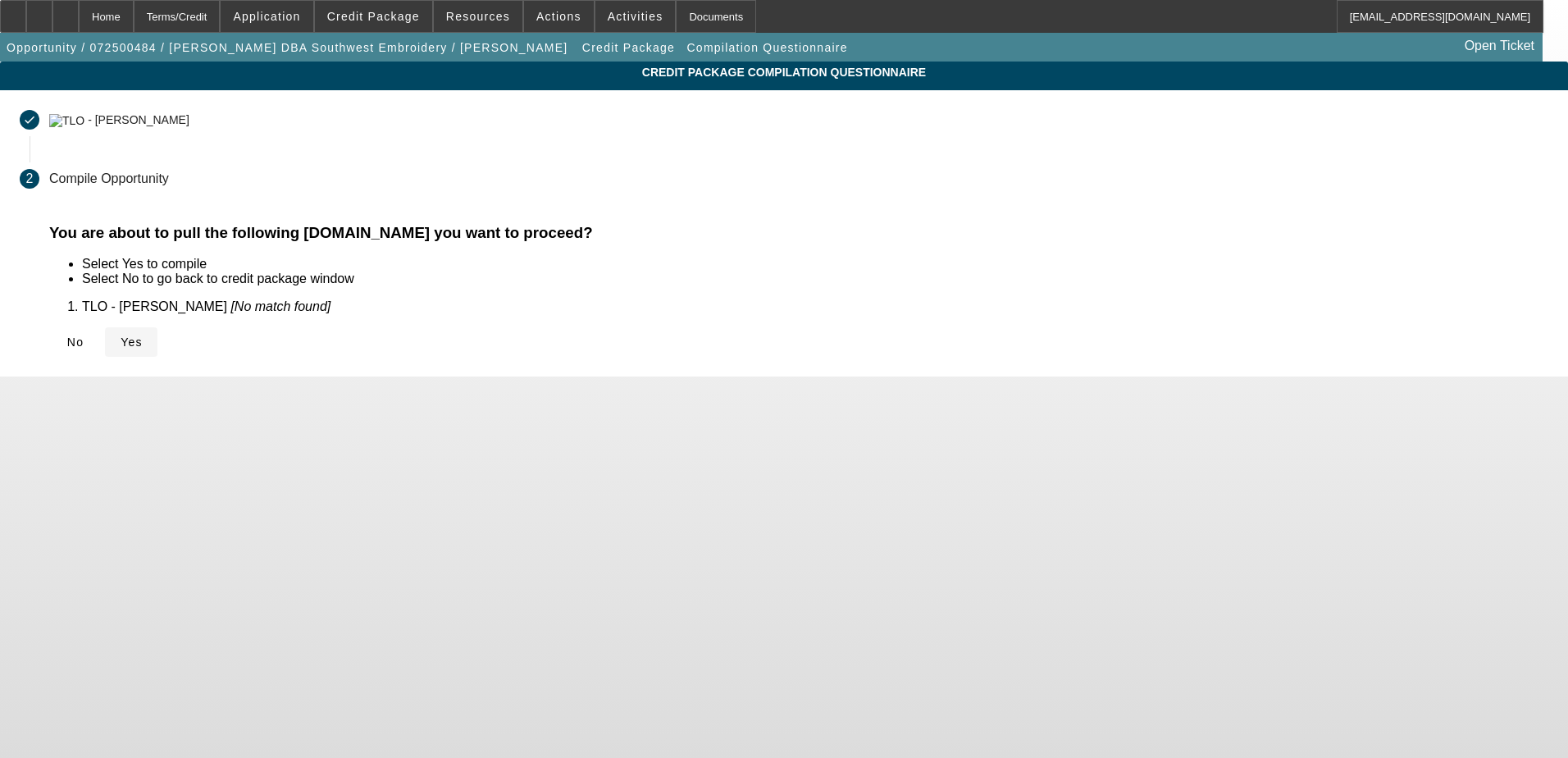
click at [142, 347] on span "Yes" at bounding box center [132, 342] width 22 height 13
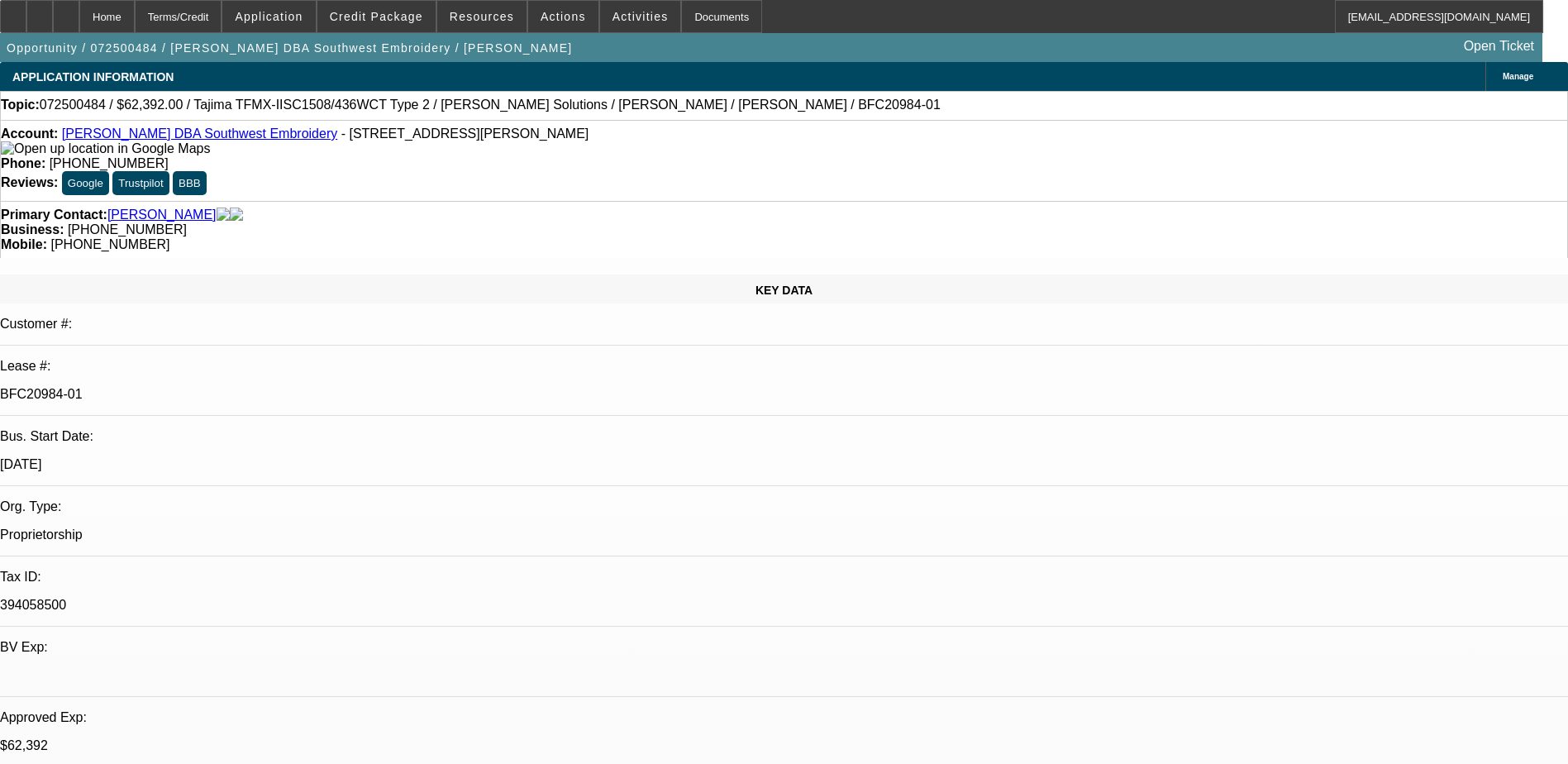
select select "0.2"
select select "2"
select select "0.1"
select select "4"
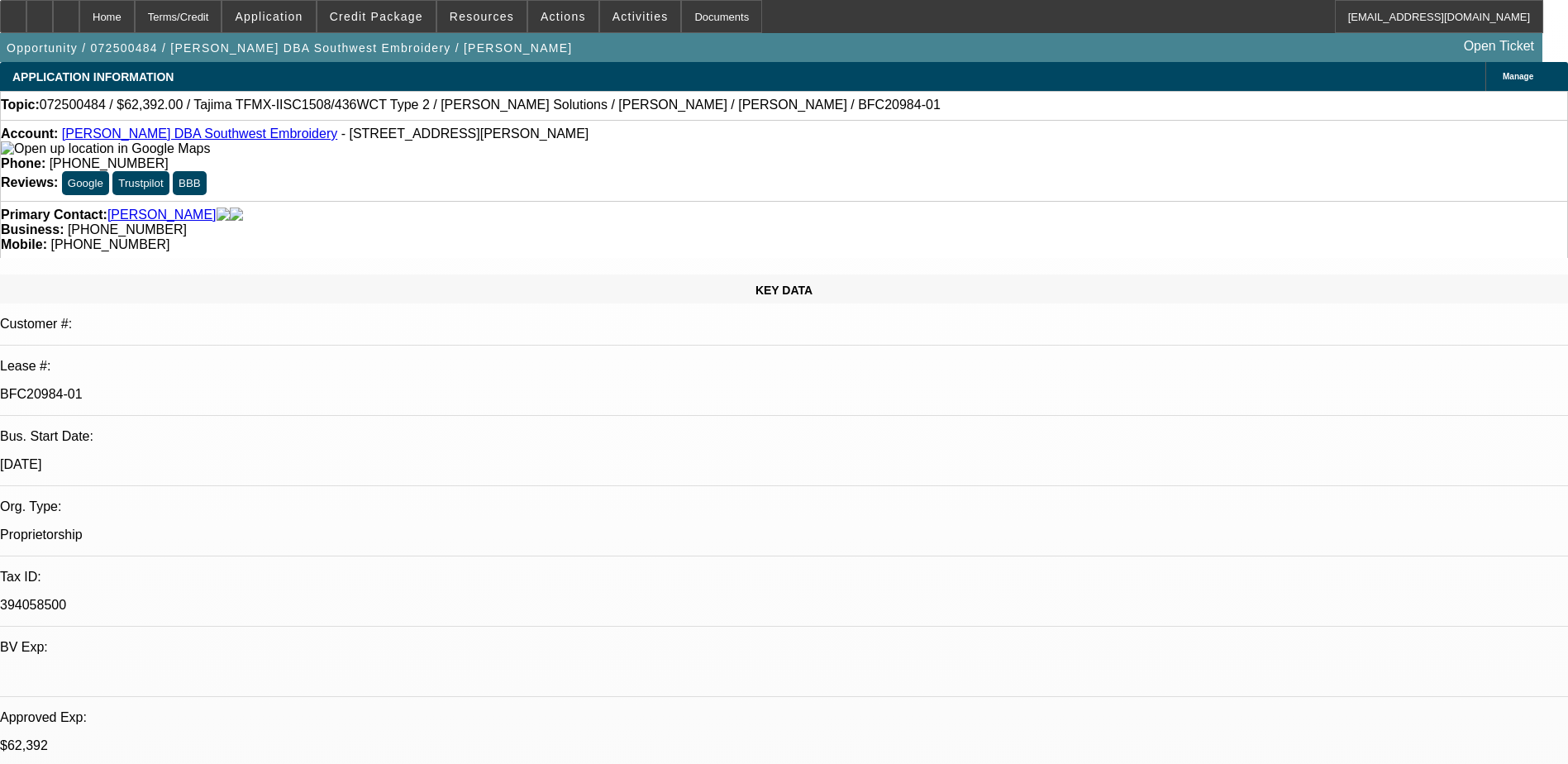
select select "0.2"
select select "2"
select select "0.1"
select select "4"
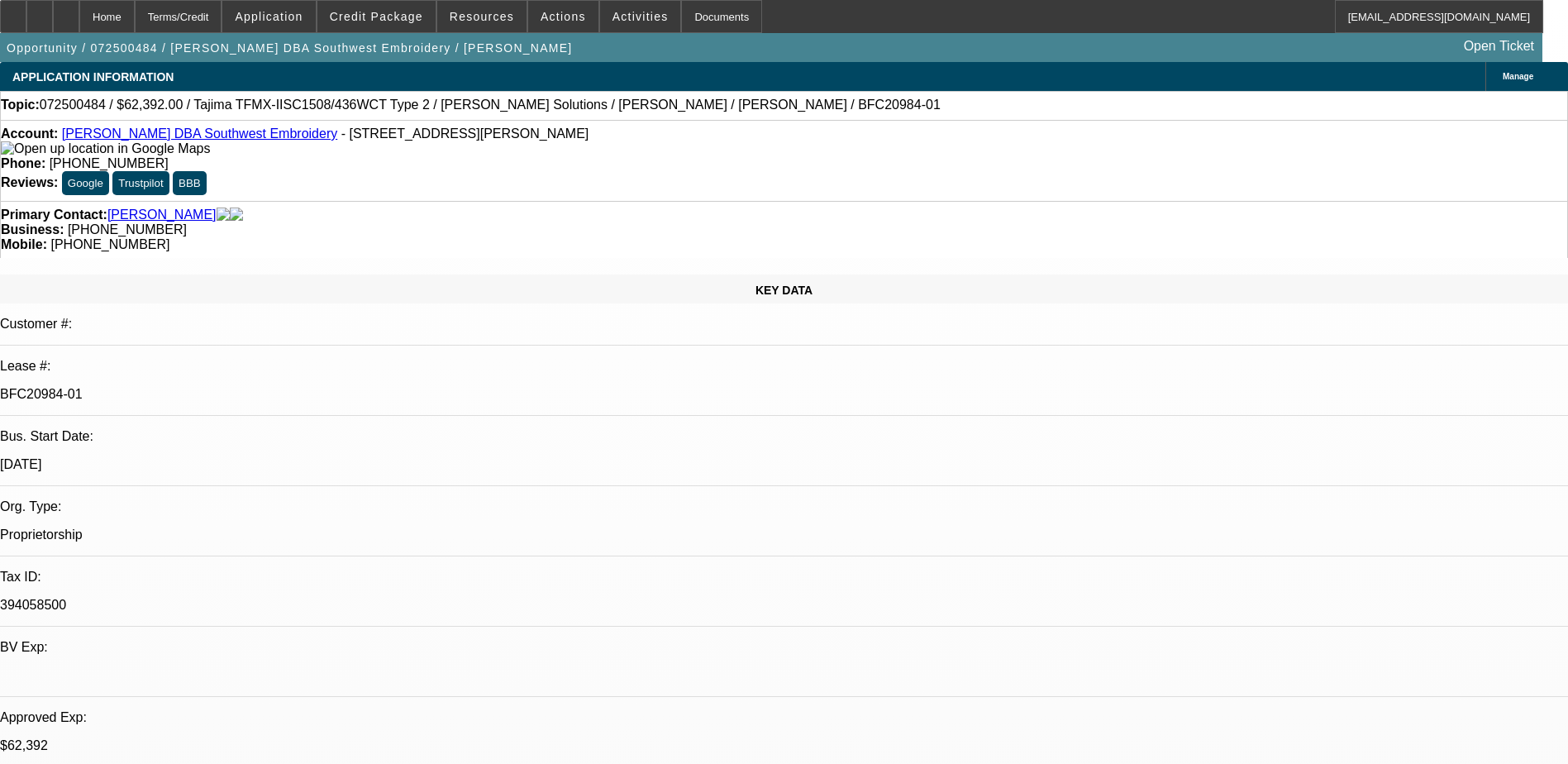
select select "0.15"
select select "2"
select select "0.1"
select select "4"
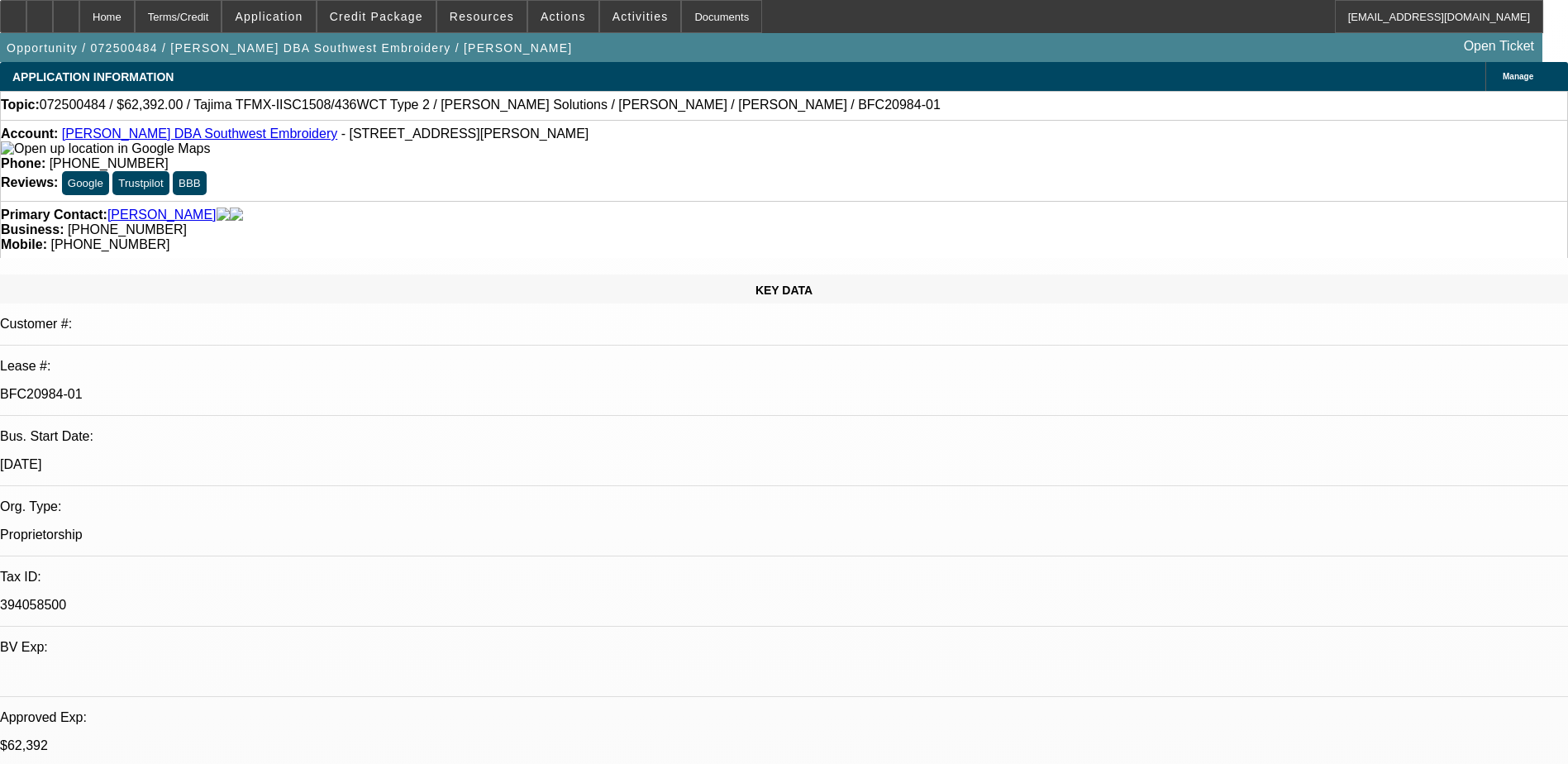
select select "0.15"
select select "2"
select select "0.1"
select select "4"
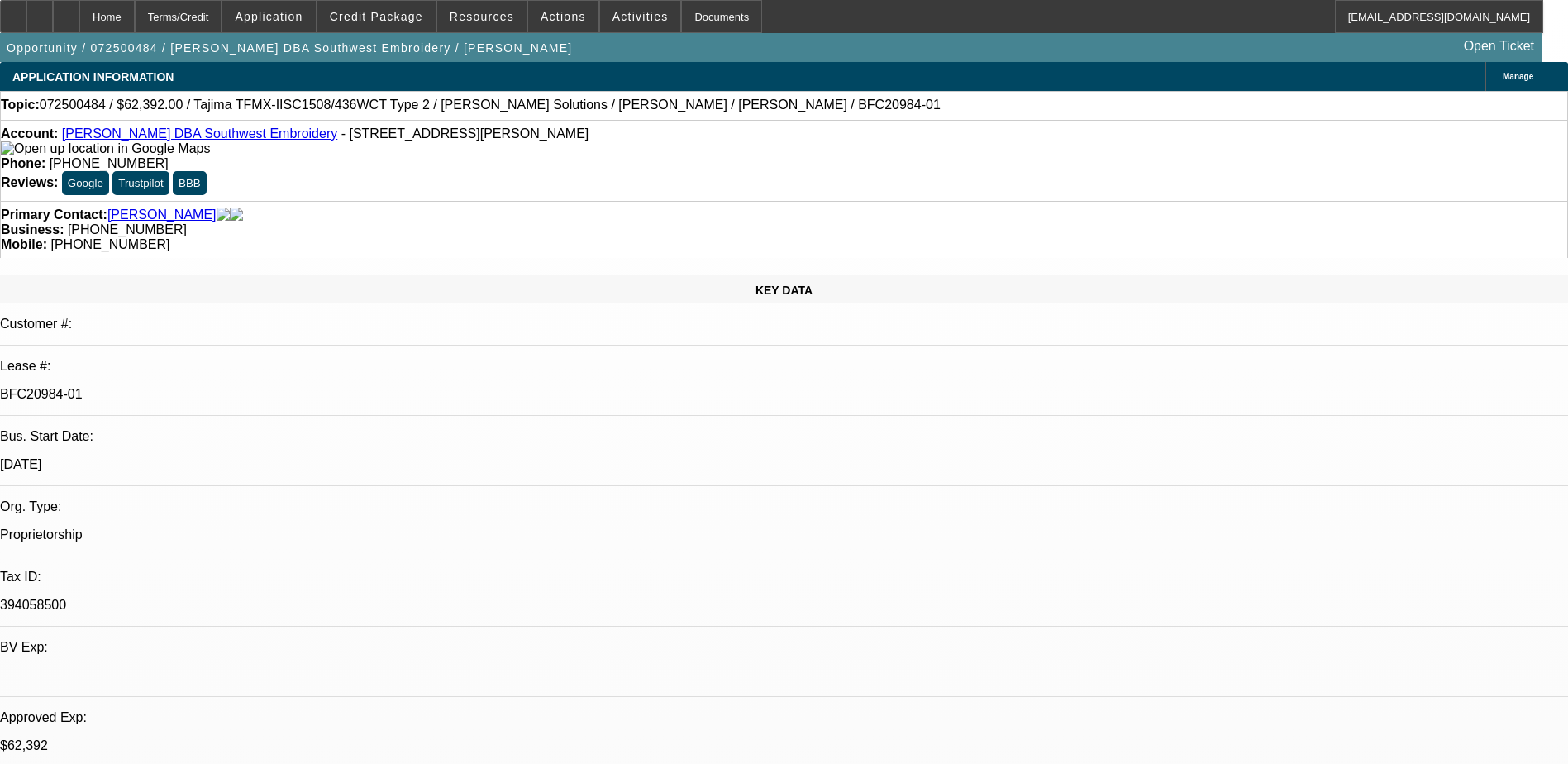
scroll to position [413, 0]
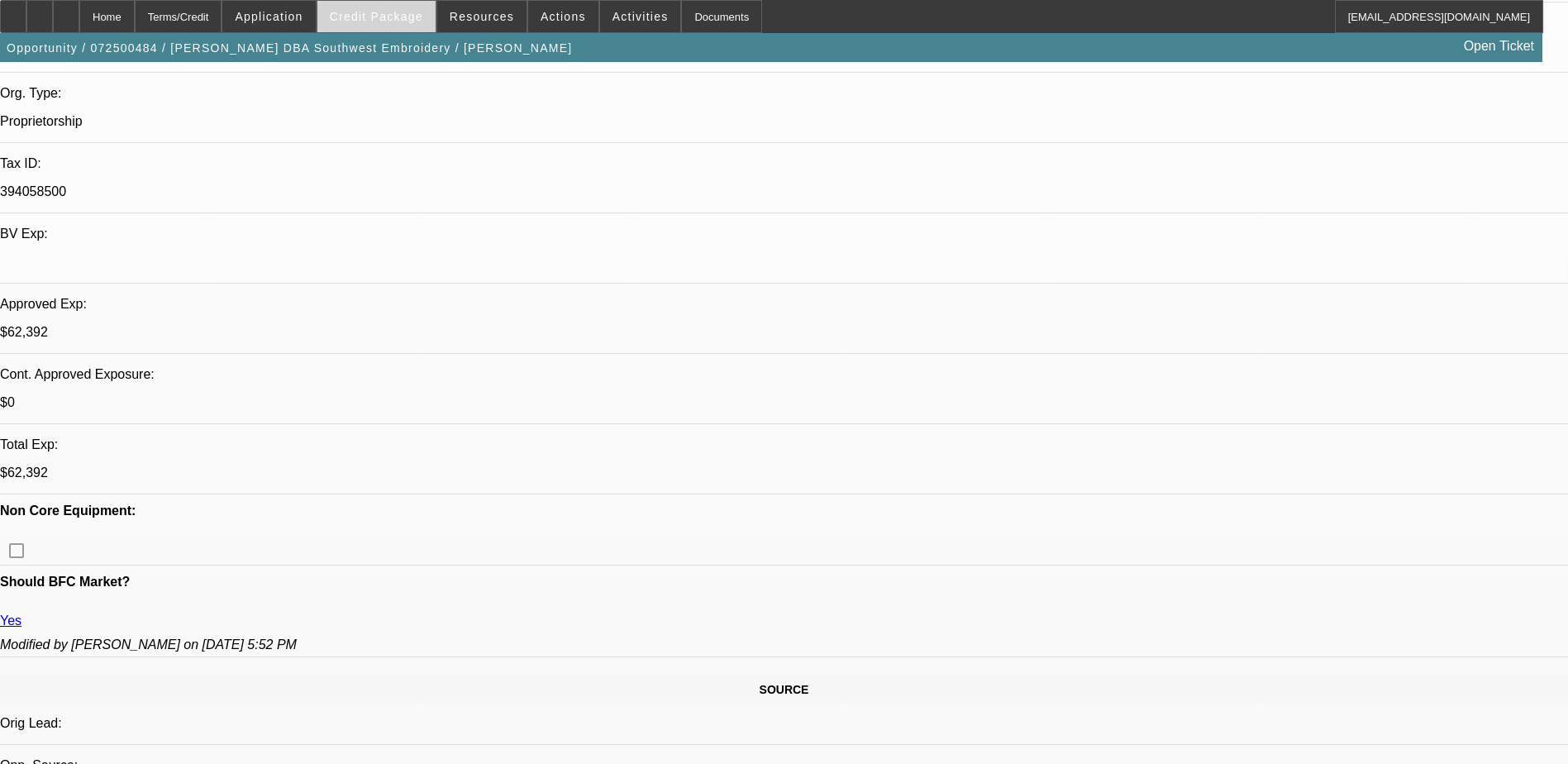
click at [376, 20] on span "Credit Package" at bounding box center [376, 17] width 94 height 13
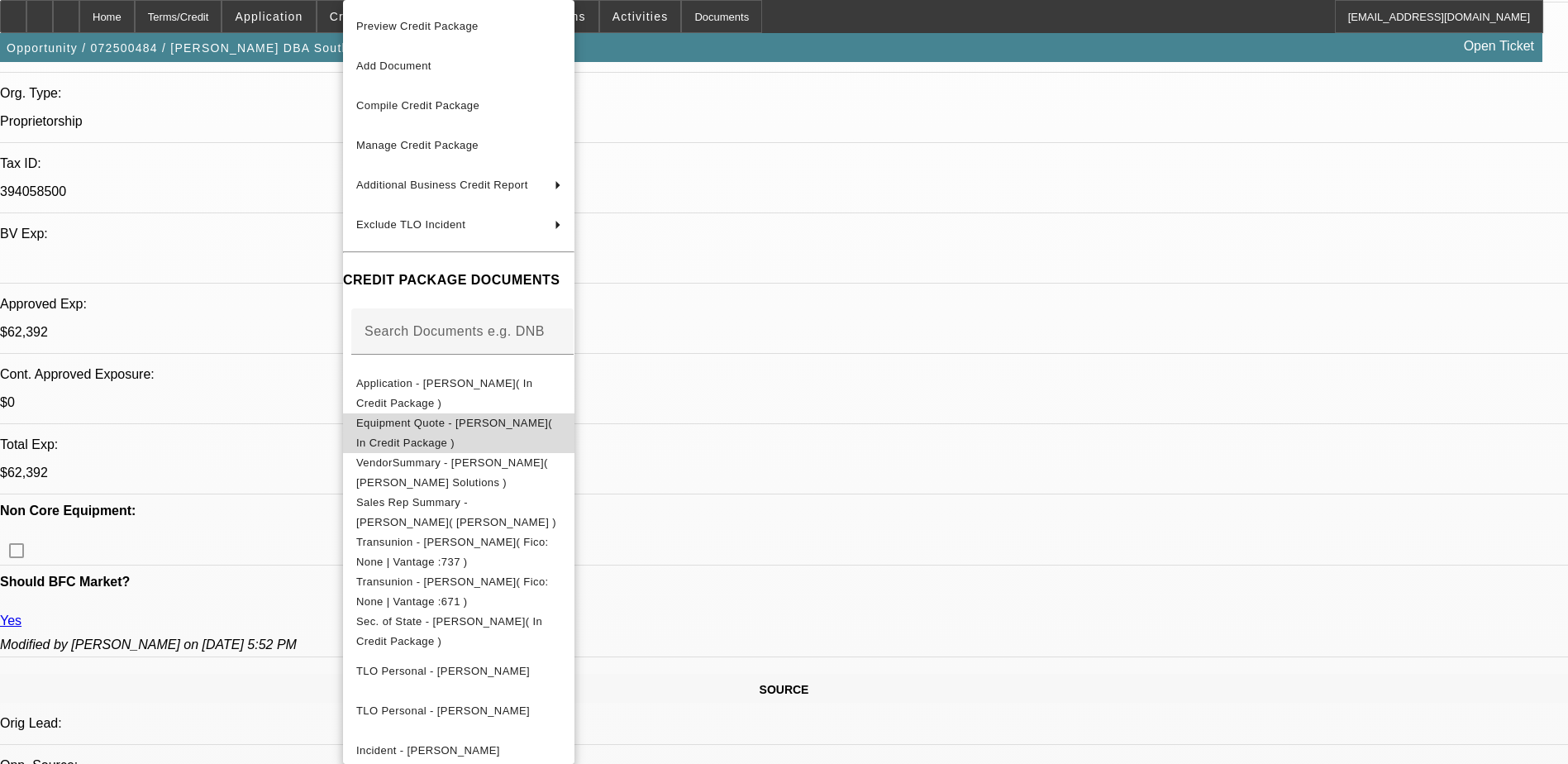
click at [459, 427] on span "Equipment Quote - Johnny Olvera( In Credit Package )" at bounding box center [454, 432] width 196 height 32
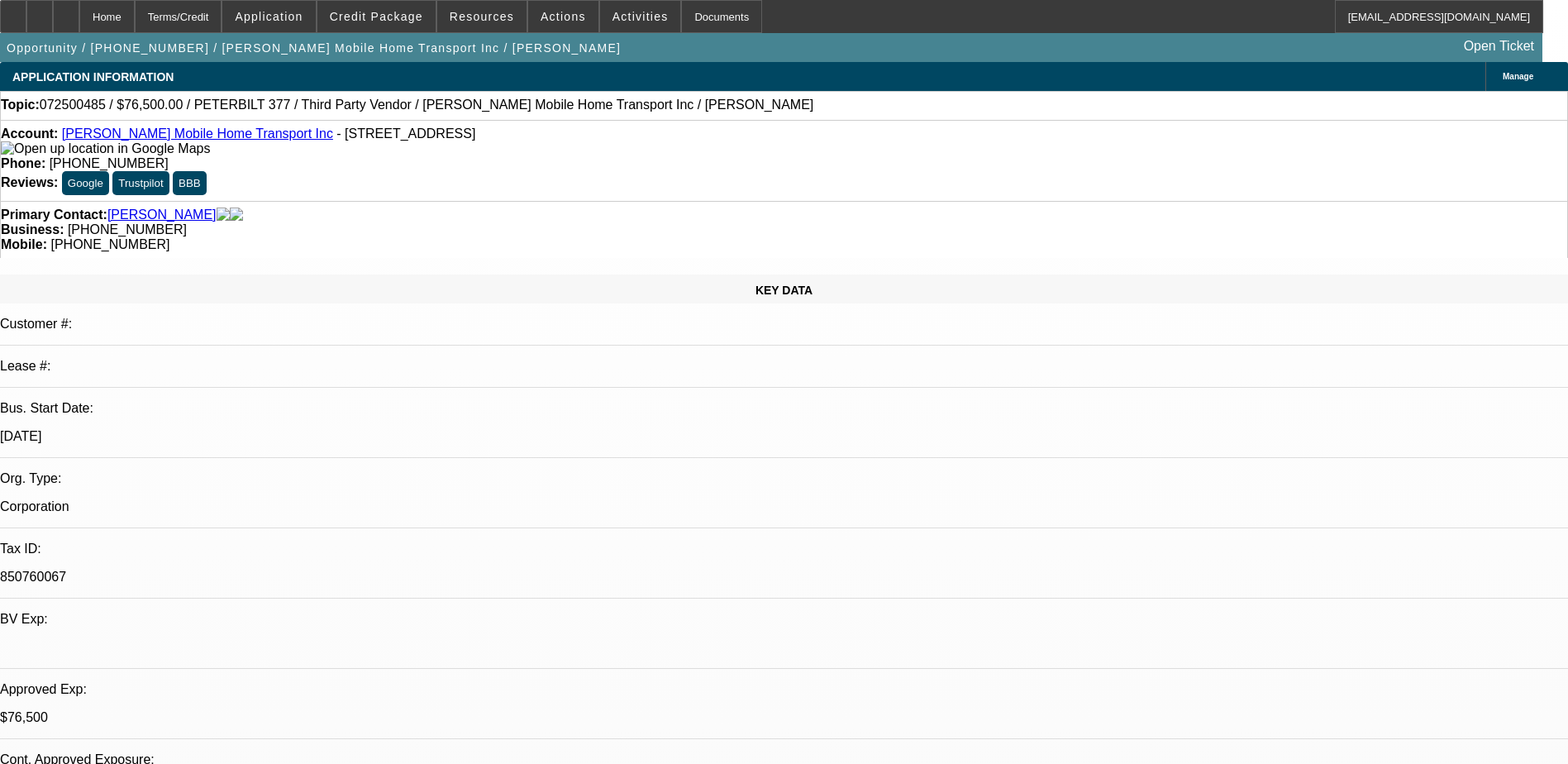
select select "0"
select select "6"
select select "0"
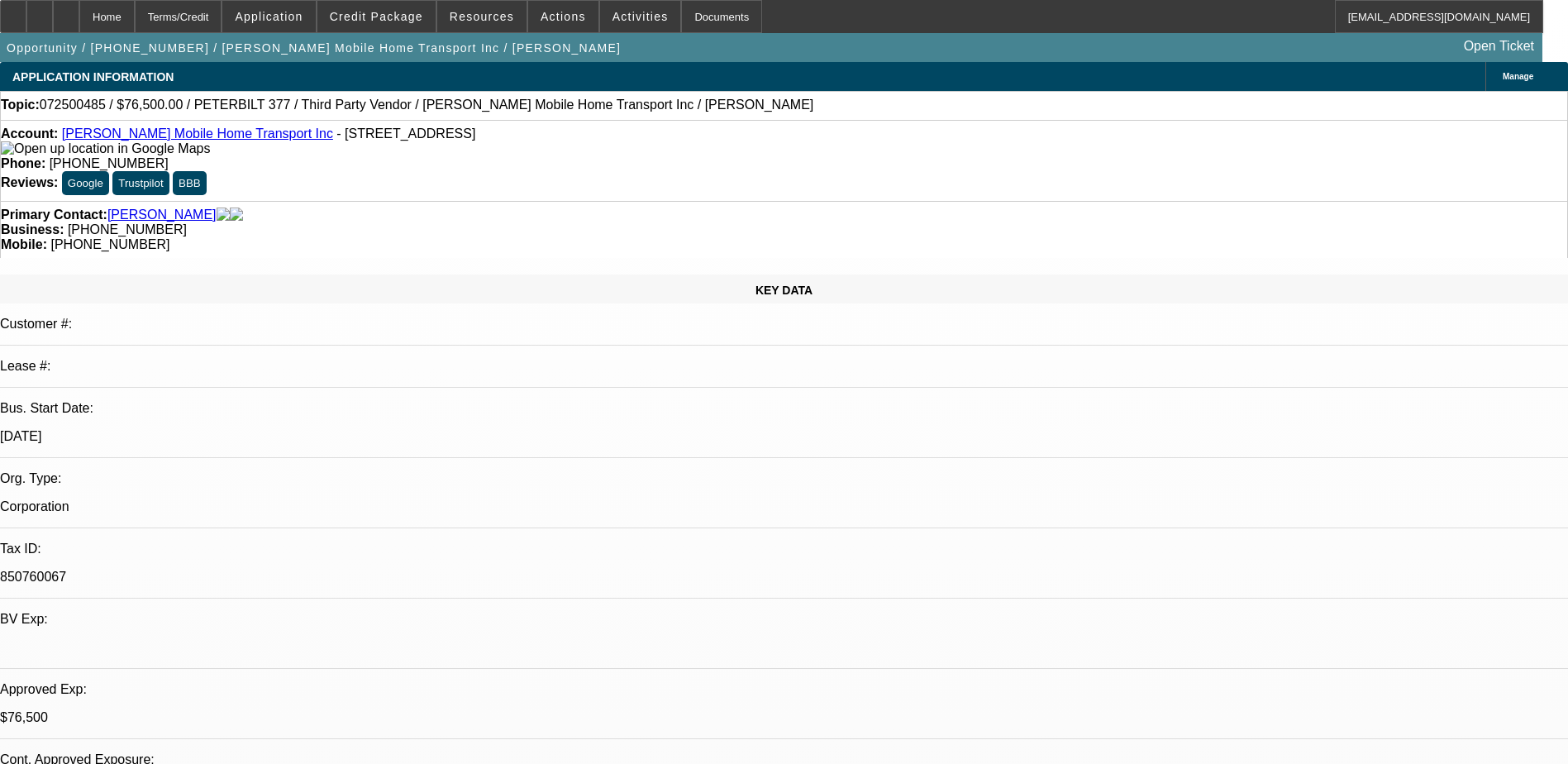
select select "0"
select select "6"
select select "0.1"
select select "2"
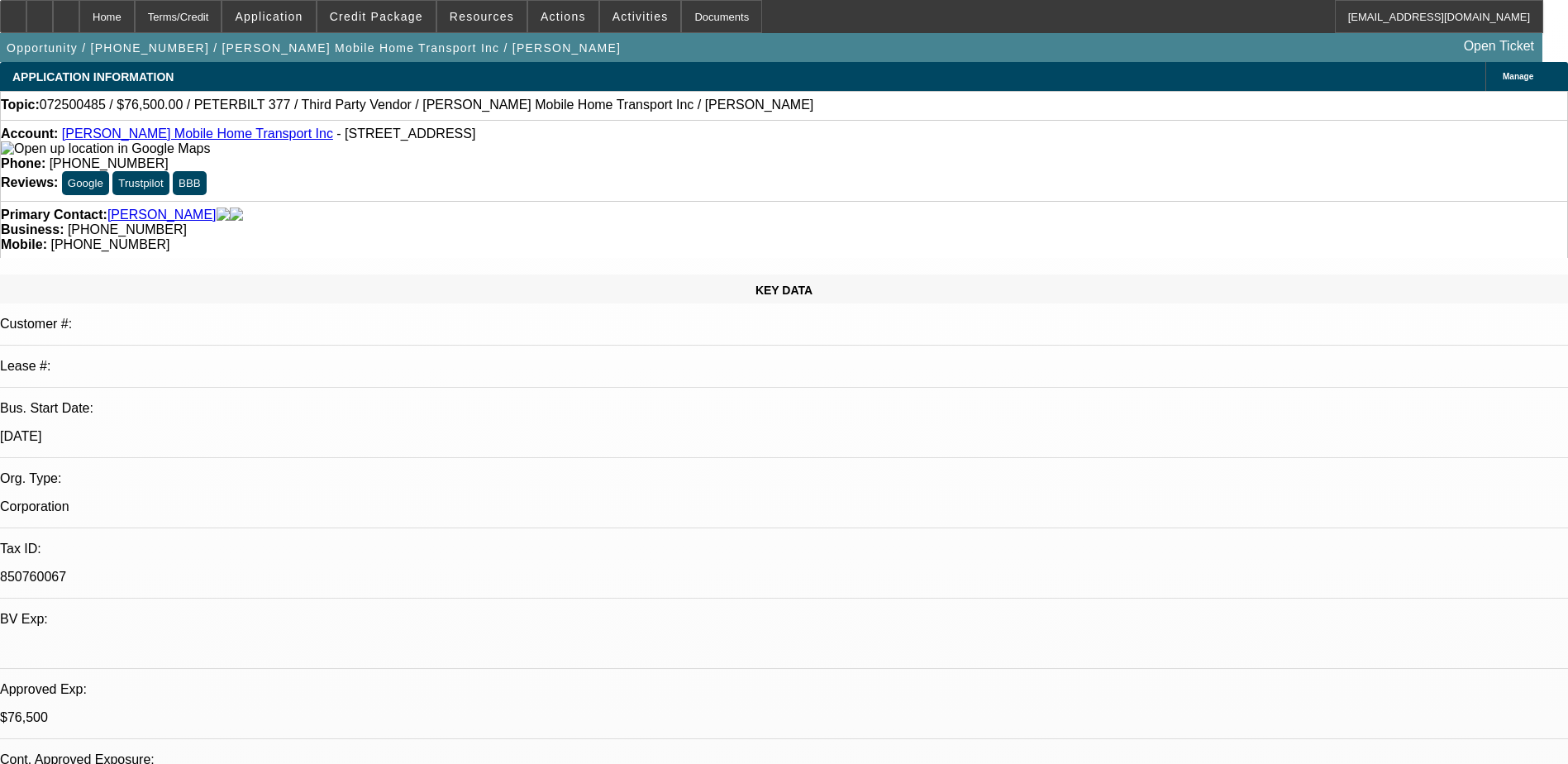
select select "2"
select select "0"
select select "6"
select select "0.1"
select select "2"
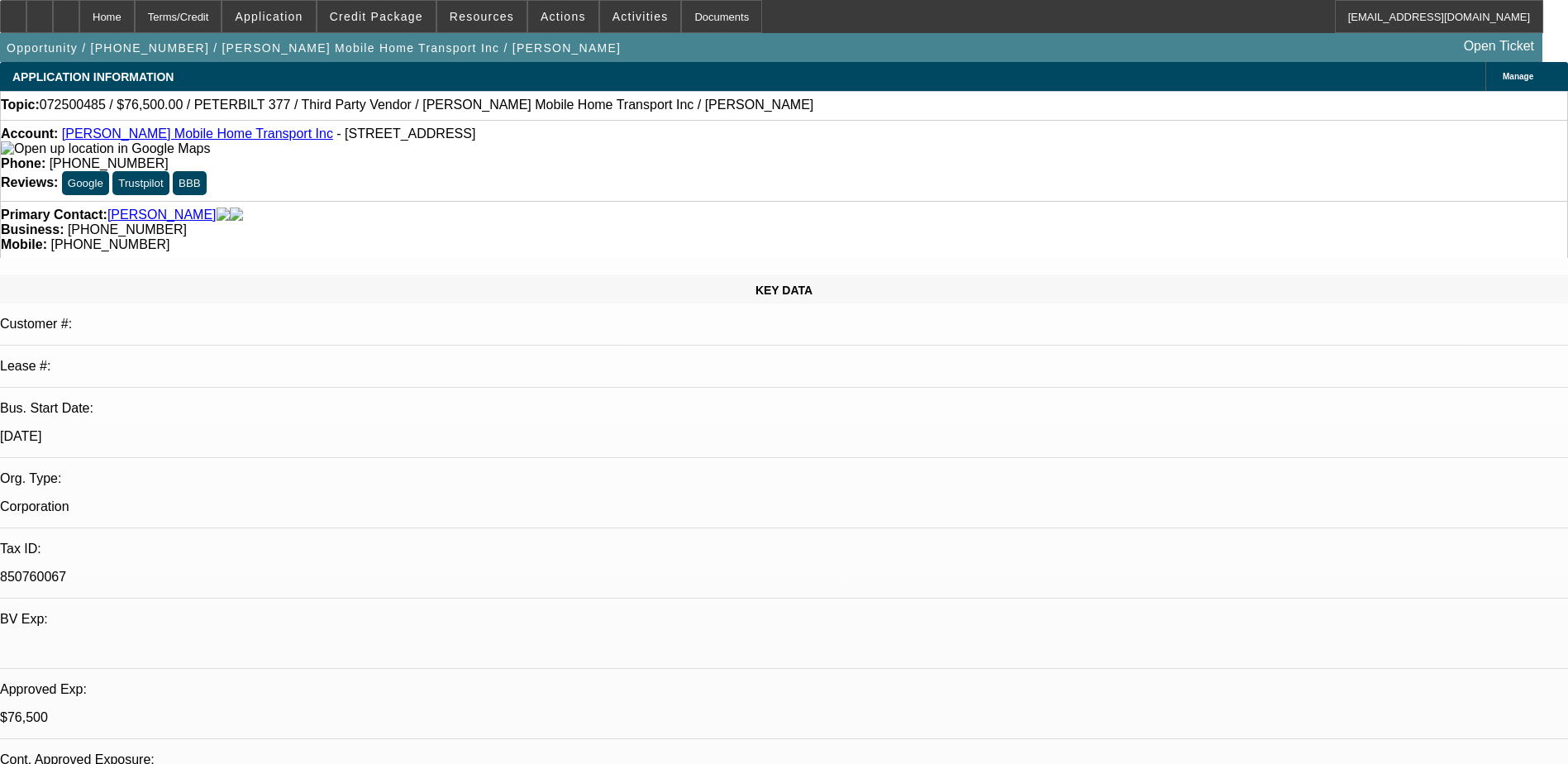
select select "2"
select select "0"
select select "6"
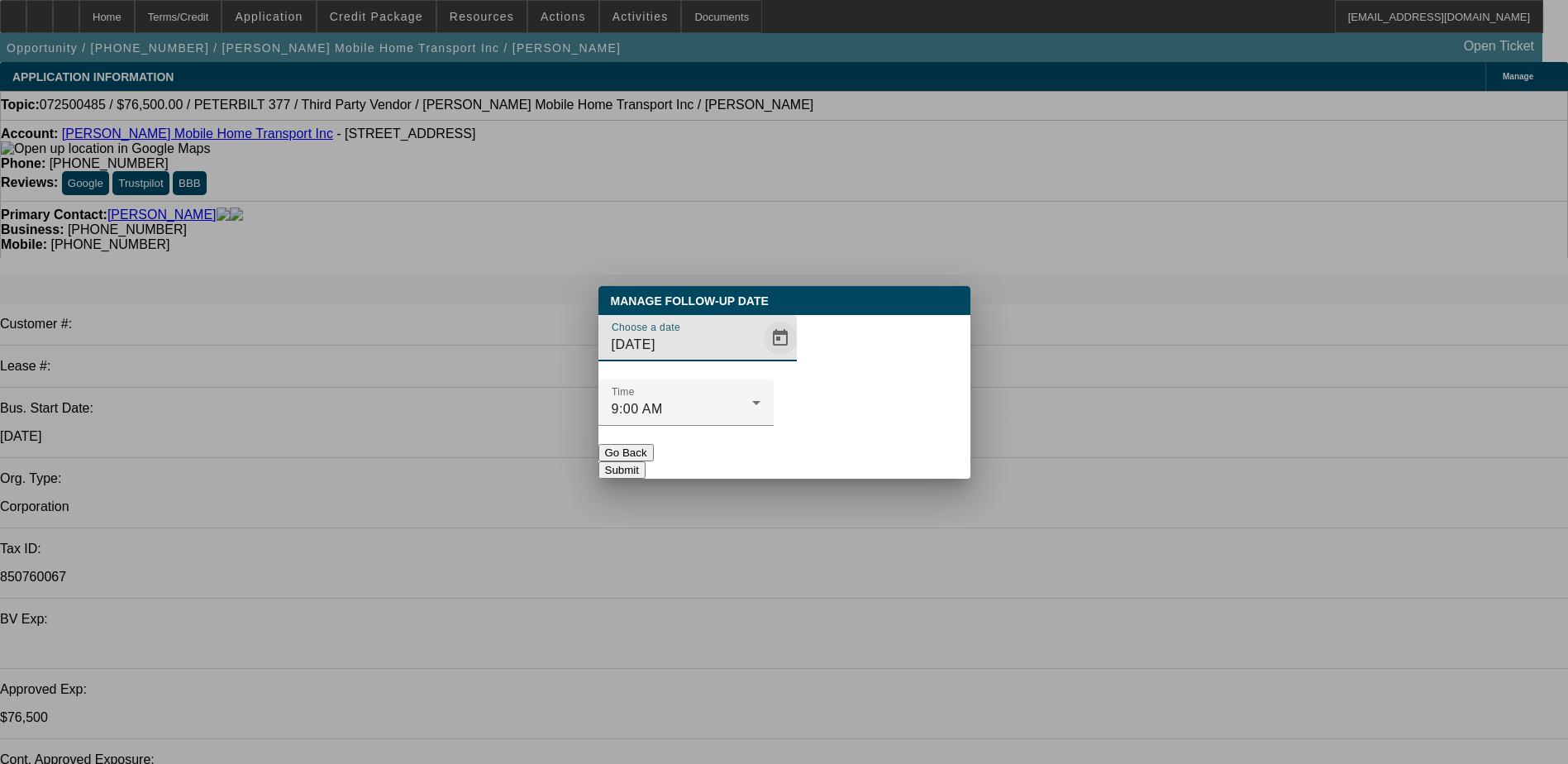
click at [760, 358] on span "Open calendar" at bounding box center [780, 338] width 40 height 40
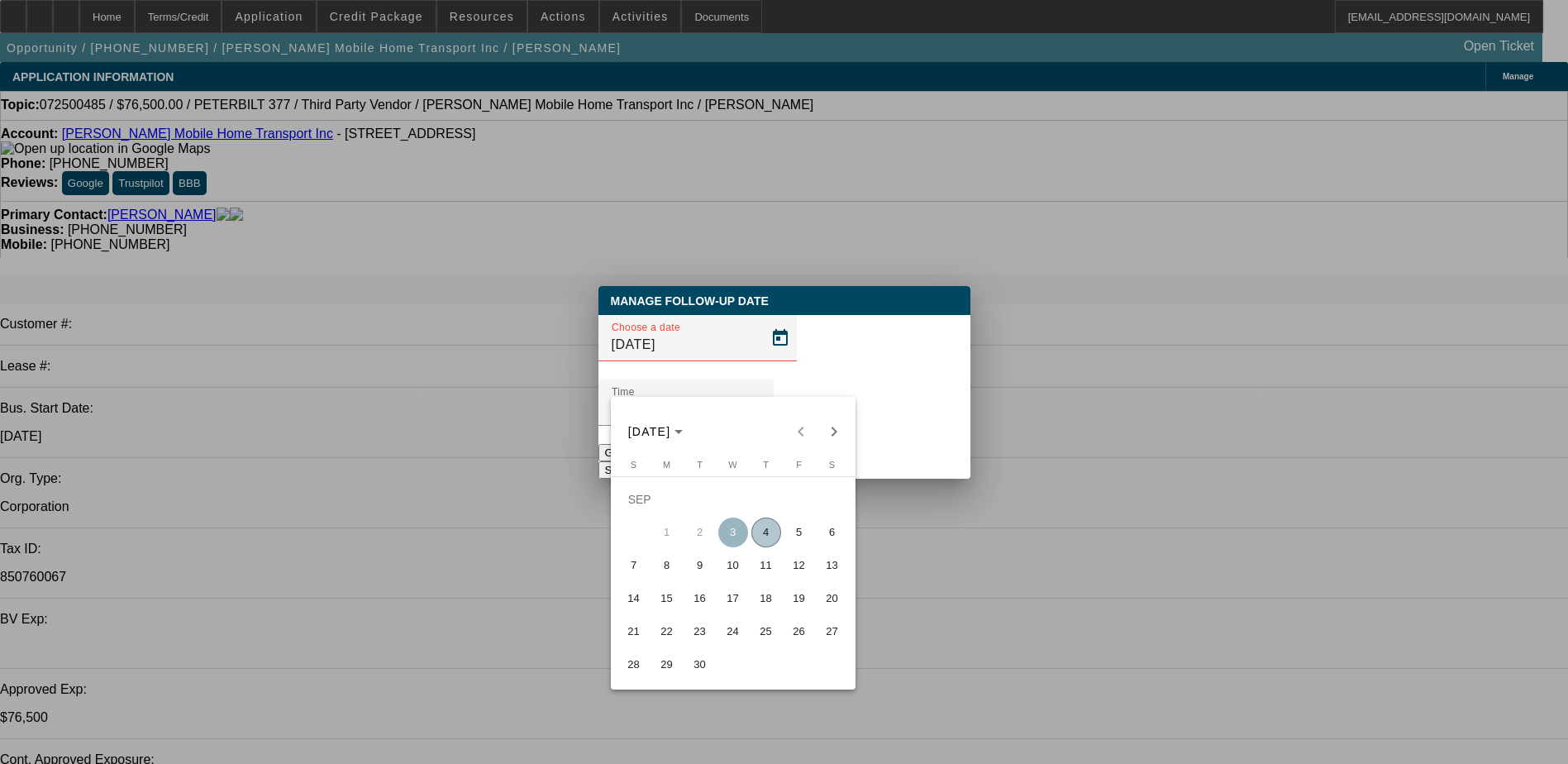
click at [702, 577] on span "9" at bounding box center [700, 566] width 30 height 30
type input "9/9/2025"
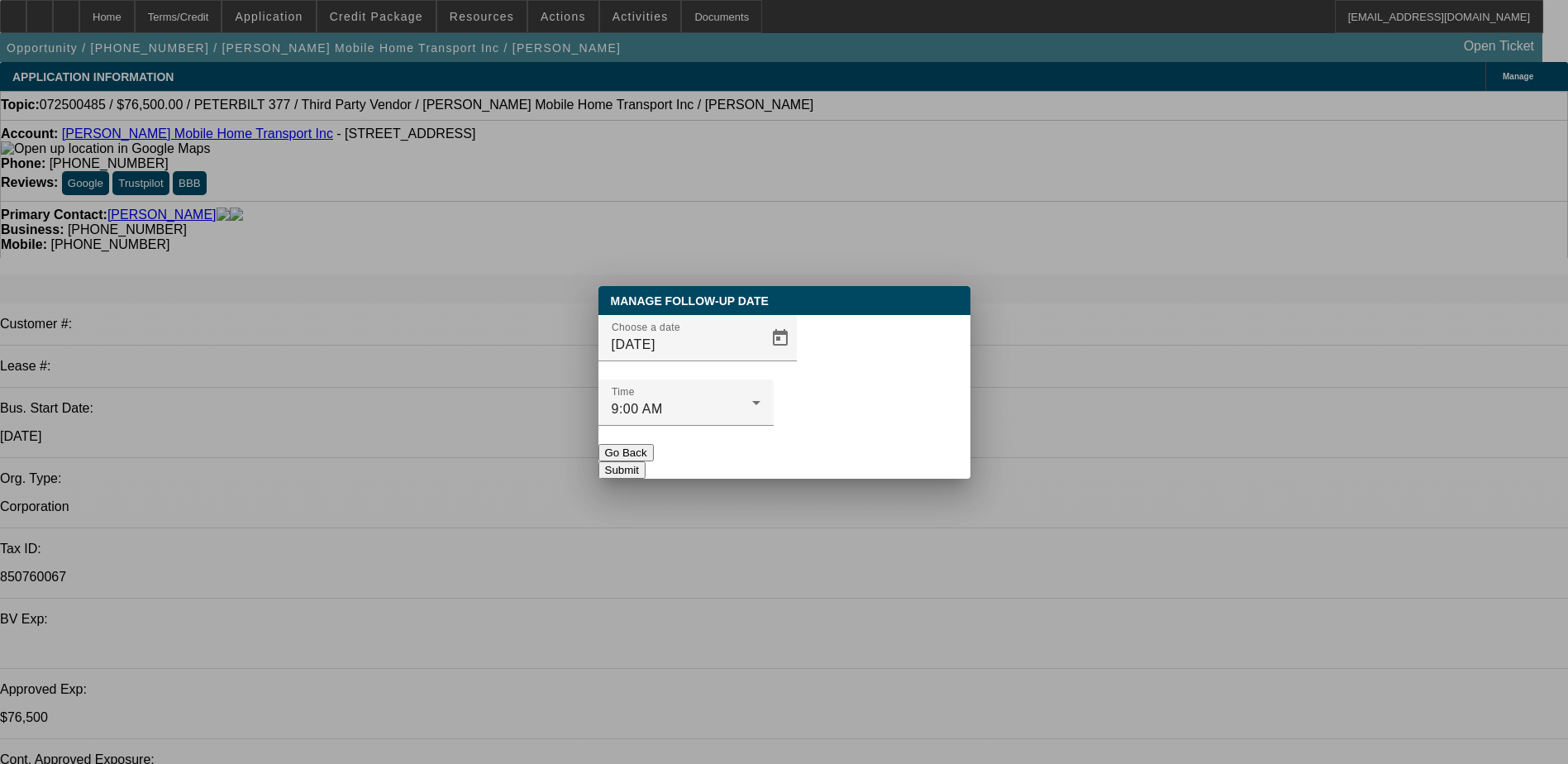
click at [646, 461] on button "Submit" at bounding box center [622, 470] width 47 height 17
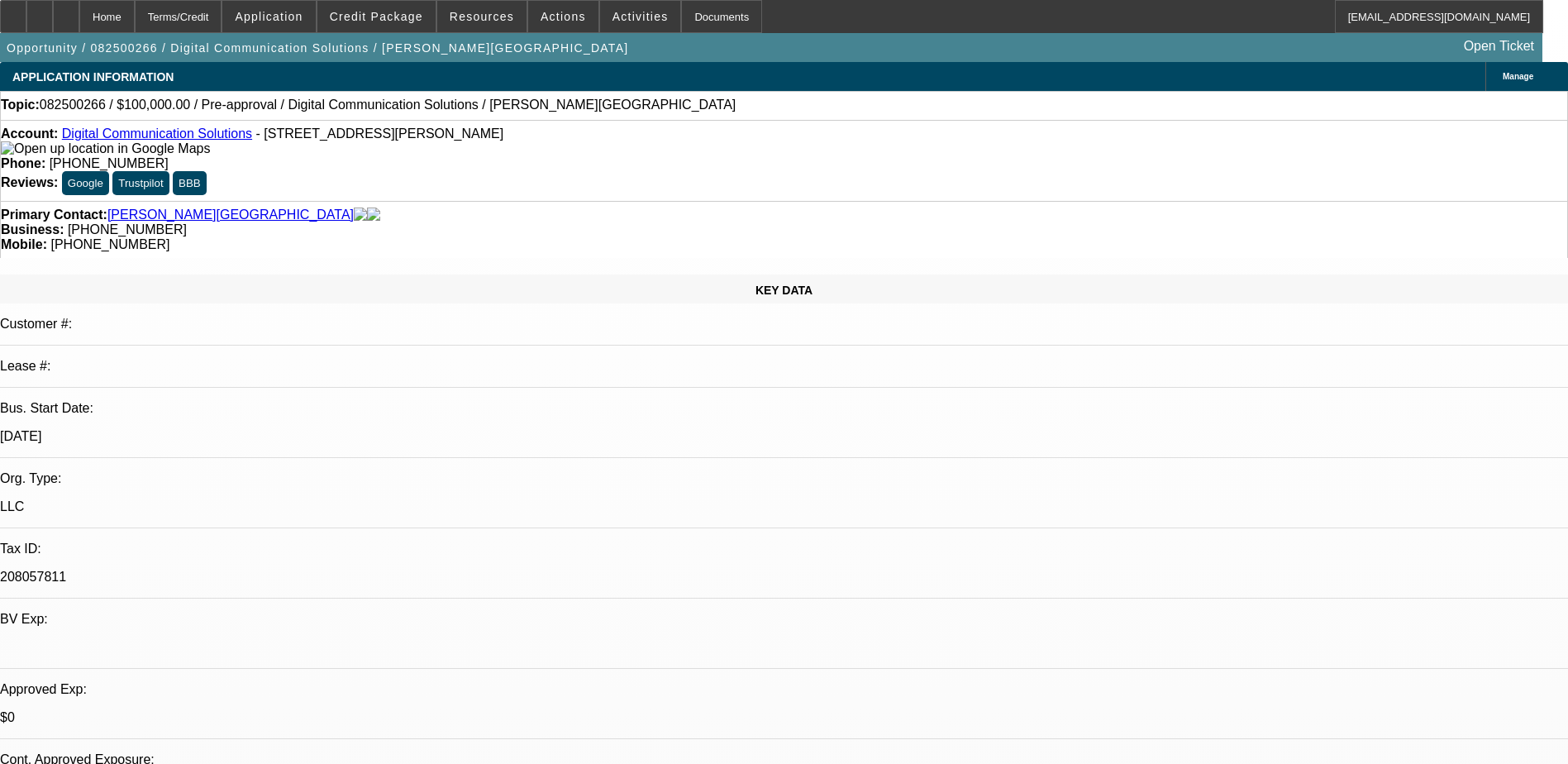
select select "0"
select select "2"
select select "0.1"
select select "4"
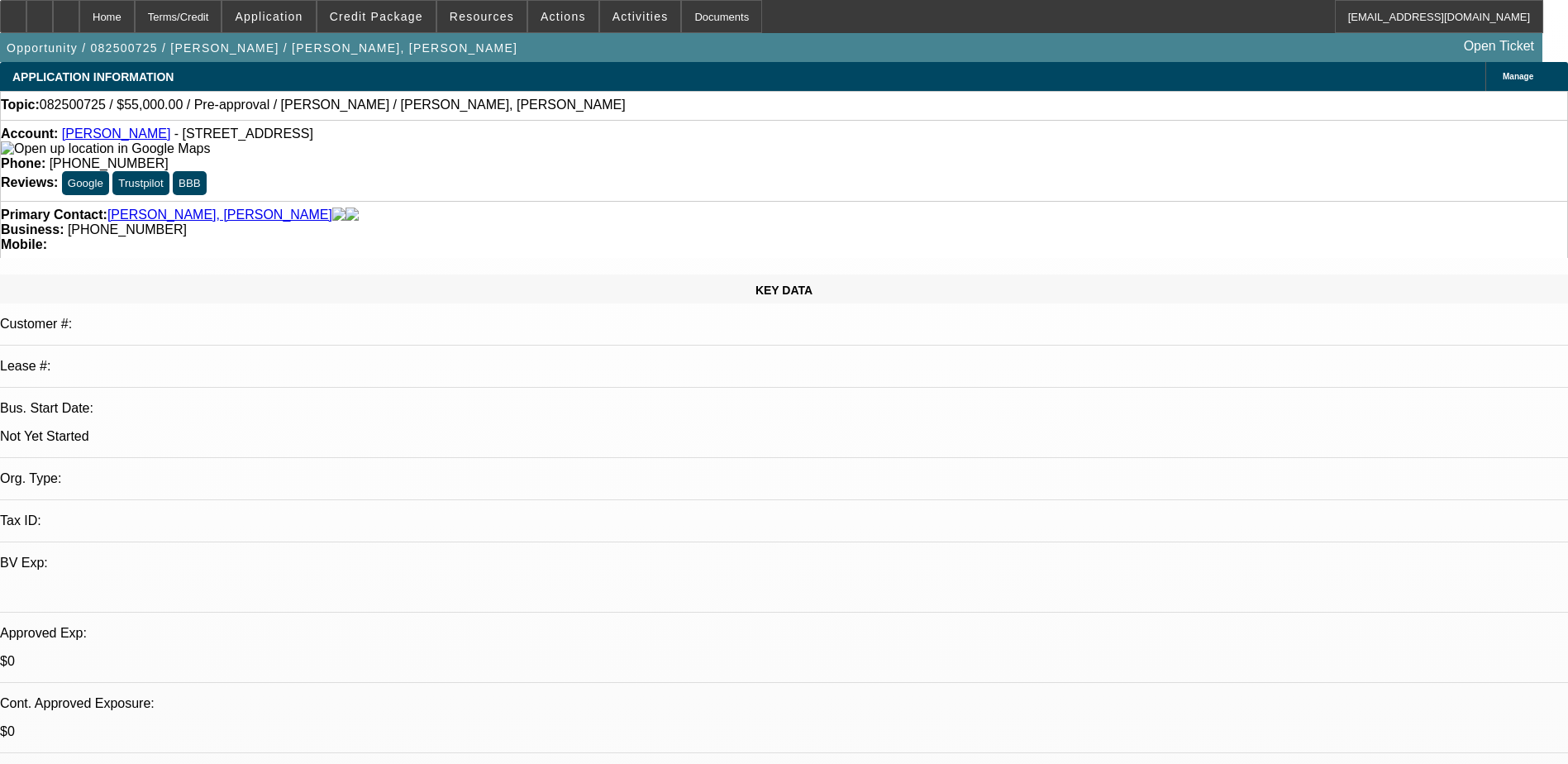
select select "0"
select select "2"
select select "0.1"
select select "4"
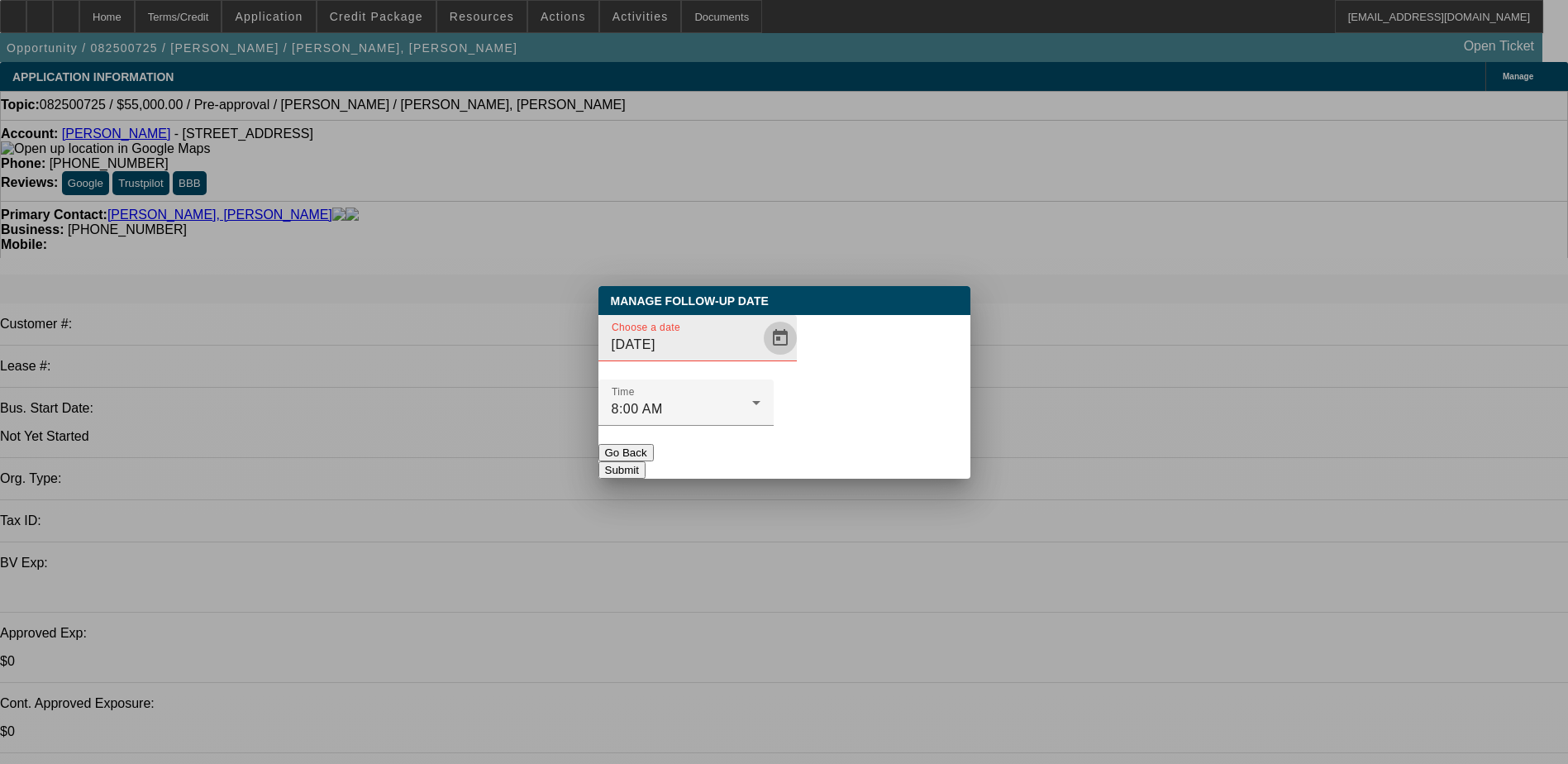
click at [760, 358] on span "Open calendar" at bounding box center [780, 338] width 40 height 40
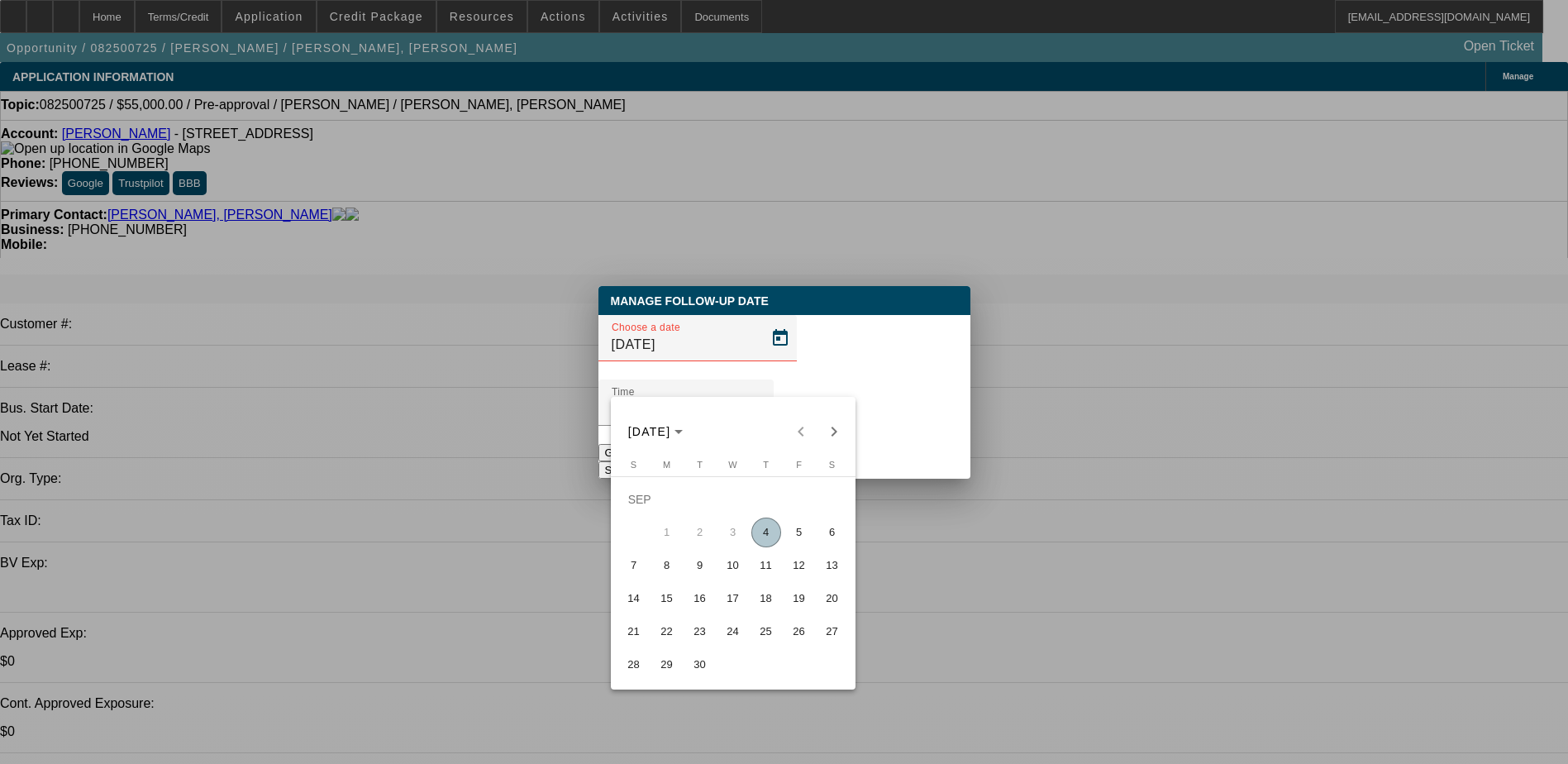
click at [788, 544] on span "5" at bounding box center [799, 533] width 30 height 30
type input "[DATE]"
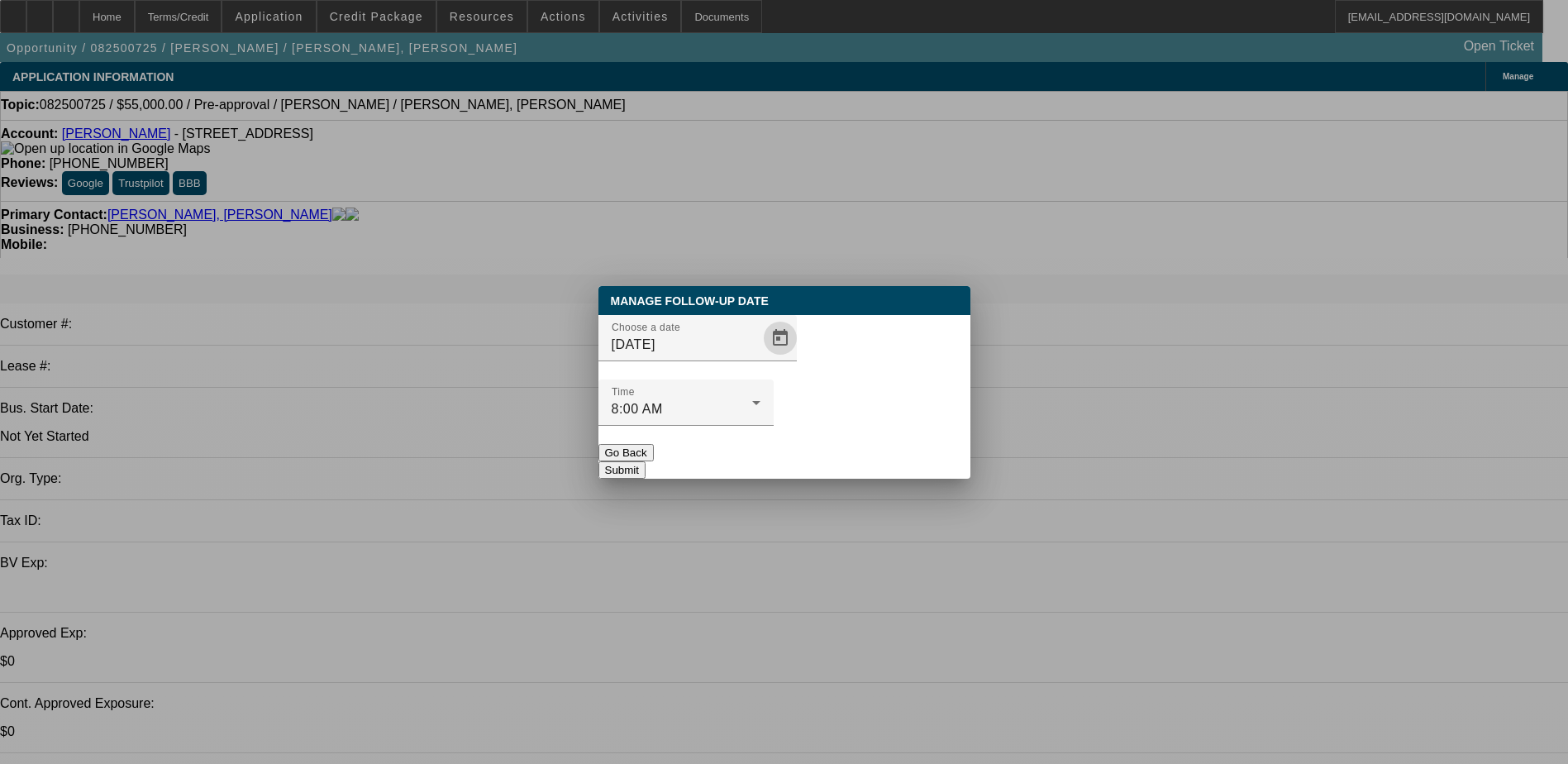
click at [646, 461] on button "Submit" at bounding box center [622, 470] width 47 height 17
